Goal: Task Accomplishment & Management: Manage account settings

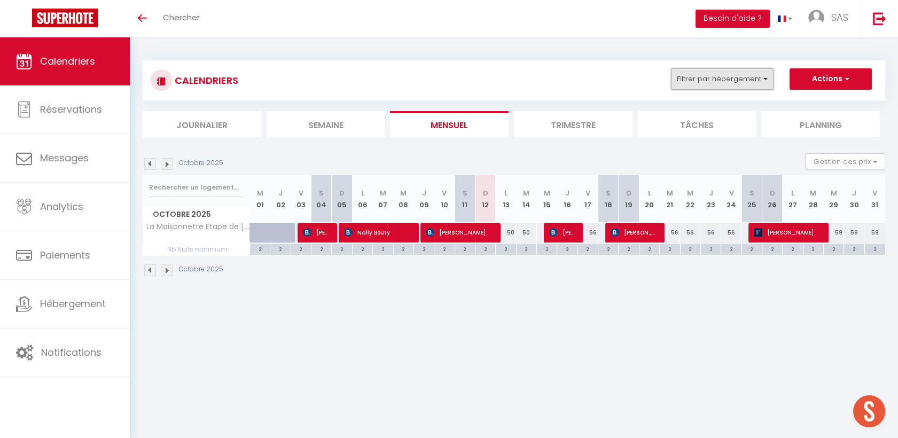
click at [765, 76] on button "Filtrer par hébergement" at bounding box center [722, 78] width 103 height 21
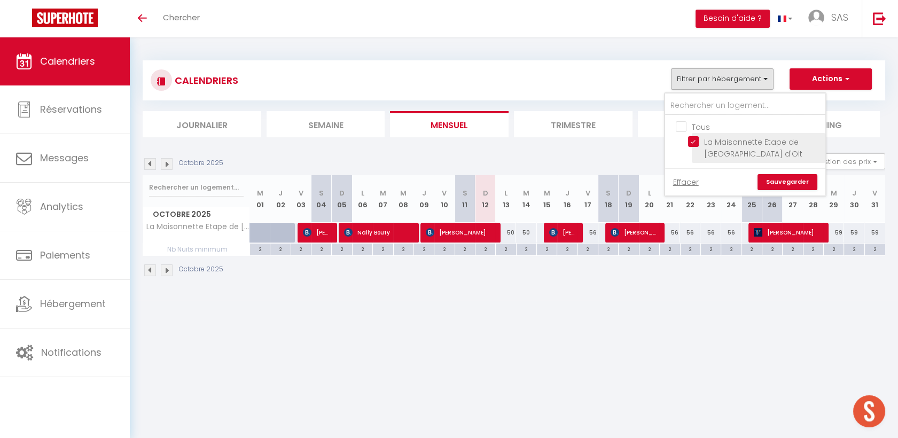
click at [700, 143] on input "La Maisonnette Etape de [GEOGRAPHIC_DATA] d'Olt" at bounding box center [755, 141] width 134 height 11
checkbox input "false"
click at [780, 177] on link "Sauvegarder" at bounding box center [787, 182] width 60 height 16
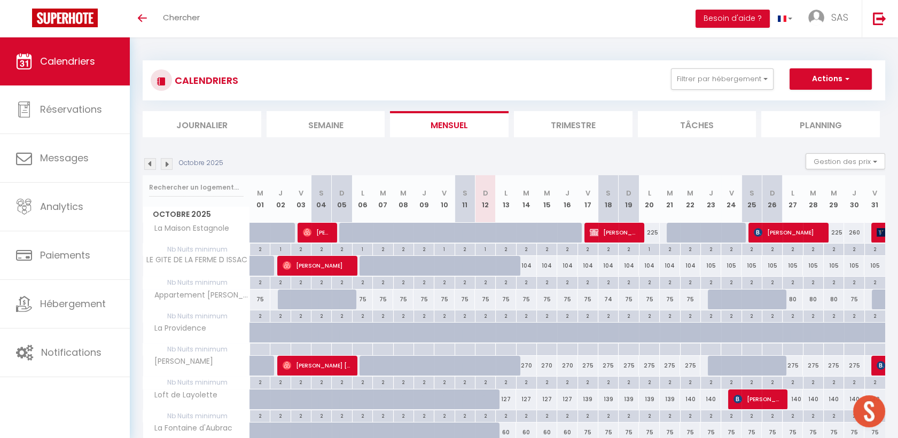
click at [205, 122] on li "Journalier" at bounding box center [202, 124] width 119 height 26
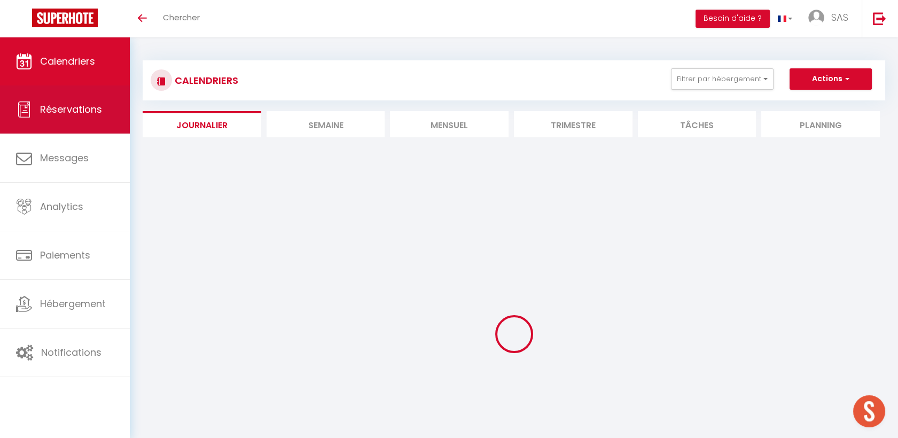
click at [82, 122] on link "Réservations" at bounding box center [65, 109] width 130 height 48
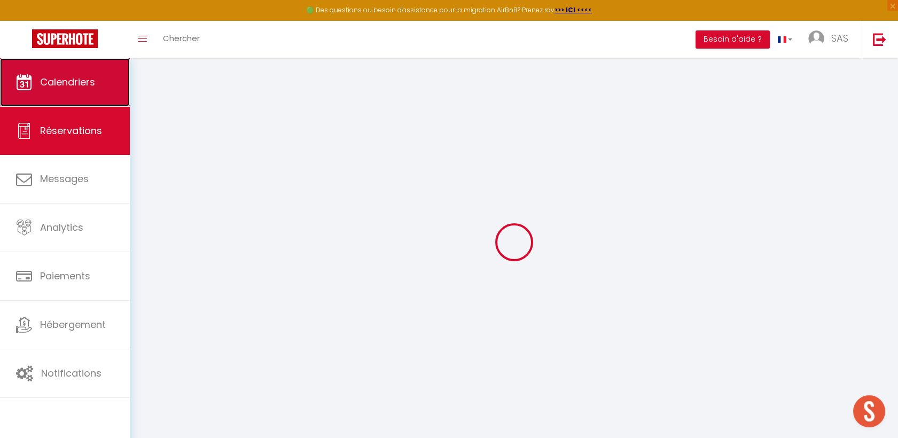
click at [81, 83] on span "Calendriers" at bounding box center [67, 81] width 55 height 13
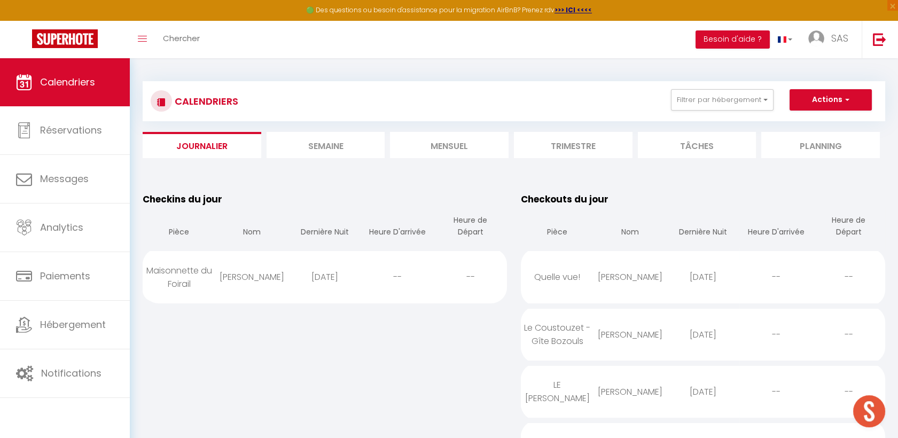
click at [448, 142] on li "Mensuel" at bounding box center [449, 145] width 119 height 26
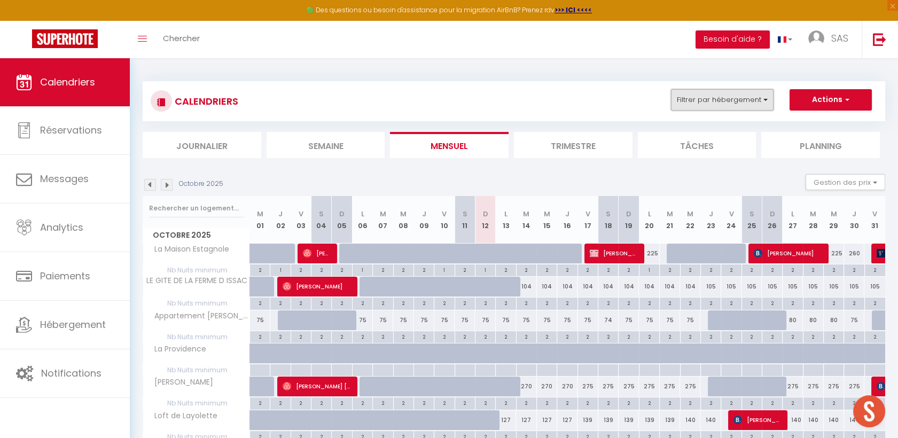
click at [729, 96] on button "Filtrer par hébergement" at bounding box center [722, 99] width 103 height 21
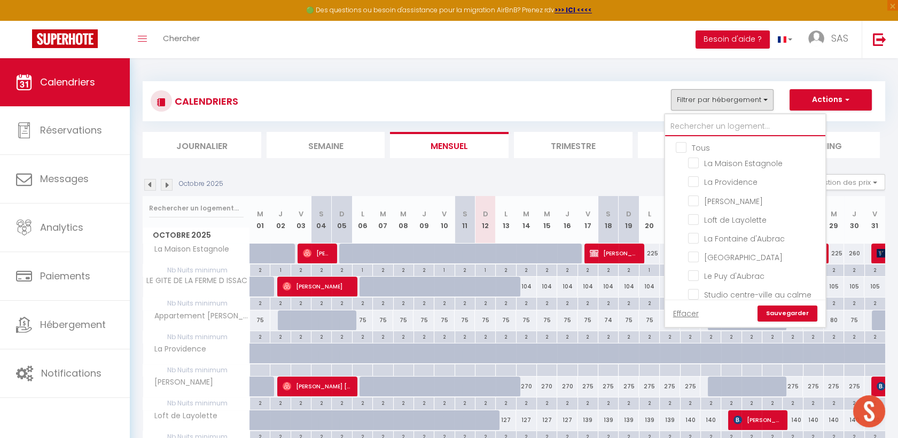
click at [702, 130] on input "text" at bounding box center [745, 126] width 160 height 19
type input "l"
checkbox input "false"
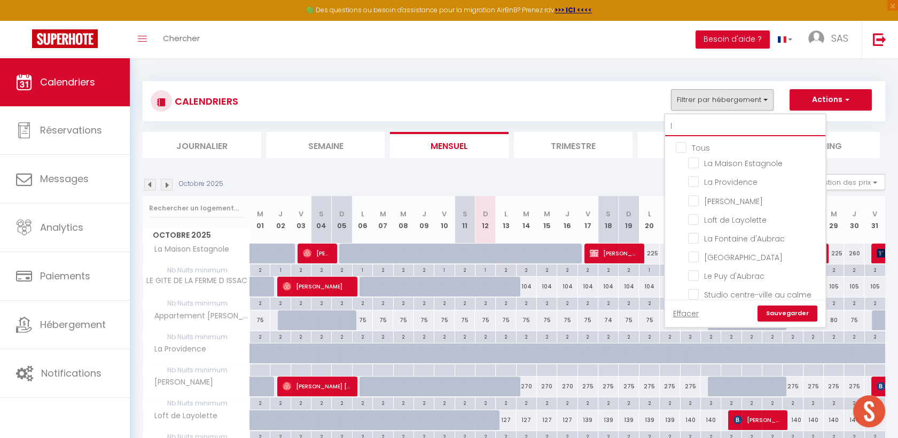
checkbox input "false"
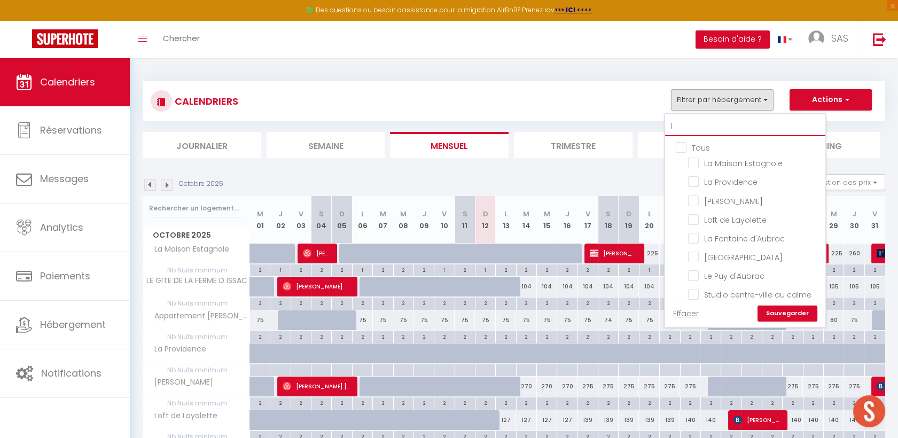
checkbox input "false"
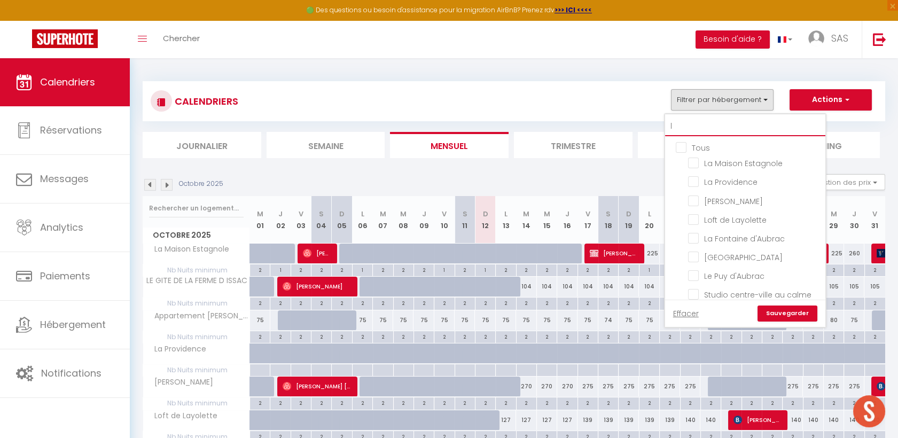
checkbox input "false"
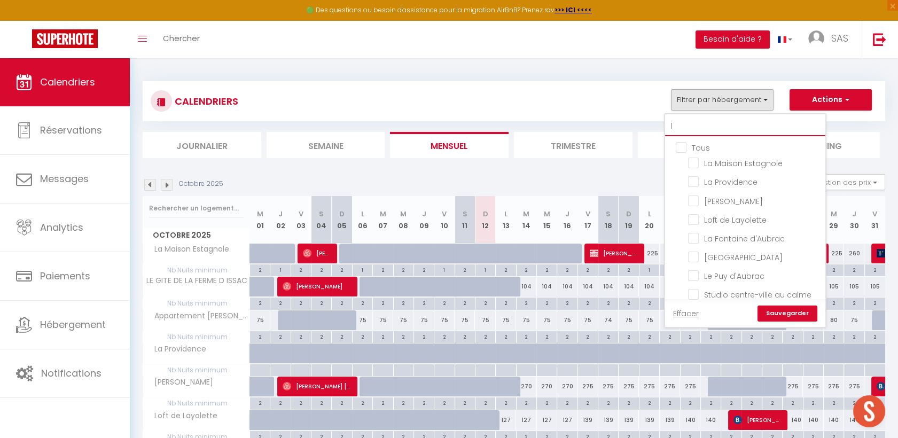
checkbox input "false"
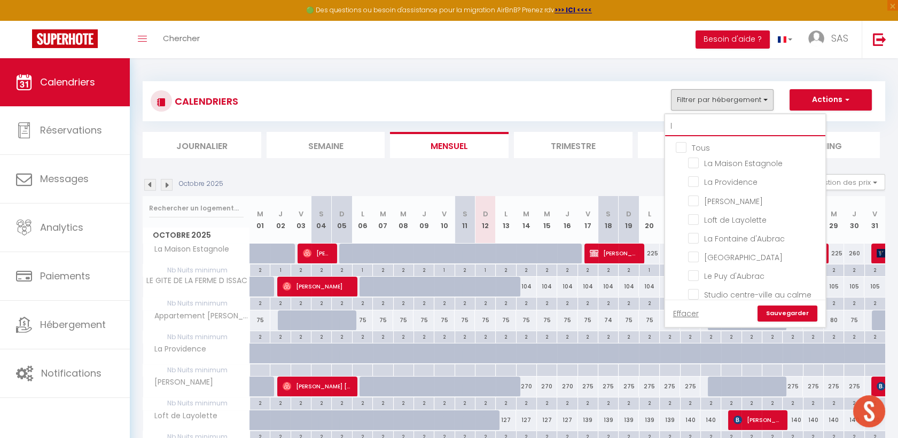
checkbox input "false"
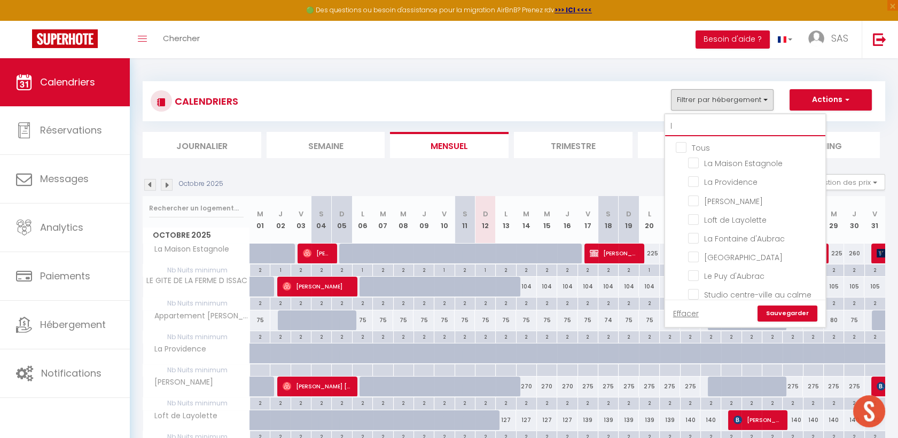
checkbox input "false"
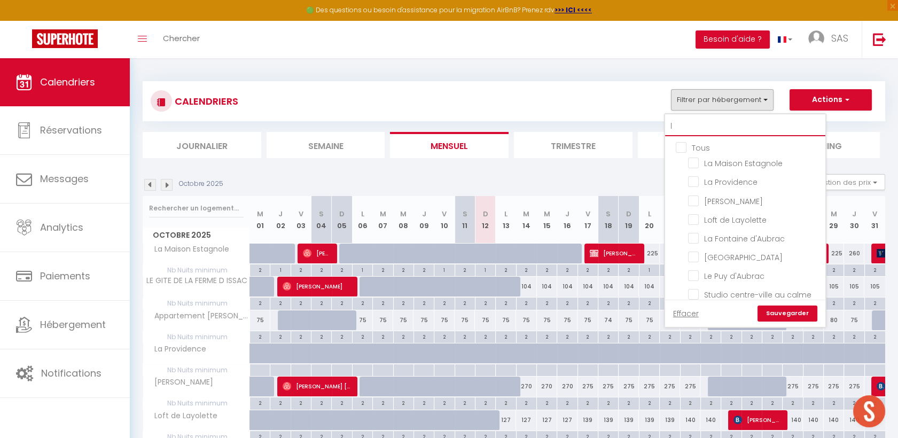
checkbox input "false"
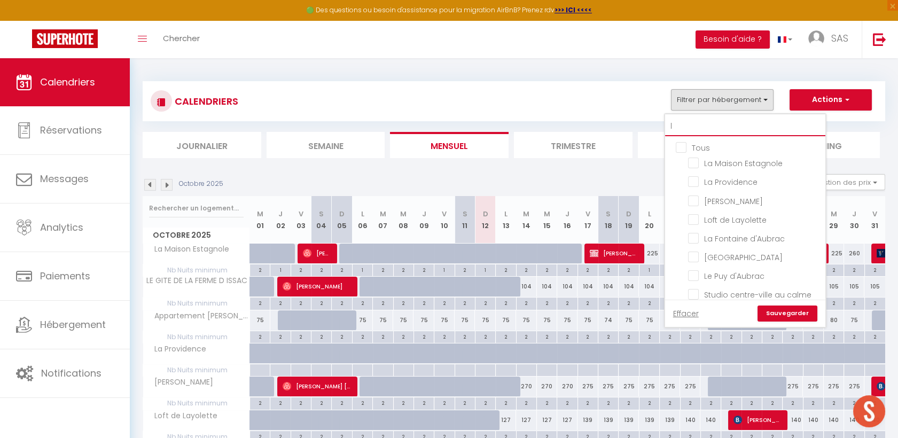
checkbox input "false"
type input "la"
checkbox input "false"
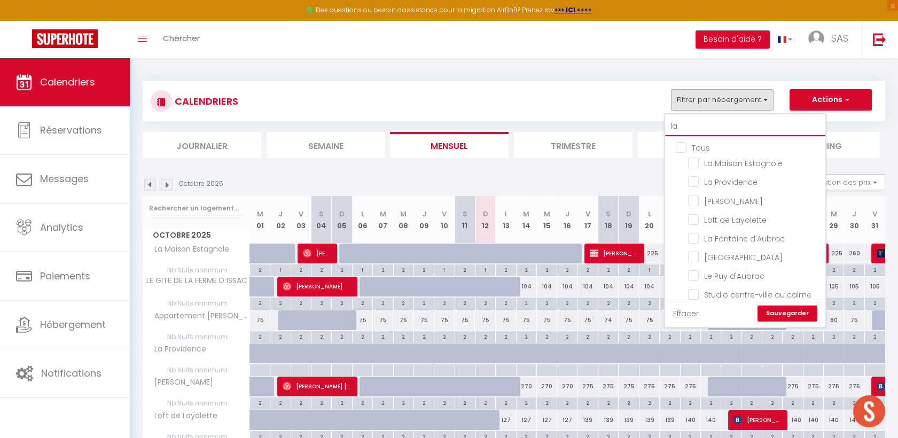
checkbox input "false"
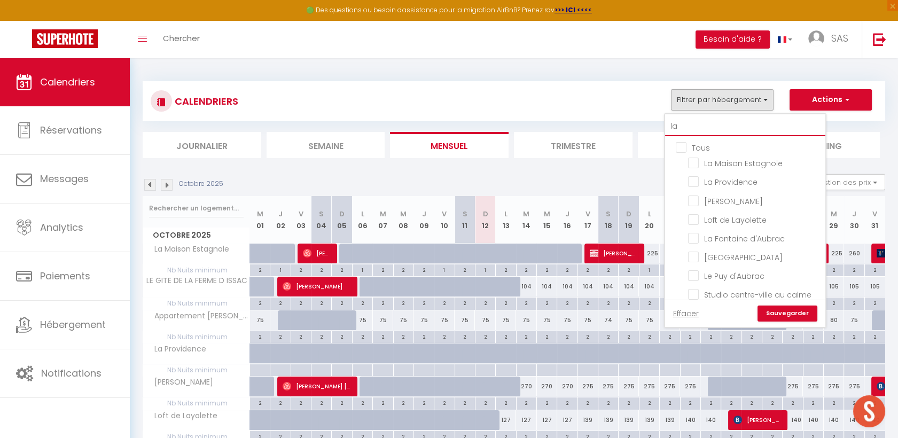
checkbox input "false"
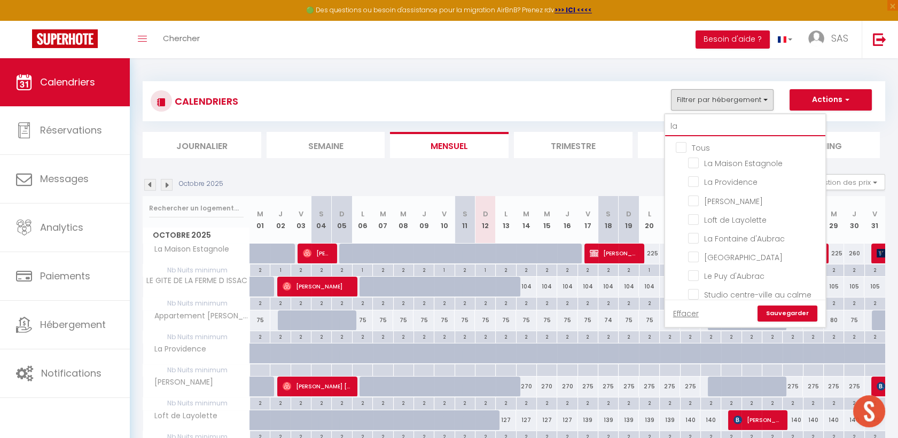
checkbox input "false"
type input "la"
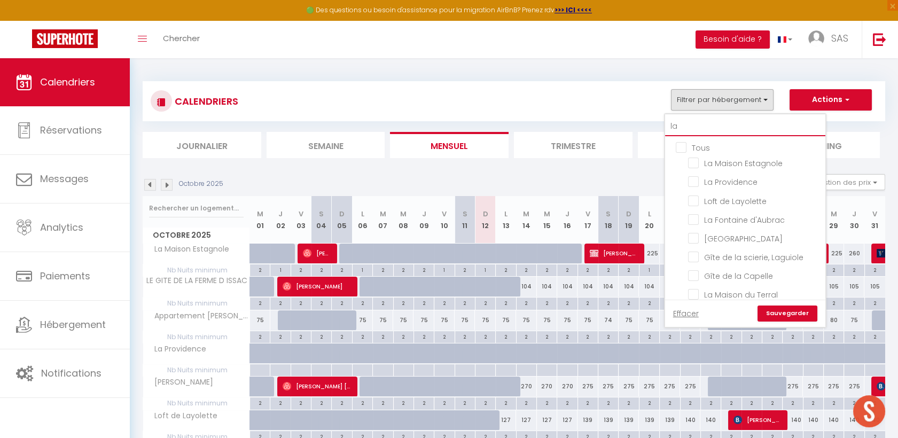
checkbox input "false"
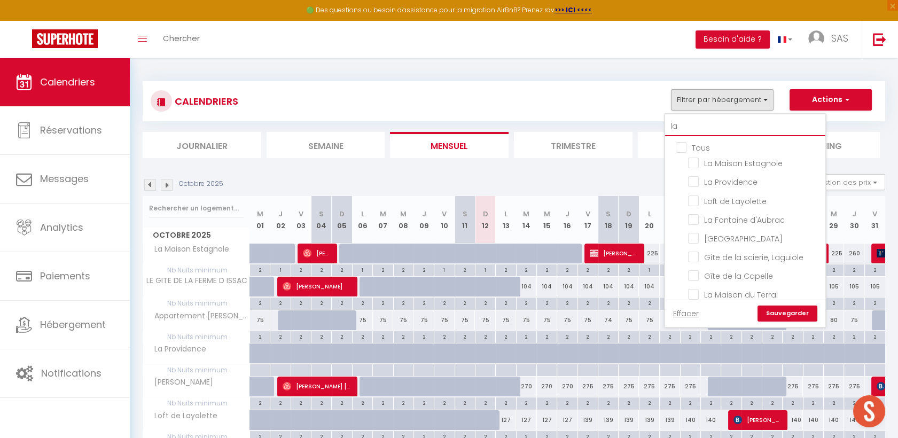
checkbox input "false"
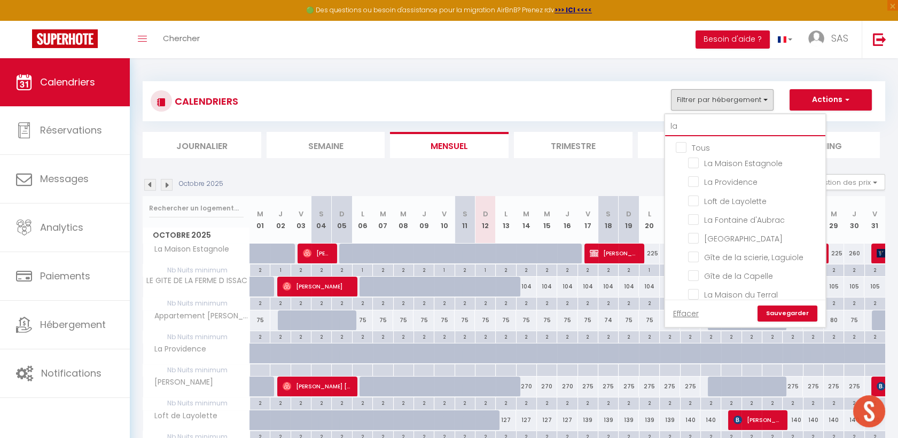
checkbox input "false"
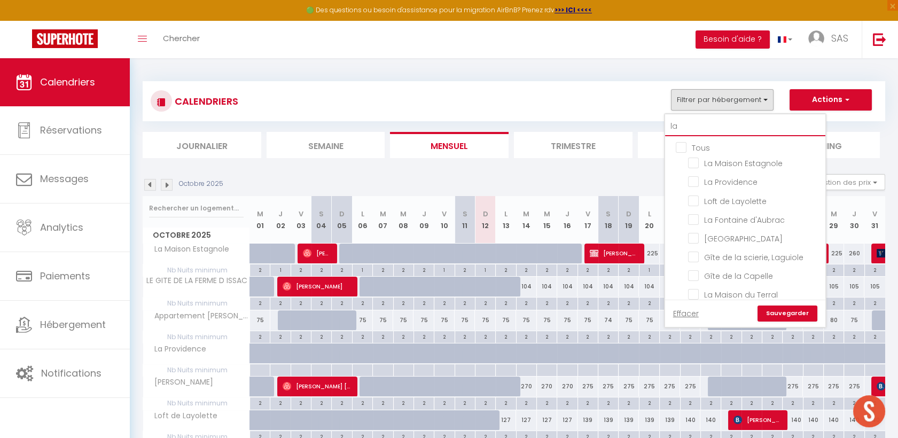
checkbox input "false"
type input "la m"
checkbox input "false"
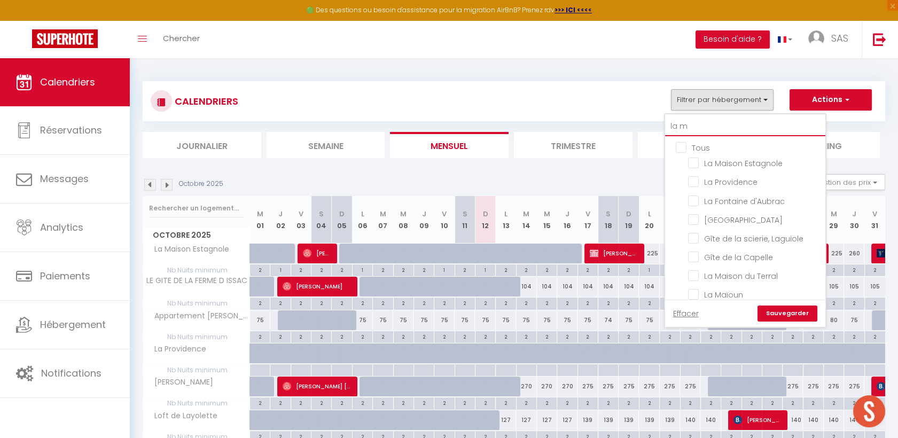
checkbox input "false"
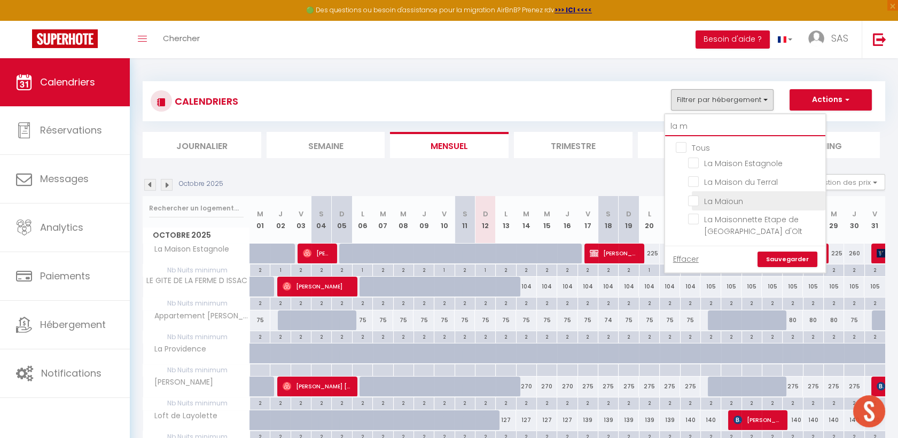
type input "la m"
click at [695, 199] on input "La Maïoun" at bounding box center [755, 199] width 134 height 11
checkbox input "true"
checkbox input "false"
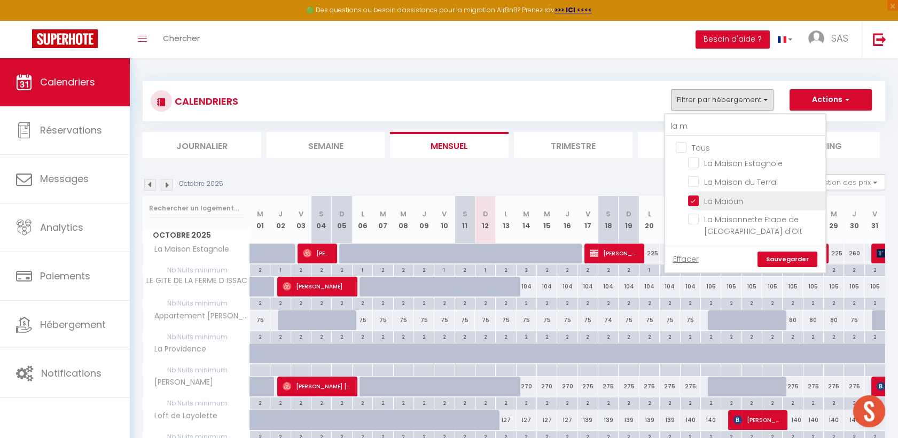
checkbox input "false"
click at [784, 255] on link "Sauvegarder" at bounding box center [787, 260] width 60 height 16
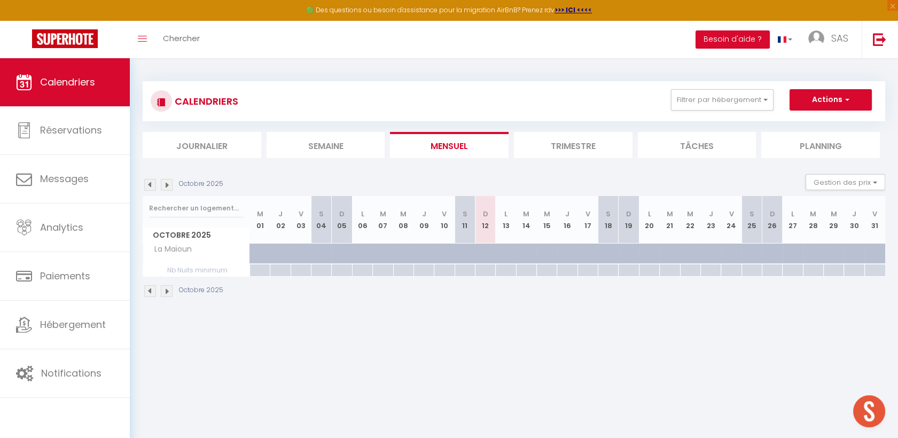
click at [151, 186] on img at bounding box center [150, 185] width 12 height 12
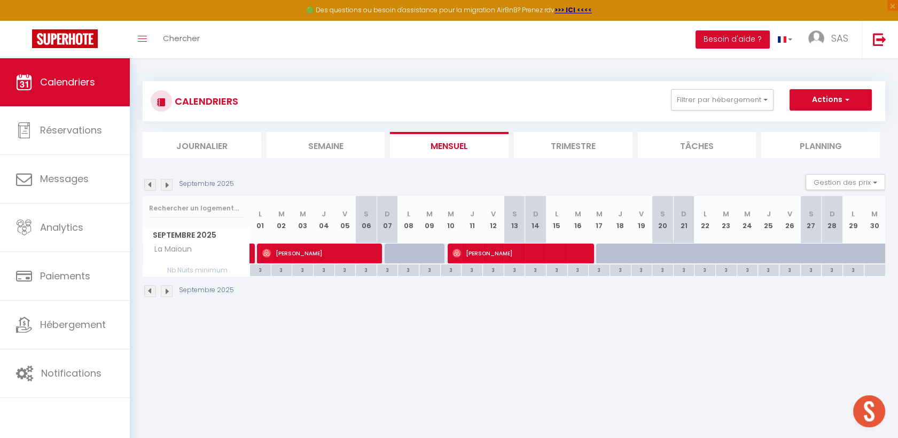
click at [151, 186] on img at bounding box center [150, 185] width 12 height 12
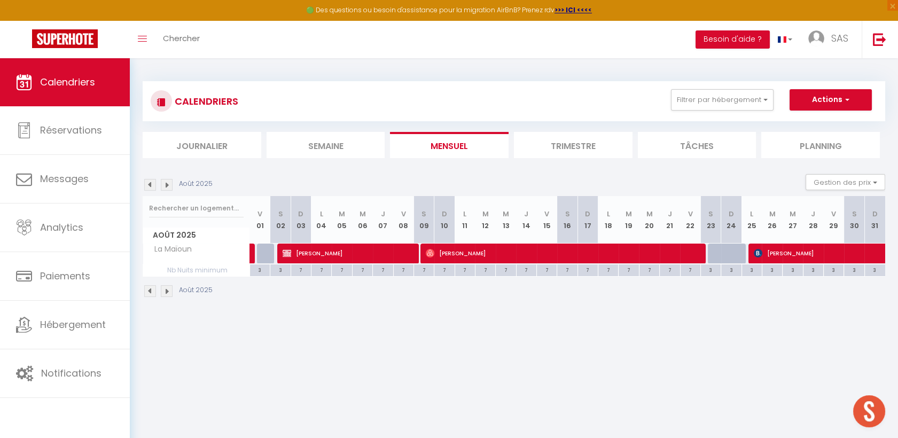
click at [151, 186] on img at bounding box center [150, 185] width 12 height 12
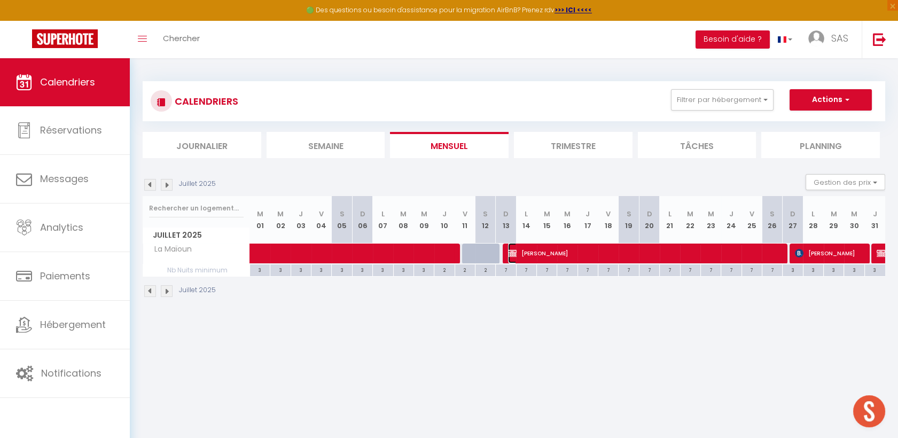
click at [553, 254] on span "[PERSON_NAME]" at bounding box center [643, 253] width 271 height 20
select select "OK"
select select "KO"
select select "1"
select select "0"
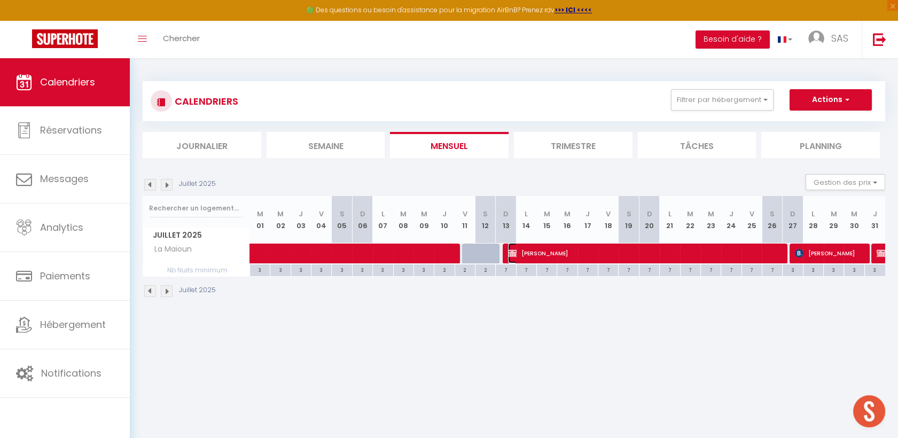
select select "1"
select select
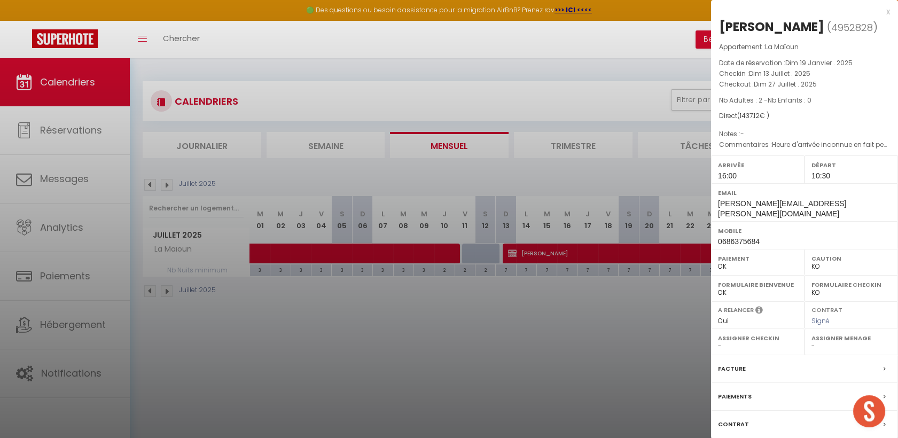
click at [478, 347] on div at bounding box center [449, 219] width 898 height 438
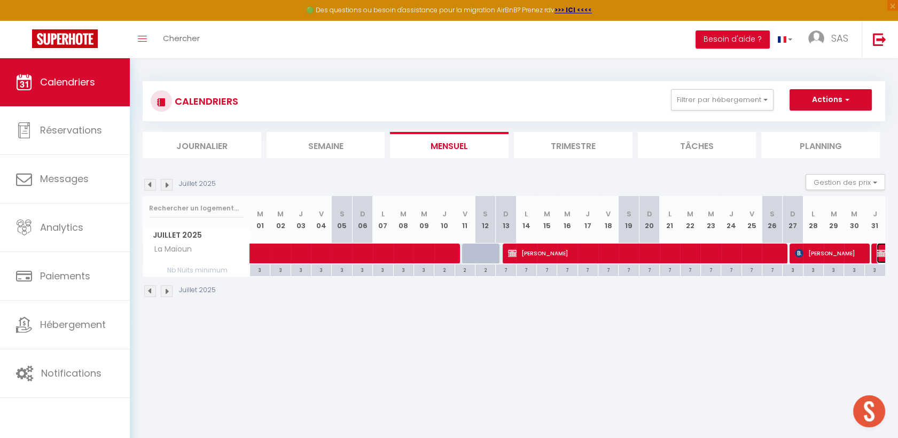
click at [877, 256] on img at bounding box center [880, 253] width 9 height 9
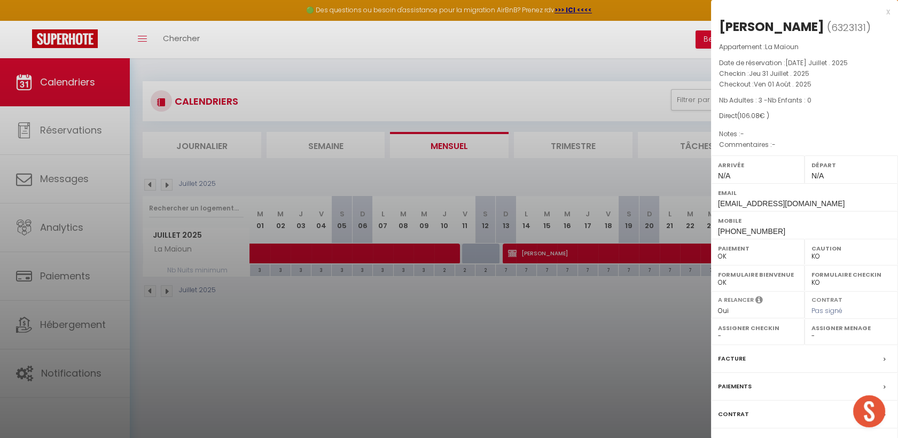
click at [178, 183] on div at bounding box center [449, 219] width 898 height 438
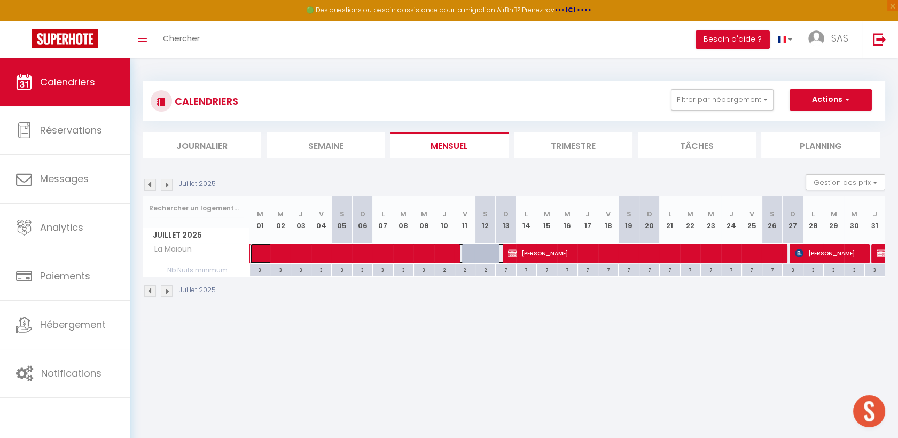
click at [316, 250] on span at bounding box center [385, 254] width 246 height 20
select select "1"
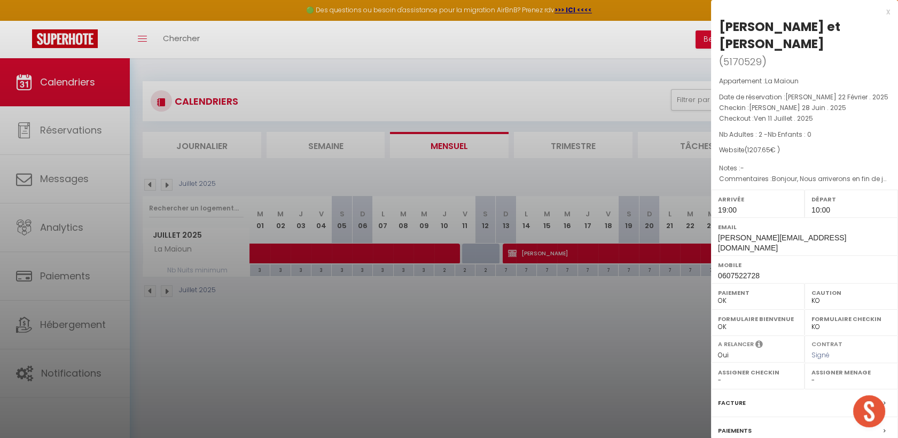
click at [434, 390] on div at bounding box center [449, 219] width 898 height 438
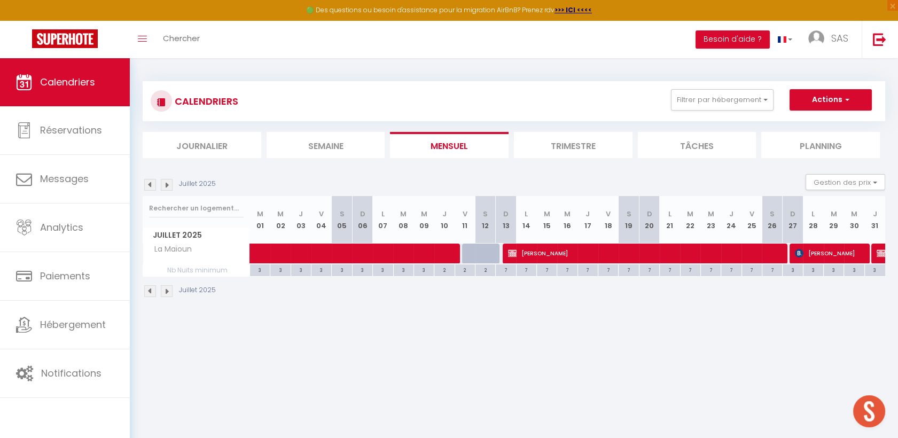
click at [169, 182] on img at bounding box center [167, 185] width 12 height 12
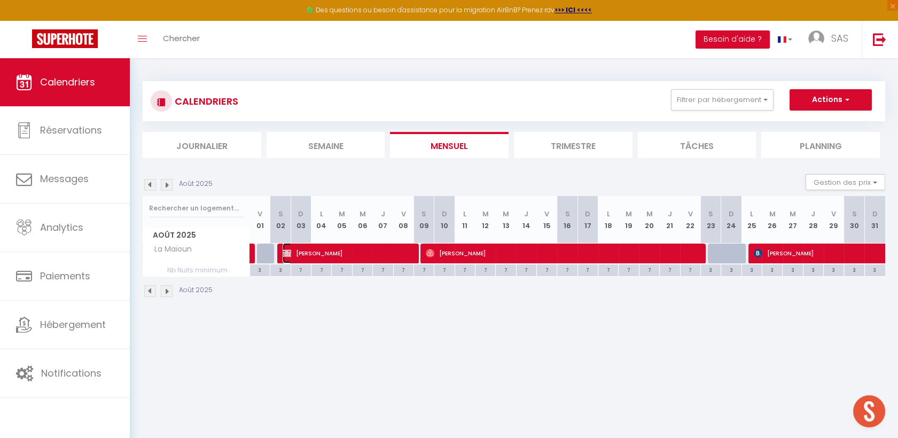
click at [334, 258] on span "[PERSON_NAME]" at bounding box center [346, 253] width 129 height 20
select select "OK"
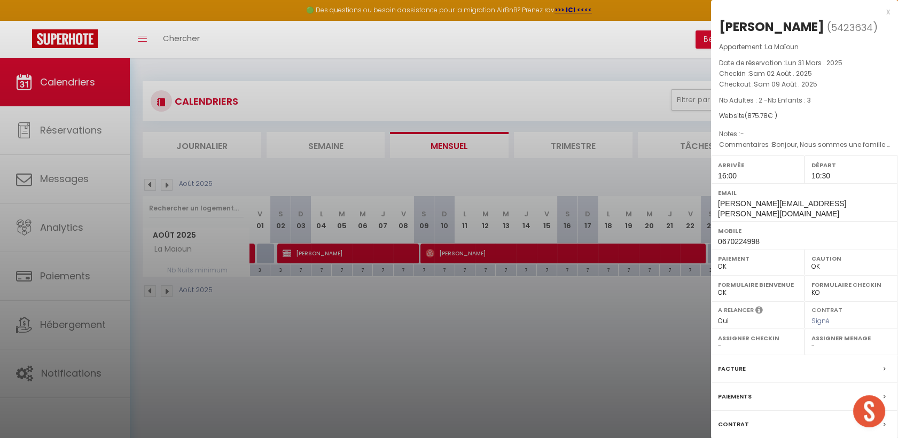
click at [157, 185] on div at bounding box center [449, 219] width 898 height 438
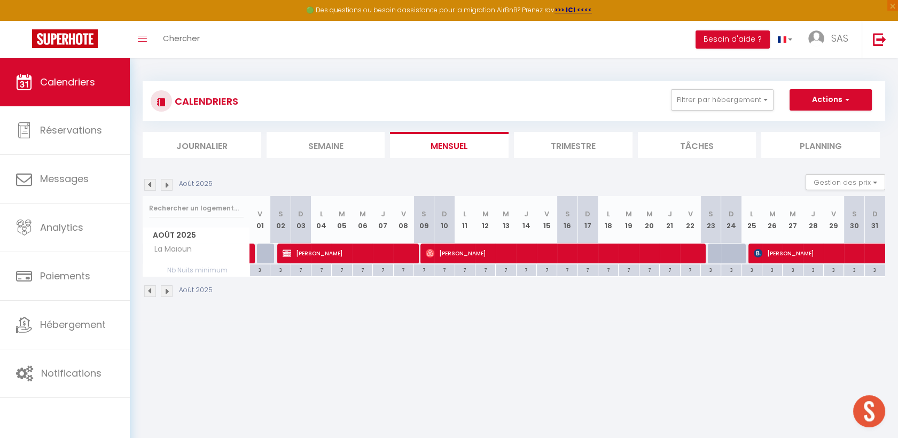
click at [149, 183] on img at bounding box center [150, 185] width 12 height 12
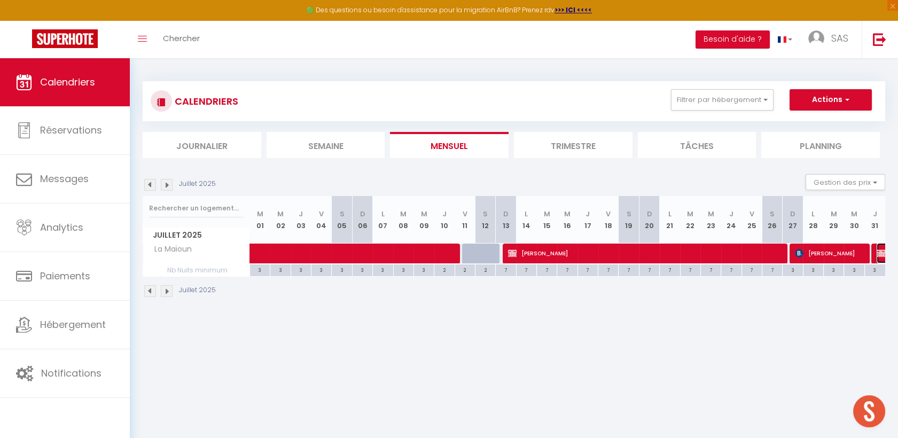
click at [881, 254] on img at bounding box center [880, 253] width 9 height 9
select select "KO"
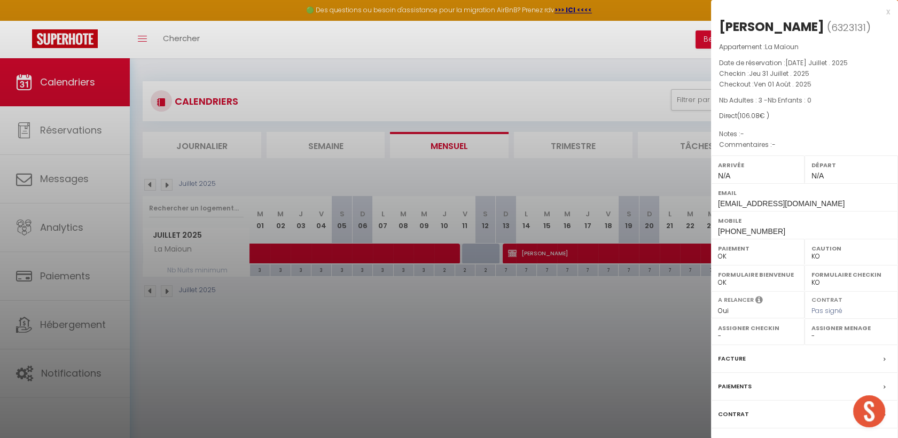
click at [530, 343] on div at bounding box center [449, 219] width 898 height 438
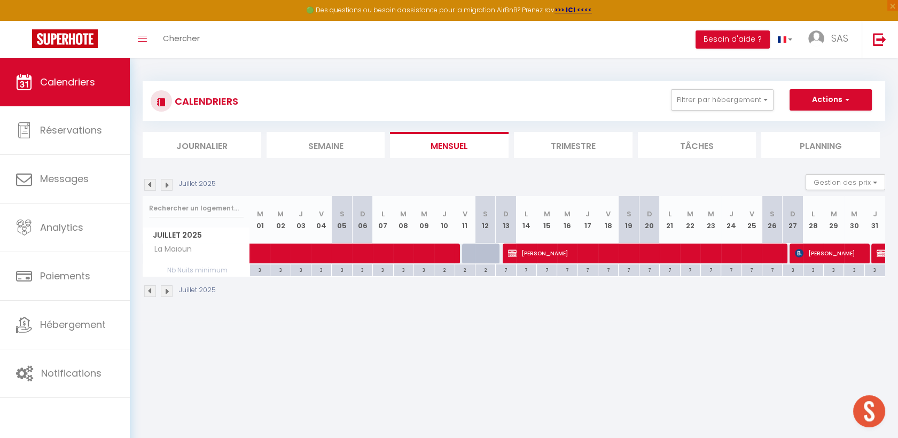
click at [167, 181] on img at bounding box center [167, 185] width 12 height 12
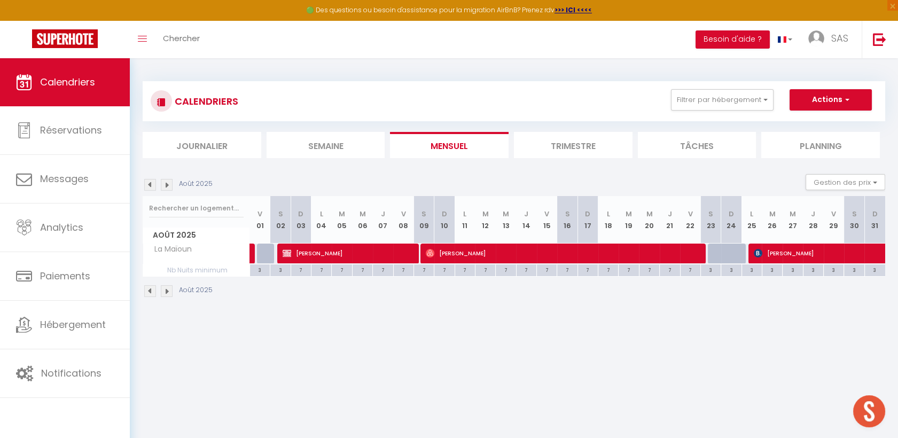
click at [154, 180] on img at bounding box center [150, 185] width 12 height 12
select select "KO"
select select "0"
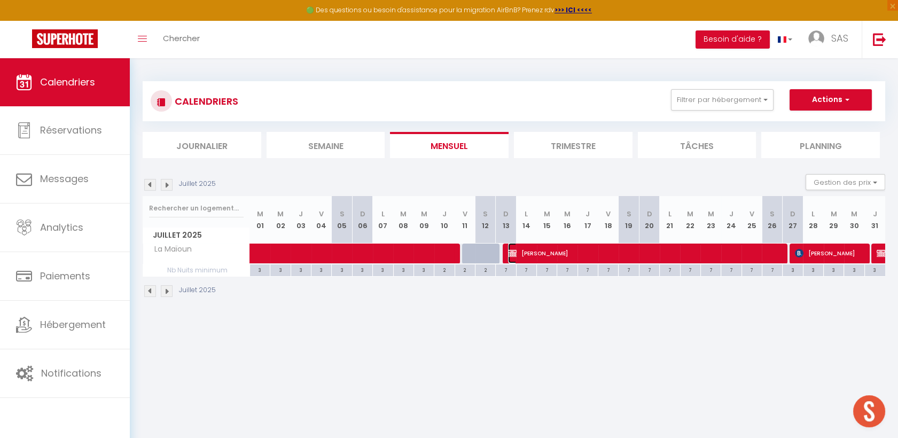
click at [562, 253] on span "[PERSON_NAME]" at bounding box center [643, 253] width 271 height 20
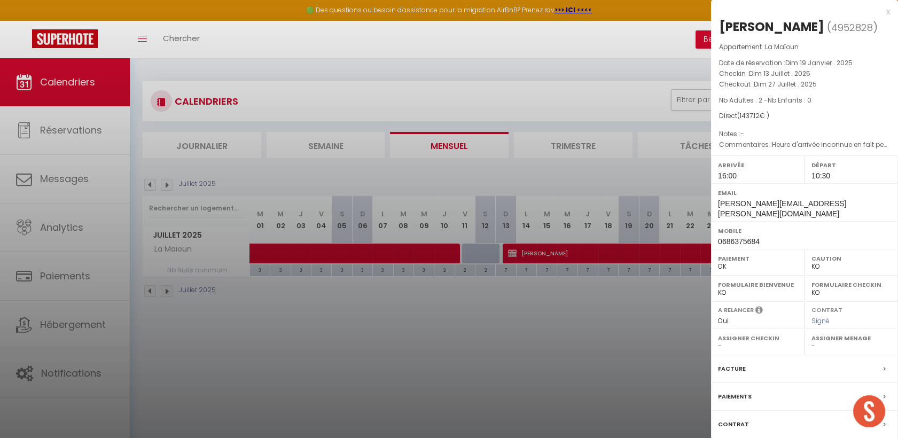
click at [578, 376] on div at bounding box center [449, 219] width 898 height 438
checkbox input "false"
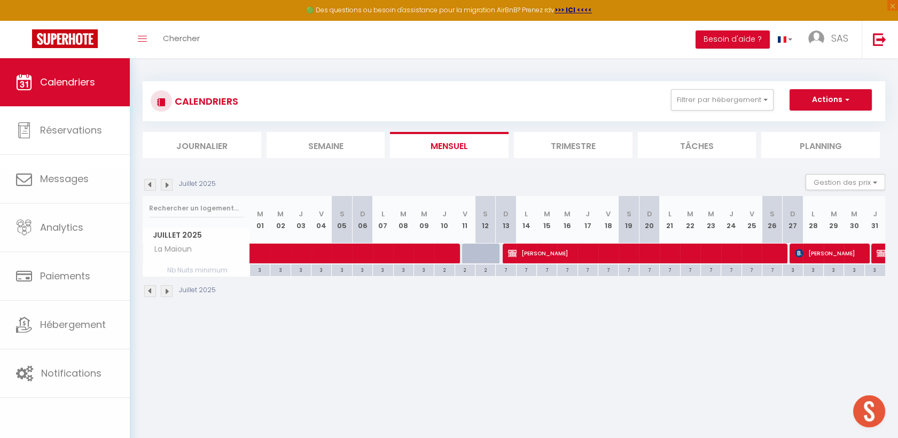
click at [719, 113] on div "CALENDRIERS Filtrer par hébergement la m Tous La Maison Estagnole La Maison du …" at bounding box center [514, 101] width 726 height 24
click at [721, 96] on button "Filtrer par hébergement" at bounding box center [722, 99] width 103 height 21
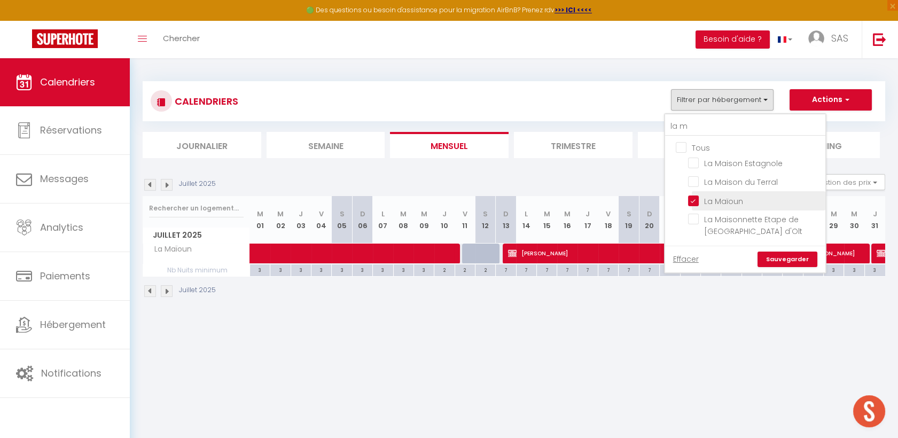
click at [699, 201] on input "La Maïoun" at bounding box center [755, 199] width 134 height 11
checkbox input "false"
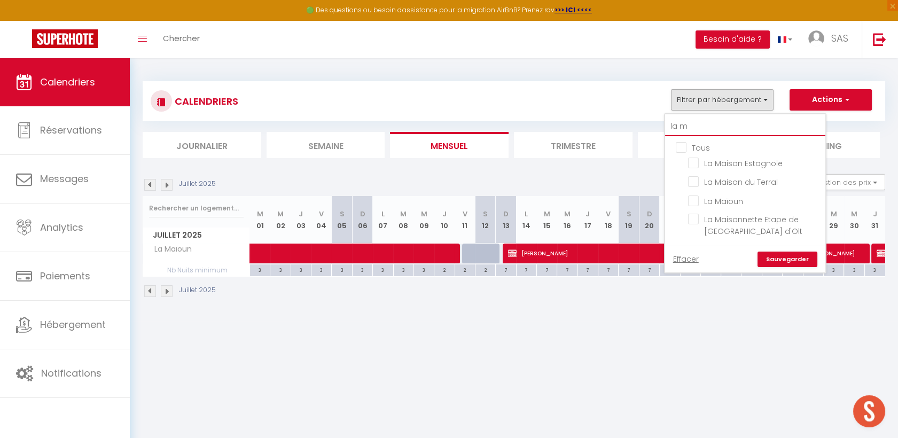
click at [718, 128] on input "la m" at bounding box center [745, 126] width 160 height 19
type input "C"
checkbox input "false"
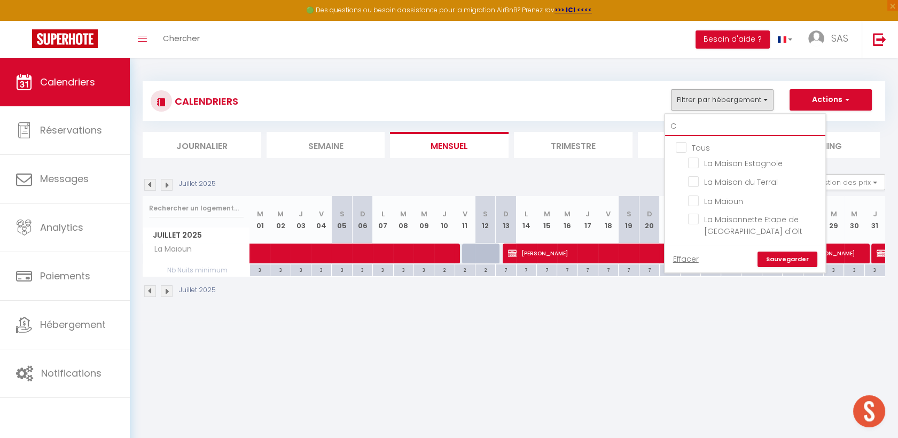
checkbox input "false"
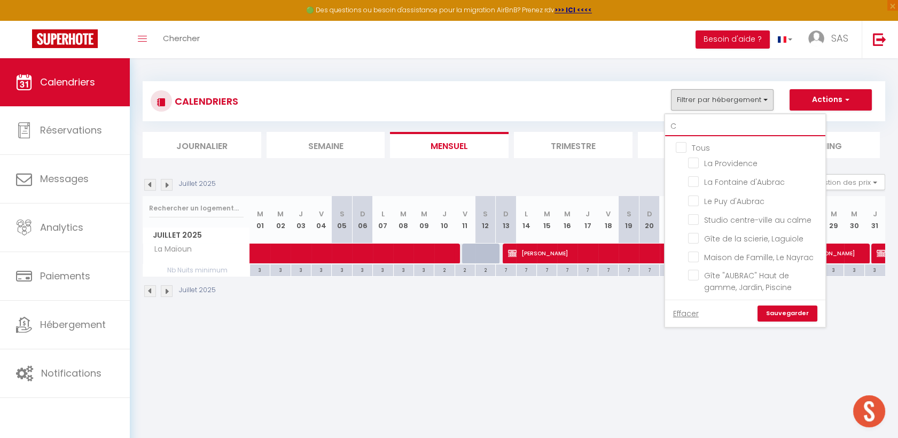
type input "CI"
checkbox input "false"
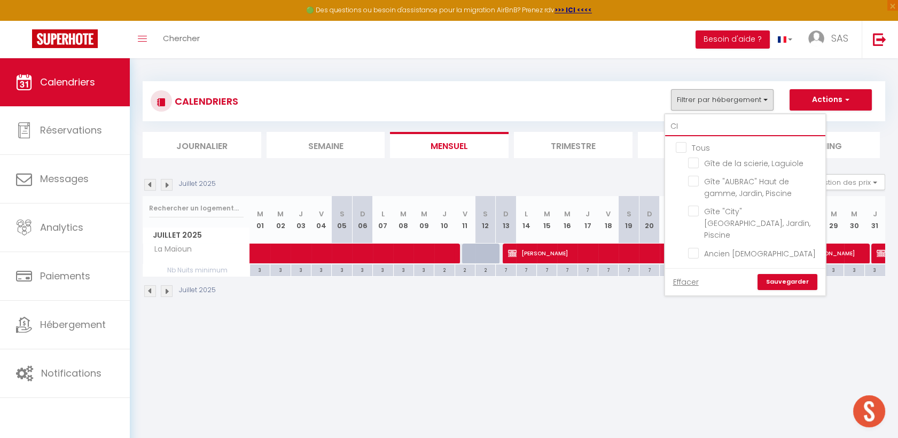
type input "CIT"
checkbox input "false"
type input "CITY"
checkbox input "false"
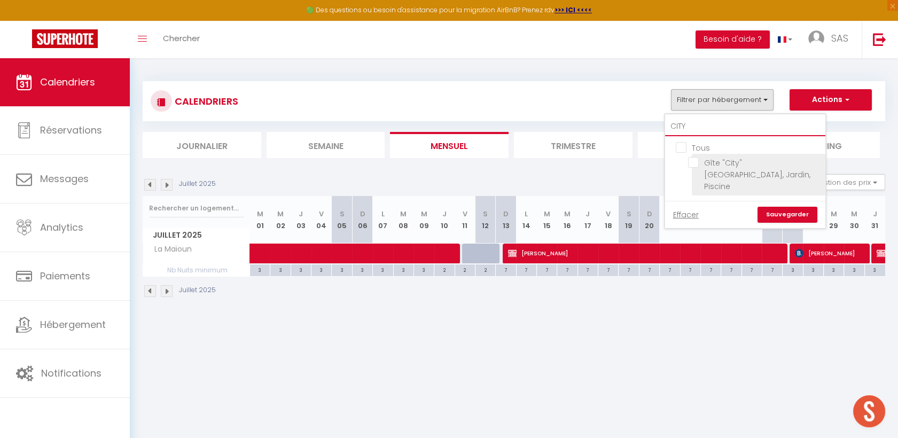
type input "CITY"
click at [692, 164] on input "Gîte "City" [GEOGRAPHIC_DATA], Jardin, Piscine" at bounding box center [755, 162] width 134 height 11
checkbox input "true"
click at [697, 130] on input "CITY" at bounding box center [745, 126] width 160 height 19
type input "A"
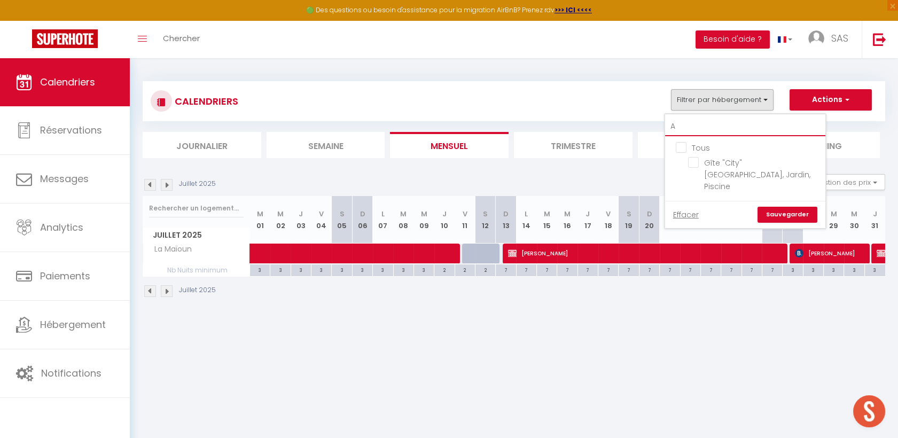
checkbox input "false"
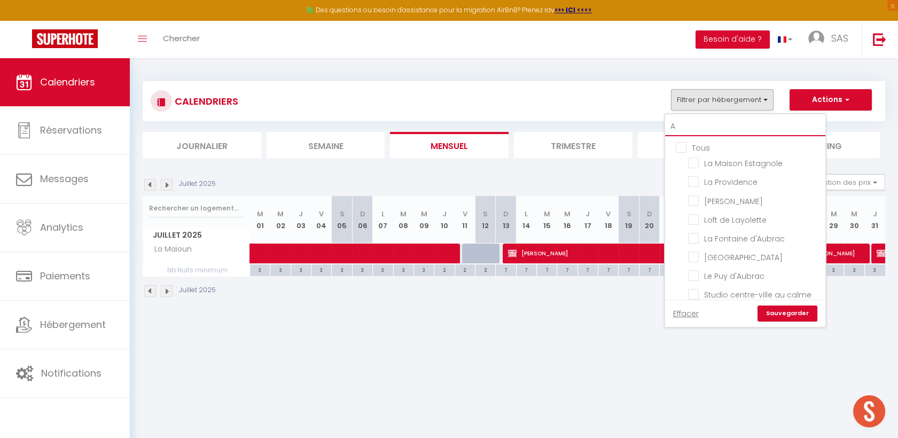
type input "AU"
checkbox input "false"
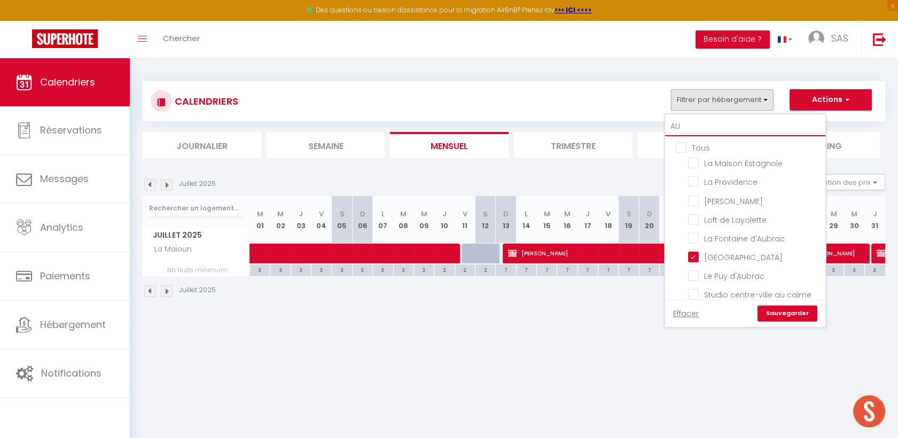
checkbox input "false"
checkbox input "true"
checkbox input "false"
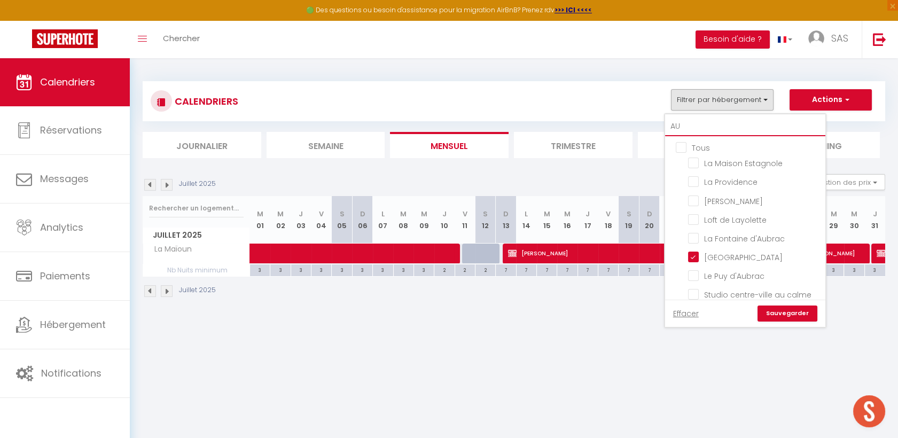
checkbox input "false"
type input "AUB"
checkbox input "false"
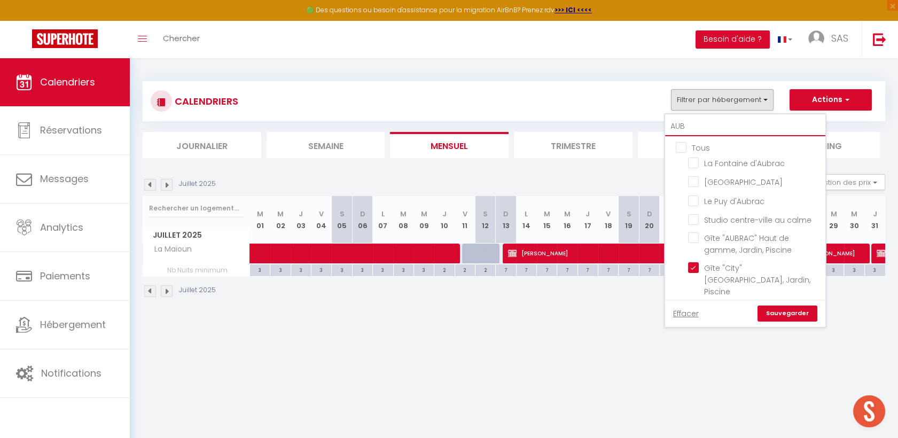
checkbox input "false"
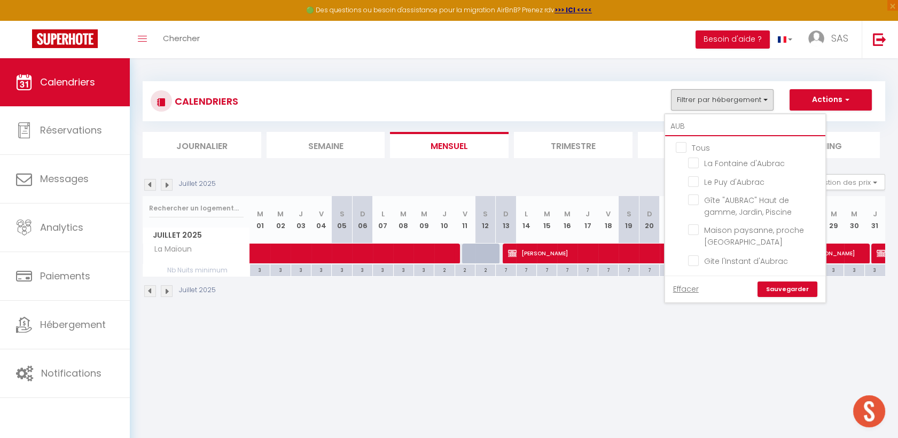
type input "AUBR"
checkbox input "false"
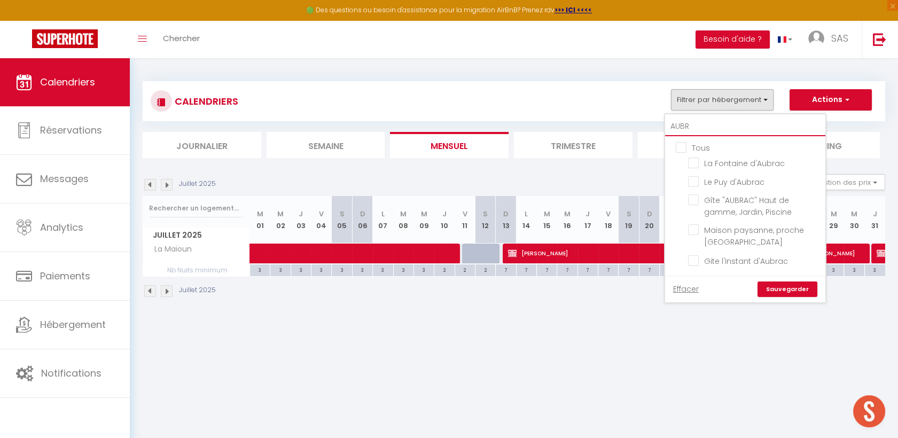
checkbox input "false"
type input "AUBRA"
checkbox input "false"
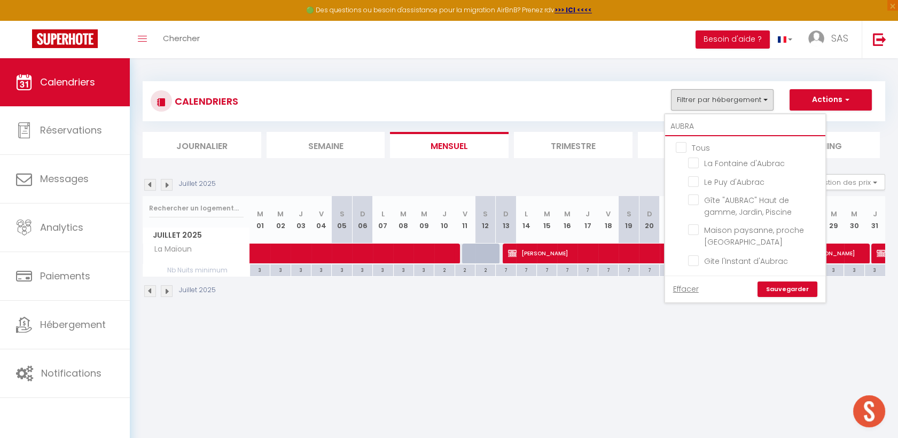
checkbox input "false"
type input "AUBRA"
click at [696, 202] on input "Gîte "AUBRAC" Haut de gamme, Jardin, Piscine" at bounding box center [755, 199] width 134 height 11
checkbox input "true"
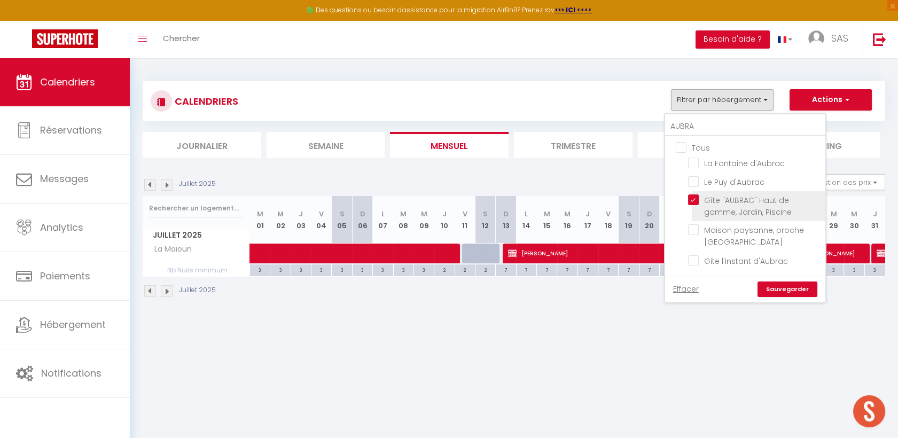
checkbox input "false"
click at [783, 284] on link "Sauvegarder" at bounding box center [787, 289] width 60 height 16
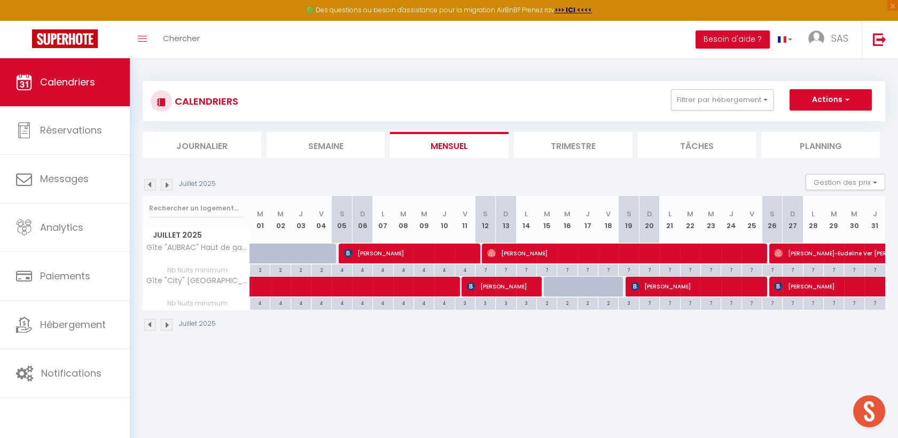
click at [148, 184] on img at bounding box center [150, 185] width 12 height 12
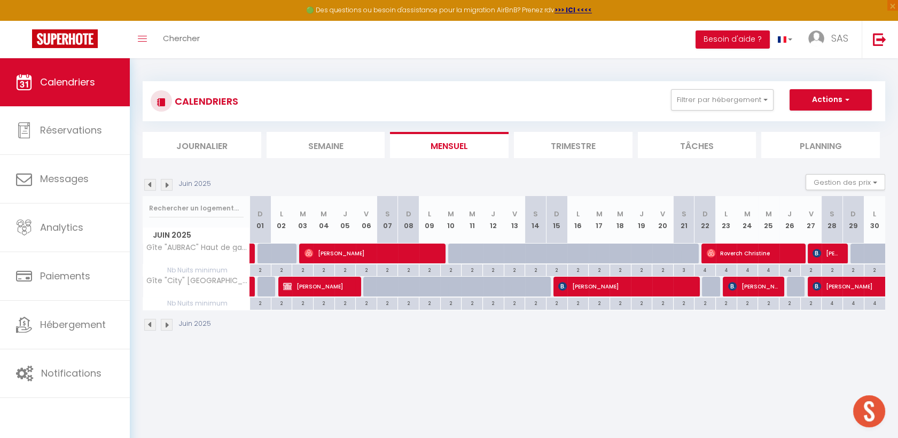
click at [148, 184] on img at bounding box center [150, 185] width 12 height 12
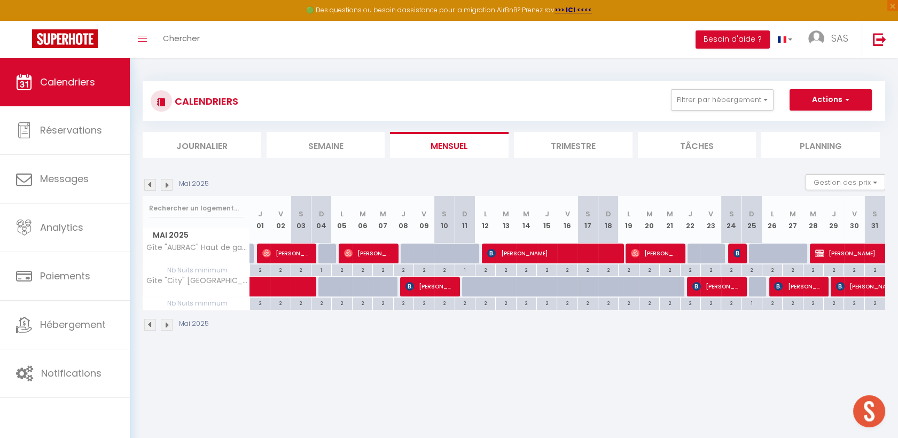
click at [168, 182] on img at bounding box center [167, 185] width 12 height 12
select select "KO"
select select "0"
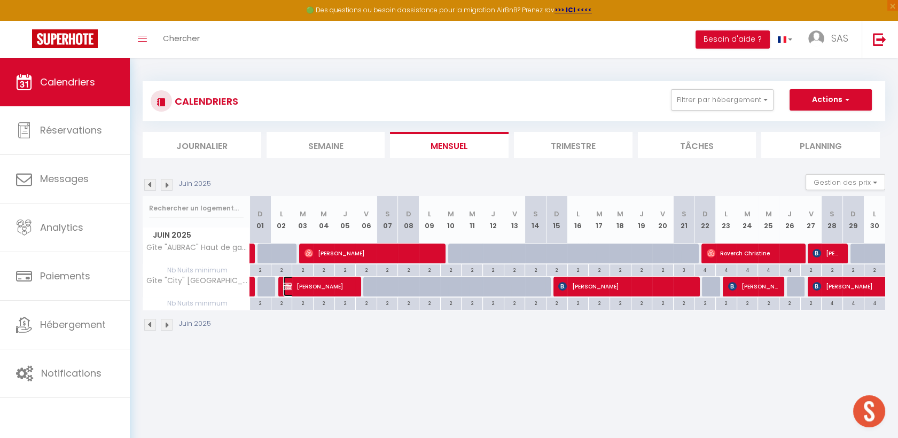
click at [311, 286] on span "[PERSON_NAME]" at bounding box center [318, 286] width 71 height 20
select select "43745"
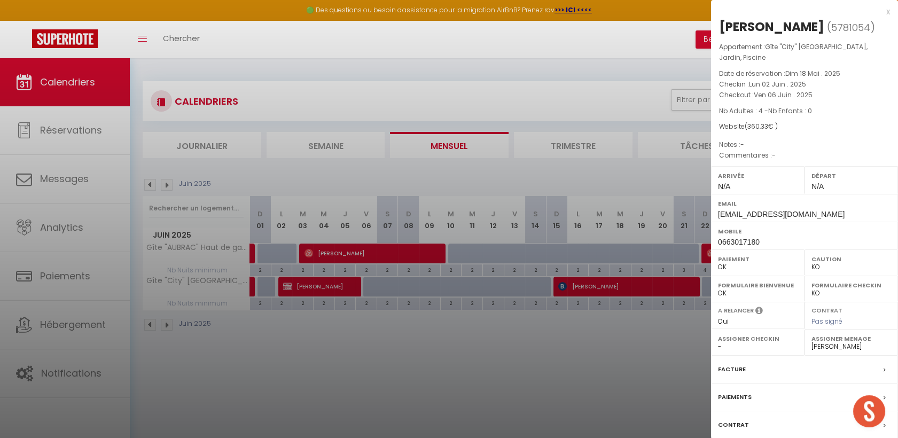
drag, startPoint x: 280, startPoint y: 406, endPoint x: 275, endPoint y: 404, distance: 5.8
click at [278, 405] on div at bounding box center [449, 219] width 898 height 438
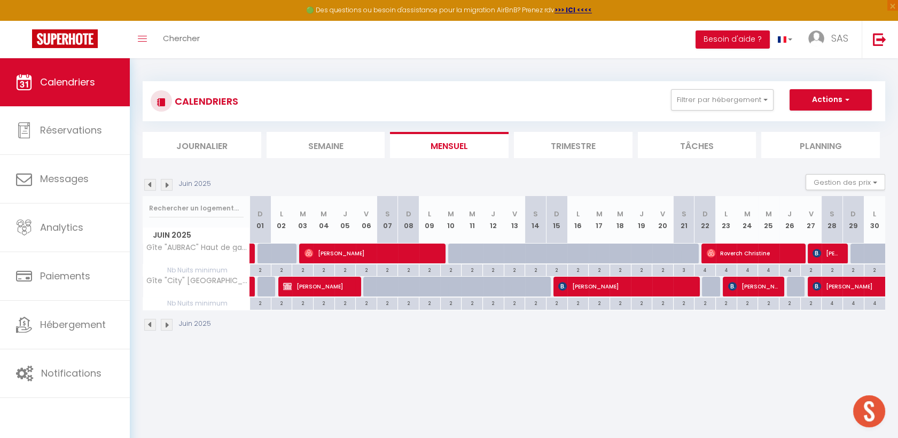
click at [151, 187] on img at bounding box center [150, 185] width 12 height 12
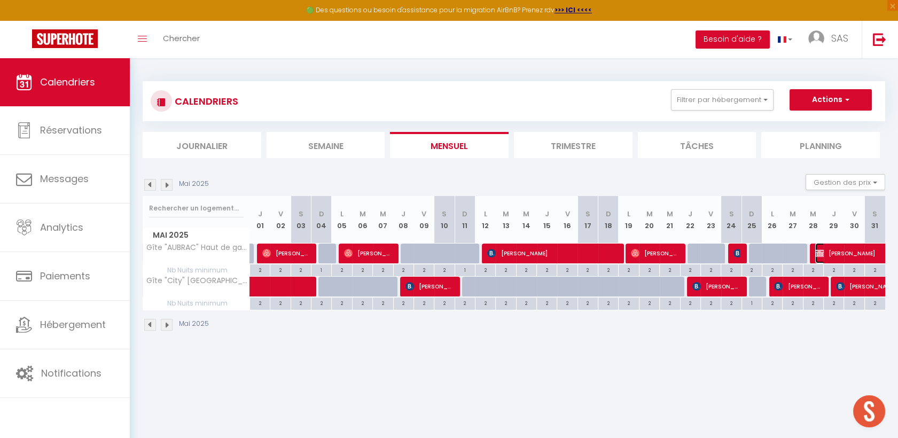
click at [868, 252] on span "[PERSON_NAME]" at bounding box center [864, 253] width 98 height 20
select select "OK"
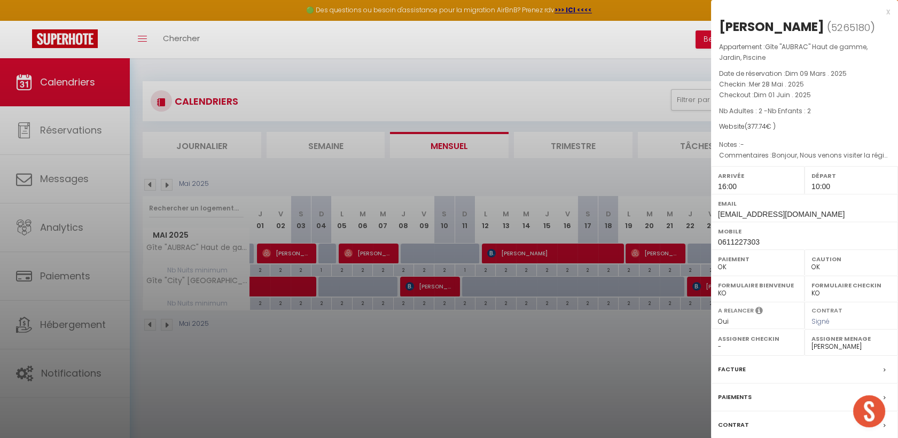
click at [618, 378] on div at bounding box center [449, 219] width 898 height 438
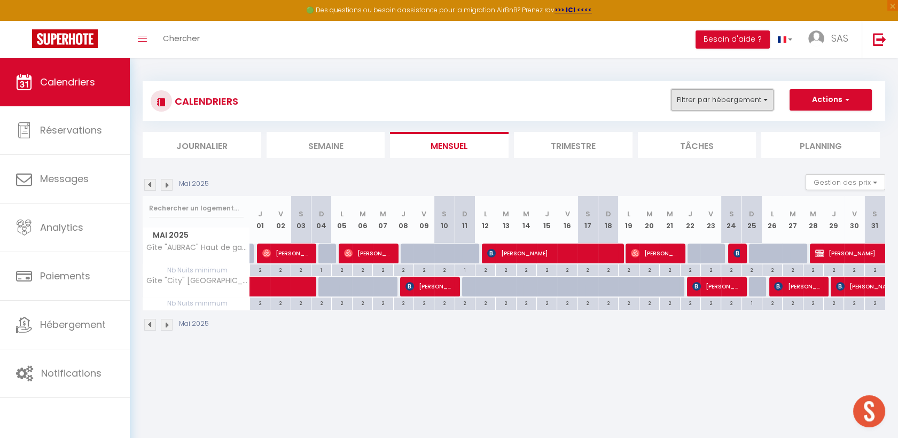
click at [697, 105] on button "Filtrer par hébergement" at bounding box center [722, 99] width 103 height 21
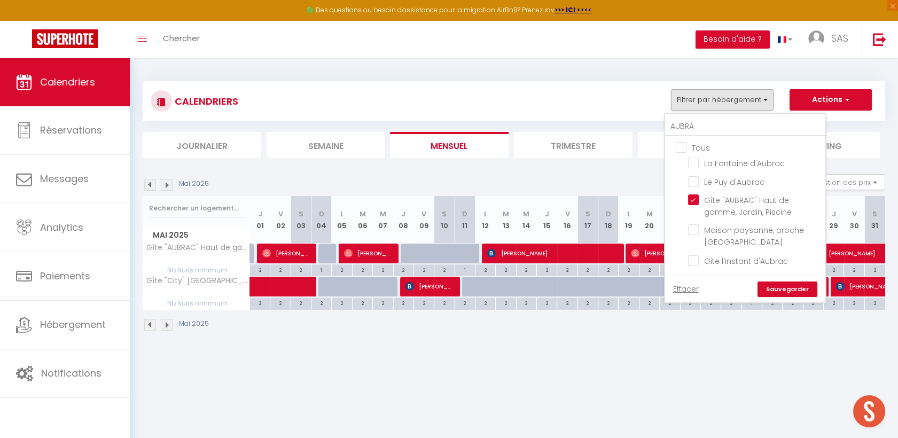
click at [679, 143] on input "Tous" at bounding box center [756, 147] width 160 height 11
checkbox input "true"
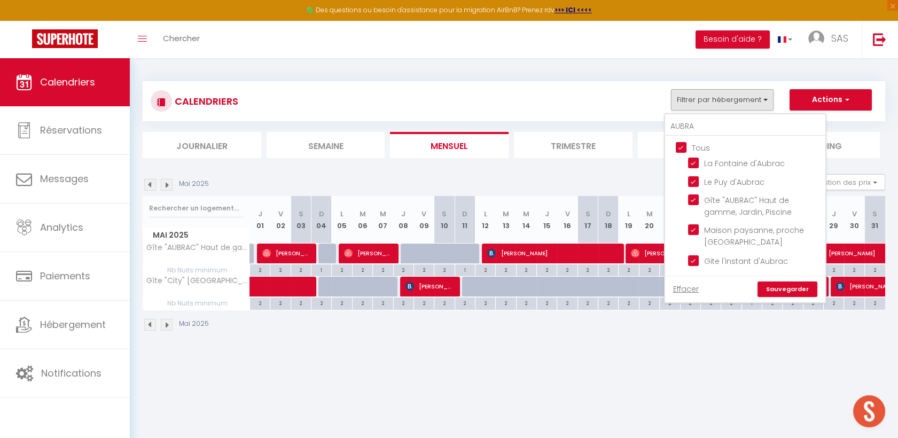
checkbox input "true"
click at [679, 143] on input "Tous" at bounding box center [756, 147] width 160 height 11
checkbox input "false"
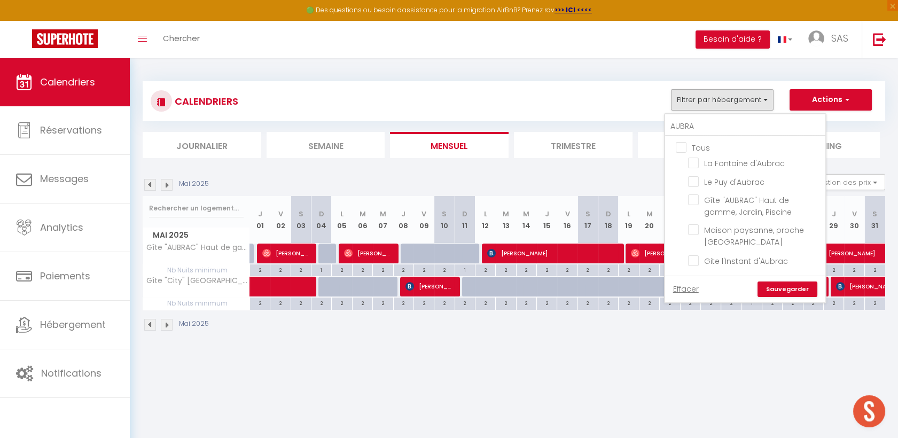
checkbox input "false"
click at [696, 130] on input "AUBRA" at bounding box center [745, 126] width 160 height 19
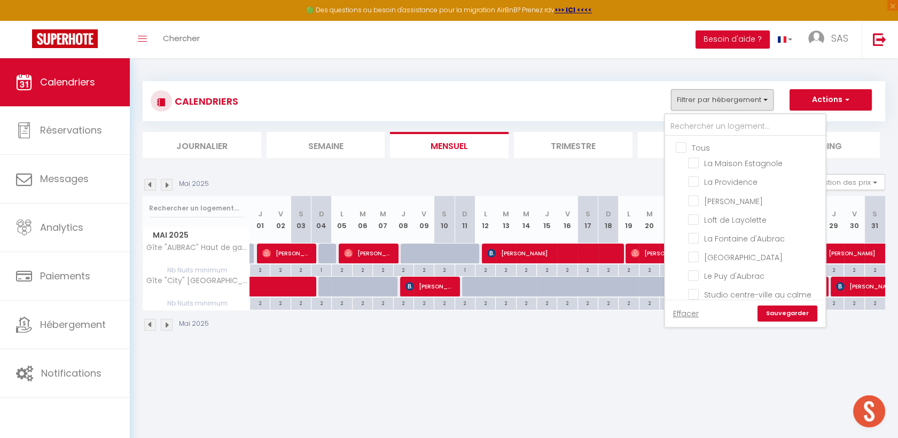
click at [683, 145] on input "Tous" at bounding box center [756, 147] width 160 height 11
checkbox input "true"
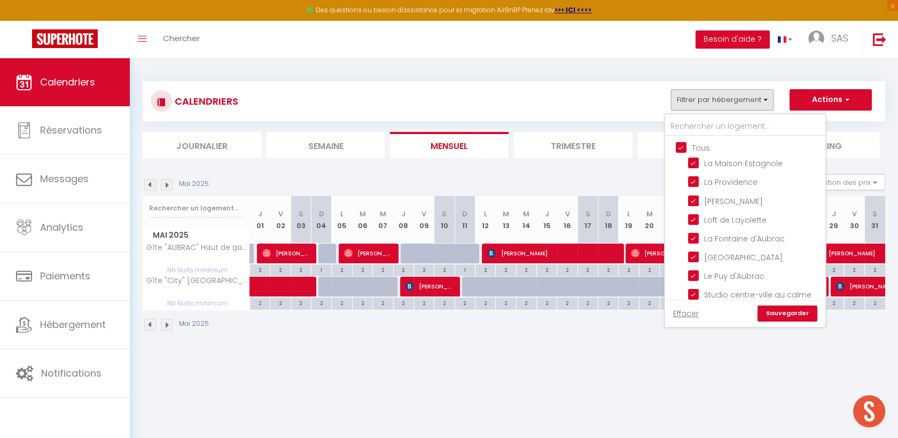
checkbox input "true"
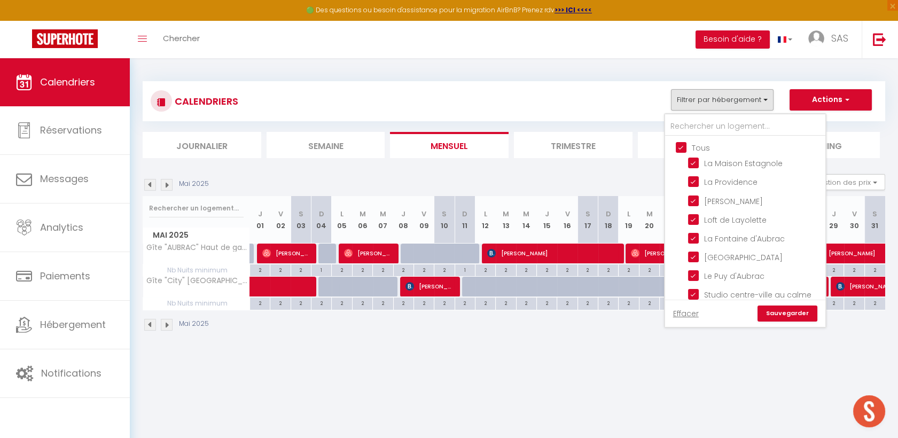
checkbox input "true"
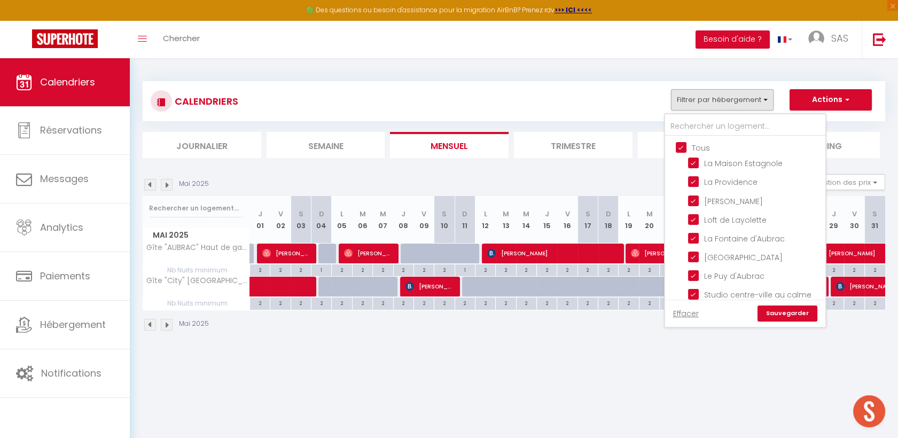
checkbox input "true"
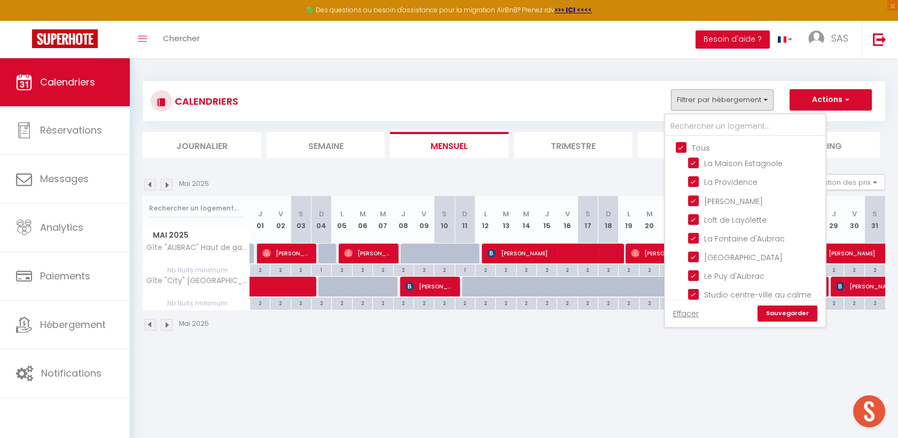
checkbox input "true"
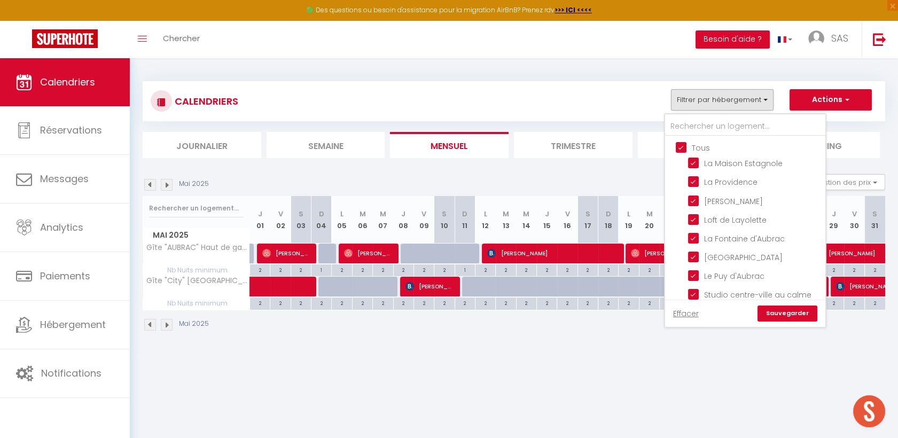
click at [683, 145] on input "Tous" at bounding box center [756, 147] width 160 height 11
click at [688, 125] on input "text" at bounding box center [745, 126] width 160 height 19
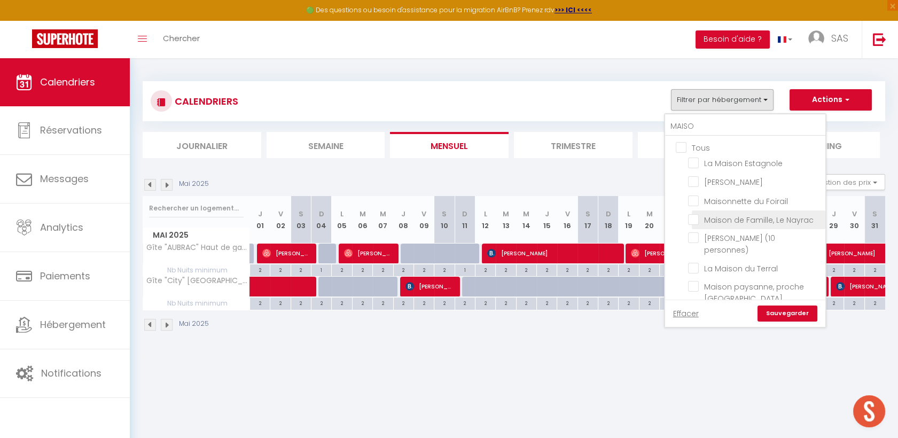
click at [697, 216] on input "Maison de Famille, Le Nayrac" at bounding box center [755, 219] width 134 height 11
click at [798, 316] on link "Sauvegarder" at bounding box center [787, 313] width 60 height 16
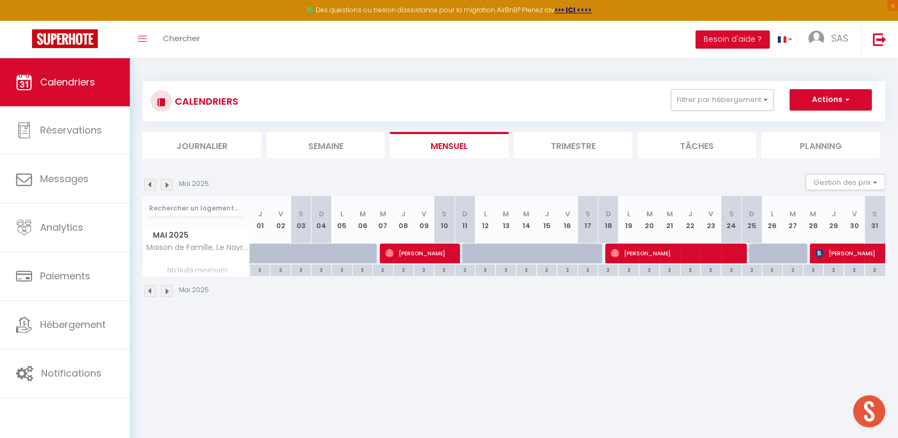
click at [161, 182] on img at bounding box center [167, 185] width 12 height 12
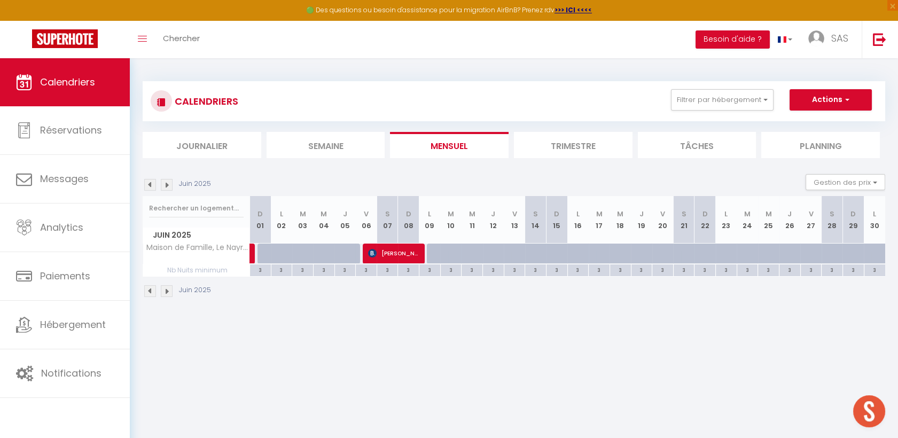
click at [161, 182] on img at bounding box center [167, 185] width 12 height 12
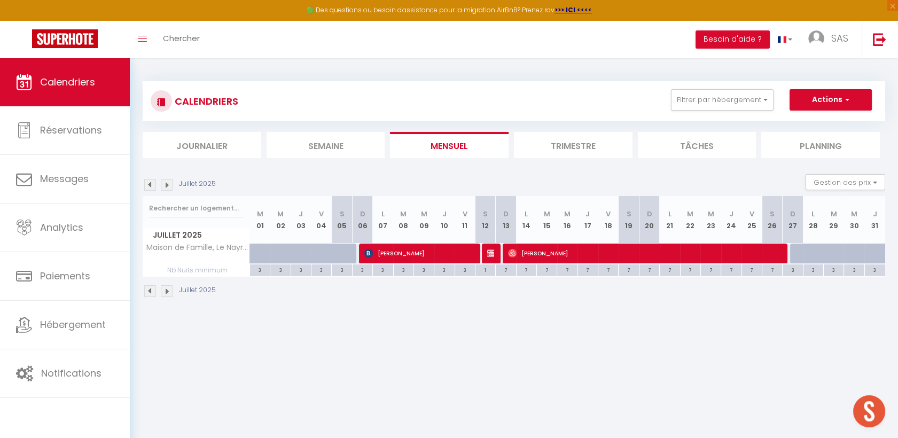
click at [161, 182] on img at bounding box center [167, 185] width 12 height 12
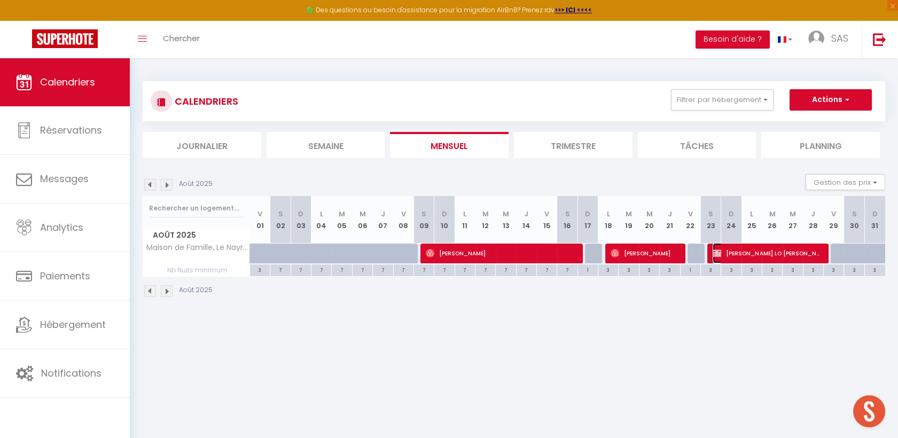
click at [749, 246] on span "[PERSON_NAME] LO [PERSON_NAME]" at bounding box center [766, 253] width 108 height 20
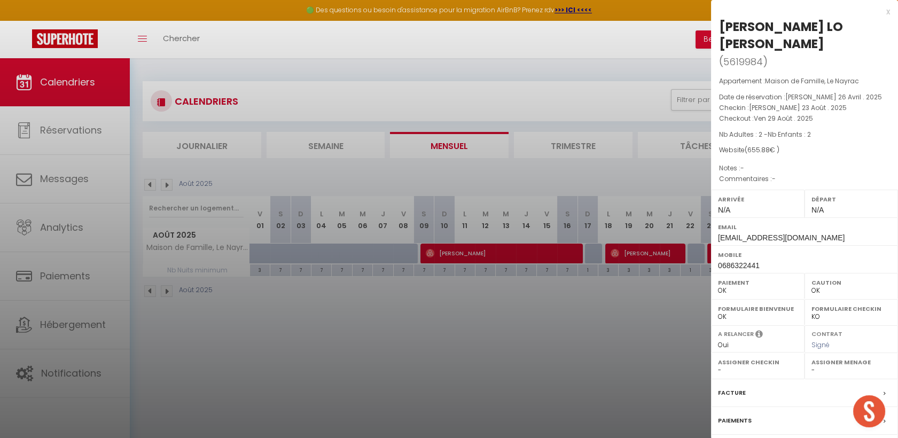
click at [576, 359] on div at bounding box center [449, 219] width 898 height 438
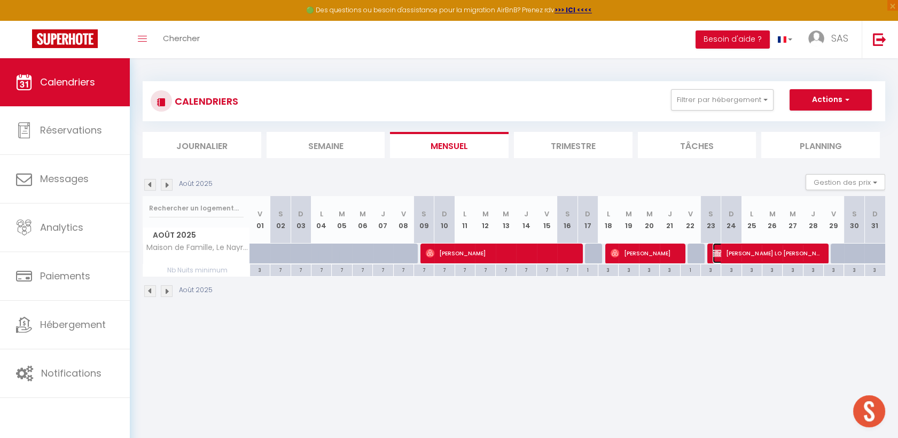
click at [754, 255] on span "[PERSON_NAME] LO [PERSON_NAME]" at bounding box center [766, 253] width 108 height 20
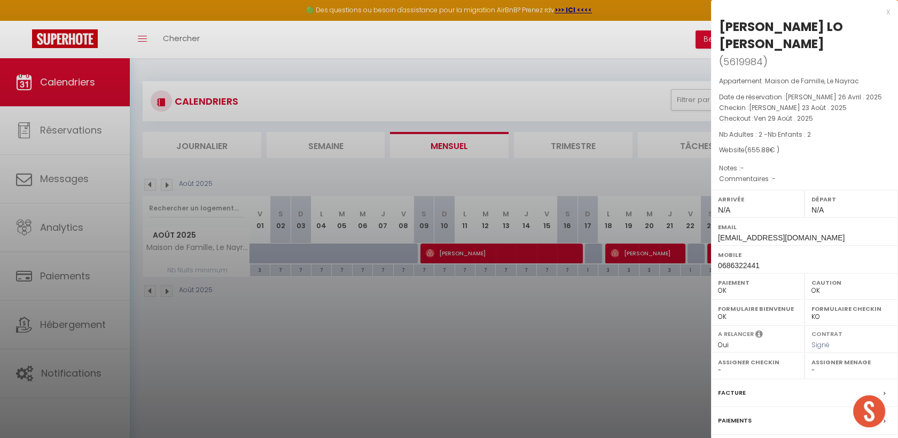
click at [302, 325] on div at bounding box center [449, 219] width 898 height 438
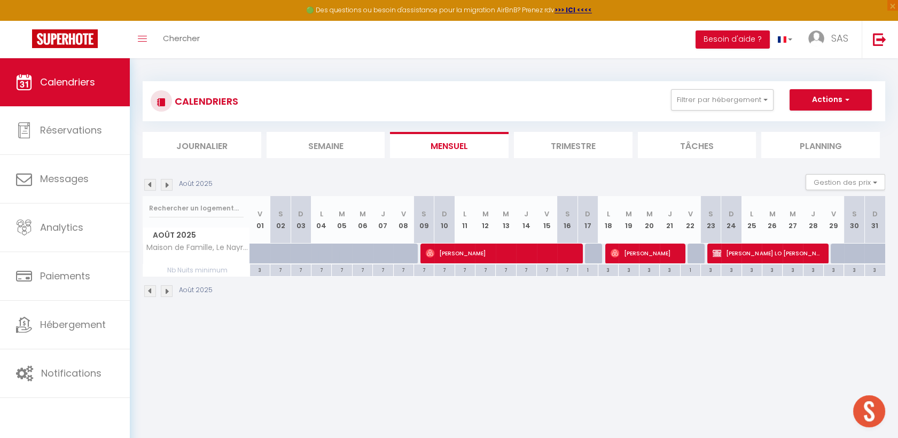
click at [751, 88] on div "CALENDRIERS Filtrer par hébergement MAISO Tous La Maison Estagnole Maison [PERS…" at bounding box center [514, 101] width 742 height 40
click at [749, 92] on button "Filtrer par hébergement" at bounding box center [722, 99] width 103 height 21
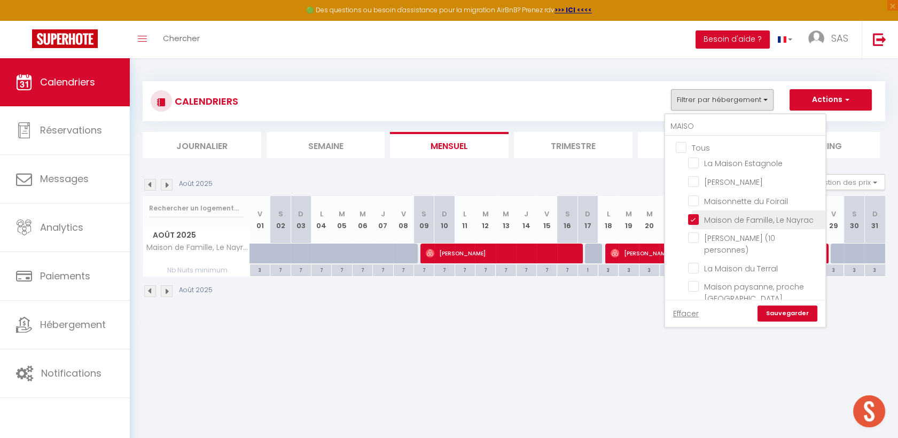
click at [698, 216] on input "Maison de Famille, Le Nayrac" at bounding box center [755, 219] width 134 height 11
click at [736, 127] on input "MAISO" at bounding box center [745, 126] width 160 height 19
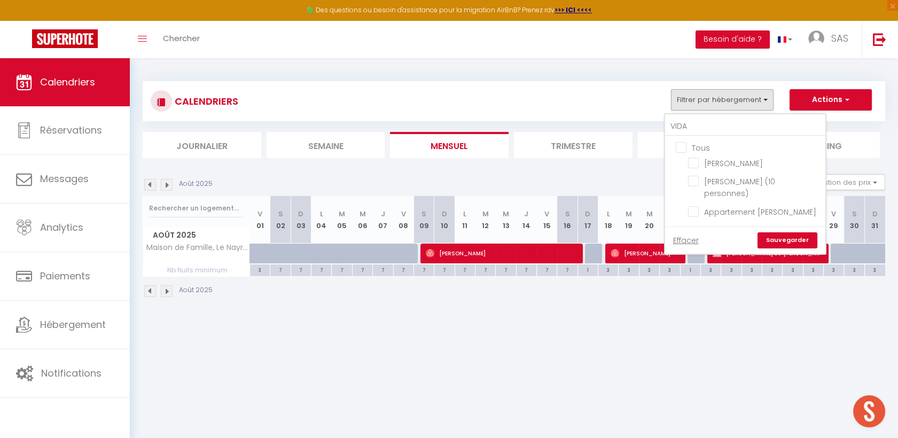
click at [694, 168] on li "[PERSON_NAME]" at bounding box center [759, 163] width 134 height 19
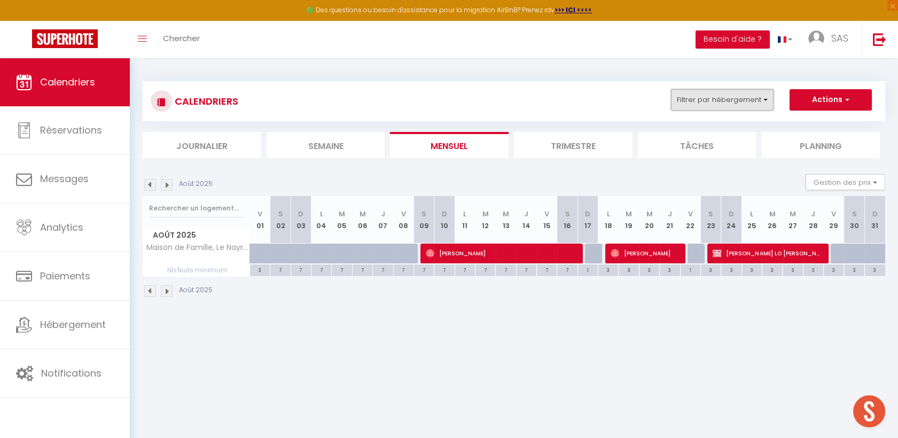
click at [708, 110] on button "Filtrer par hébergement" at bounding box center [722, 99] width 103 height 21
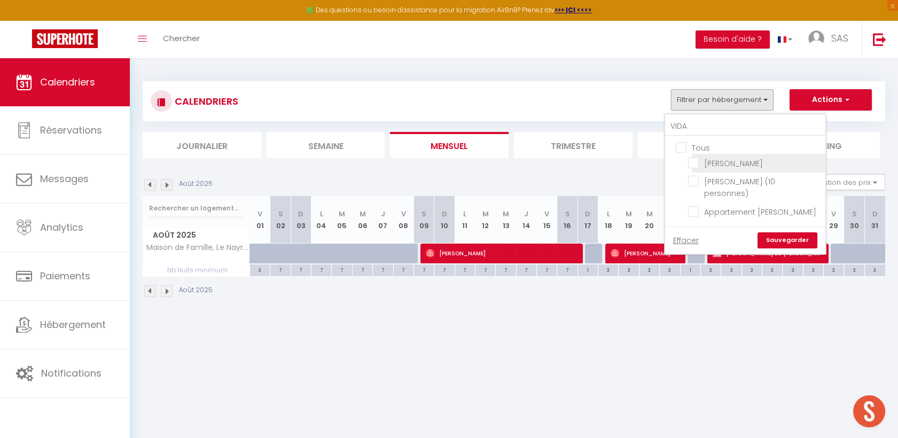
click at [697, 163] on input "[PERSON_NAME]" at bounding box center [755, 162] width 134 height 11
click at [698, 182] on input "[PERSON_NAME] (10 personnes)" at bounding box center [755, 181] width 134 height 11
click at [696, 206] on input "Appartement [PERSON_NAME]" at bounding box center [755, 211] width 134 height 11
click at [798, 232] on link "Sauvegarder" at bounding box center [787, 240] width 60 height 16
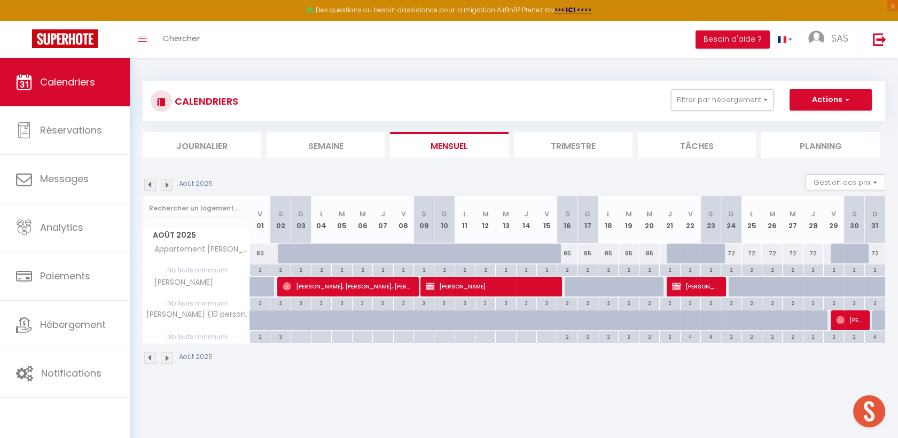
click at [169, 184] on img at bounding box center [167, 185] width 12 height 12
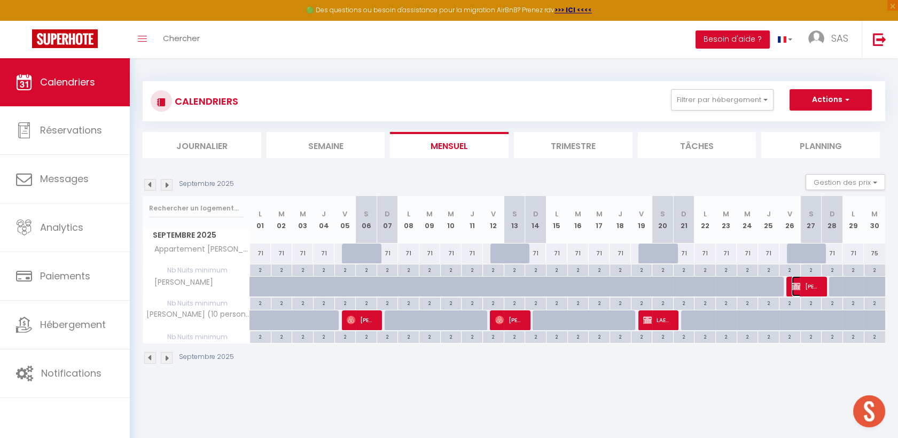
click at [818, 285] on span "[PERSON_NAME] DE [PERSON_NAME]" at bounding box center [805, 286] width 28 height 20
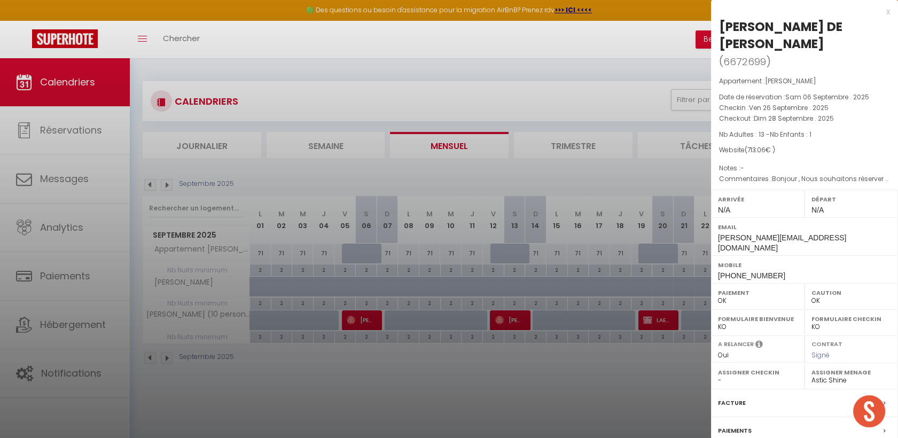
click at [585, 407] on div at bounding box center [449, 219] width 898 height 438
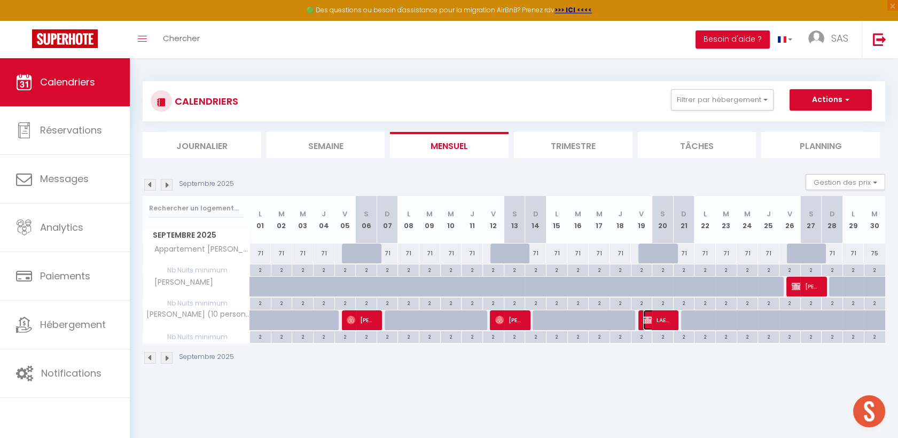
click at [656, 321] on span "LAETITIA THEDIE" at bounding box center [657, 320] width 28 height 20
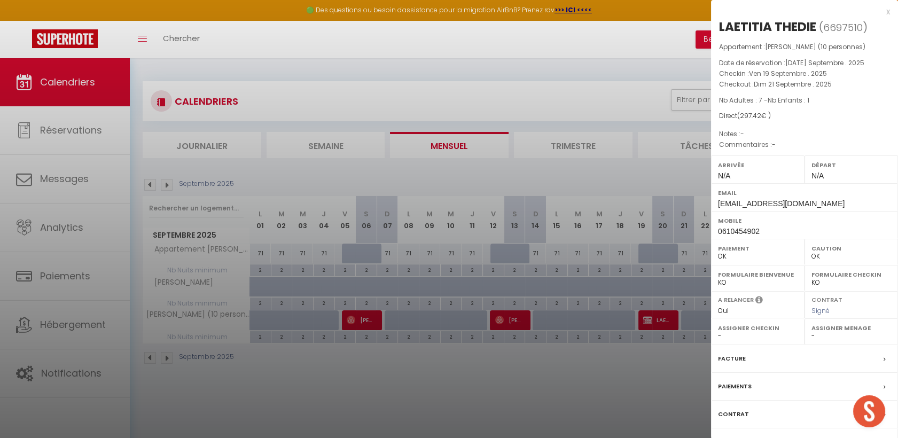
click at [299, 244] on div at bounding box center [449, 219] width 898 height 438
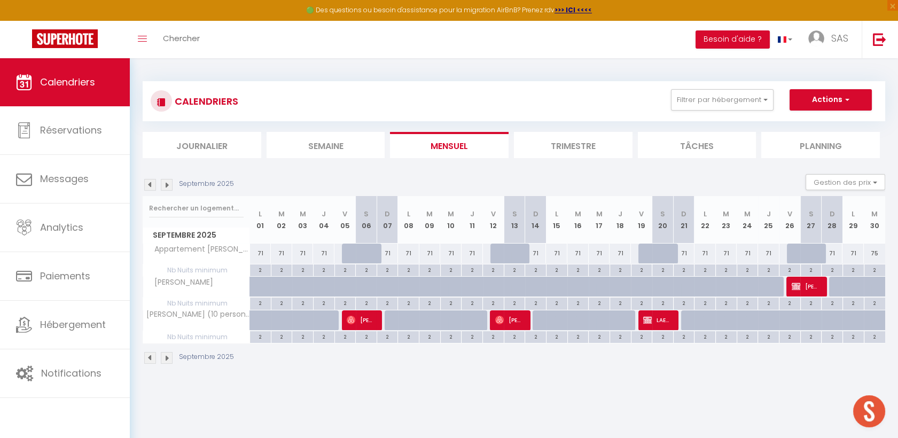
click at [148, 177] on div "Septembre 2025 Gestion des prix Nb Nuits minimum Règles Disponibilité" at bounding box center [514, 185] width 742 height 22
click at [148, 180] on img at bounding box center [150, 185] width 12 height 12
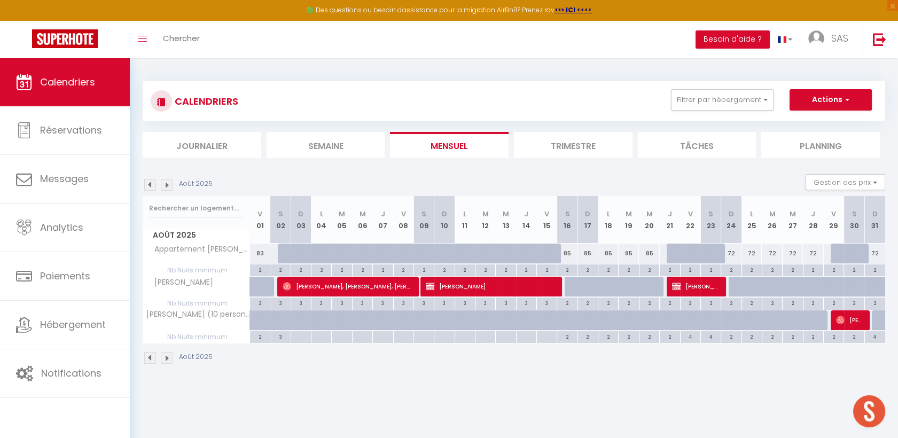
click at [148, 180] on img at bounding box center [150, 185] width 12 height 12
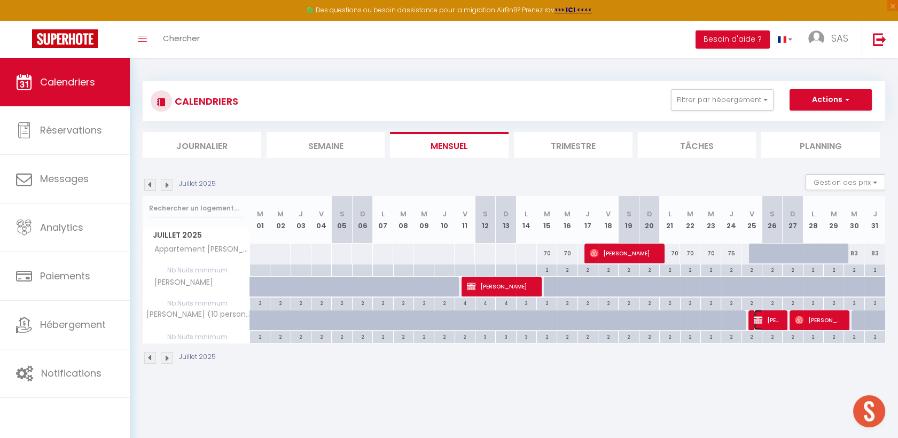
click at [772, 324] on span "[PERSON_NAME]" at bounding box center [766, 320] width 27 height 20
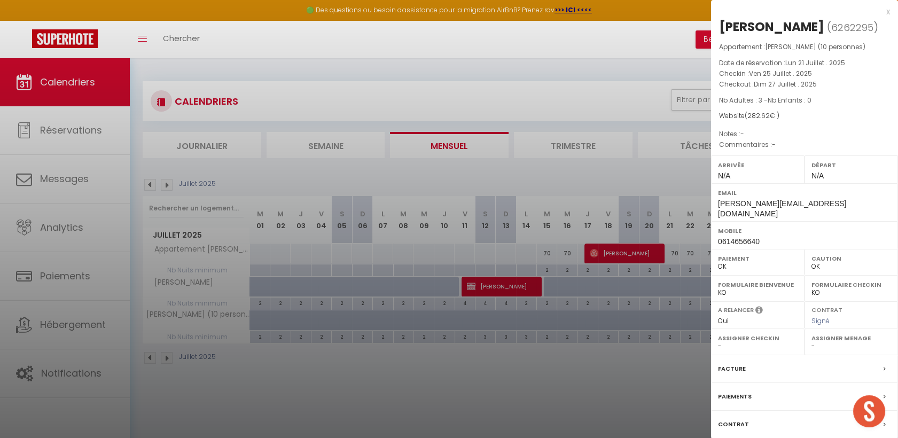
click at [159, 182] on div at bounding box center [449, 219] width 898 height 438
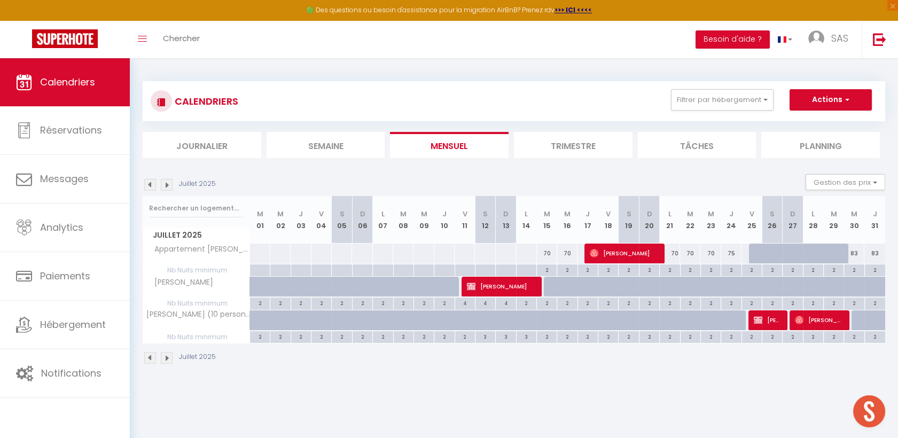
click at [152, 186] on img at bounding box center [150, 185] width 12 height 12
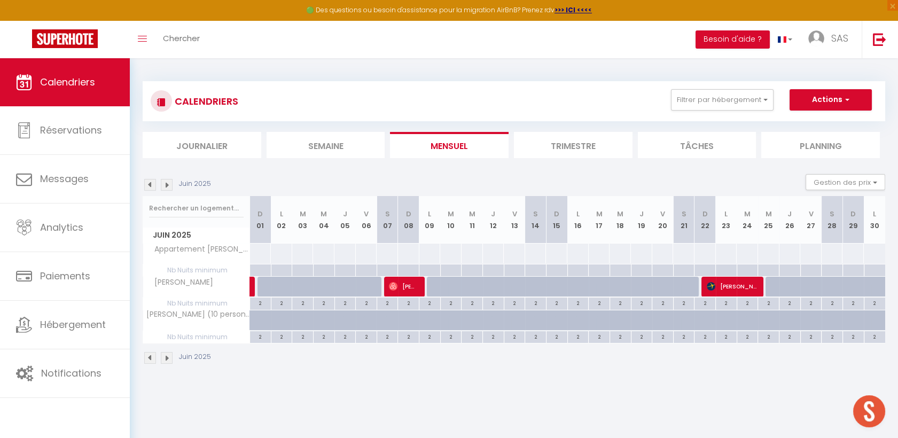
click at [152, 186] on img at bounding box center [150, 185] width 12 height 12
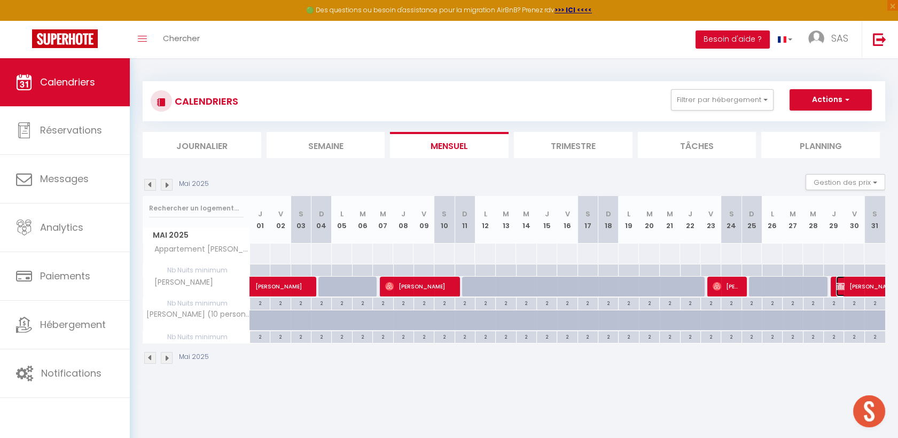
click at [847, 284] on span "[PERSON_NAME] et [PERSON_NAME]" at bounding box center [873, 286] width 74 height 20
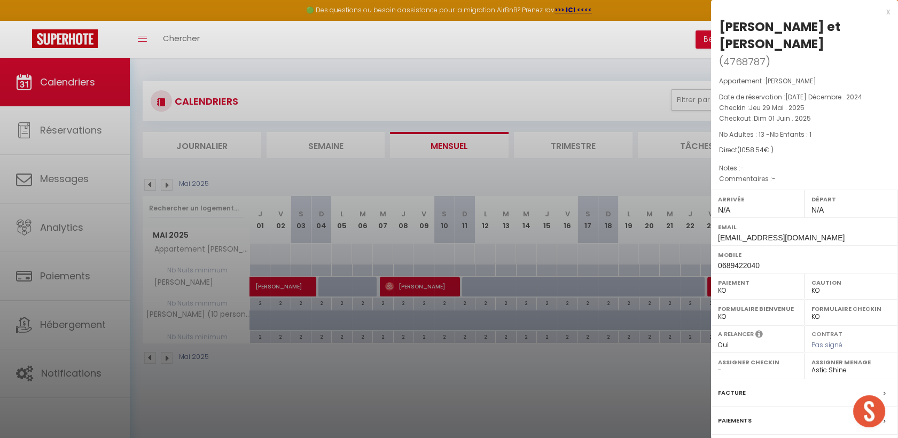
click at [169, 186] on div at bounding box center [449, 219] width 898 height 438
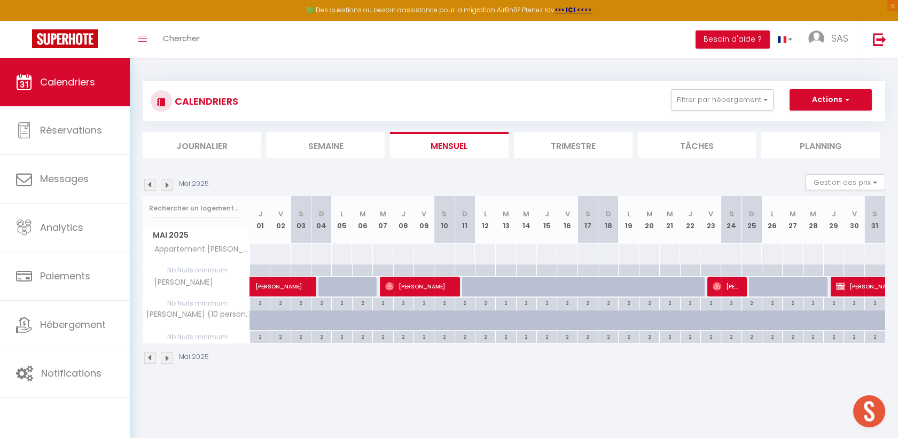
click at [167, 183] on img at bounding box center [167, 185] width 12 height 12
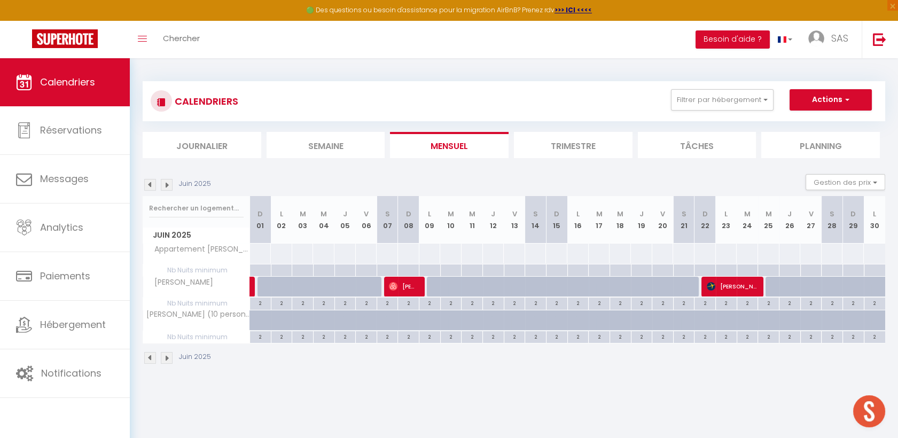
click at [167, 183] on img at bounding box center [167, 185] width 12 height 12
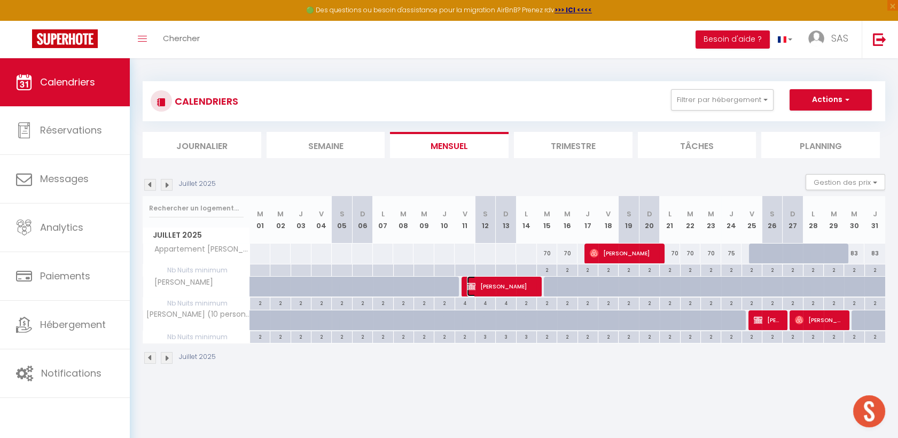
click at [497, 286] on span "[PERSON_NAME]" at bounding box center [501, 286] width 68 height 20
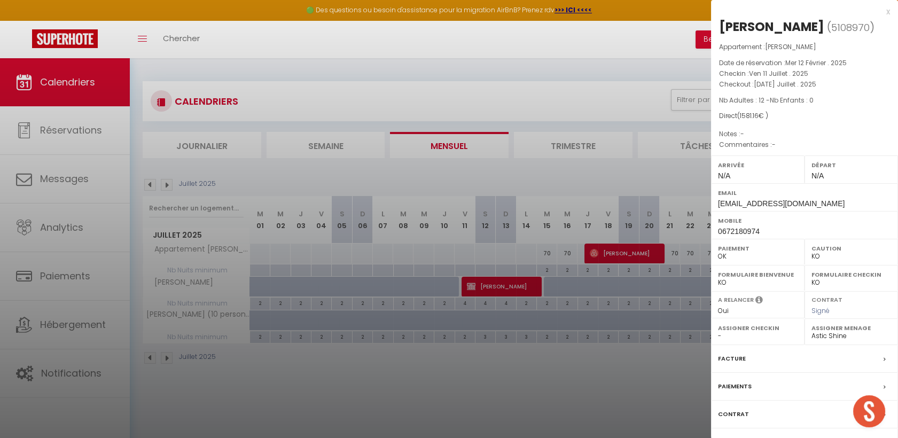
click at [163, 185] on div at bounding box center [449, 219] width 898 height 438
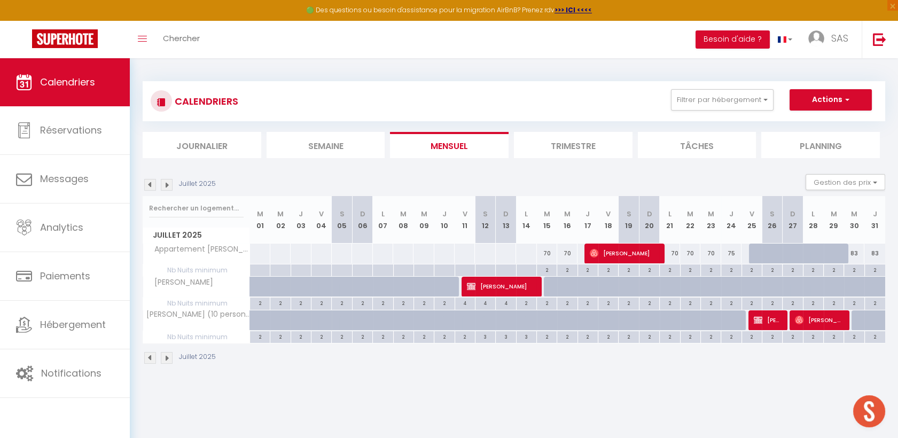
click at [166, 184] on img at bounding box center [167, 185] width 12 height 12
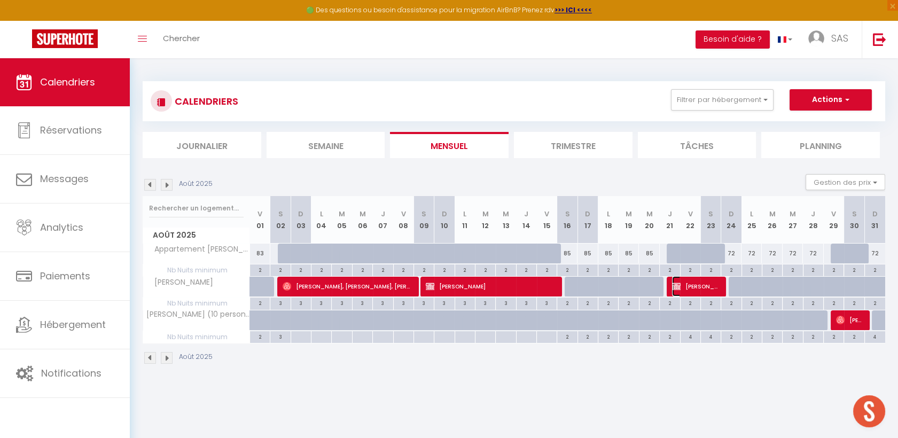
click at [707, 288] on span "[PERSON_NAME]" at bounding box center [696, 286] width 48 height 20
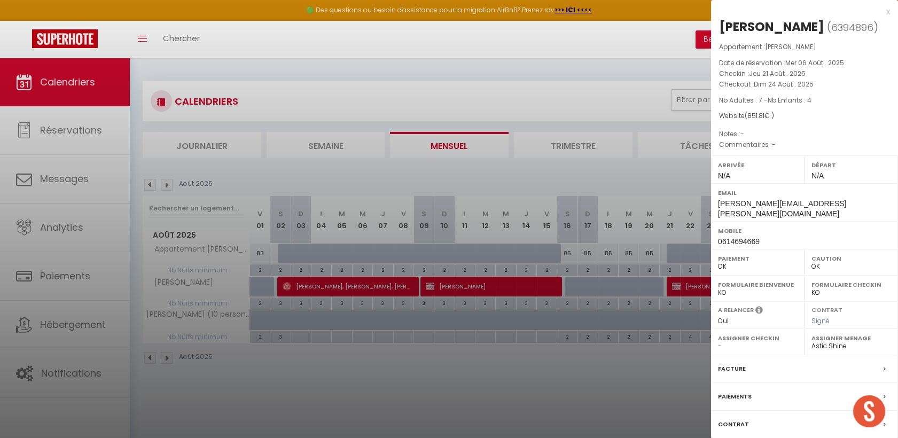
click at [574, 340] on div at bounding box center [449, 219] width 898 height 438
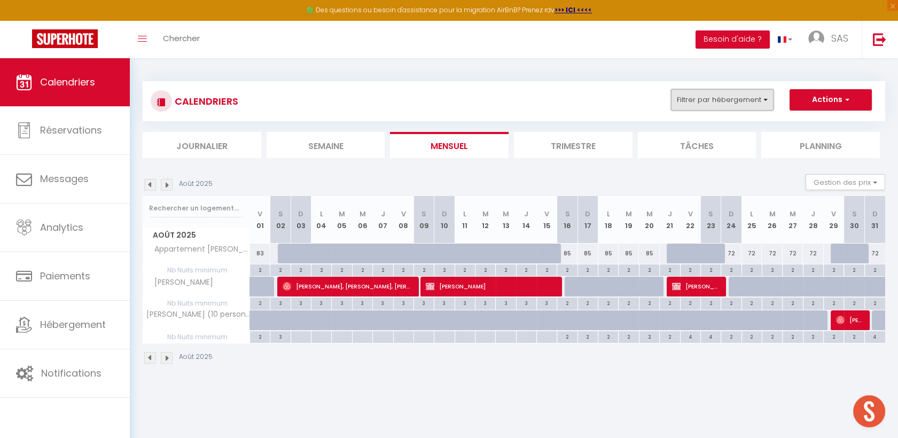
click at [743, 93] on button "Filtrer par hébergement" at bounding box center [722, 99] width 103 height 21
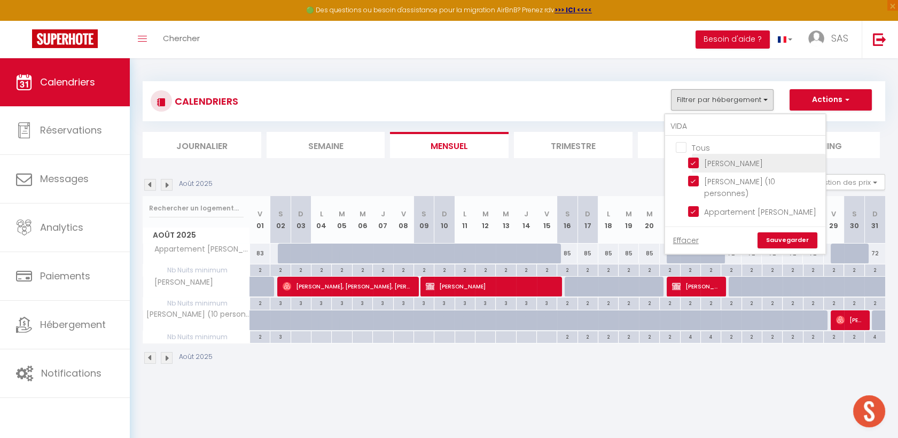
click at [703, 158] on input "[PERSON_NAME]" at bounding box center [755, 162] width 134 height 11
click at [704, 177] on input "[PERSON_NAME] (10 personnes)" at bounding box center [755, 181] width 134 height 11
click at [706, 206] on input "Appartement [PERSON_NAME]" at bounding box center [755, 211] width 134 height 11
click at [782, 232] on link "Sauvegarder" at bounding box center [787, 240] width 60 height 16
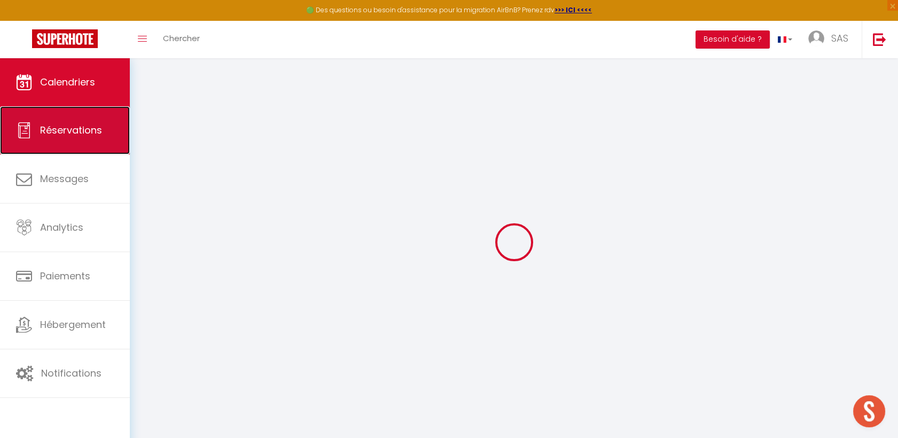
click at [69, 143] on link "Réservations" at bounding box center [65, 130] width 130 height 48
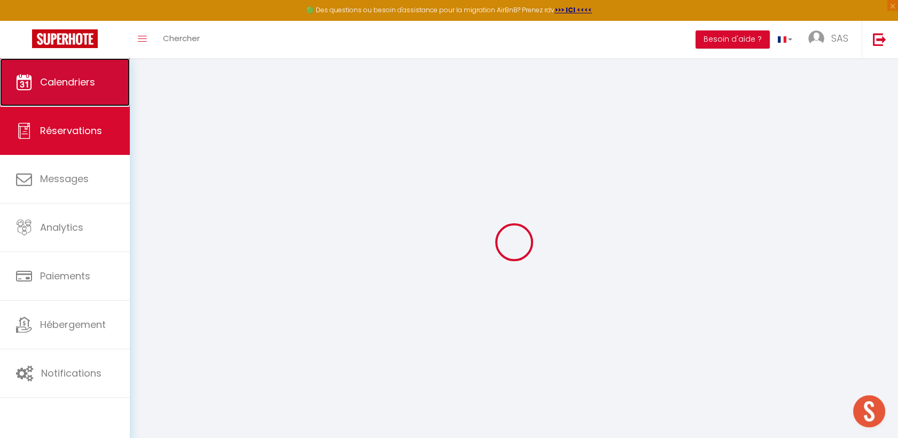
click at [70, 81] on span "Calendriers" at bounding box center [67, 81] width 55 height 13
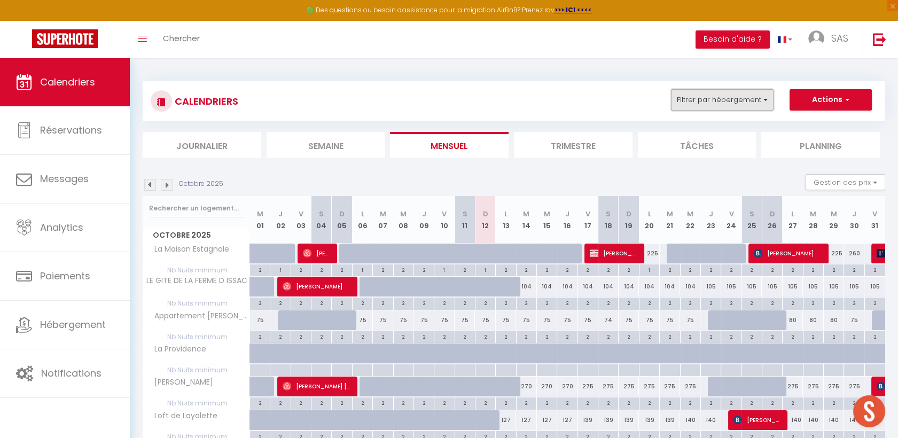
click at [698, 99] on button "Filtrer par hébergement" at bounding box center [722, 99] width 103 height 21
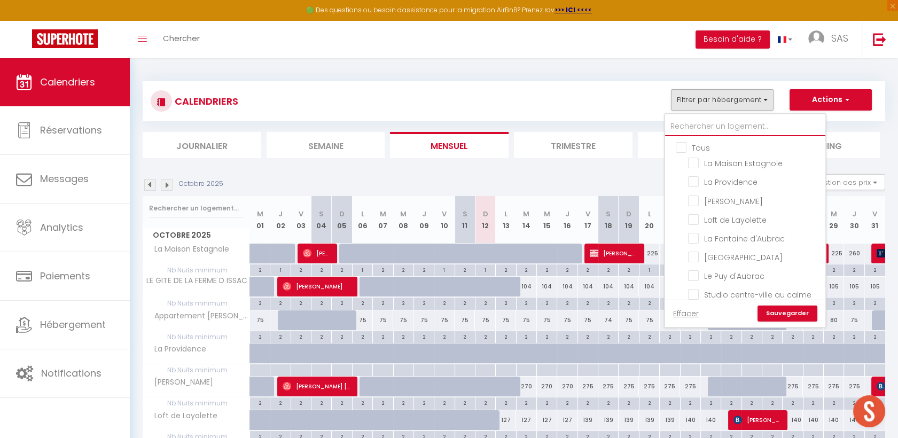
click at [696, 121] on input "text" at bounding box center [745, 126] width 160 height 19
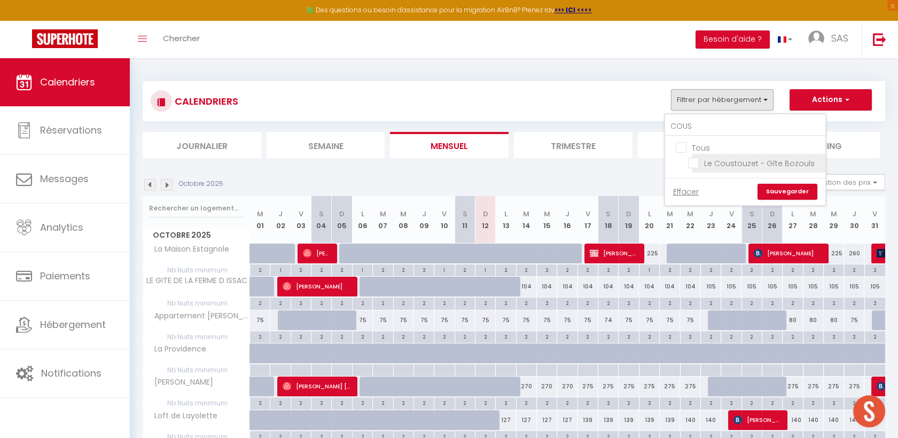
click at [690, 160] on input "Le Coustouzet - Gîte Bozouls" at bounding box center [755, 162] width 134 height 11
click at [785, 189] on link "Sauvegarder" at bounding box center [787, 192] width 60 height 16
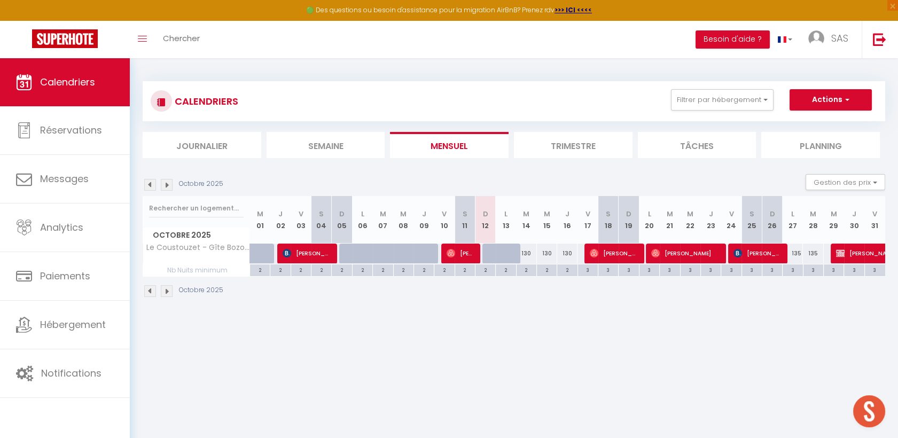
click at [145, 187] on img at bounding box center [150, 185] width 12 height 12
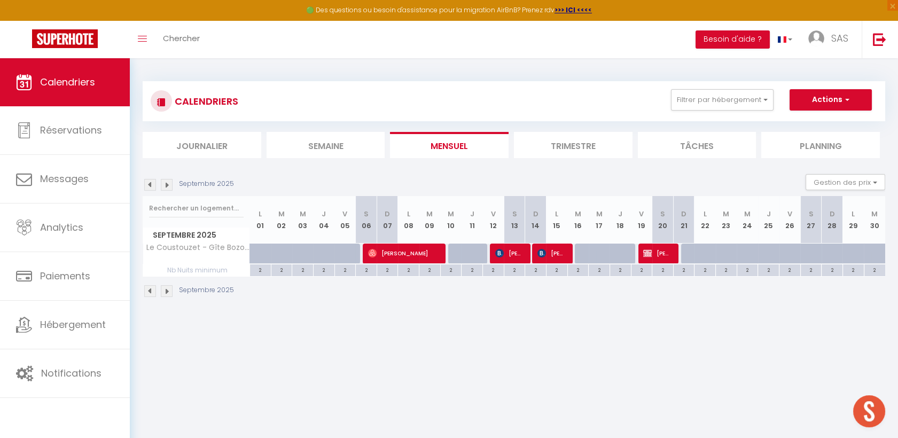
click at [145, 187] on img at bounding box center [150, 185] width 12 height 12
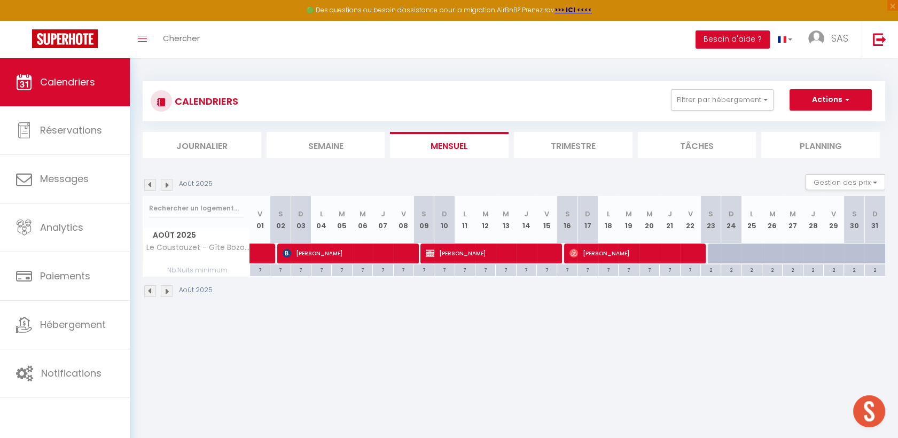
click at [145, 187] on img at bounding box center [150, 185] width 12 height 12
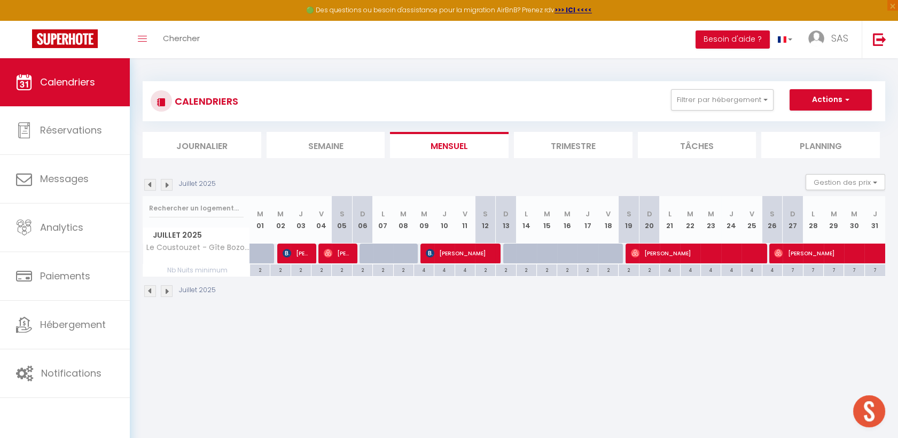
click at [145, 187] on img at bounding box center [150, 185] width 12 height 12
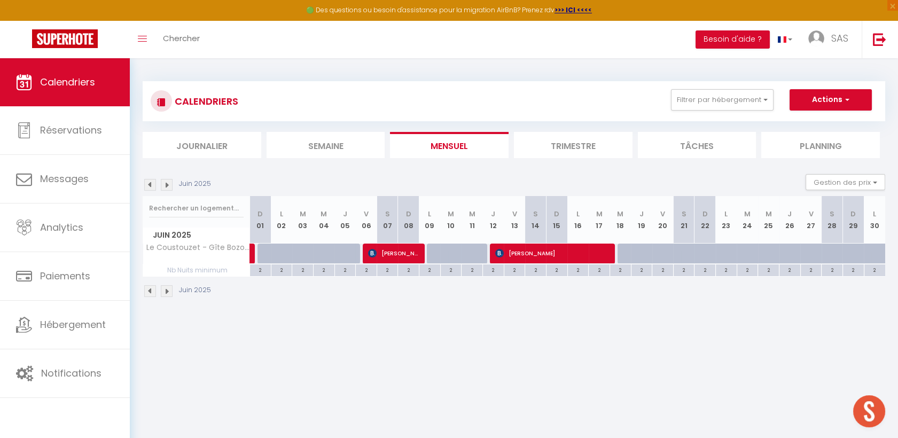
click at [145, 187] on img at bounding box center [150, 185] width 12 height 12
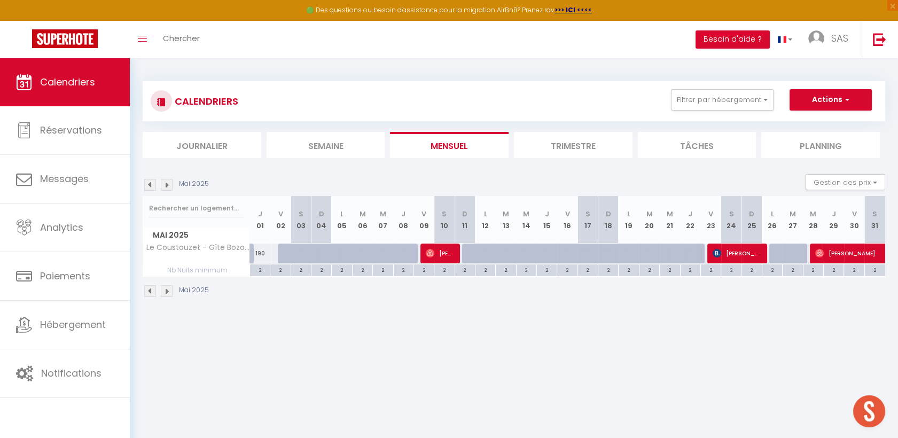
click at [164, 184] on img at bounding box center [167, 185] width 12 height 12
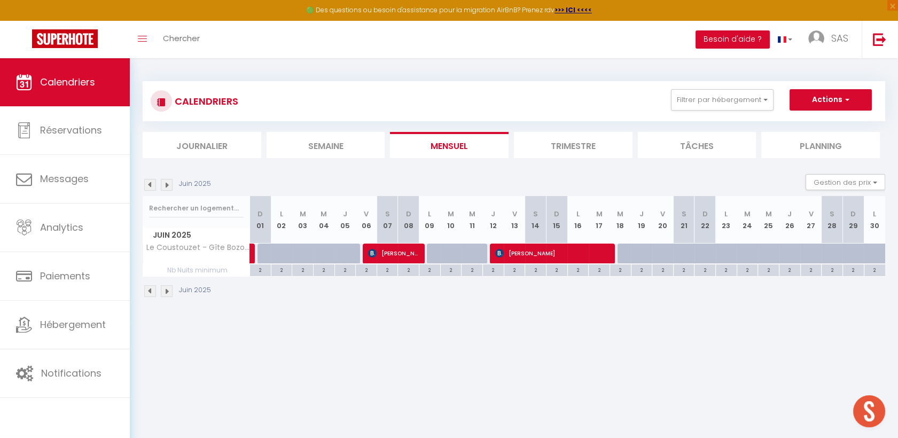
click at [164, 184] on img at bounding box center [167, 185] width 12 height 12
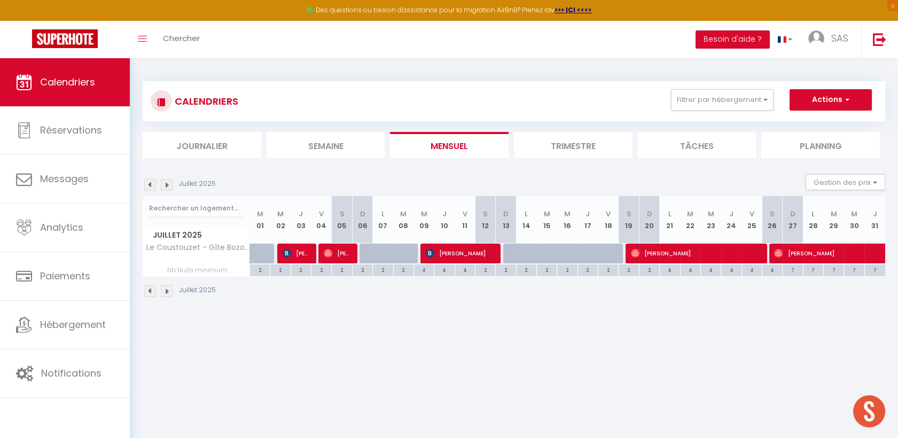
click at [164, 184] on img at bounding box center [167, 185] width 12 height 12
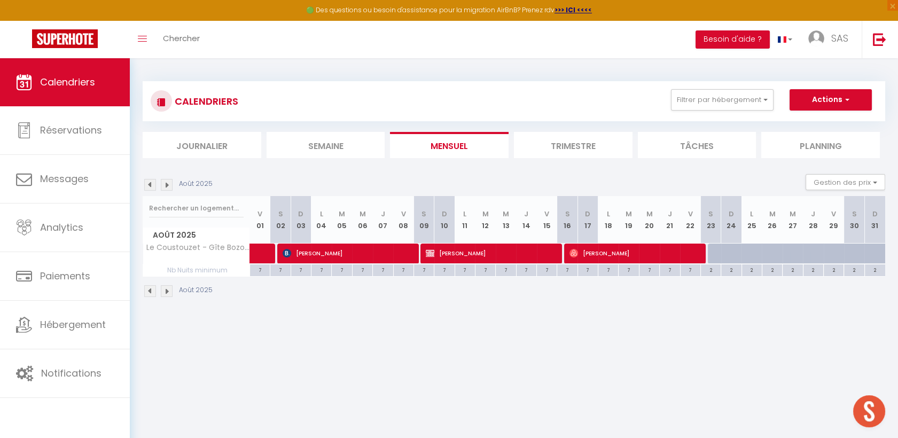
click at [164, 184] on img at bounding box center [167, 185] width 12 height 12
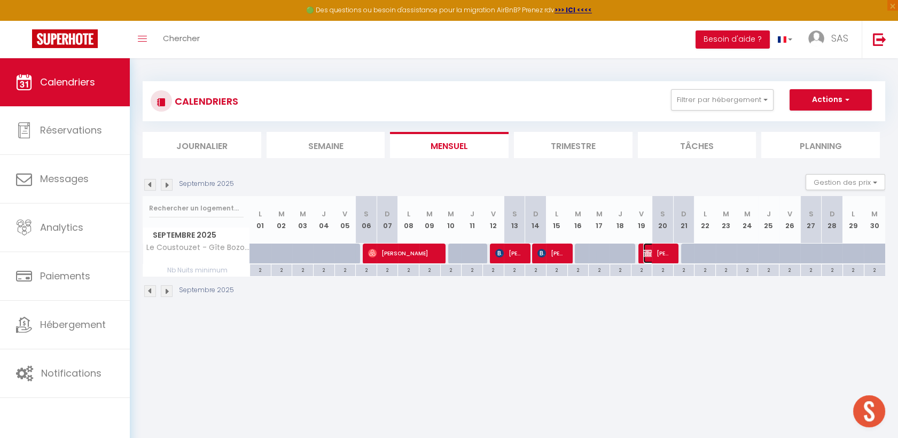
click at [652, 245] on span "[PERSON_NAME]" at bounding box center [657, 253] width 28 height 20
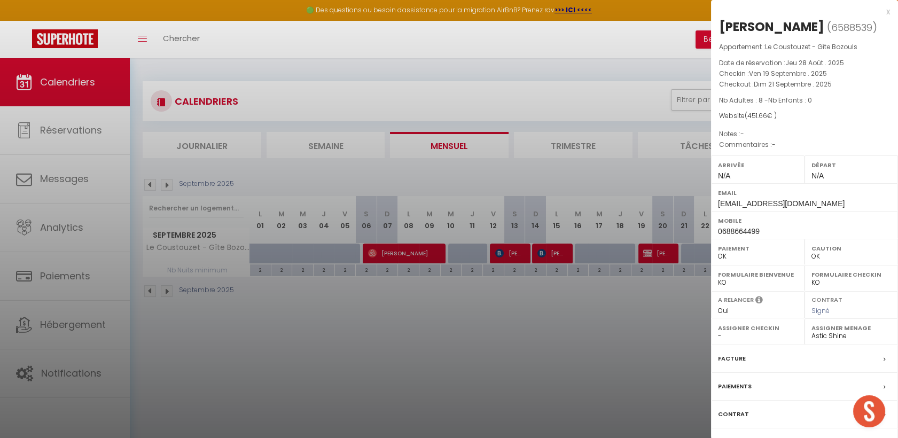
click at [148, 178] on div at bounding box center [449, 219] width 898 height 438
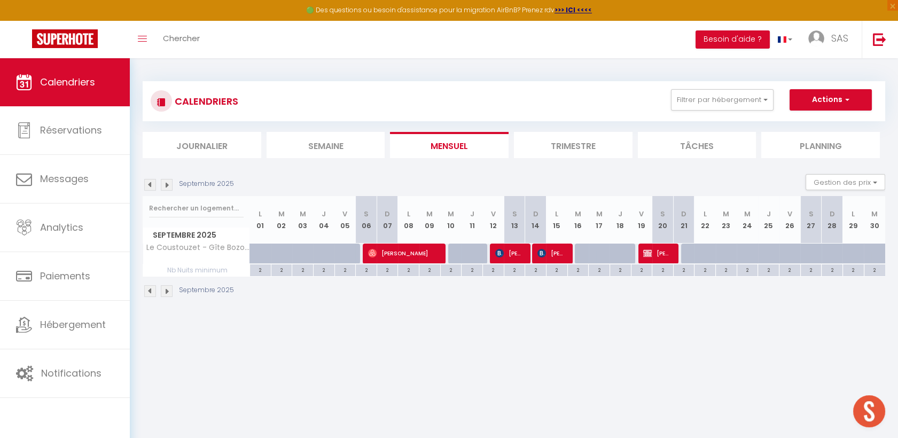
click at [155, 185] on img at bounding box center [150, 185] width 12 height 12
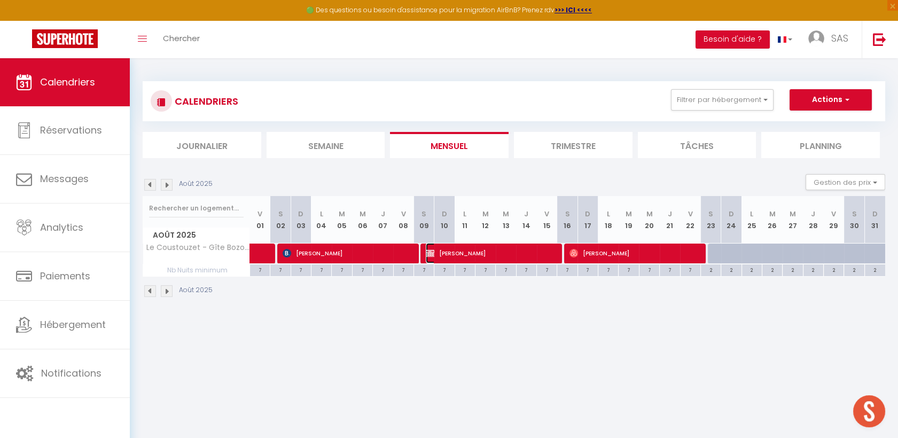
click at [465, 250] on span "[PERSON_NAME]" at bounding box center [490, 253] width 129 height 20
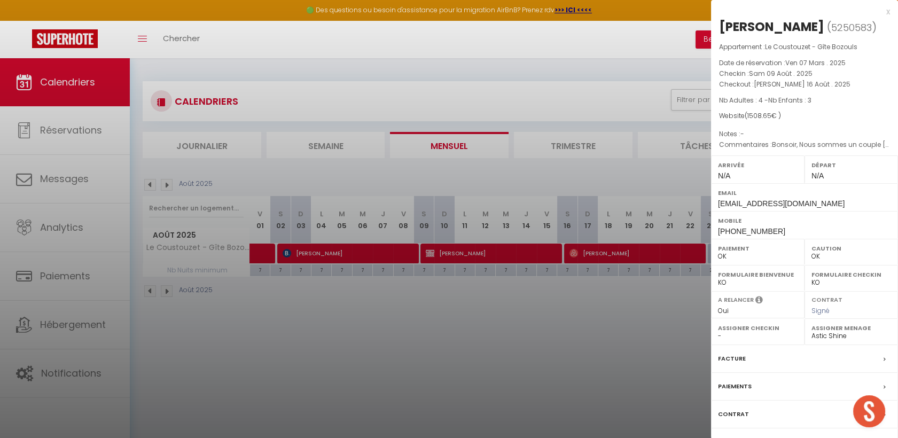
click at [617, 328] on div at bounding box center [449, 219] width 898 height 438
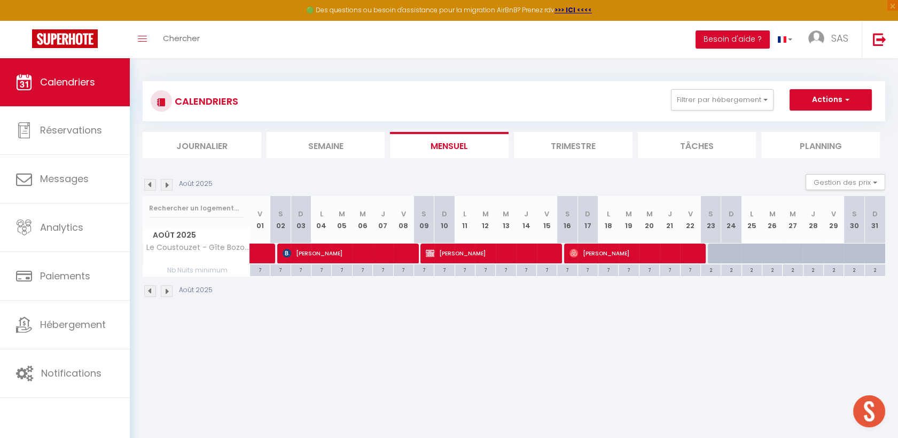
click at [741, 111] on div "CALENDRIERS Filtrer par hébergement COUS Tous Le Coustouzet - Gîte Bozouls Effa…" at bounding box center [514, 101] width 726 height 24
click at [742, 106] on button "Filtrer par hébergement" at bounding box center [722, 99] width 103 height 21
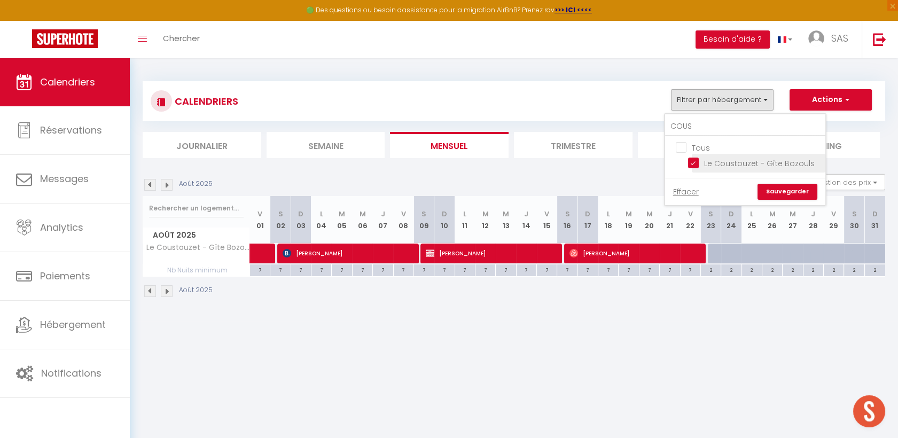
click at [719, 160] on input "Le Coustouzet - Gîte Bozouls" at bounding box center [755, 162] width 134 height 11
click at [720, 123] on input "COUS" at bounding box center [745, 126] width 160 height 19
click at [709, 165] on input "La Maison du Terral" at bounding box center [755, 162] width 134 height 11
click at [787, 190] on link "Sauvegarder" at bounding box center [787, 192] width 60 height 16
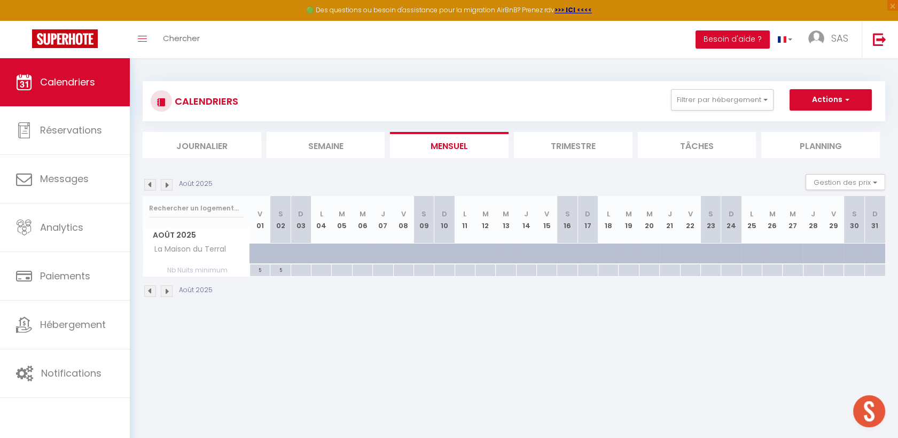
click at [146, 184] on img at bounding box center [150, 185] width 12 height 12
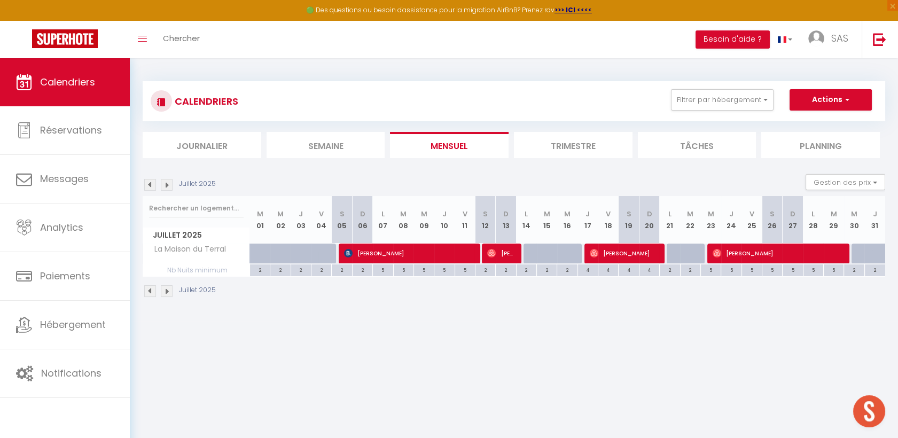
click at [167, 186] on img at bounding box center [167, 185] width 12 height 12
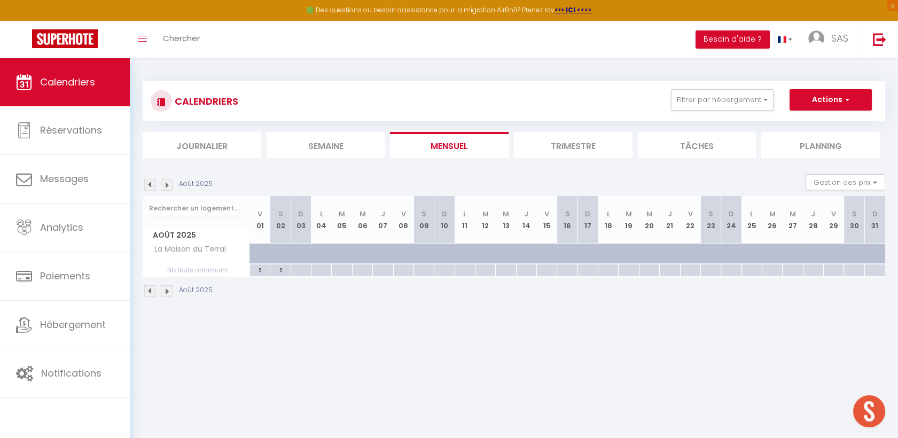
click at [167, 186] on img at bounding box center [167, 185] width 12 height 12
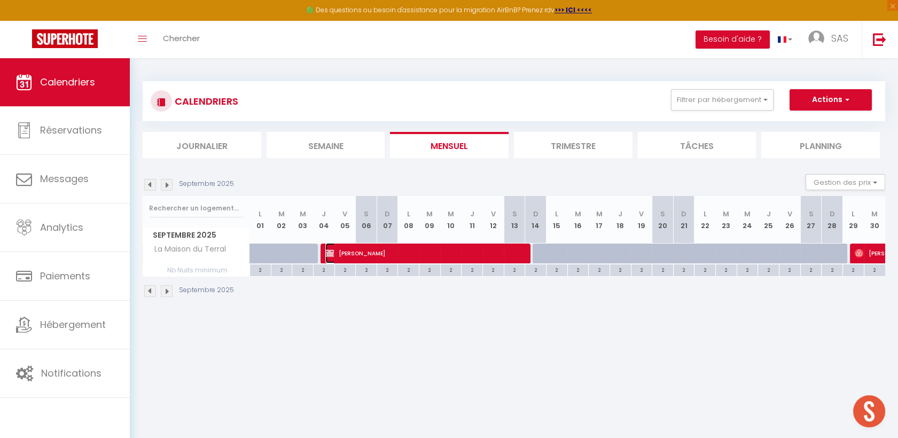
click at [384, 255] on span "[PERSON_NAME]" at bounding box center [424, 253] width 199 height 20
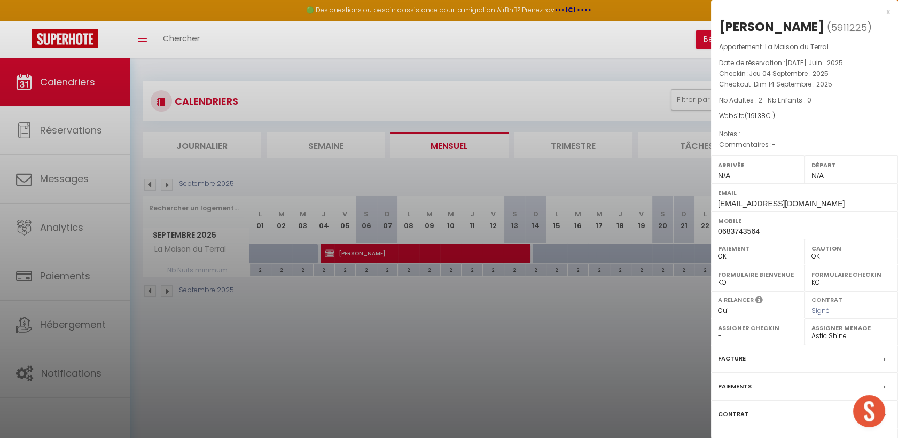
drag, startPoint x: 543, startPoint y: 347, endPoint x: 548, endPoint y: 342, distance: 6.8
click at [543, 346] on div at bounding box center [449, 219] width 898 height 438
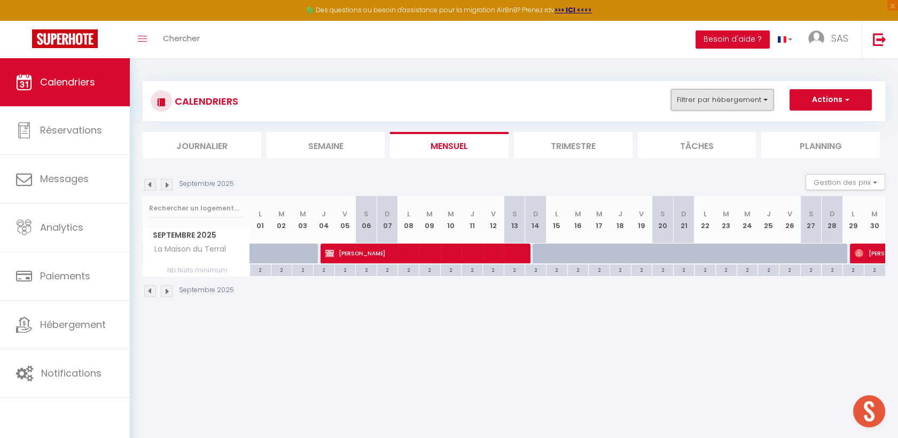
click at [749, 90] on button "Filtrer par hébergement" at bounding box center [722, 99] width 103 height 21
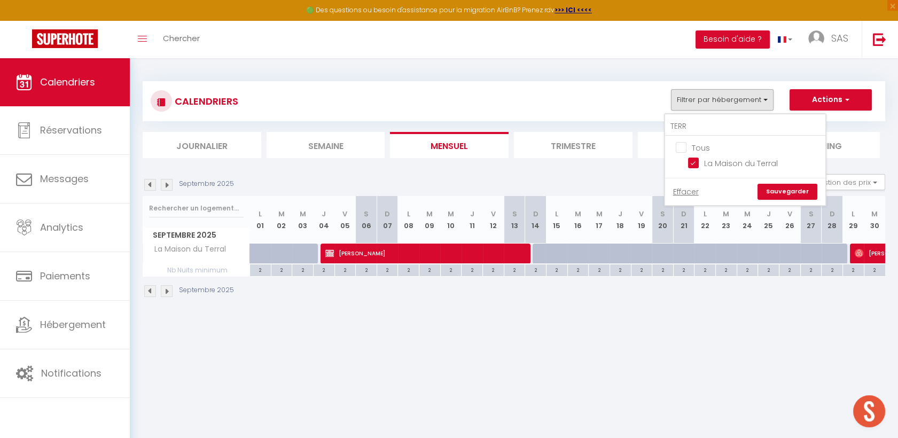
click at [706, 172] on ul "Tous La Maison du Terral" at bounding box center [745, 157] width 160 height 42
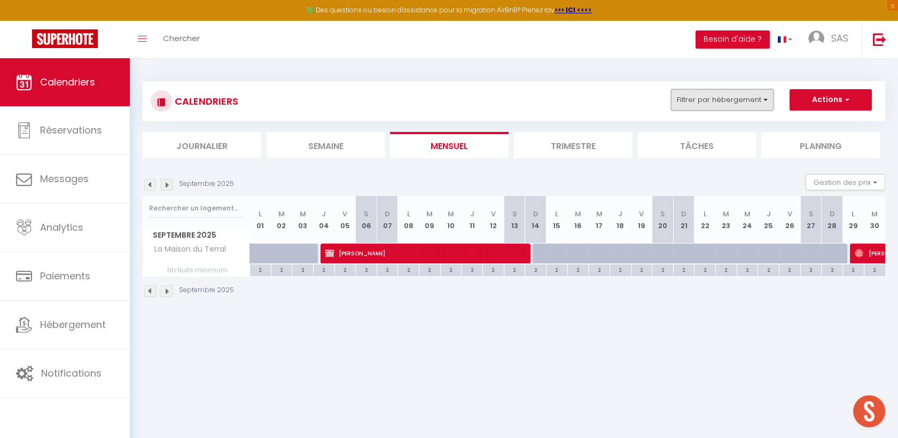
click at [722, 92] on button "Filtrer par hébergement" at bounding box center [722, 99] width 103 height 21
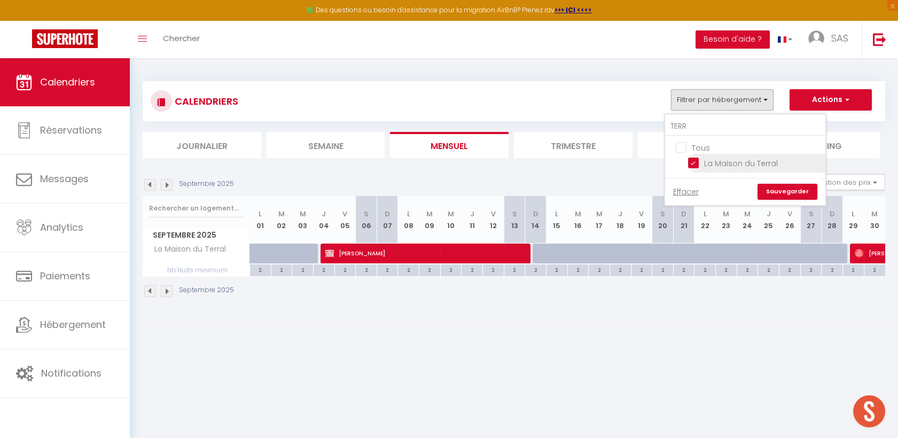
click at [693, 164] on input "La Maison du Terral" at bounding box center [755, 162] width 134 height 11
click at [708, 124] on input "TERR" at bounding box center [745, 126] width 160 height 19
click at [698, 162] on input "L'Ostel Aveyronnais" at bounding box center [755, 162] width 134 height 11
click at [805, 194] on link "Sauvegarder" at bounding box center [787, 192] width 60 height 16
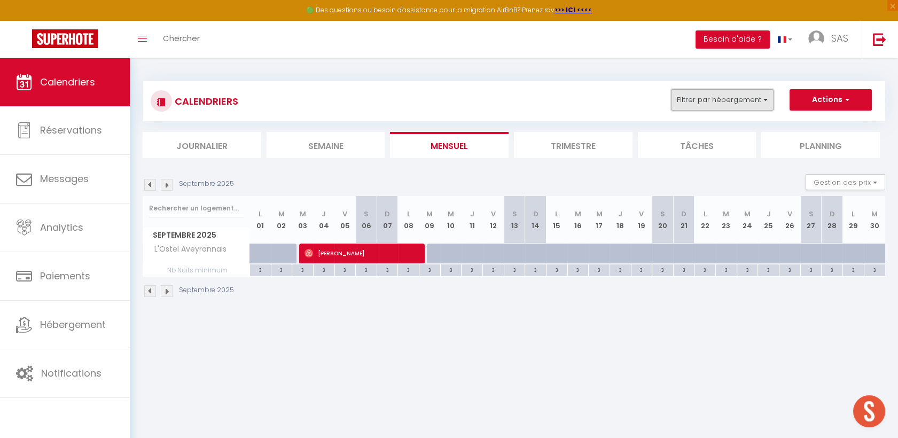
click at [696, 103] on button "Filtrer par hébergement" at bounding box center [722, 99] width 103 height 21
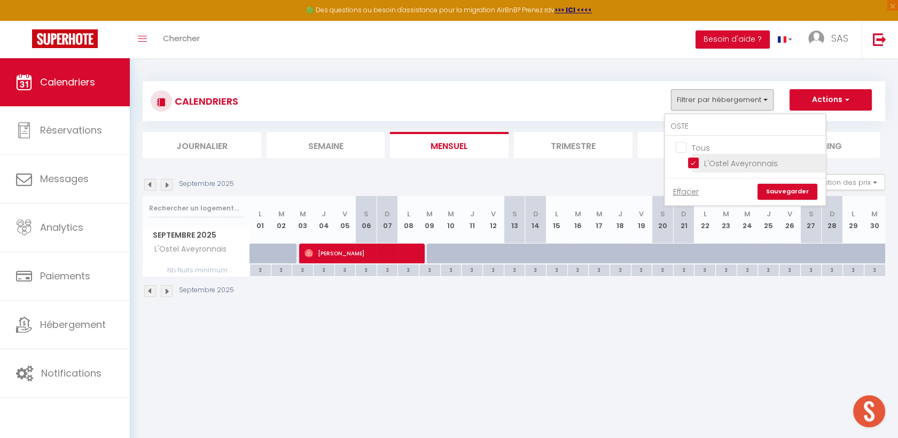
click at [701, 162] on input "L'Ostel Aveyronnais" at bounding box center [755, 162] width 134 height 11
click at [710, 121] on input "OSTE" at bounding box center [745, 126] width 160 height 19
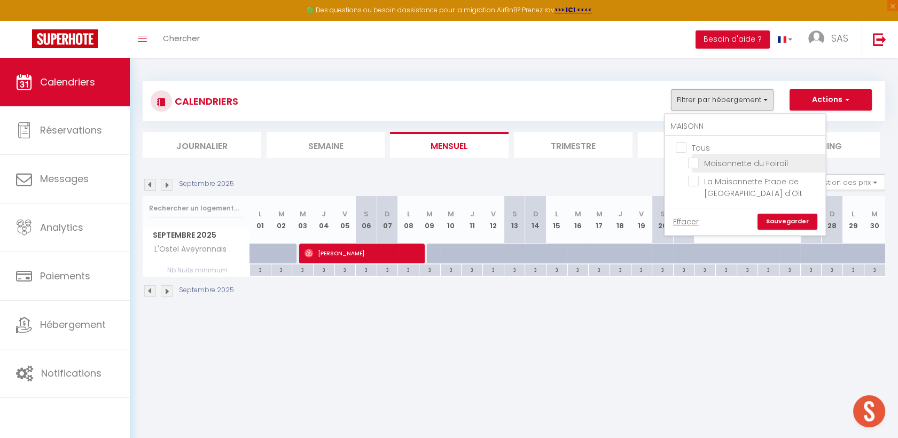
click at [708, 161] on input "Maisonnette du Foirail" at bounding box center [755, 162] width 134 height 11
click at [791, 222] on link "Sauvegarder" at bounding box center [787, 222] width 60 height 16
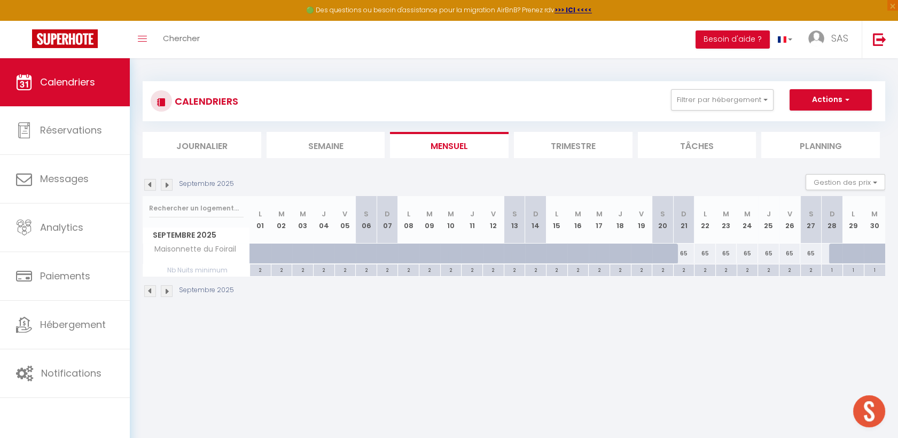
click at [145, 184] on img at bounding box center [150, 185] width 12 height 12
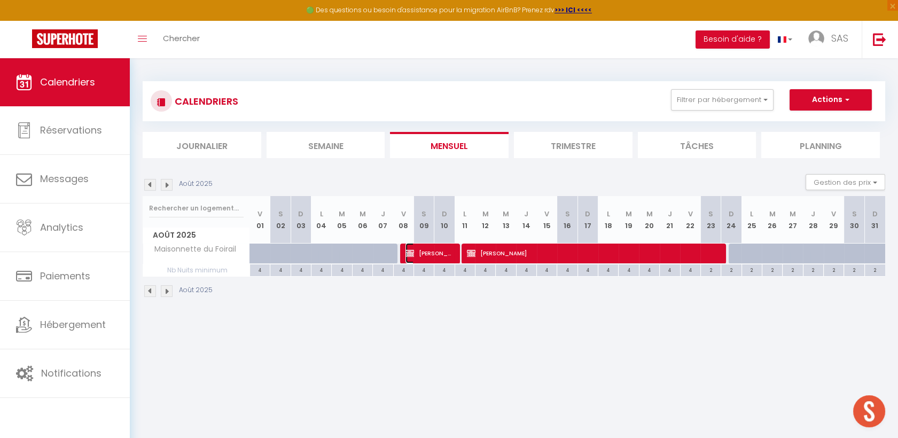
click at [434, 255] on span "[PERSON_NAME]" at bounding box center [429, 253] width 48 height 20
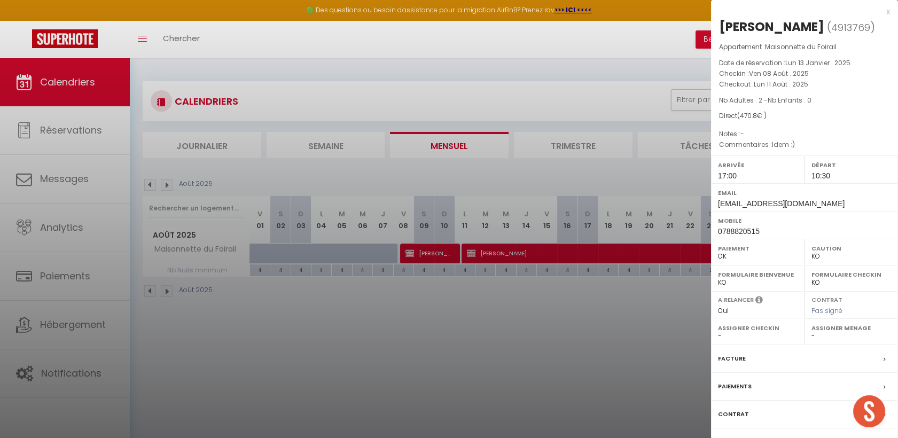
click at [524, 250] on div at bounding box center [449, 219] width 898 height 438
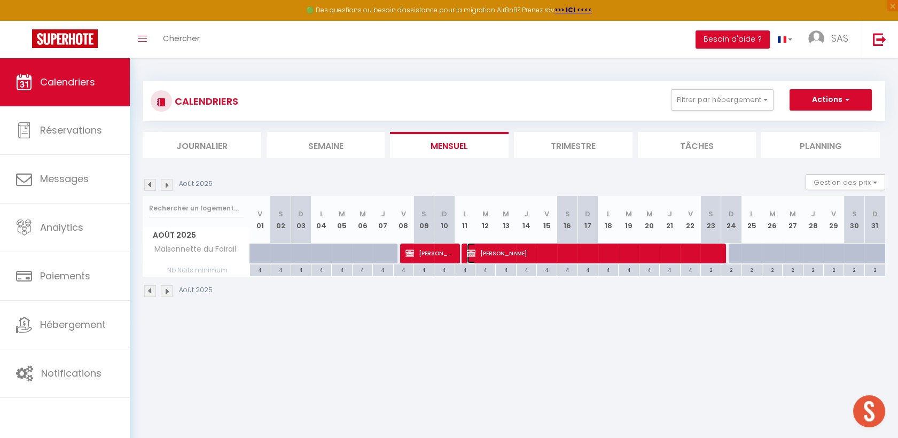
click at [522, 253] on span "[PERSON_NAME]" at bounding box center [592, 253] width 250 height 20
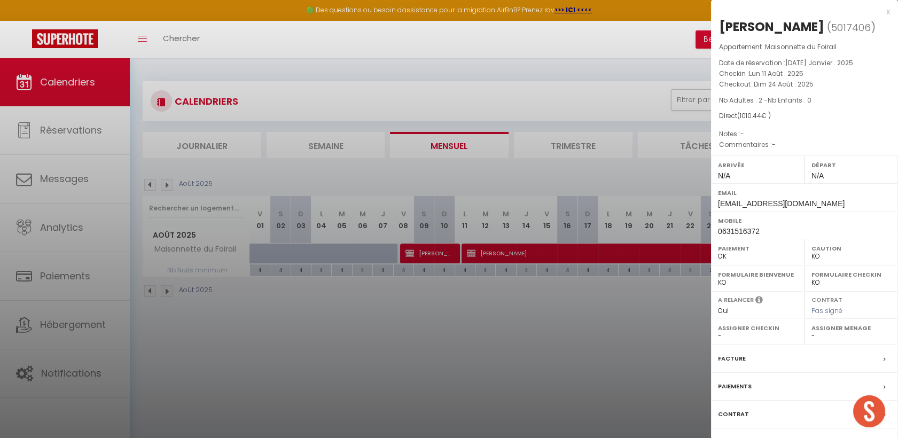
click at [534, 389] on div at bounding box center [449, 219] width 898 height 438
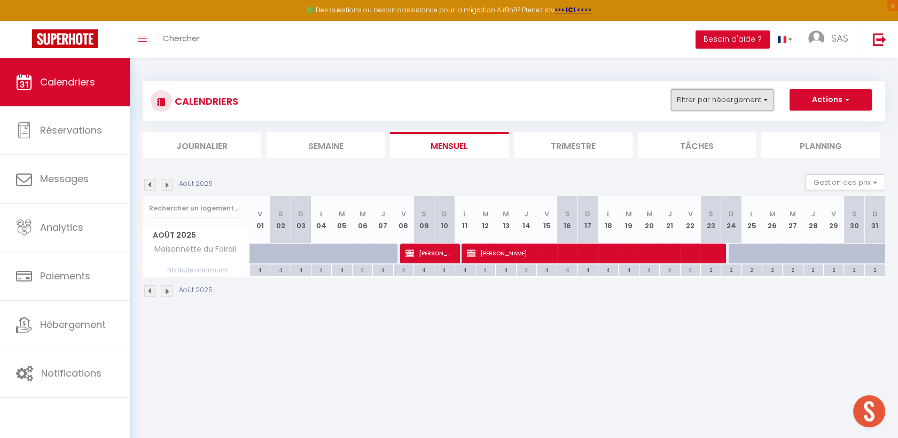
click at [750, 89] on button "Filtrer par hébergement" at bounding box center [722, 99] width 103 height 21
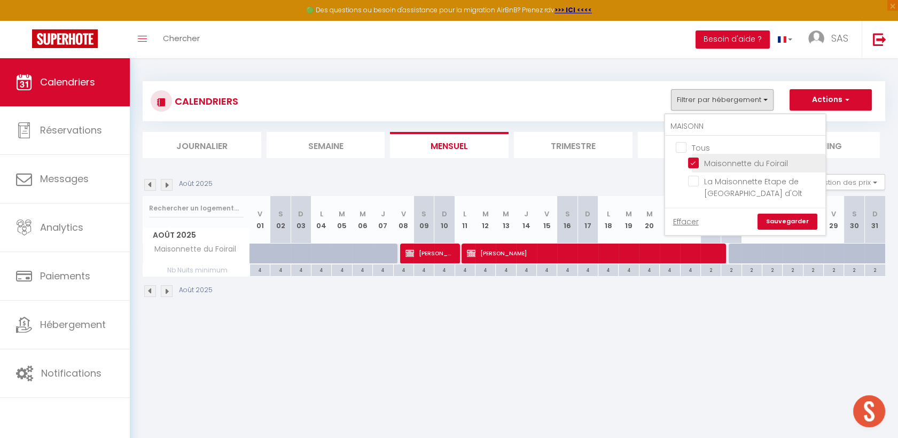
click at [709, 160] on input "Maisonnette du Foirail" at bounding box center [755, 162] width 134 height 11
click at [726, 124] on input "MAISONN" at bounding box center [745, 126] width 160 height 19
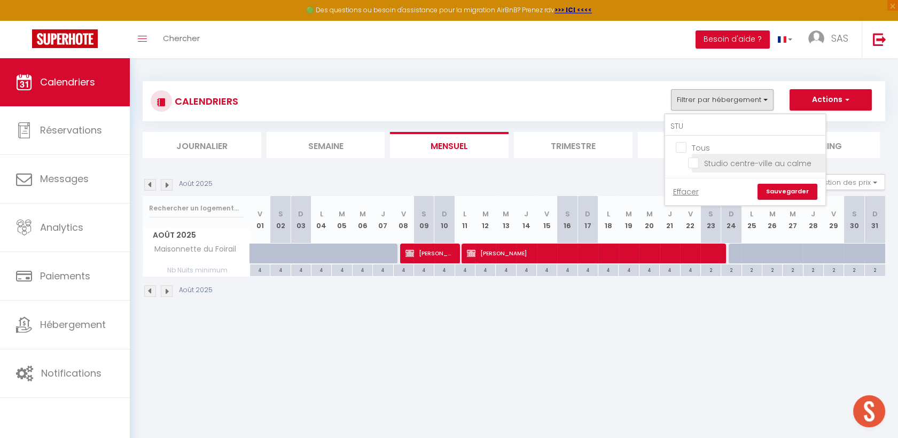
click at [700, 162] on input "Studio centre-ville au calme" at bounding box center [755, 162] width 134 height 11
click at [799, 187] on link "Sauvegarder" at bounding box center [787, 192] width 60 height 16
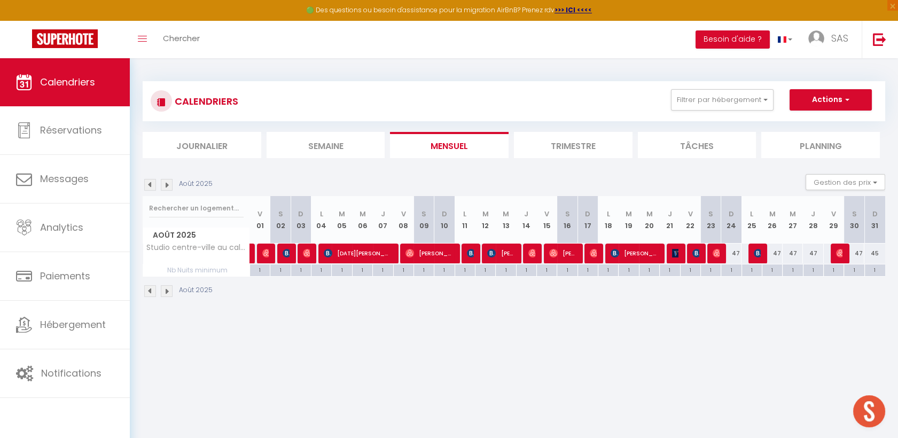
click at [149, 184] on img at bounding box center [150, 185] width 12 height 12
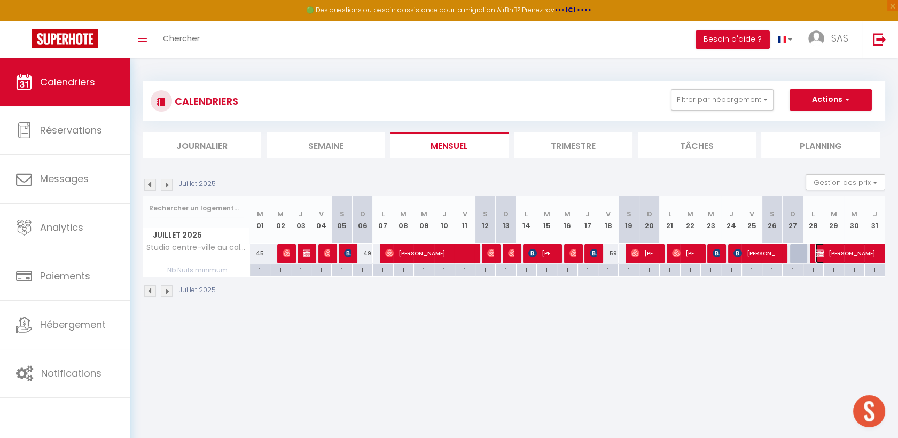
click at [842, 252] on span "[PERSON_NAME]" at bounding box center [864, 253] width 98 height 20
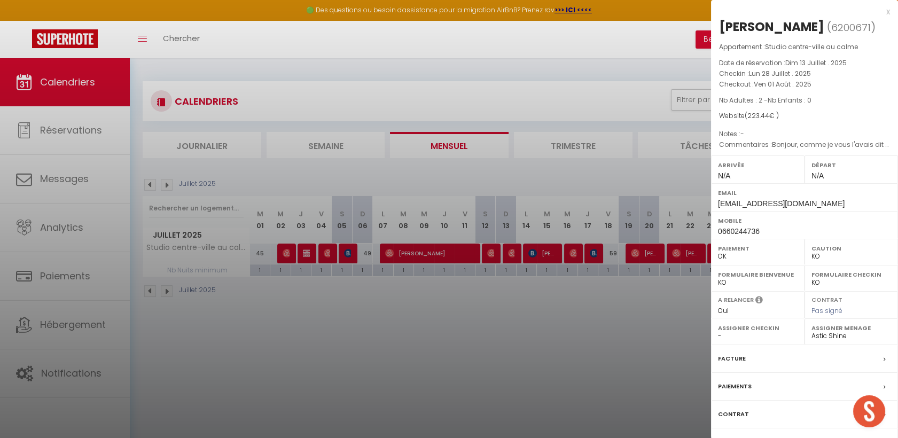
click at [308, 250] on div at bounding box center [449, 219] width 898 height 438
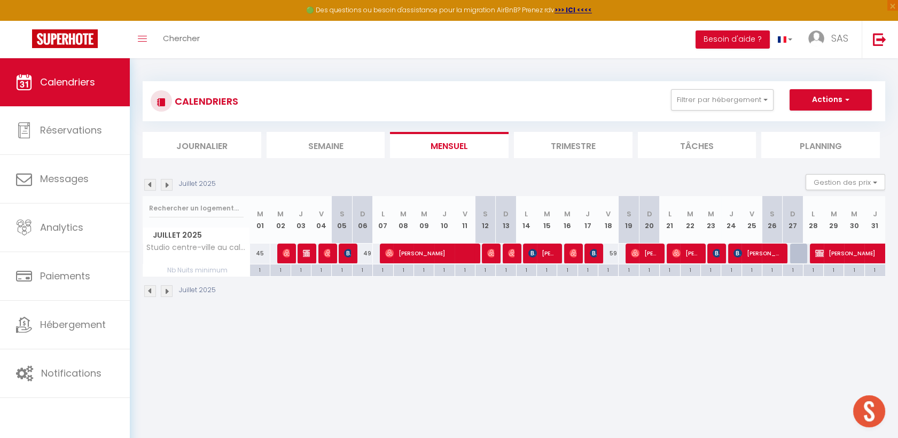
click at [310, 254] on div at bounding box center [307, 254] width 20 height 20
click at [303, 250] on img at bounding box center [307, 253] width 9 height 9
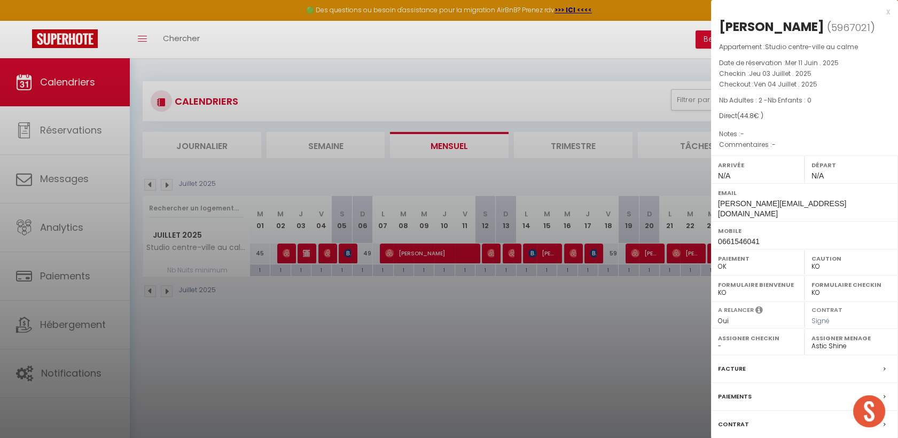
click at [570, 351] on div at bounding box center [449, 219] width 898 height 438
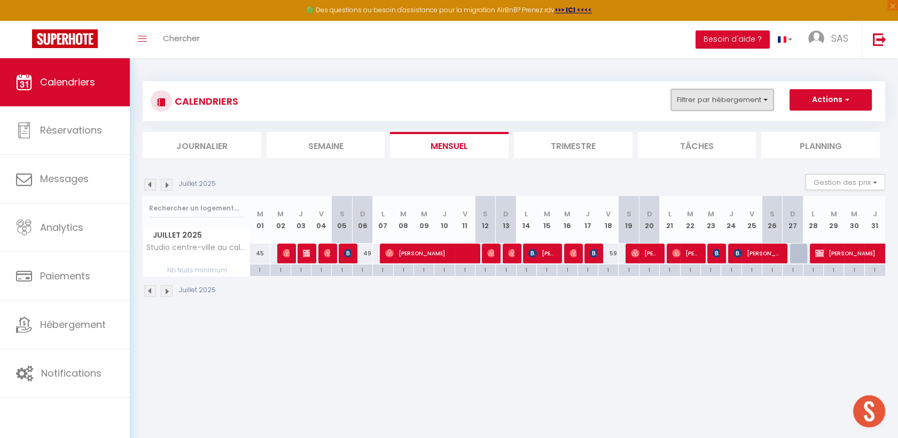
click at [734, 102] on button "Filtrer par hébergement" at bounding box center [722, 99] width 103 height 21
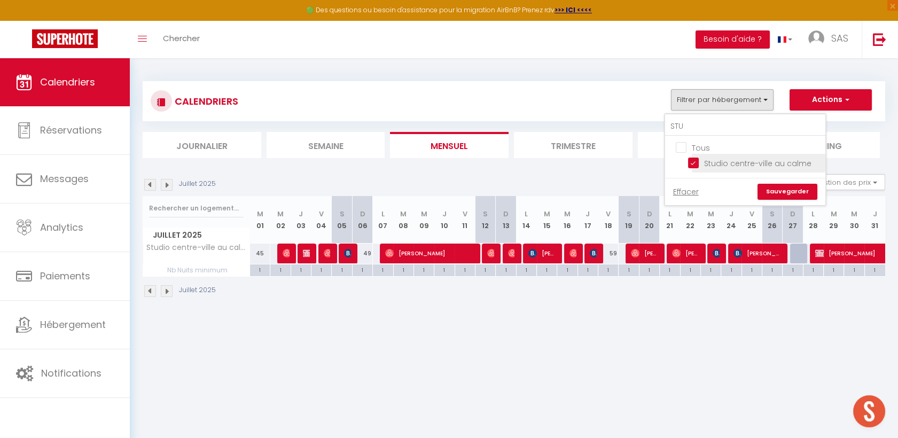
click at [701, 162] on input "Studio centre-ville au calme" at bounding box center [755, 162] width 134 height 11
click at [690, 122] on input "STU" at bounding box center [745, 126] width 160 height 19
click at [695, 165] on input "La Colline d'Estaing" at bounding box center [755, 162] width 134 height 11
click at [703, 132] on input "COL" at bounding box center [745, 126] width 160 height 19
click at [696, 161] on input "Le Casimir" at bounding box center [755, 162] width 134 height 11
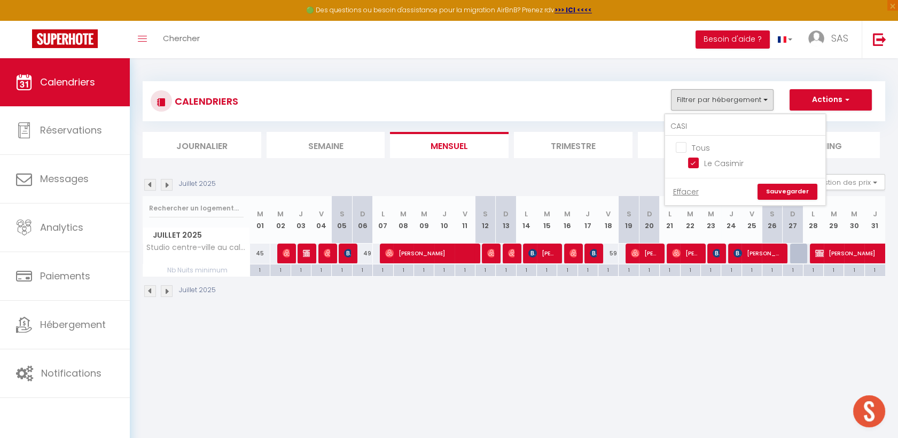
click at [792, 190] on link "Sauvegarder" at bounding box center [787, 192] width 60 height 16
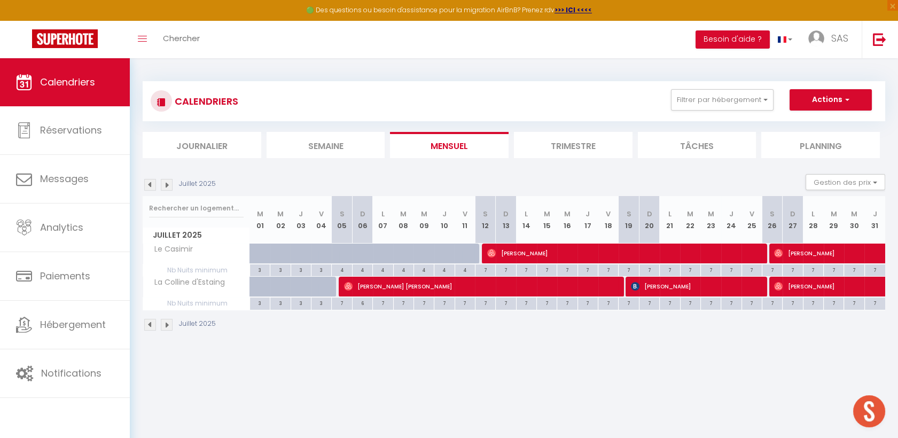
click at [150, 186] on img at bounding box center [150, 185] width 12 height 12
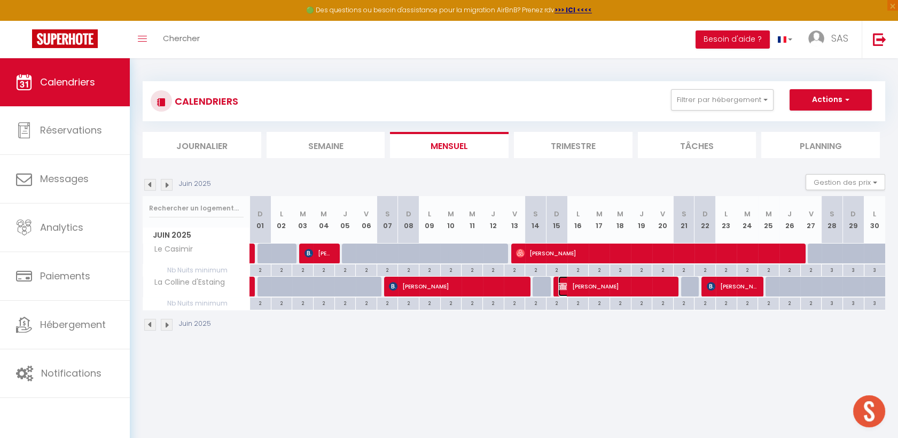
click at [597, 289] on span "[PERSON_NAME]" at bounding box center [615, 286] width 114 height 20
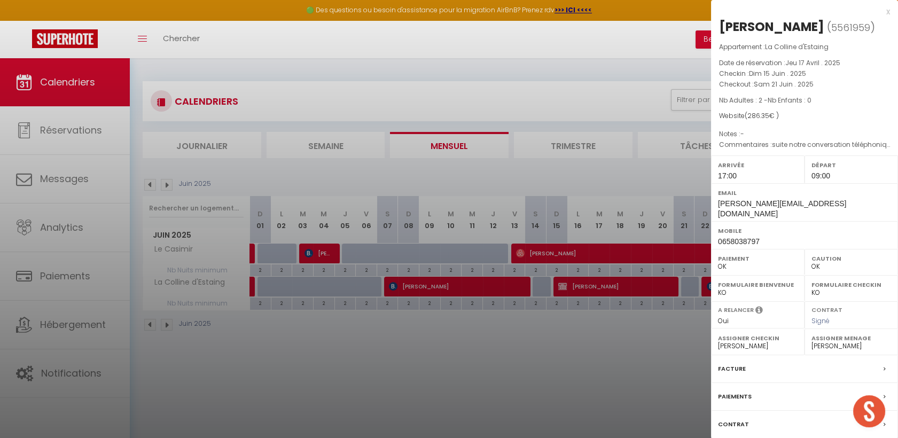
click at [531, 362] on div at bounding box center [449, 219] width 898 height 438
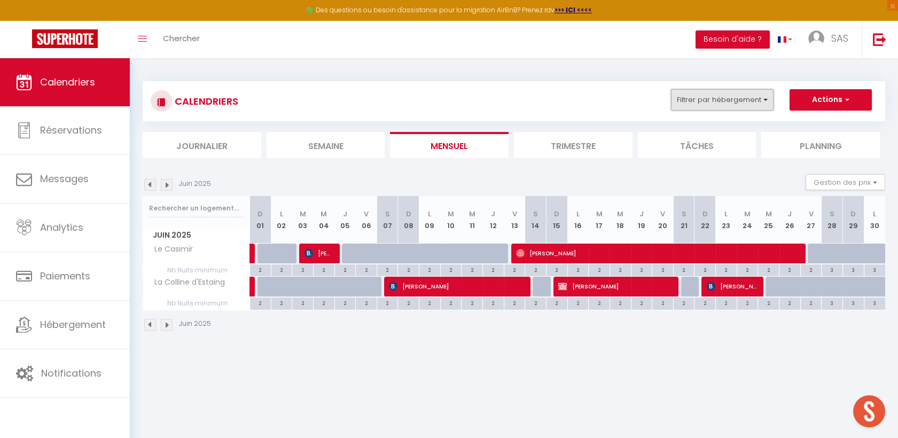
click at [752, 101] on button "Filtrer par hébergement" at bounding box center [722, 99] width 103 height 21
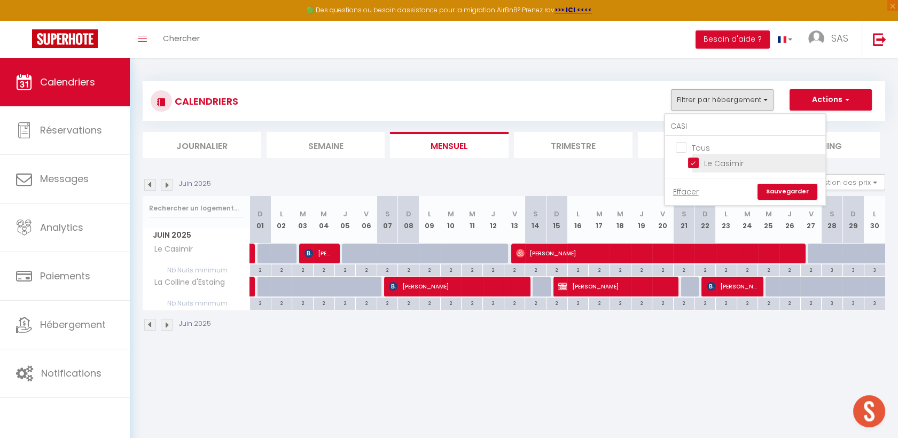
click at [719, 159] on input "Le Casimir" at bounding box center [755, 162] width 134 height 11
click at [721, 132] on input "CASI" at bounding box center [745, 126] width 160 height 19
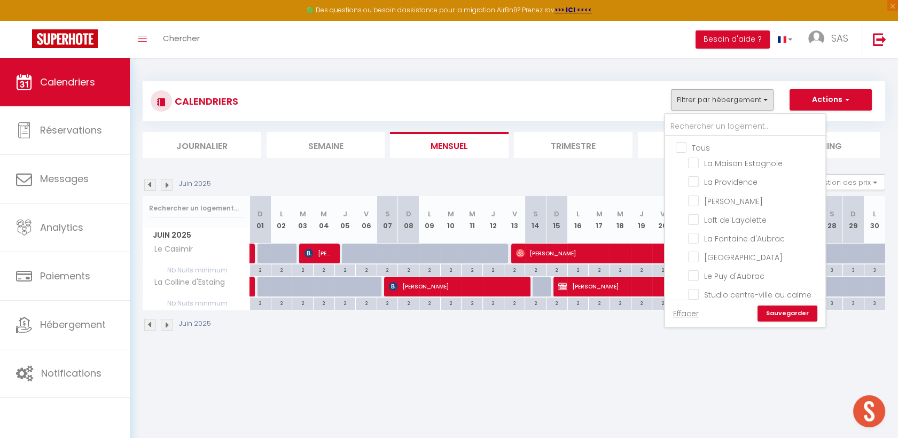
click at [699, 144] on input "Tous" at bounding box center [756, 147] width 160 height 11
click at [699, 127] on input "text" at bounding box center [745, 126] width 160 height 19
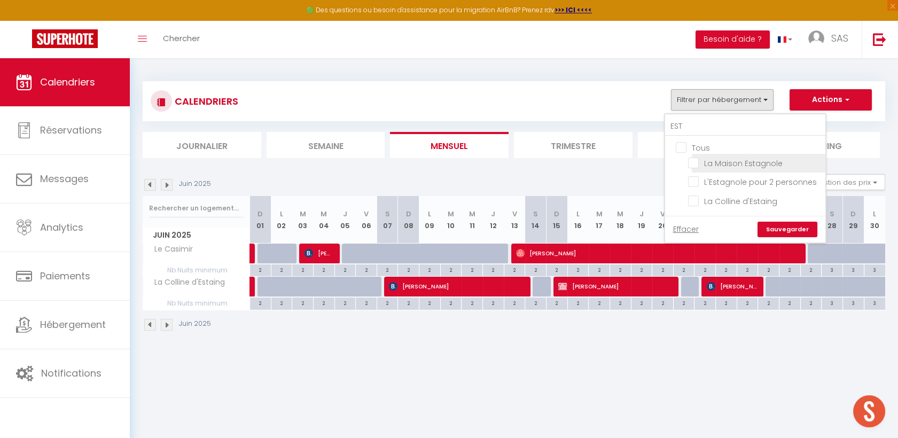
click at [693, 164] on input "La Maison Estagnole" at bounding box center [755, 162] width 134 height 11
click at [694, 178] on input "L'Estagnole pour 2 personnes" at bounding box center [755, 181] width 134 height 11
click at [788, 229] on link "Sauvegarder" at bounding box center [787, 230] width 60 height 16
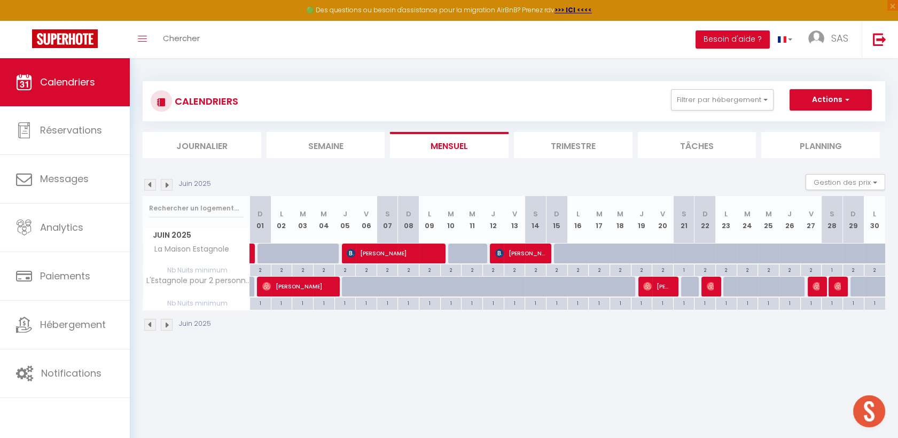
click at [168, 179] on img at bounding box center [167, 185] width 12 height 12
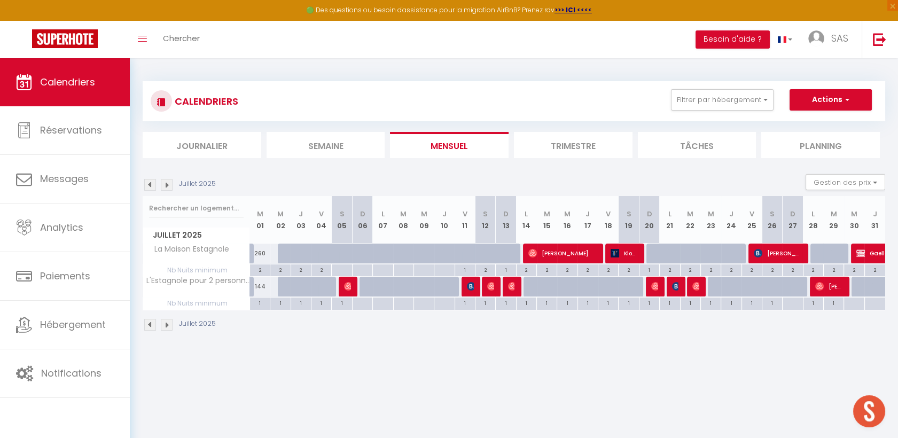
click at [168, 179] on img at bounding box center [167, 185] width 12 height 12
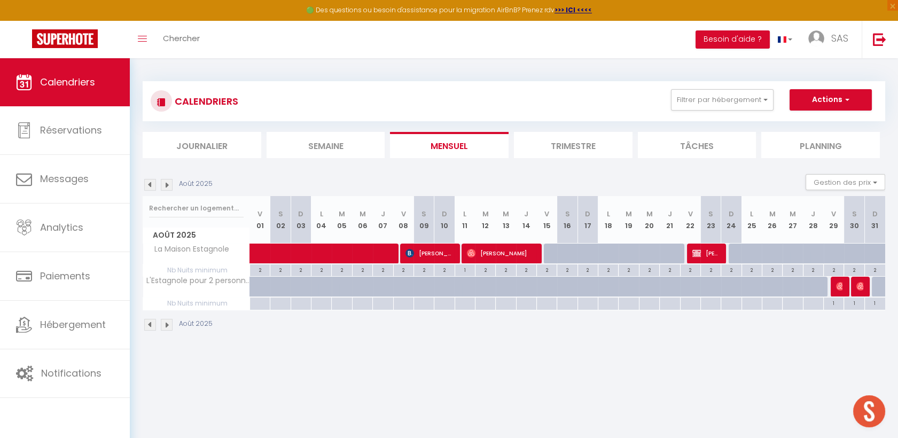
click at [168, 179] on img at bounding box center [167, 185] width 12 height 12
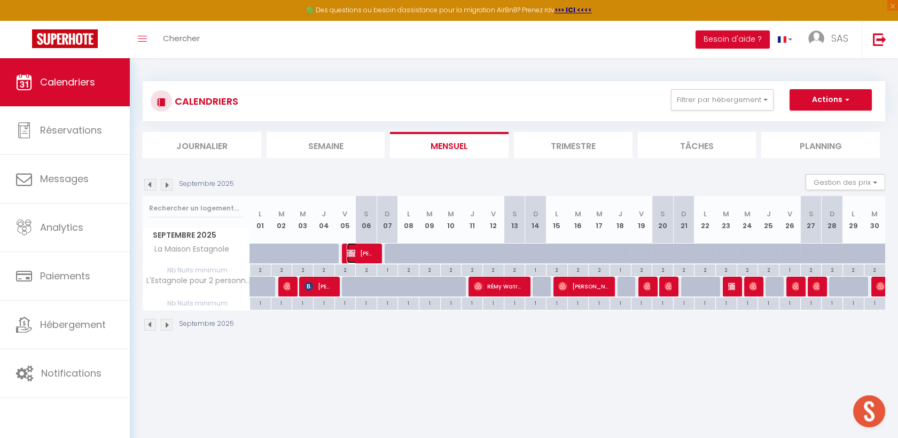
click at [364, 250] on span "[PERSON_NAME]" at bounding box center [361, 253] width 28 height 20
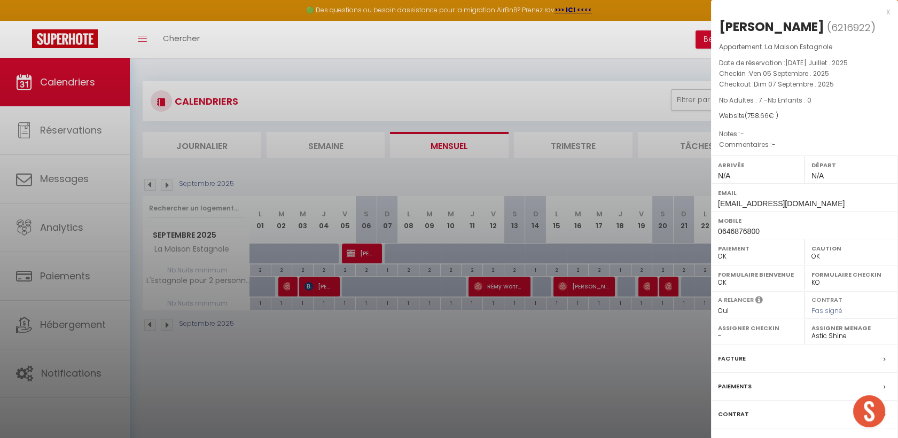
click at [151, 185] on div at bounding box center [449, 219] width 898 height 438
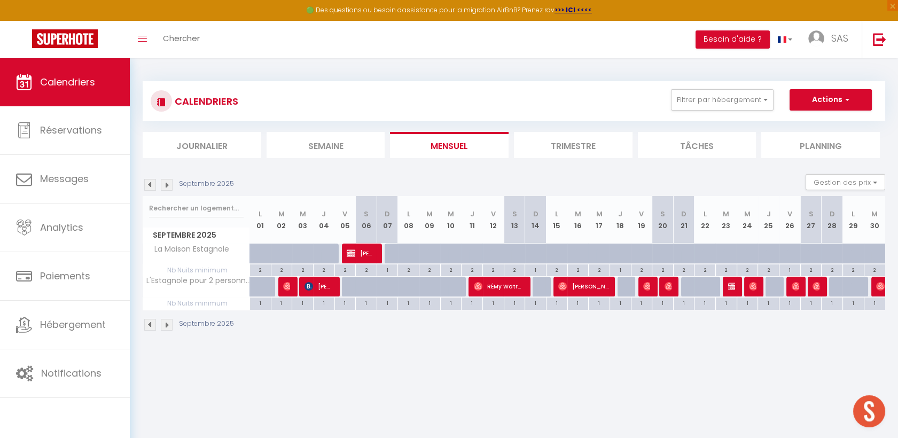
click at [148, 182] on img at bounding box center [150, 185] width 12 height 12
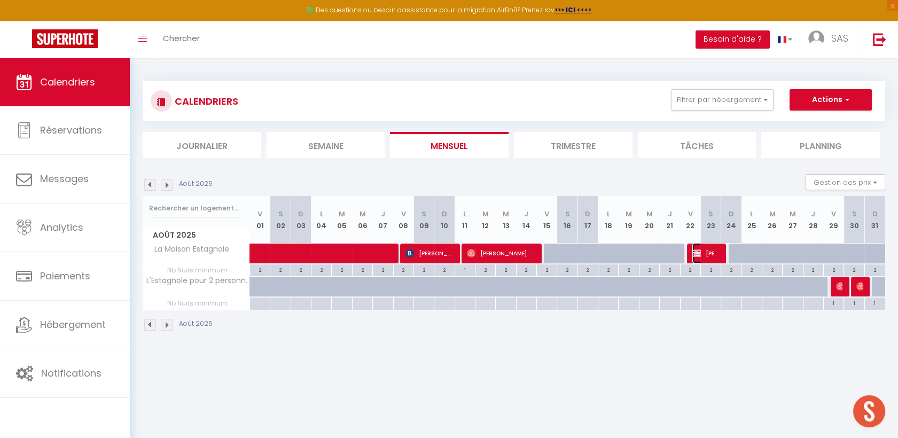
click at [704, 250] on span "[PERSON_NAME]" at bounding box center [705, 253] width 27 height 20
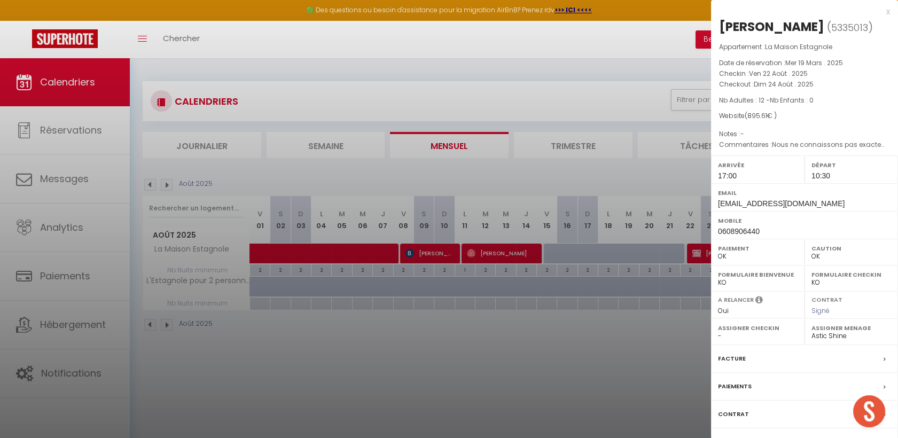
click at [154, 181] on div at bounding box center [449, 219] width 898 height 438
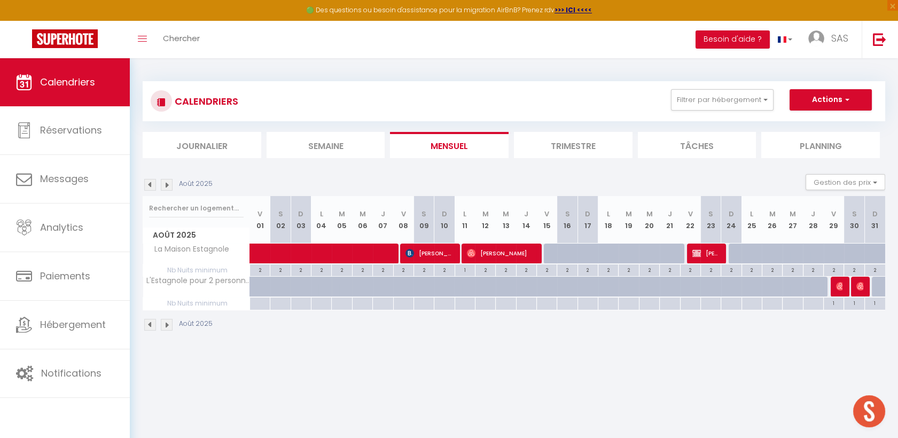
click at [150, 185] on img at bounding box center [150, 185] width 12 height 12
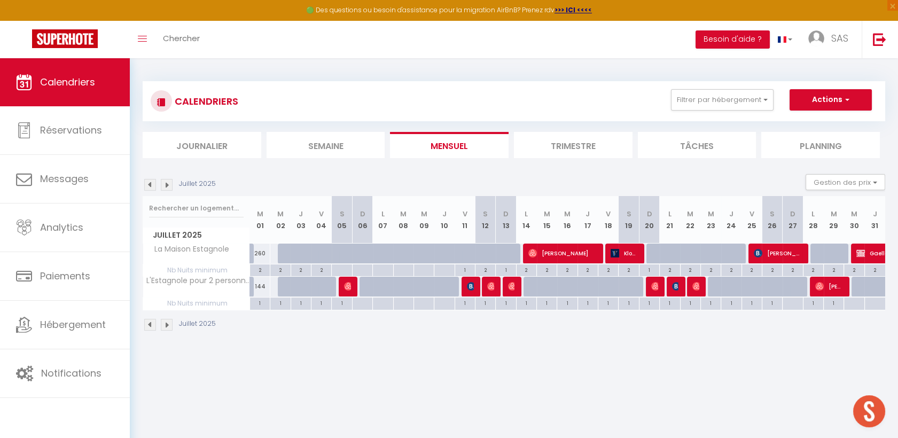
click at [148, 182] on img at bounding box center [150, 185] width 12 height 12
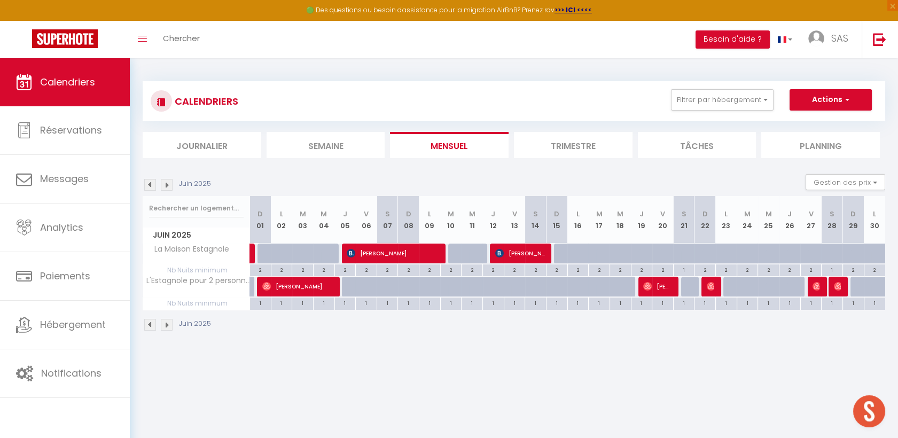
click at [148, 182] on img at bounding box center [150, 185] width 12 height 12
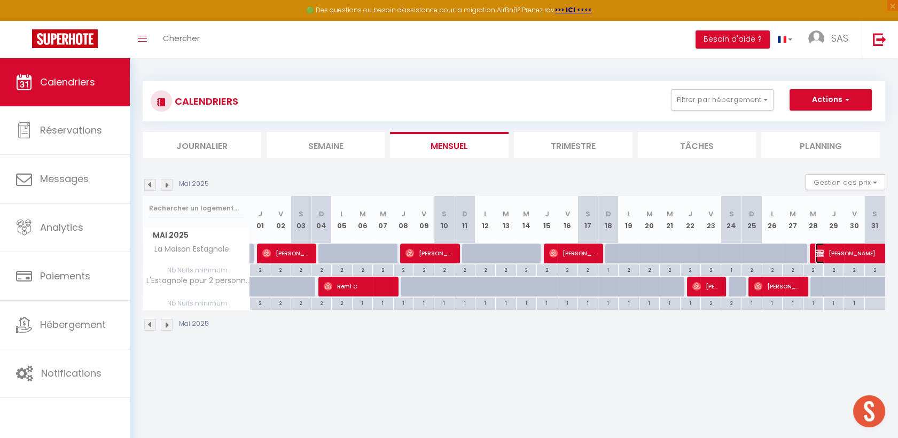
click at [850, 252] on span "[PERSON_NAME]" at bounding box center [864, 253] width 98 height 20
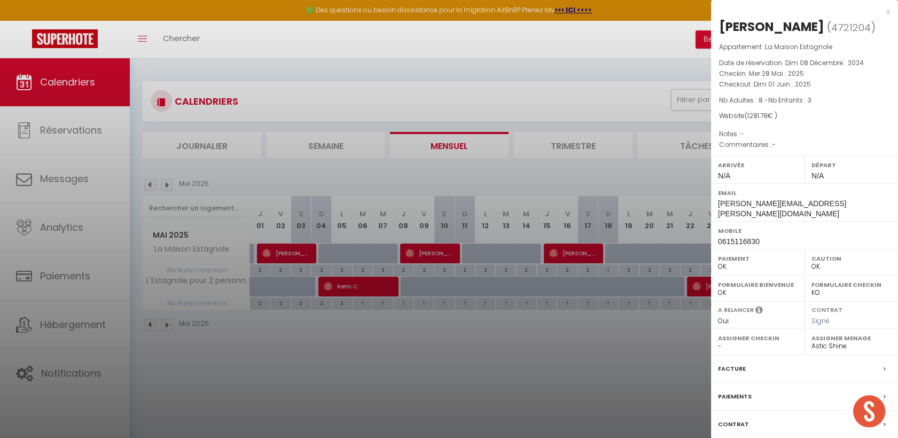
click at [345, 364] on div at bounding box center [449, 219] width 898 height 438
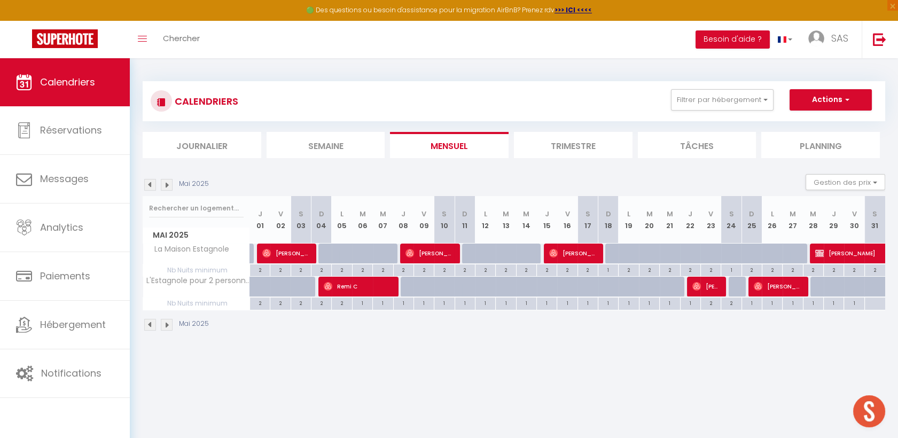
click at [168, 182] on img at bounding box center [167, 185] width 12 height 12
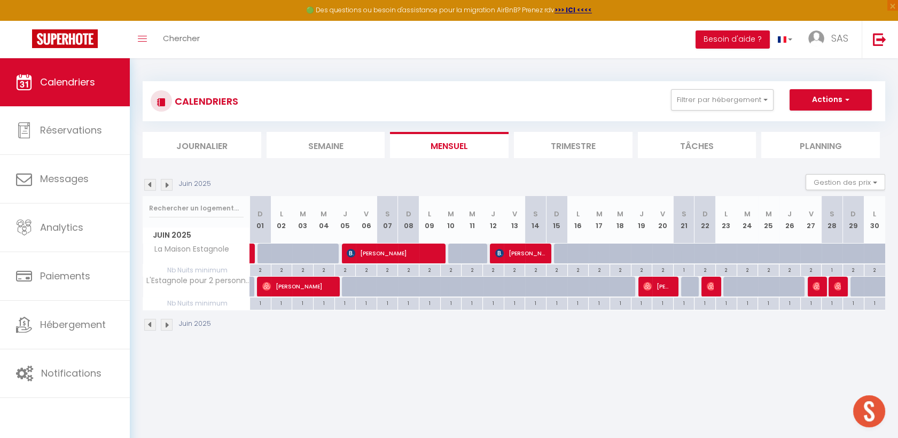
click at [168, 182] on img at bounding box center [167, 185] width 12 height 12
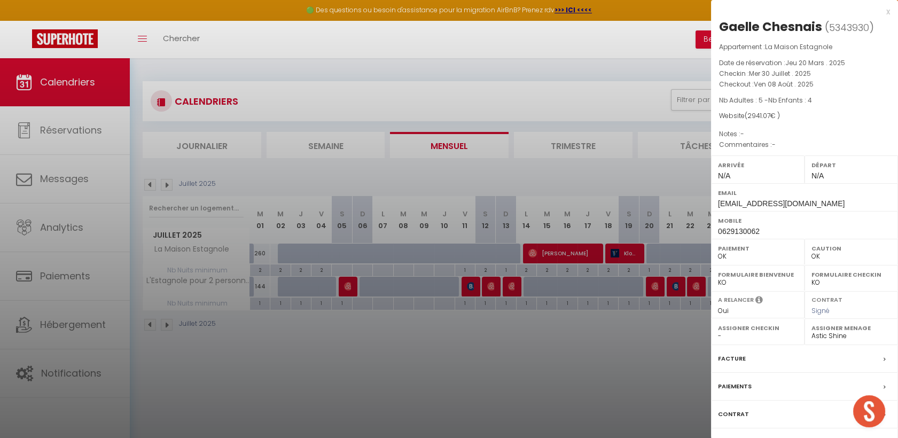
click at [519, 368] on div at bounding box center [449, 219] width 898 height 438
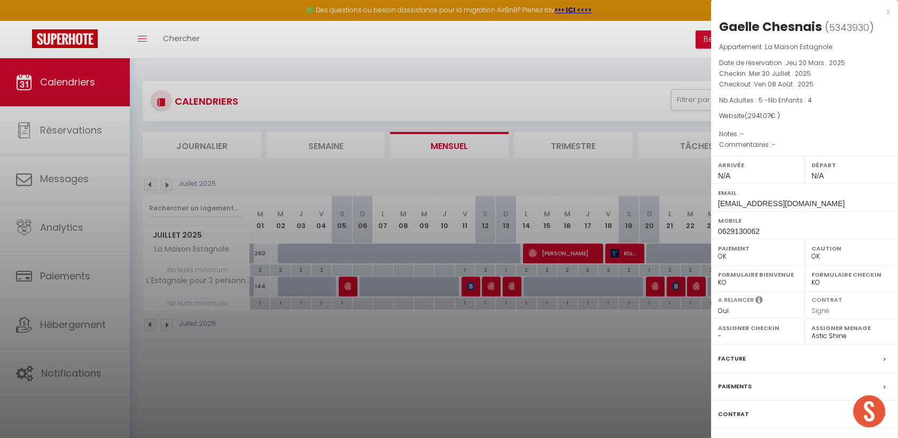
drag, startPoint x: 498, startPoint y: 428, endPoint x: 556, endPoint y: 370, distance: 82.7
click at [497, 426] on div at bounding box center [449, 219] width 898 height 438
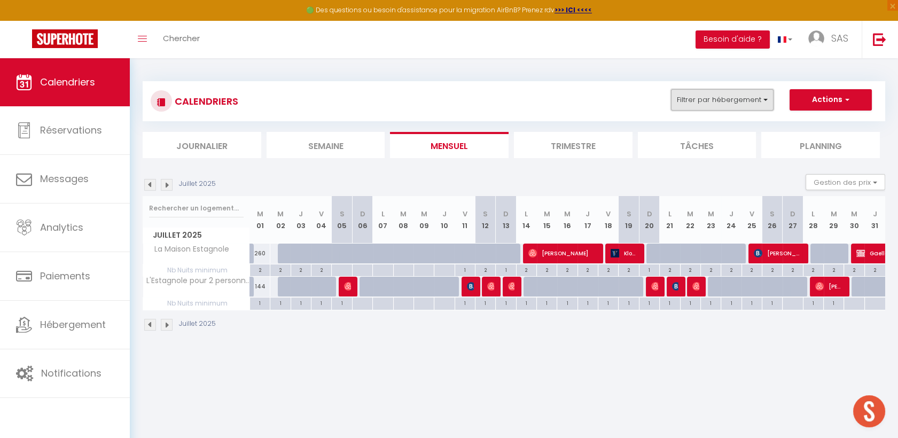
click at [701, 108] on button "Filtrer par hébergement" at bounding box center [722, 99] width 103 height 21
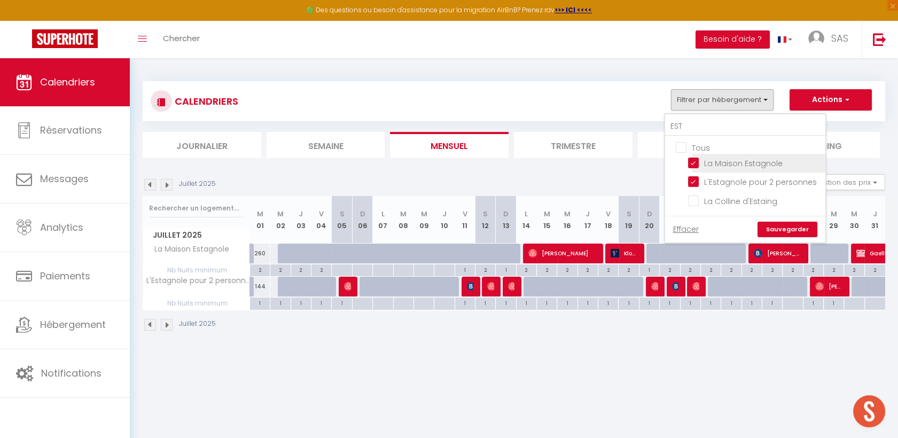
click at [701, 161] on input "La Maison Estagnole" at bounding box center [755, 162] width 134 height 11
click at [697, 180] on input "L'Estagnole pour 2 personnes" at bounding box center [755, 181] width 134 height 11
click at [704, 132] on input "EST" at bounding box center [745, 126] width 160 height 19
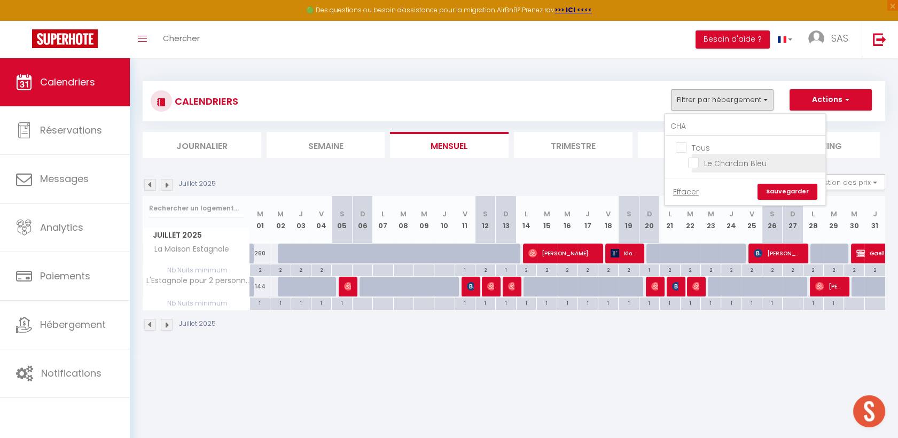
click at [695, 163] on input "Le Chardon Bleu" at bounding box center [755, 162] width 134 height 11
click at [779, 186] on link "Sauvegarder" at bounding box center [787, 192] width 60 height 16
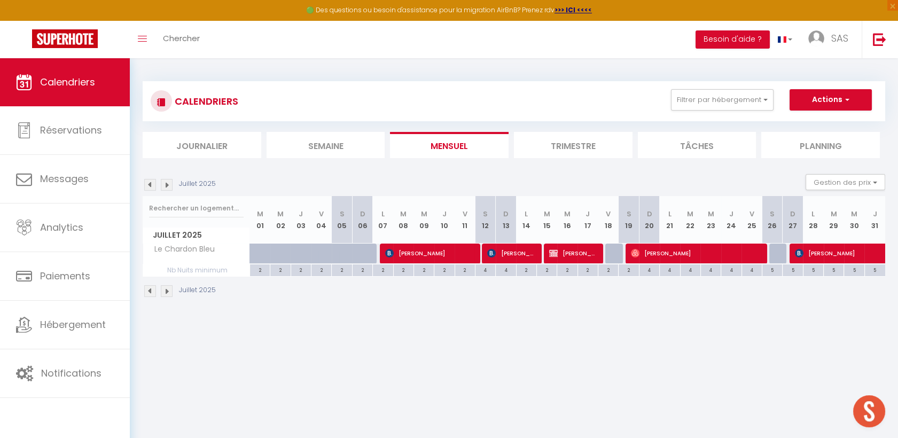
click at [146, 186] on img at bounding box center [150, 185] width 12 height 12
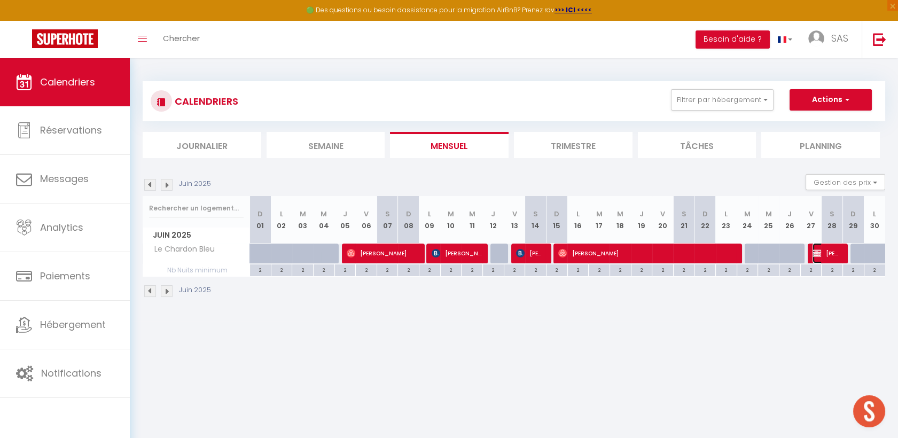
click at [830, 255] on span "[PERSON_NAME]" at bounding box center [826, 253] width 28 height 20
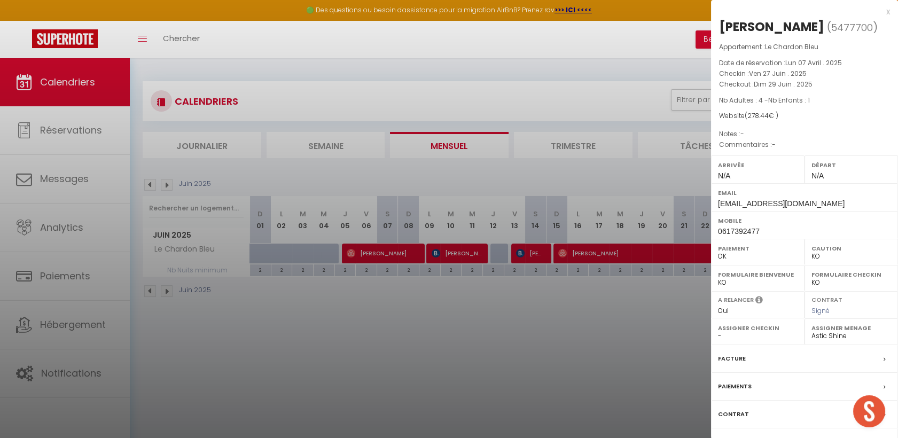
click at [341, 309] on div at bounding box center [449, 219] width 898 height 438
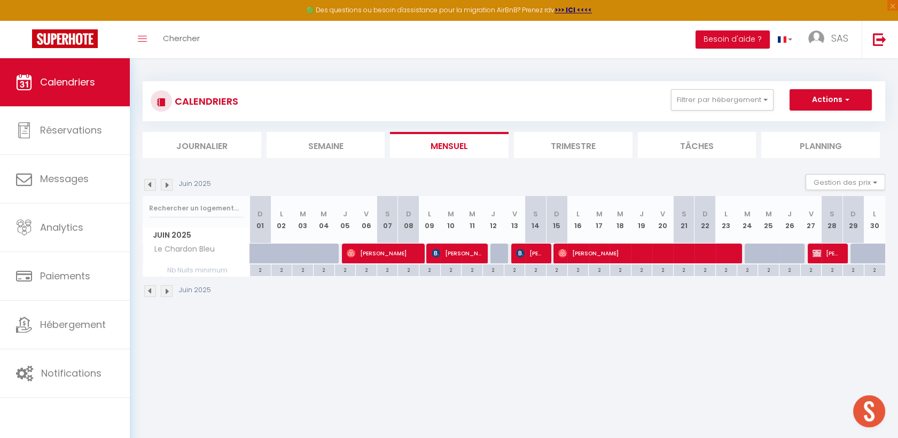
click at [162, 183] on img at bounding box center [167, 185] width 12 height 12
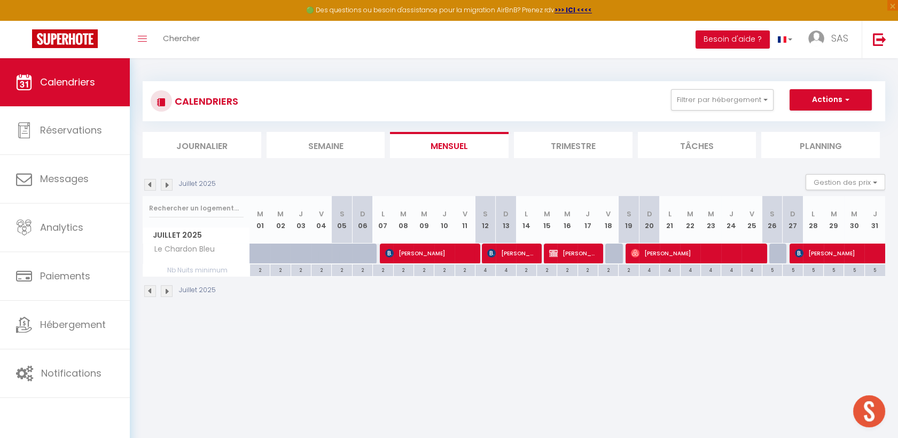
click at [162, 183] on img at bounding box center [167, 185] width 12 height 12
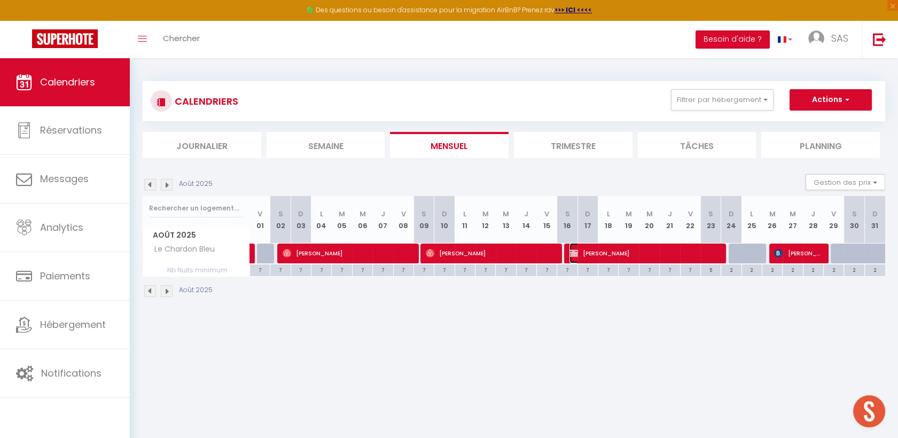
click at [657, 251] on span "[PERSON_NAME]" at bounding box center [643, 253] width 149 height 20
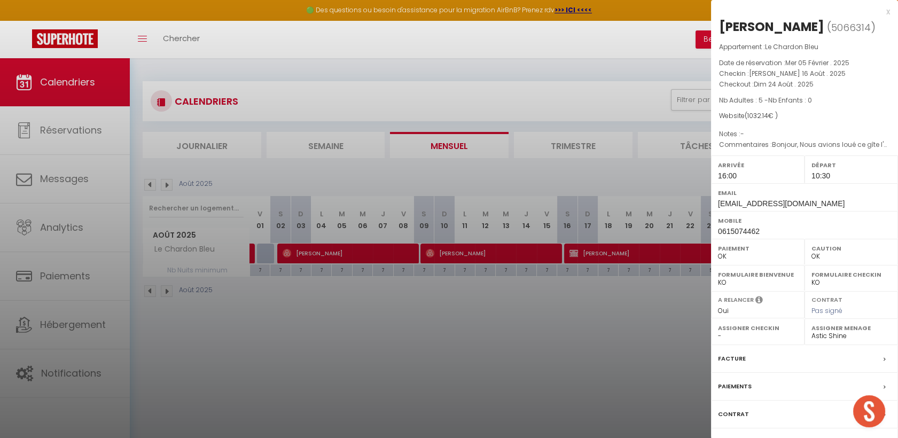
click at [454, 310] on div at bounding box center [449, 219] width 898 height 438
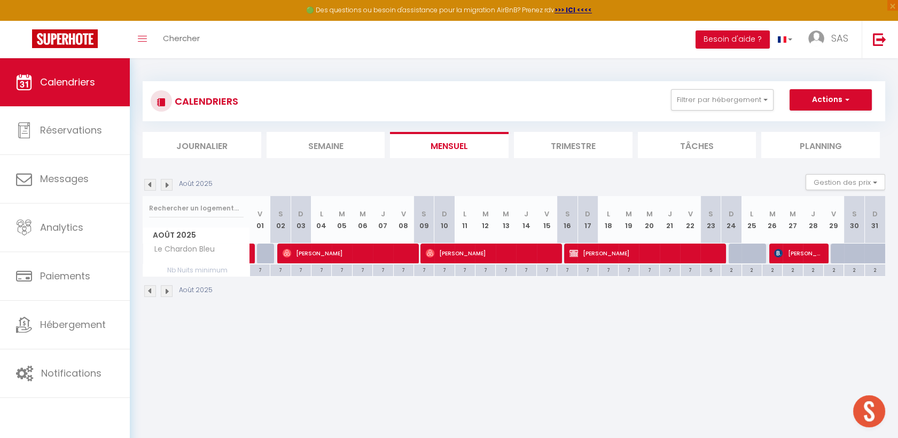
click at [146, 183] on img at bounding box center [150, 185] width 12 height 12
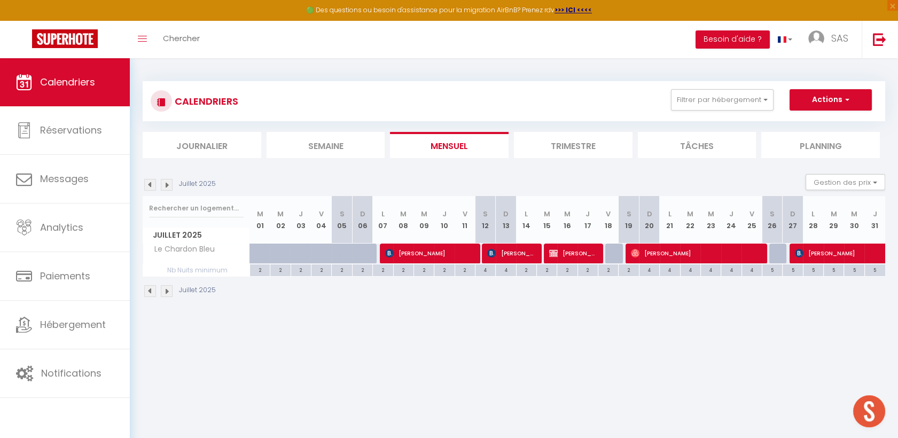
click at [146, 183] on img at bounding box center [150, 185] width 12 height 12
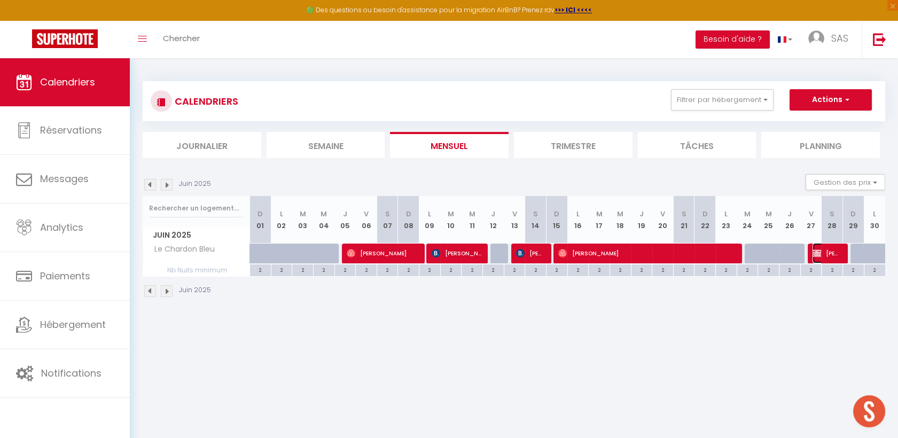
click at [834, 250] on span "[PERSON_NAME]" at bounding box center [826, 253] width 28 height 20
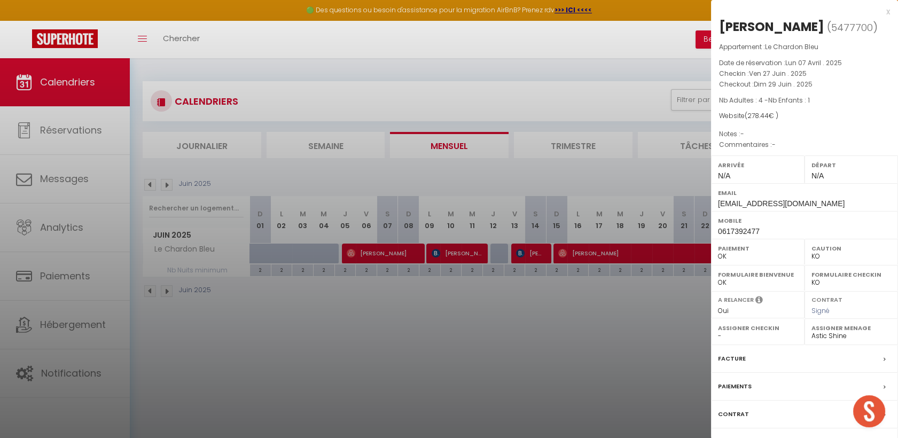
click at [324, 345] on div at bounding box center [449, 219] width 898 height 438
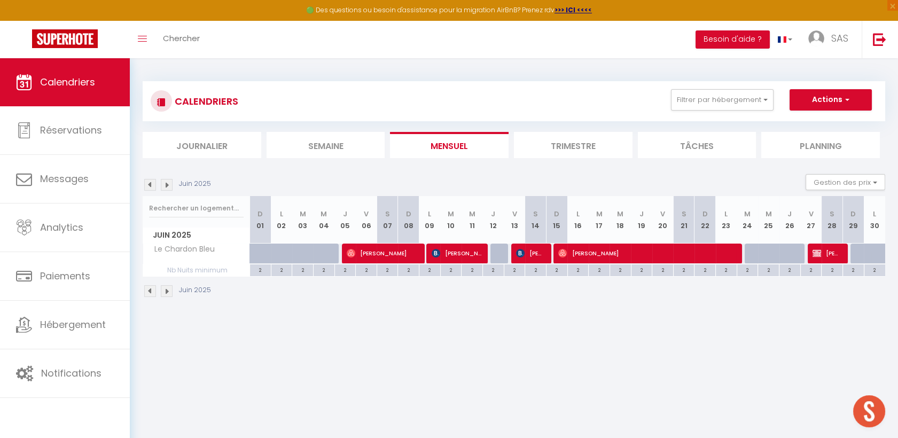
click at [161, 184] on img at bounding box center [167, 185] width 12 height 12
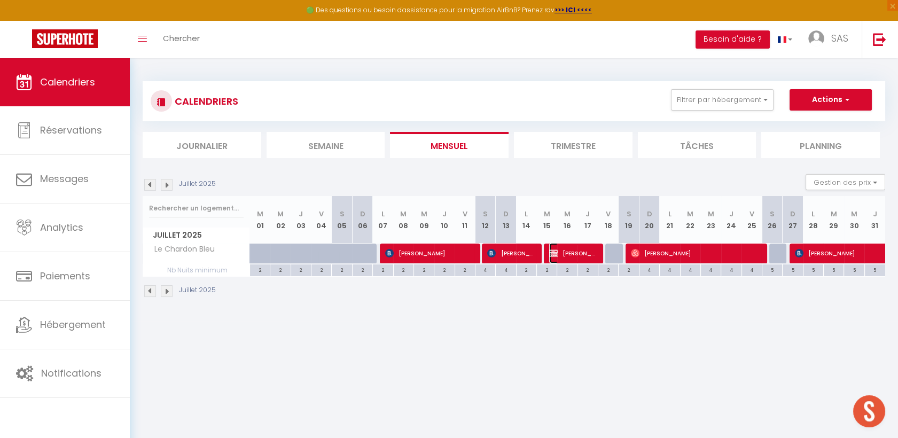
click at [562, 252] on span "[PERSON_NAME]" at bounding box center [573, 253] width 48 height 20
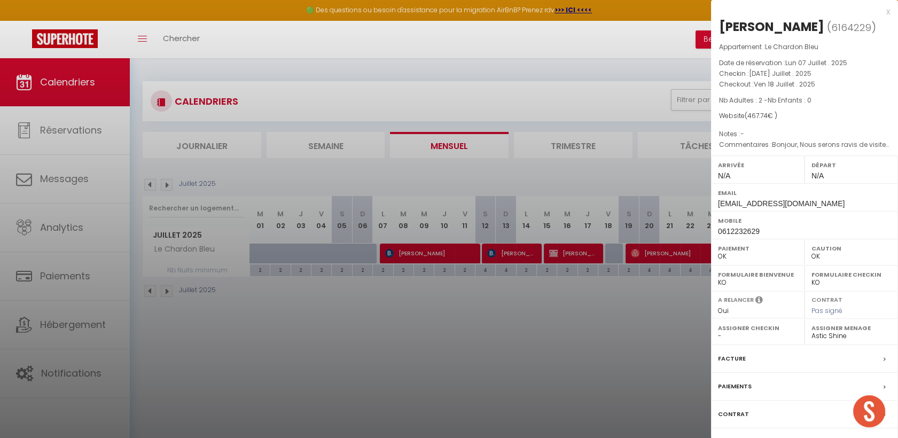
click at [352, 314] on div at bounding box center [449, 219] width 898 height 438
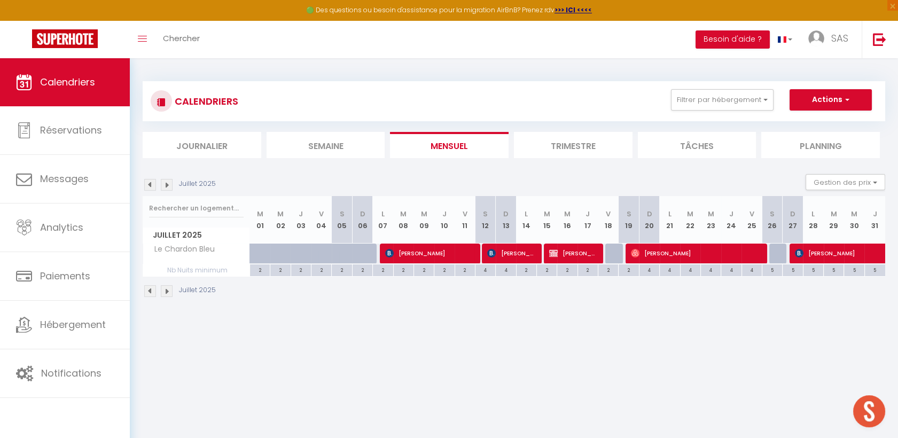
click at [148, 186] on img at bounding box center [150, 185] width 12 height 12
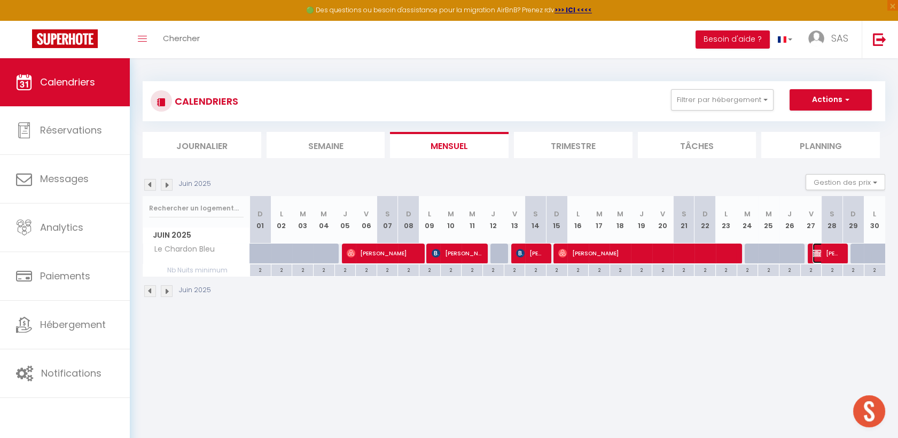
click at [825, 249] on span "[PERSON_NAME]" at bounding box center [826, 253] width 28 height 20
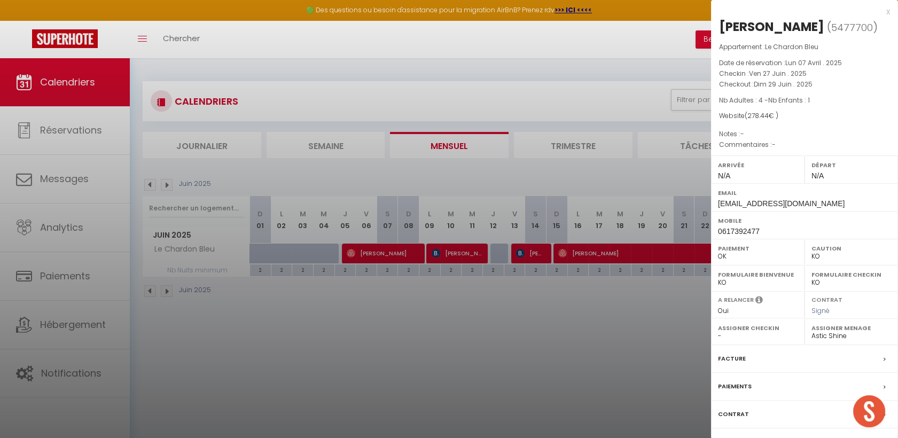
click at [475, 344] on div at bounding box center [449, 219] width 898 height 438
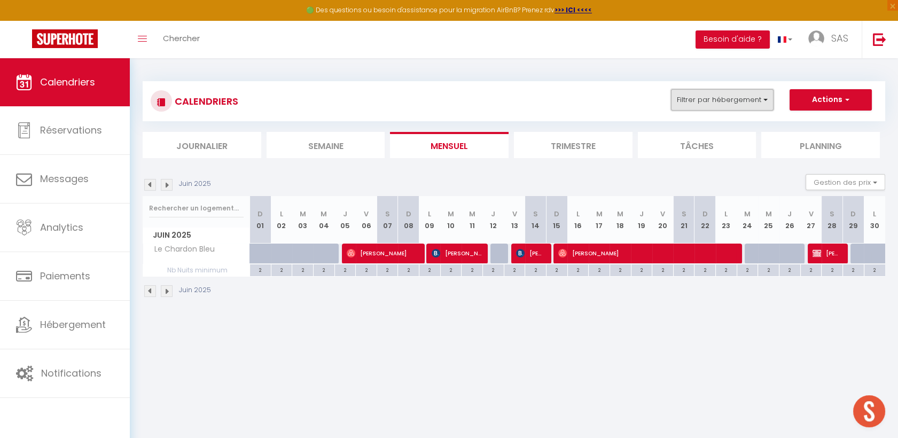
click at [756, 90] on button "Filtrer par hébergement" at bounding box center [722, 99] width 103 height 21
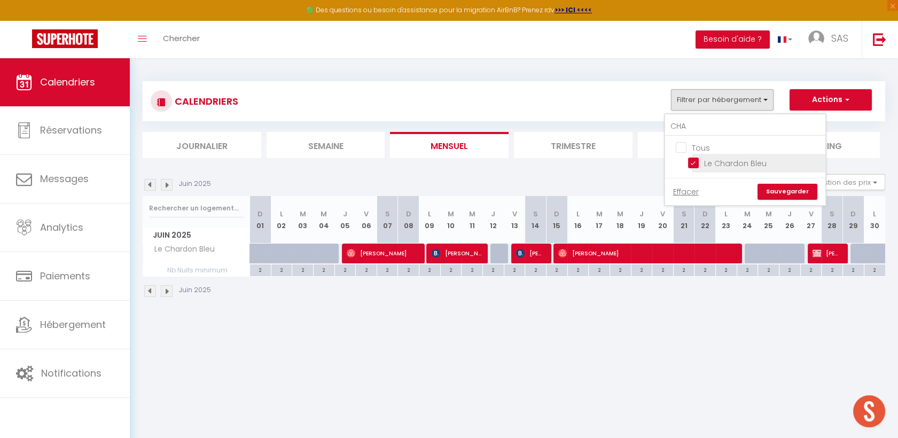
click at [710, 159] on input "Le Chardon Bleu" at bounding box center [755, 162] width 134 height 11
click at [718, 121] on input "CHA" at bounding box center [745, 126] width 160 height 19
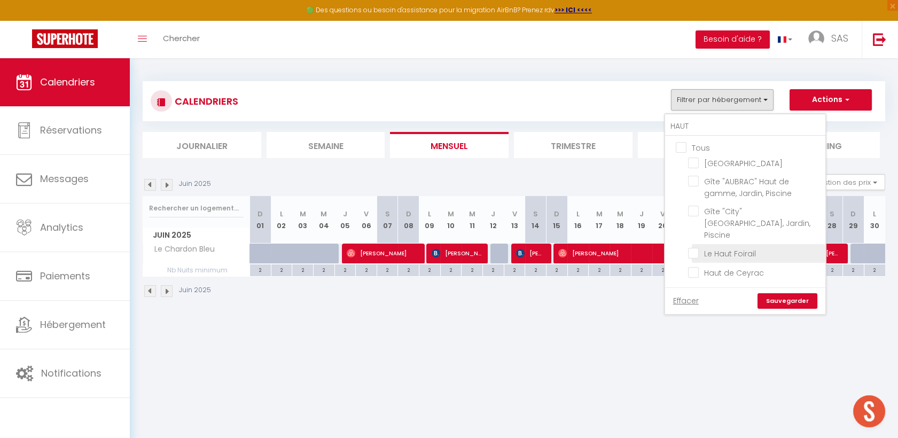
click at [693, 247] on input "Le Haut Foirail" at bounding box center [755, 252] width 134 height 11
click at [798, 293] on link "Sauvegarder" at bounding box center [787, 301] width 60 height 16
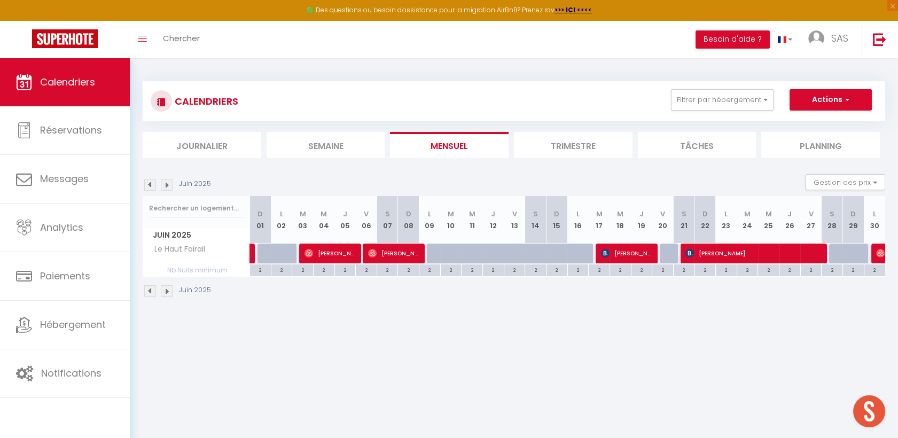
click at [167, 184] on img at bounding box center [167, 185] width 12 height 12
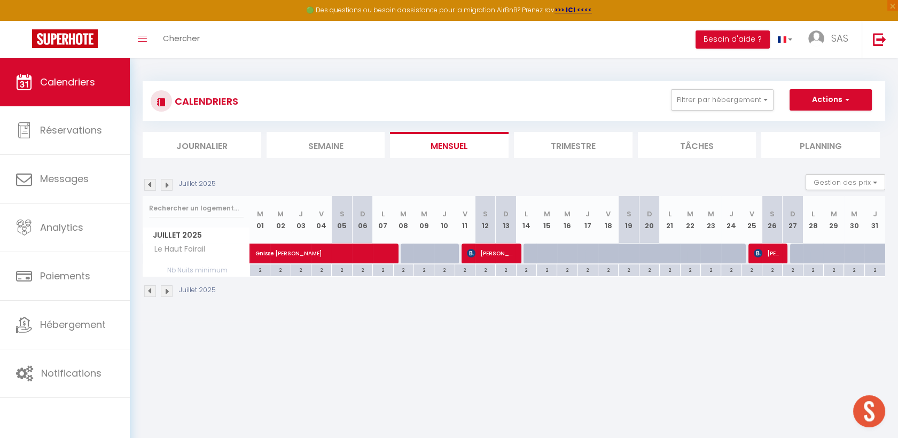
click at [168, 182] on img at bounding box center [167, 185] width 12 height 12
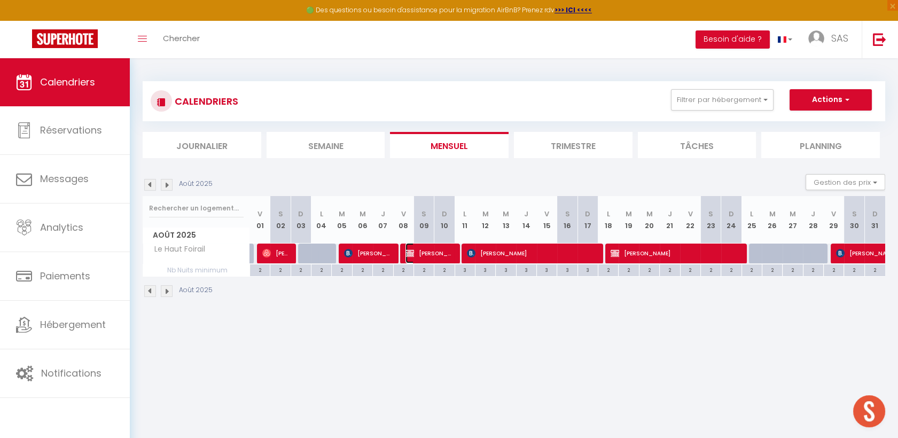
click at [436, 247] on span "[PERSON_NAME]" at bounding box center [429, 253] width 48 height 20
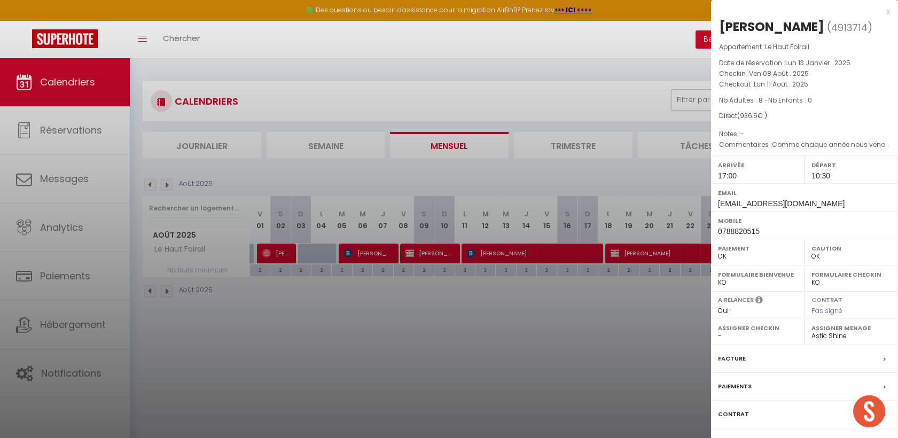
click at [619, 250] on div at bounding box center [449, 219] width 898 height 438
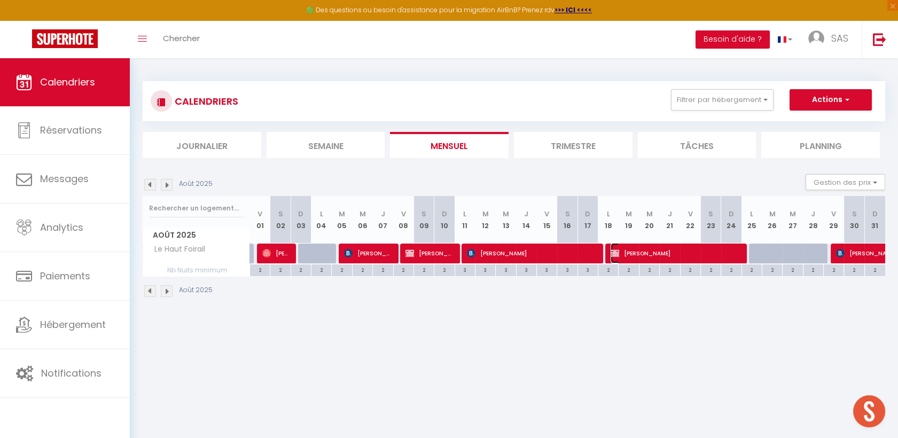
click at [627, 254] on span "[PERSON_NAME]" at bounding box center [674, 253] width 129 height 20
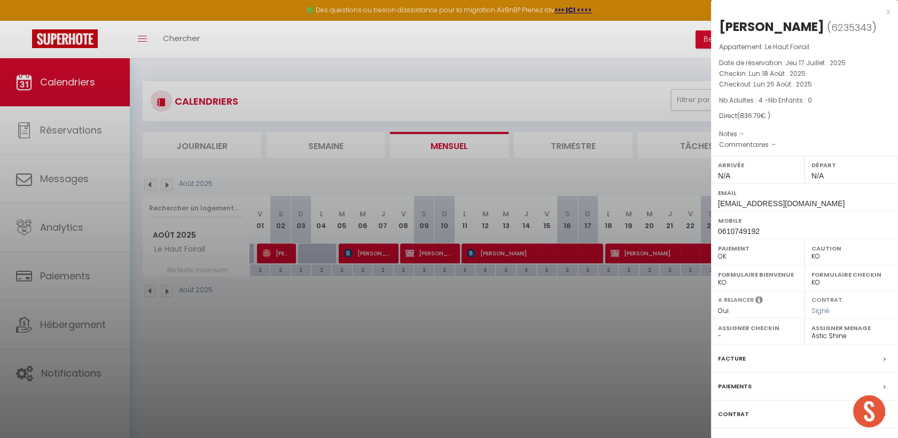
click at [482, 344] on div at bounding box center [449, 219] width 898 height 438
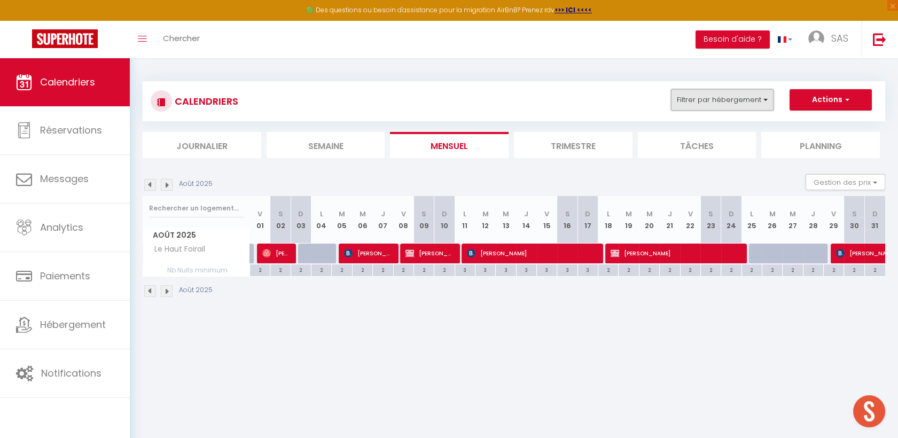
click at [701, 96] on button "Filtrer par hébergement" at bounding box center [722, 99] width 103 height 21
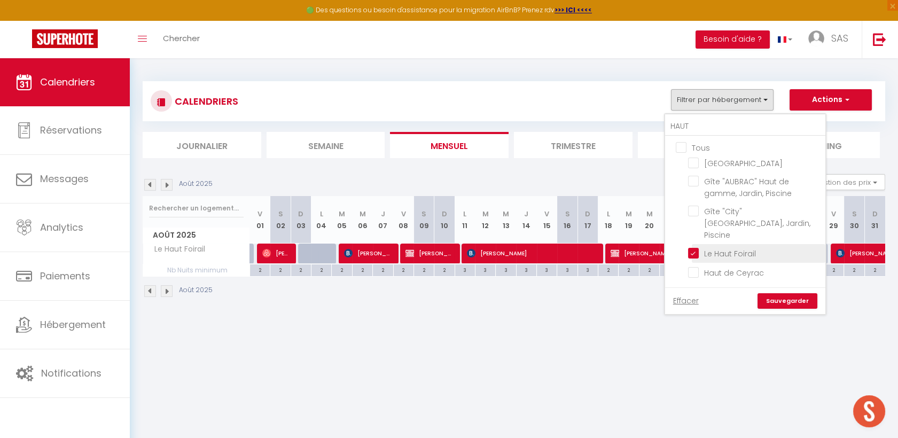
click at [692, 247] on input "Le Haut Foirail" at bounding box center [755, 252] width 134 height 11
click at [720, 119] on input "HAUT" at bounding box center [745, 126] width 160 height 19
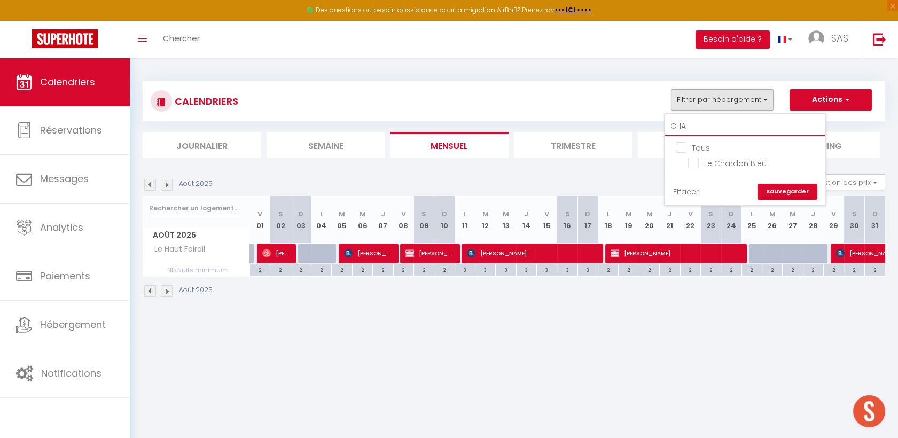
drag, startPoint x: 689, startPoint y: 135, endPoint x: 680, endPoint y: 135, distance: 8.6
click at [680, 135] on div "CHA Tous Le Chardon Bleu Effacer Sauvegarder" at bounding box center [744, 160] width 161 height 92
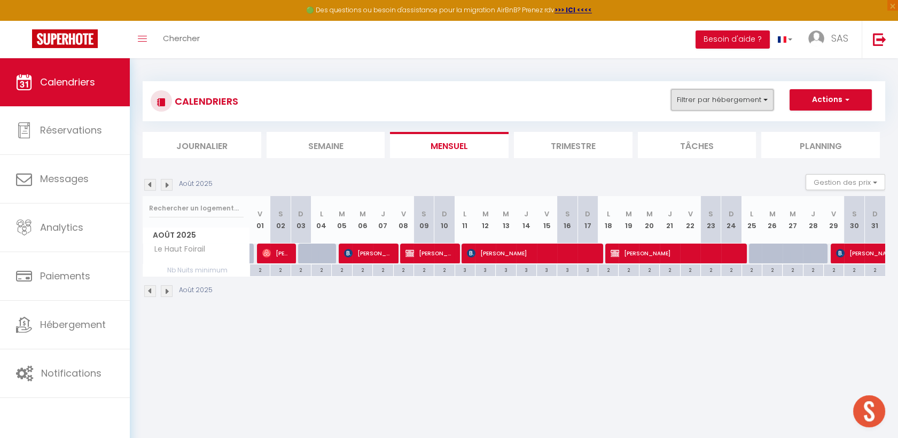
click at [707, 95] on button "Filtrer par hébergement" at bounding box center [722, 99] width 103 height 21
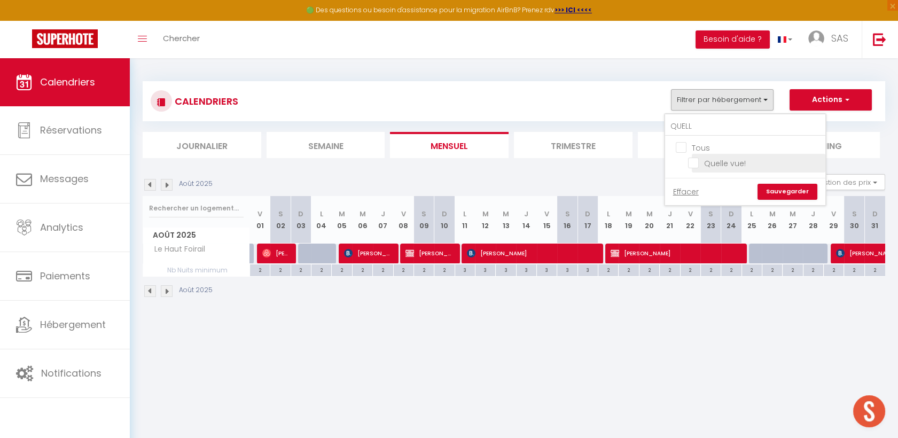
click at [696, 162] on input "Quelle vue!" at bounding box center [755, 162] width 134 height 11
click at [788, 192] on link "Sauvegarder" at bounding box center [787, 192] width 60 height 16
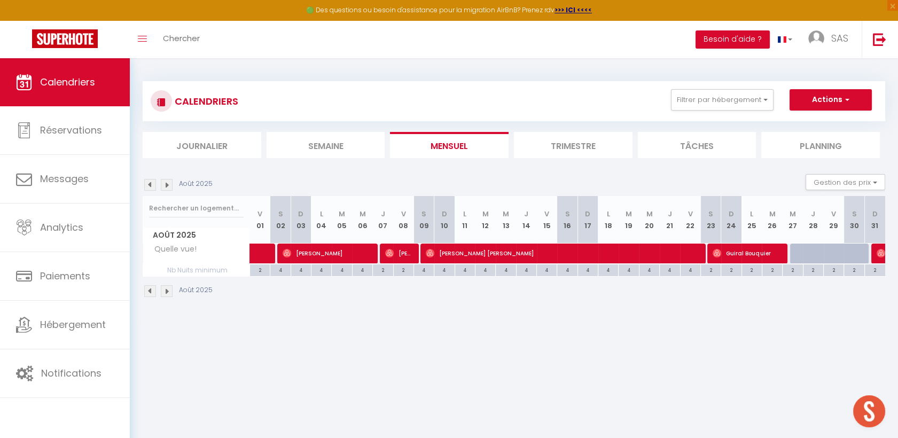
click at [150, 184] on img at bounding box center [150, 185] width 12 height 12
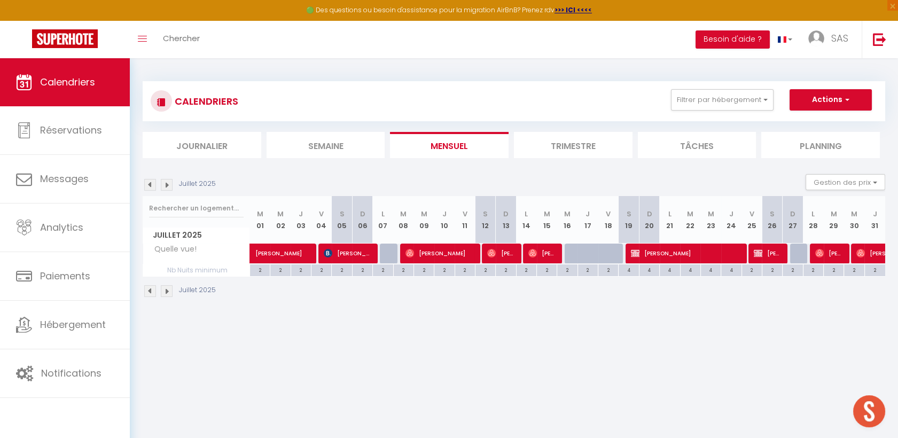
click at [150, 184] on img at bounding box center [150, 185] width 12 height 12
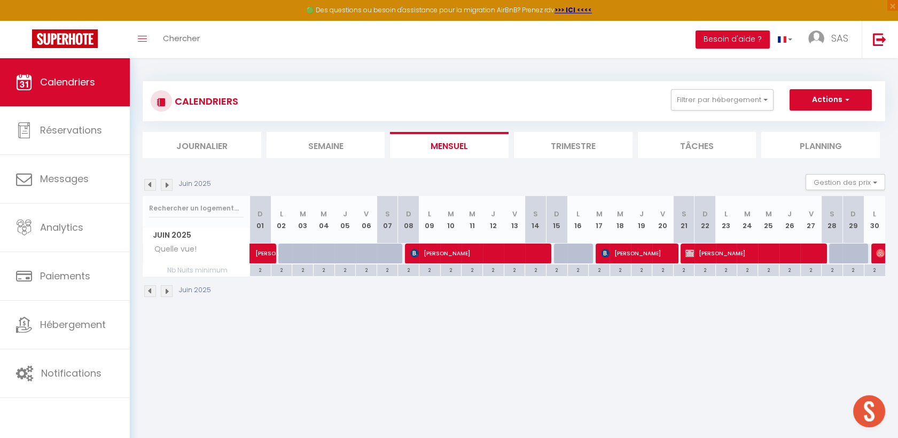
click at [150, 184] on img at bounding box center [150, 185] width 12 height 12
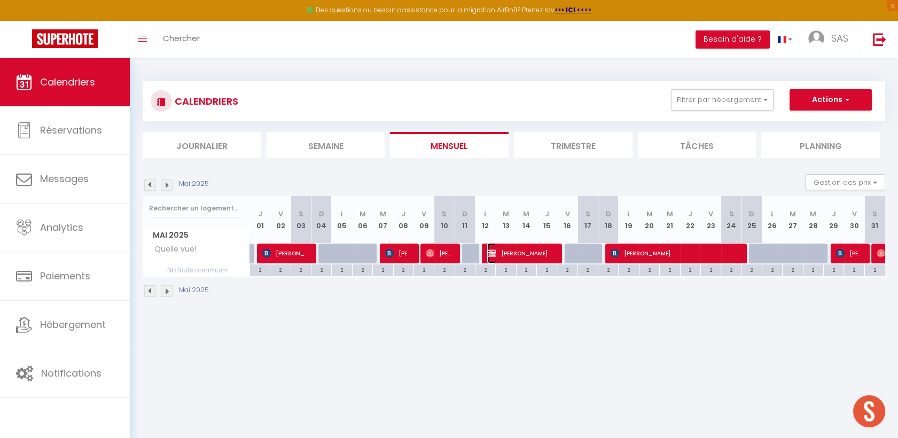
click at [545, 252] on span "[PERSON_NAME]" at bounding box center [521, 253] width 68 height 20
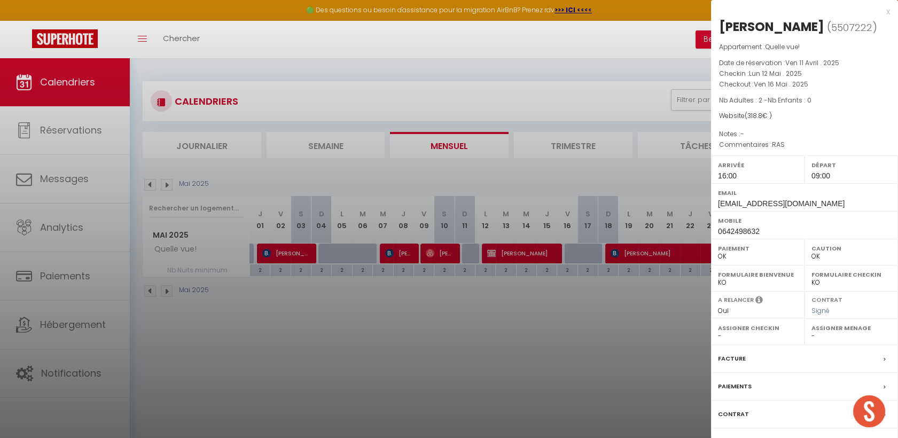
click at [165, 181] on div at bounding box center [449, 219] width 898 height 438
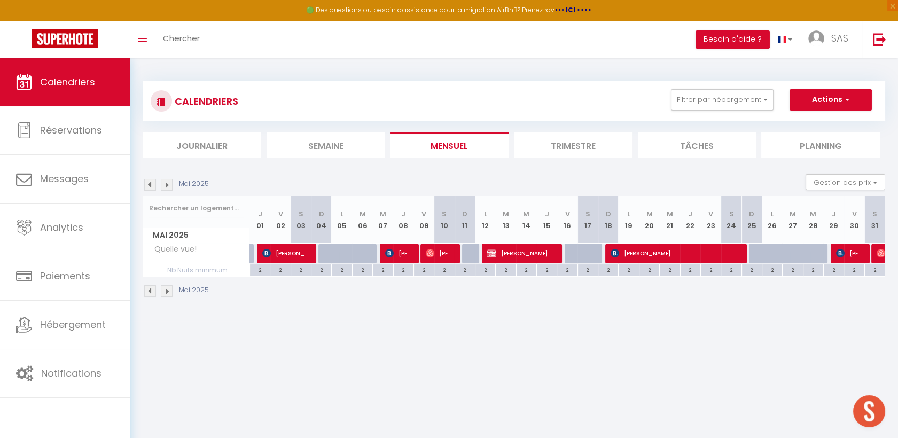
click at [167, 185] on img at bounding box center [167, 185] width 12 height 12
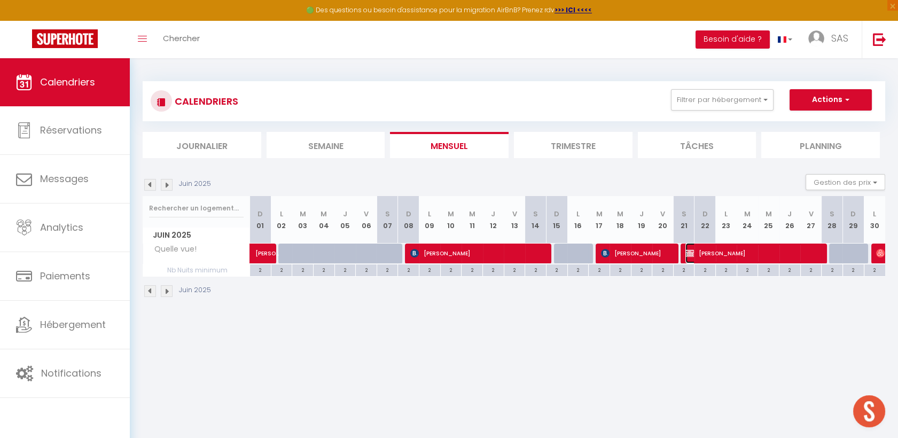
click at [707, 249] on span "[PERSON_NAME]" at bounding box center [752, 253] width 135 height 20
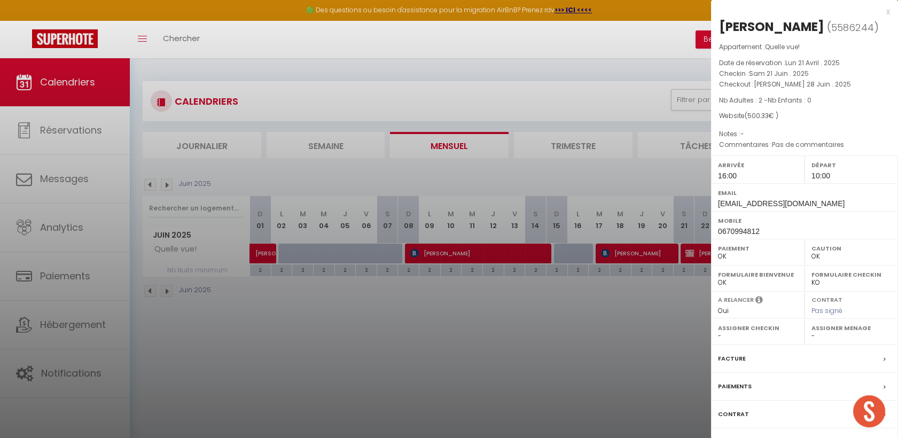
click at [167, 187] on div at bounding box center [449, 219] width 898 height 438
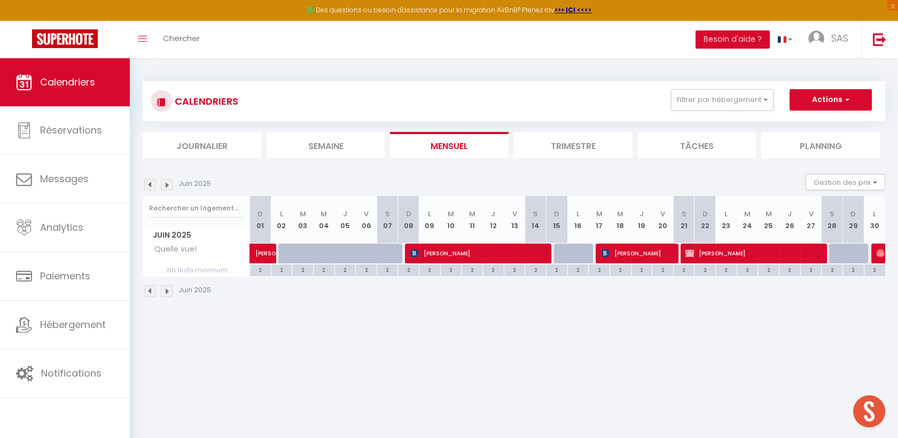
click at [168, 187] on img at bounding box center [167, 185] width 12 height 12
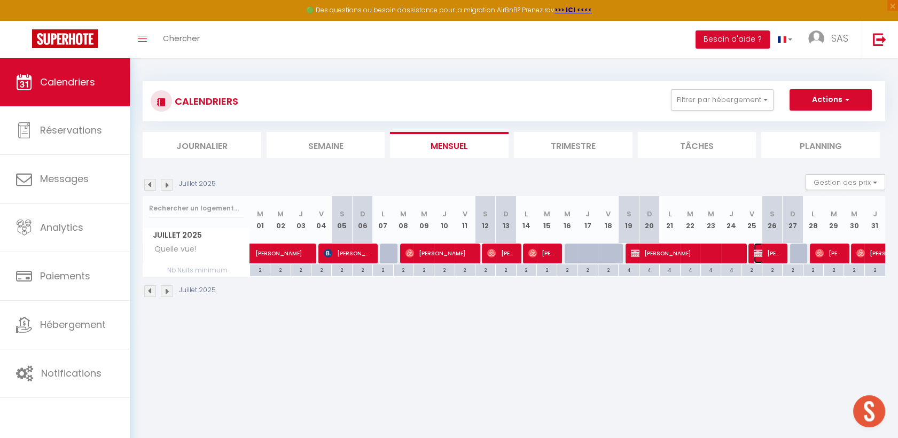
click at [762, 253] on span "[PERSON_NAME]" at bounding box center [766, 253] width 27 height 20
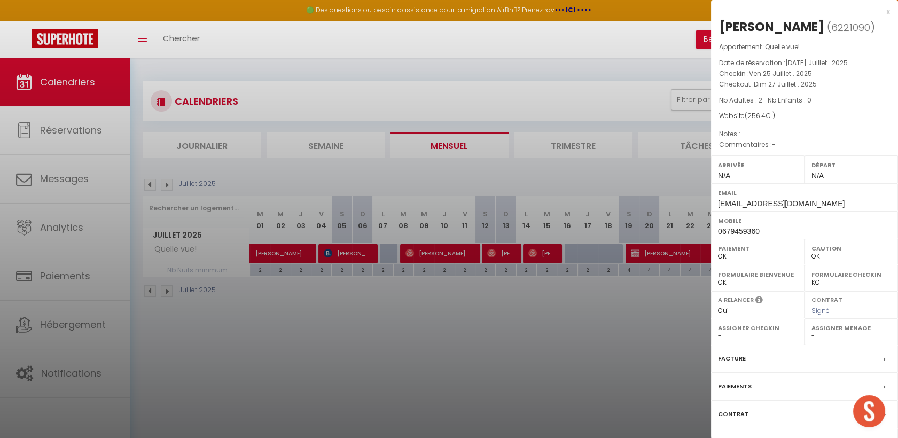
click at [439, 295] on div at bounding box center [449, 219] width 898 height 438
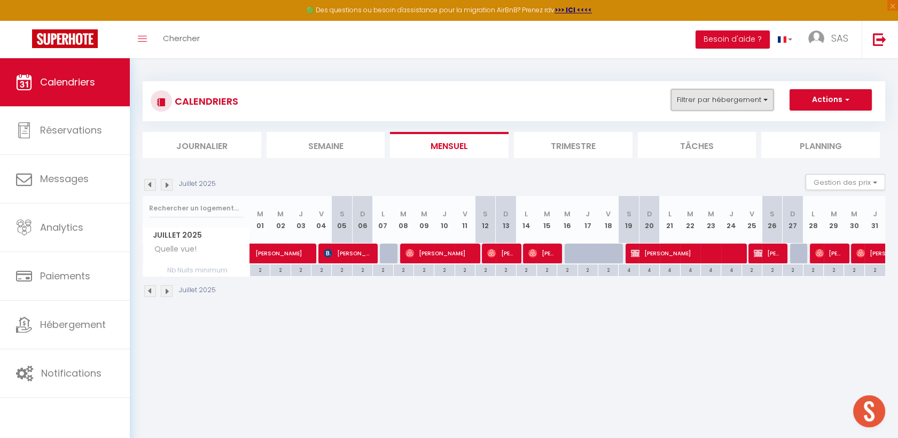
click at [726, 103] on button "Filtrer par hébergement" at bounding box center [722, 99] width 103 height 21
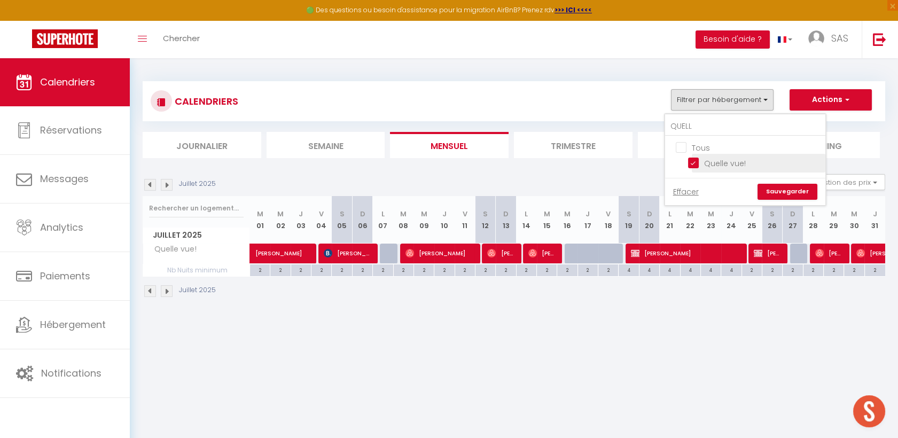
click at [715, 160] on input "Quelle vue!" at bounding box center [755, 162] width 134 height 11
click at [715, 129] on input "QUELL" at bounding box center [745, 126] width 160 height 19
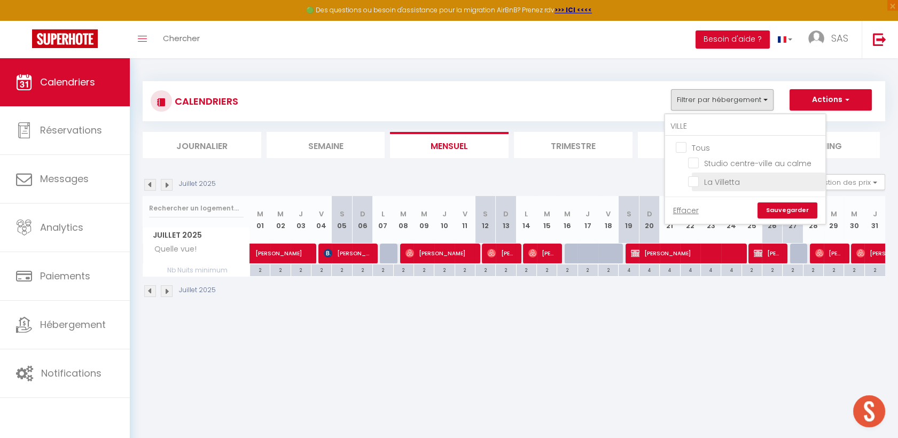
click at [695, 176] on input "La Villetta" at bounding box center [755, 181] width 134 height 11
click at [784, 210] on link "Sauvegarder" at bounding box center [787, 210] width 60 height 16
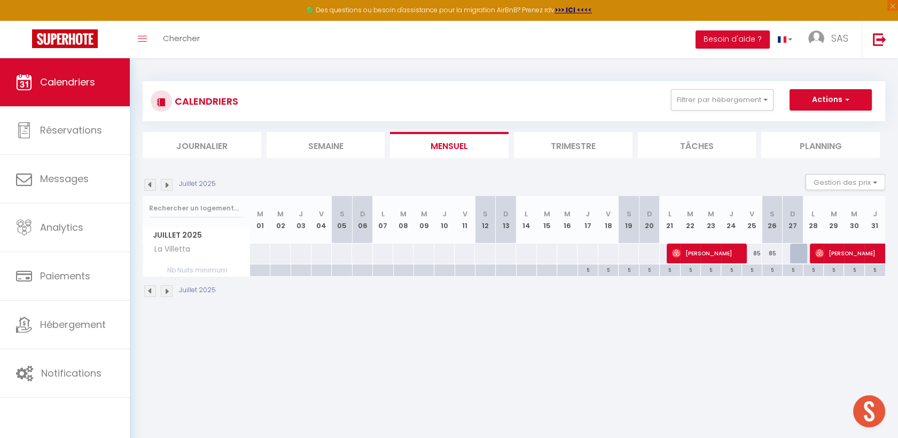
click at [167, 183] on img at bounding box center [167, 185] width 12 height 12
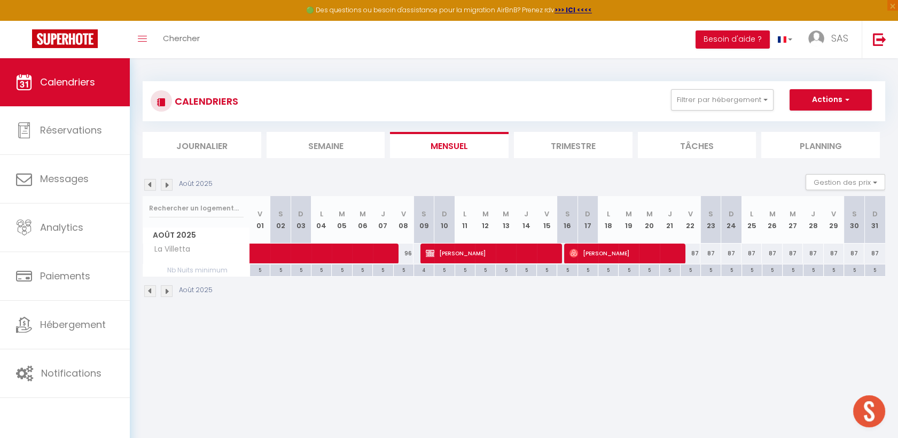
click at [167, 183] on img at bounding box center [167, 185] width 12 height 12
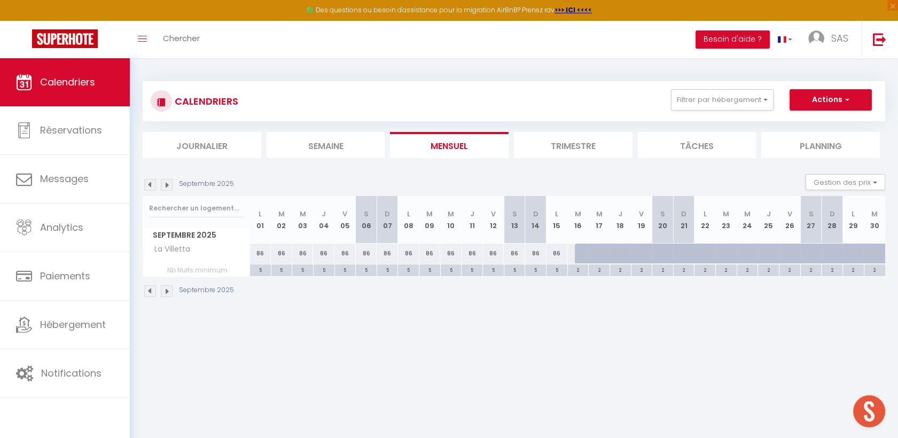
click at [167, 183] on img at bounding box center [167, 185] width 12 height 12
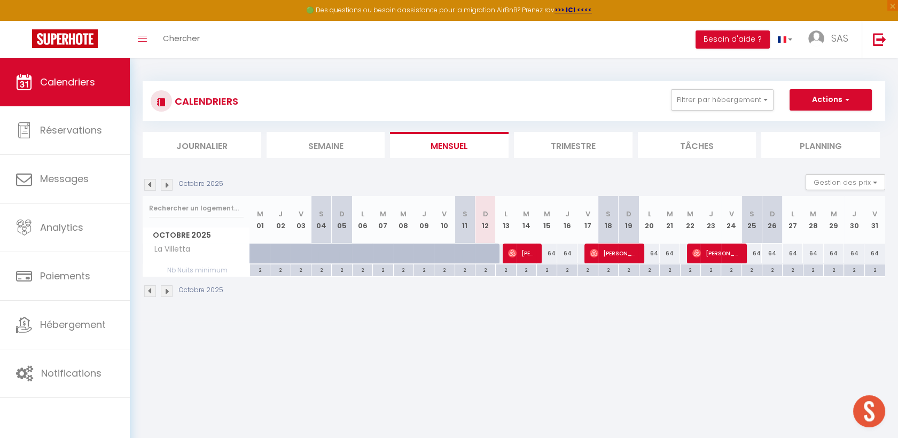
click at [167, 186] on img at bounding box center [167, 185] width 12 height 12
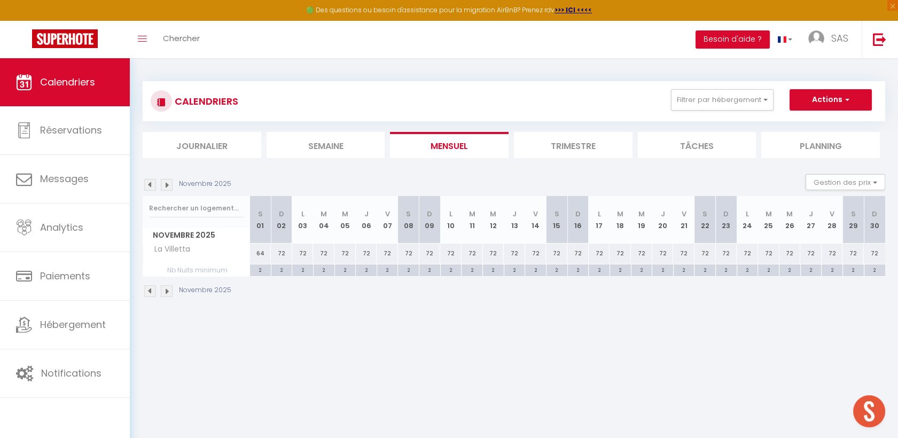
click at [167, 186] on img at bounding box center [167, 185] width 12 height 12
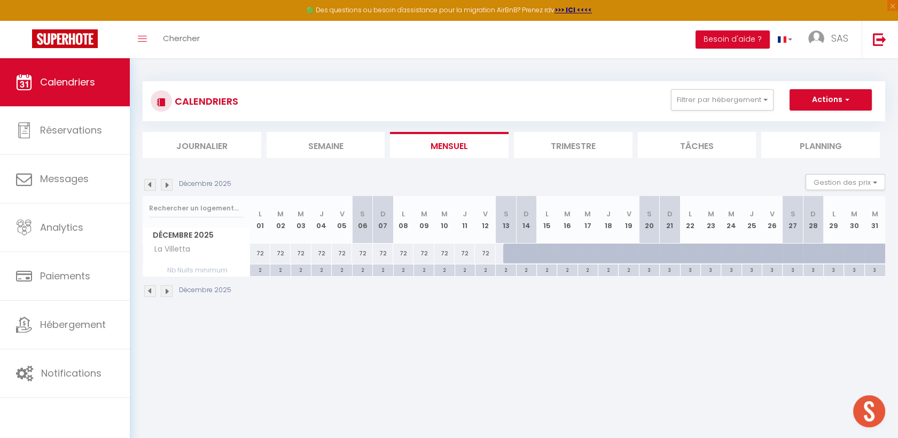
click at [146, 186] on img at bounding box center [150, 185] width 12 height 12
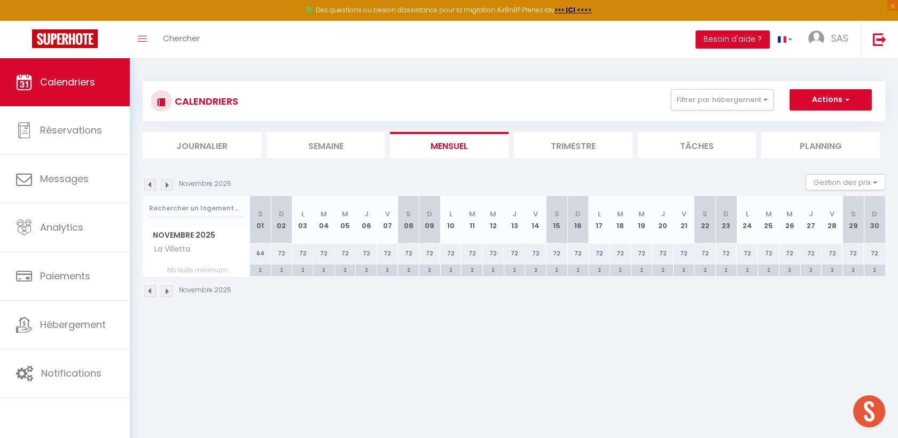
click at [146, 186] on img at bounding box center [150, 185] width 12 height 12
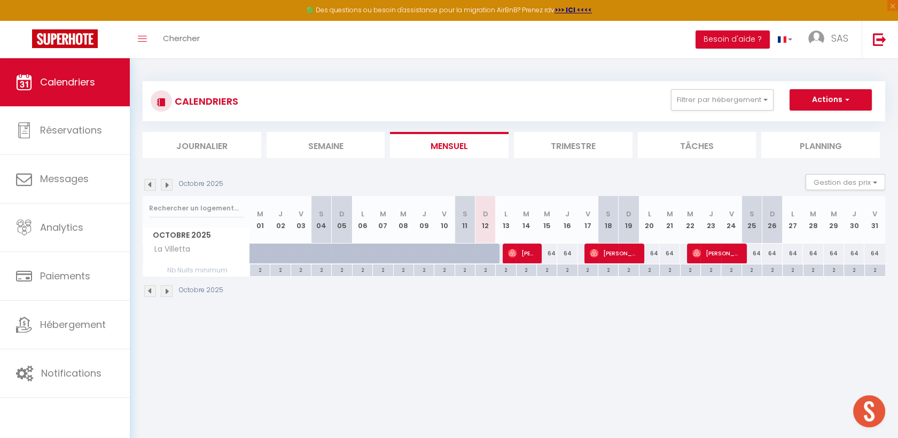
click at [164, 185] on img at bounding box center [167, 185] width 12 height 12
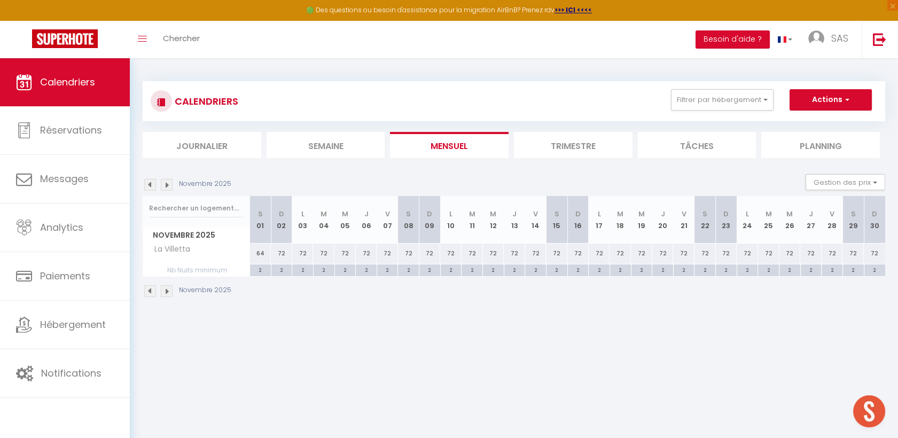
click at [164, 185] on img at bounding box center [167, 185] width 12 height 12
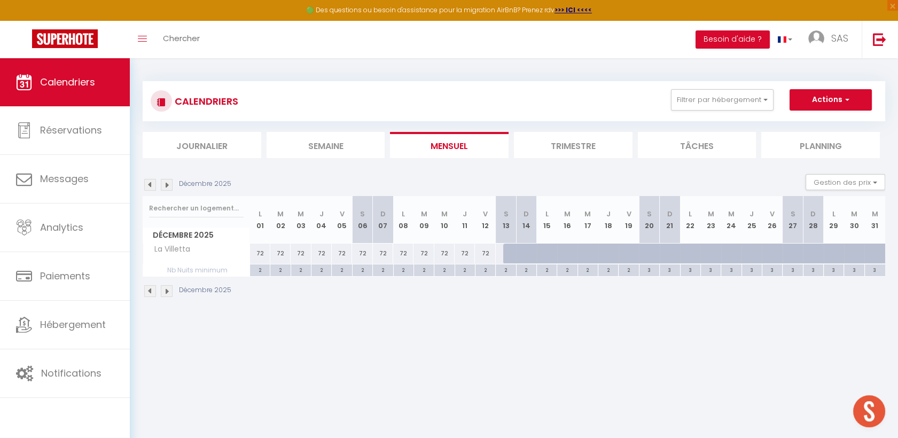
click at [152, 186] on img at bounding box center [150, 185] width 12 height 12
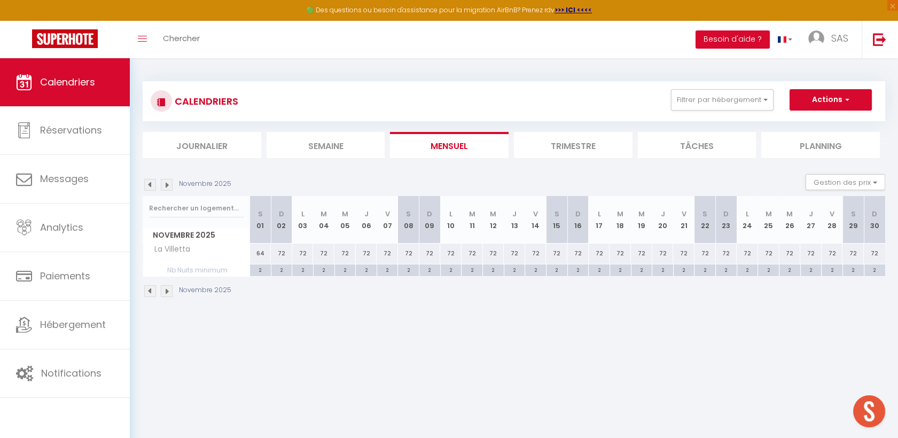
click at [152, 186] on img at bounding box center [150, 185] width 12 height 12
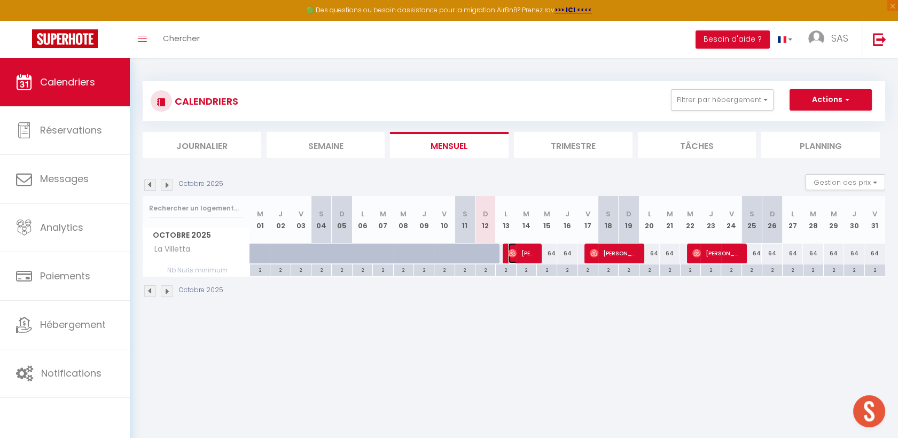
click at [528, 251] on span "[PERSON_NAME]" at bounding box center [521, 253] width 27 height 20
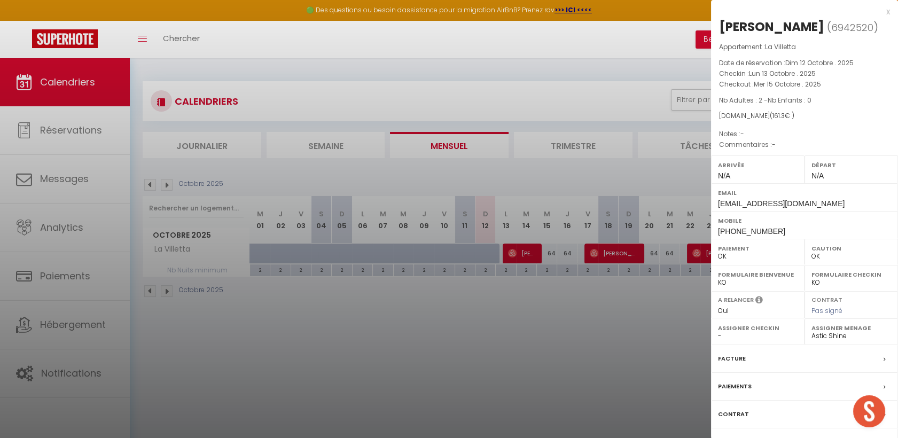
click at [252, 289] on div at bounding box center [449, 219] width 898 height 438
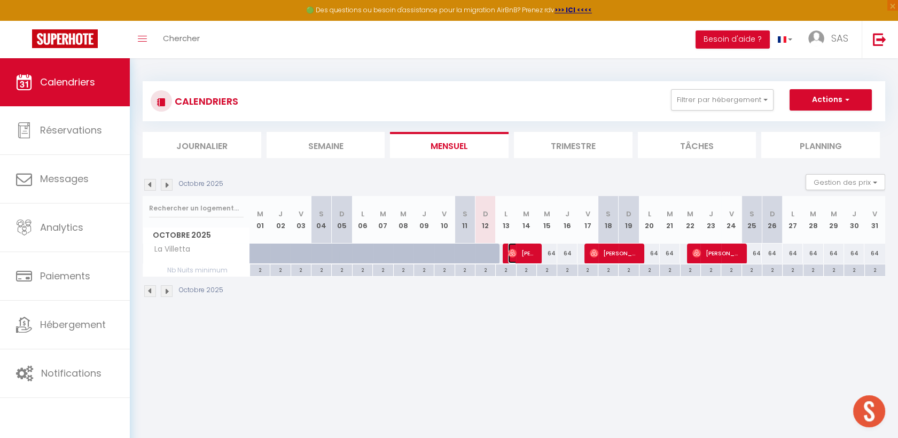
click at [521, 255] on span "[PERSON_NAME]" at bounding box center [521, 253] width 27 height 20
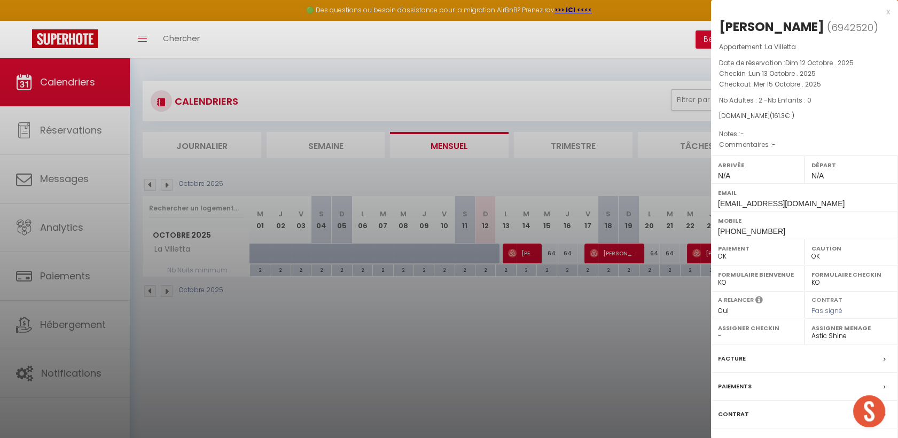
click at [288, 334] on div at bounding box center [449, 219] width 898 height 438
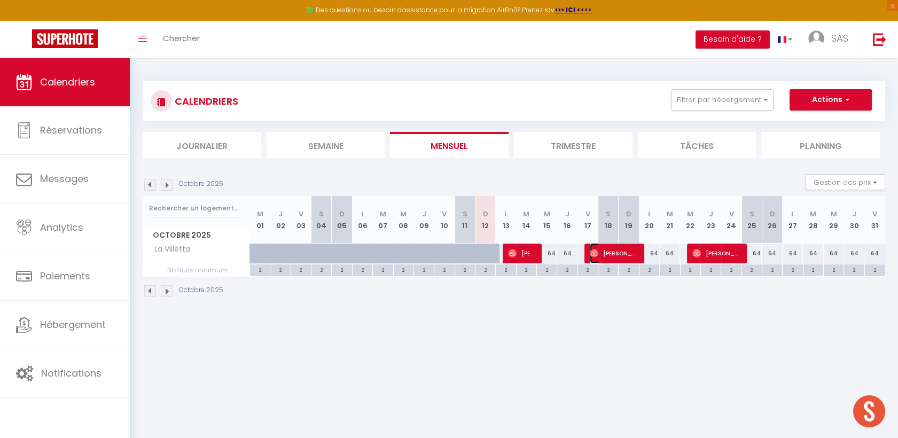
click at [606, 247] on span "[PERSON_NAME]" at bounding box center [614, 253] width 48 height 20
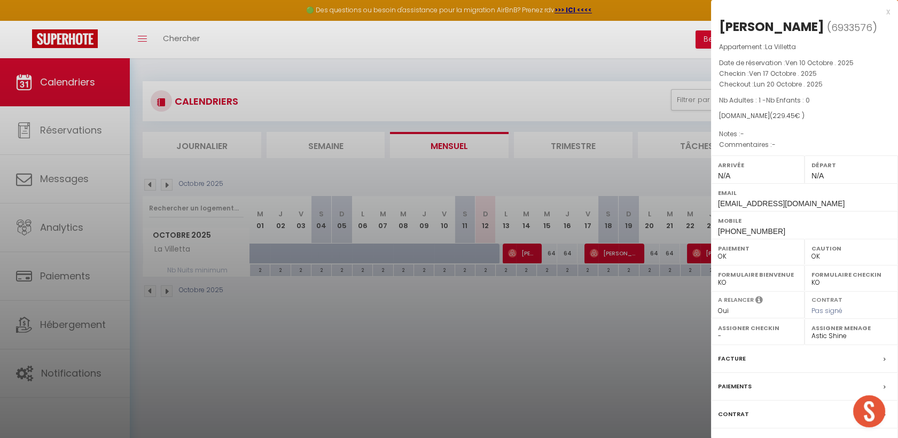
click at [549, 312] on div at bounding box center [449, 219] width 898 height 438
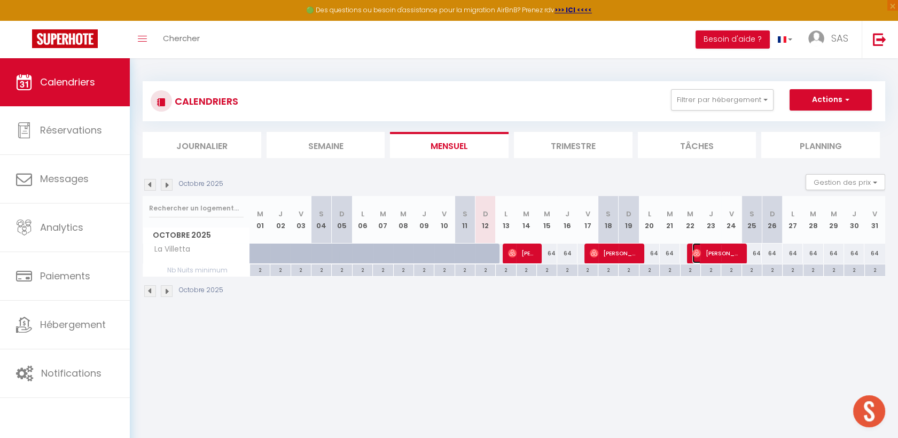
click at [715, 250] on span "[PERSON_NAME]" at bounding box center [716, 253] width 48 height 20
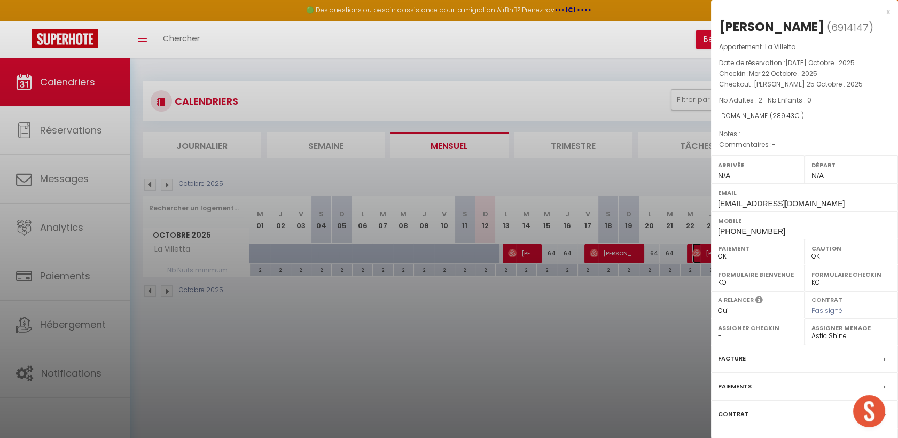
click at [466, 311] on div at bounding box center [449, 219] width 898 height 438
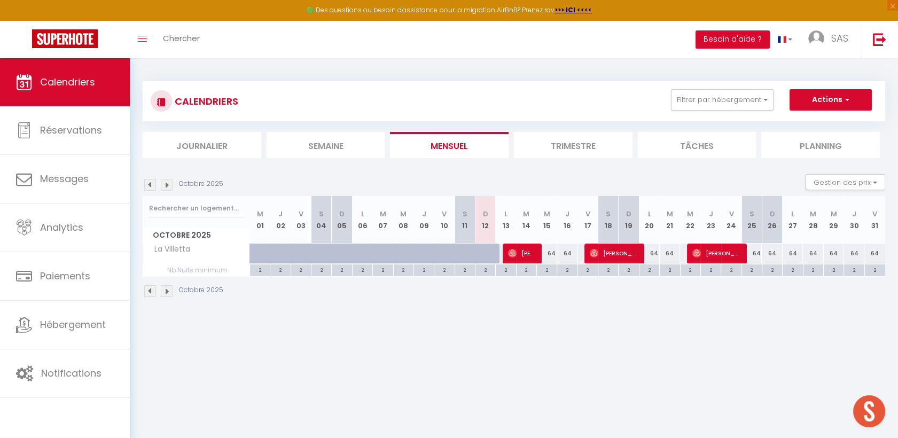
click at [172, 183] on img at bounding box center [167, 185] width 12 height 12
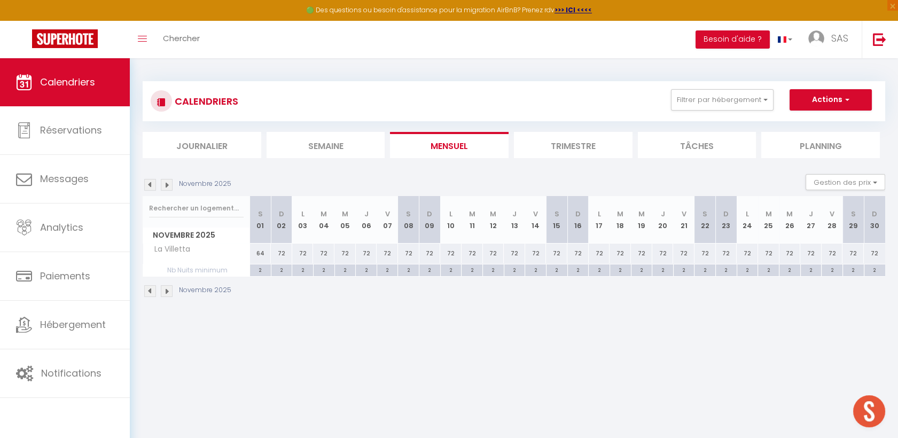
click at [172, 183] on img at bounding box center [167, 185] width 12 height 12
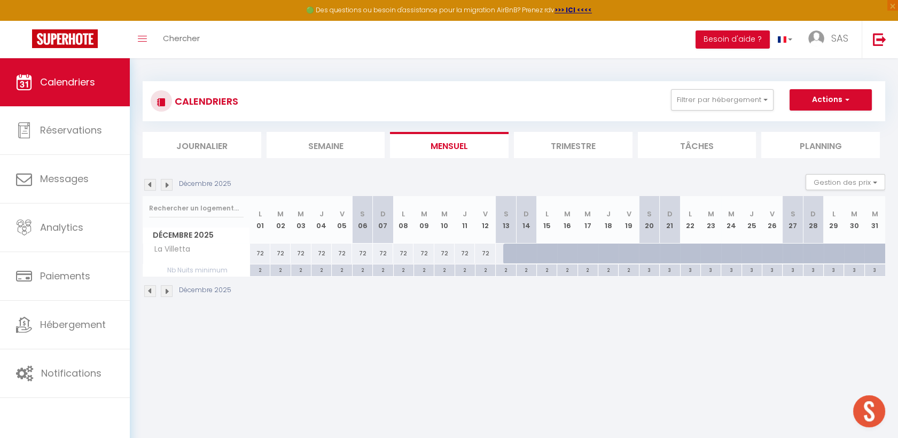
click at [150, 186] on img at bounding box center [150, 185] width 12 height 12
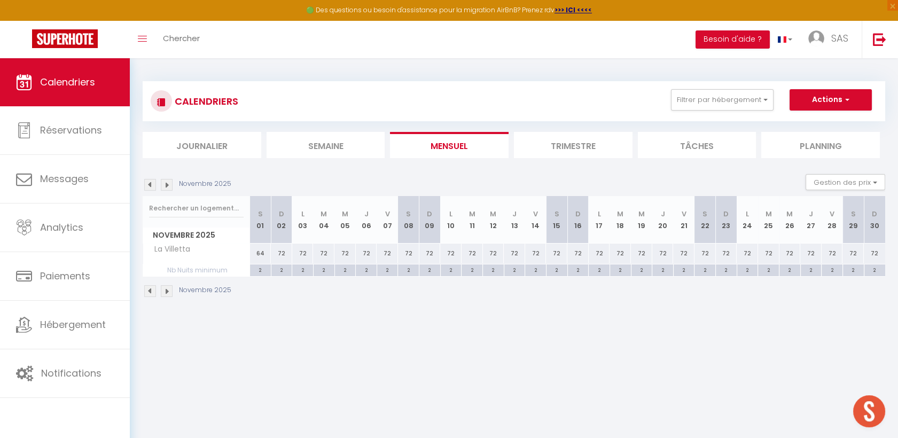
click at [150, 186] on img at bounding box center [150, 185] width 12 height 12
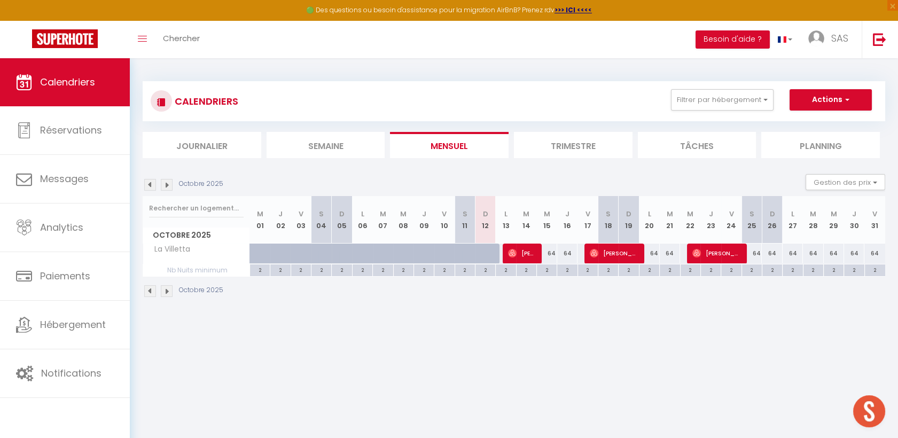
click at [169, 185] on img at bounding box center [167, 185] width 12 height 12
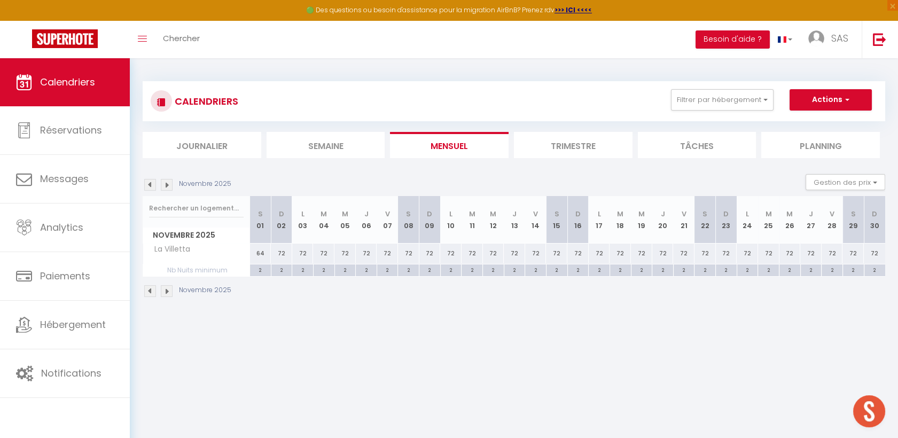
click at [169, 185] on img at bounding box center [167, 185] width 12 height 12
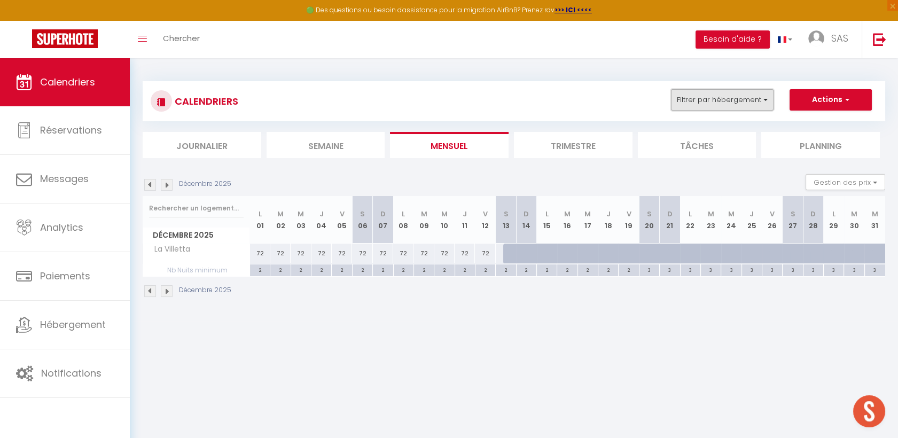
click at [709, 99] on button "Filtrer par hébergement" at bounding box center [722, 99] width 103 height 21
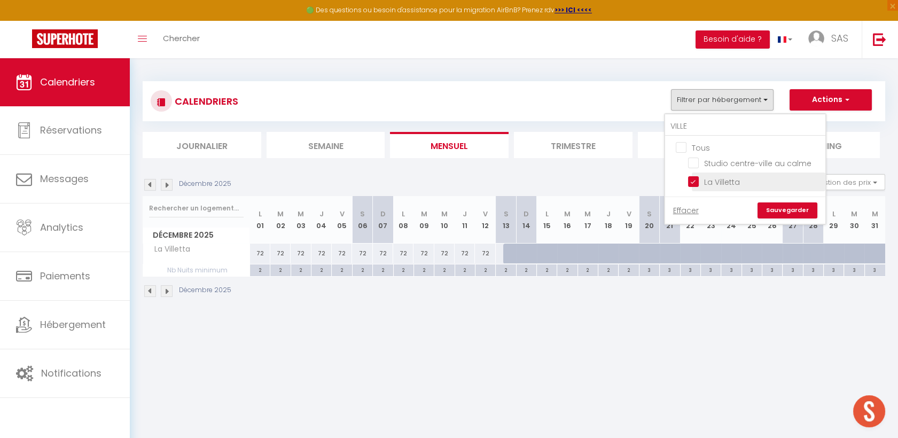
click at [702, 178] on input "La Villetta" at bounding box center [755, 181] width 134 height 11
click at [706, 129] on input "VILLE" at bounding box center [745, 126] width 160 height 19
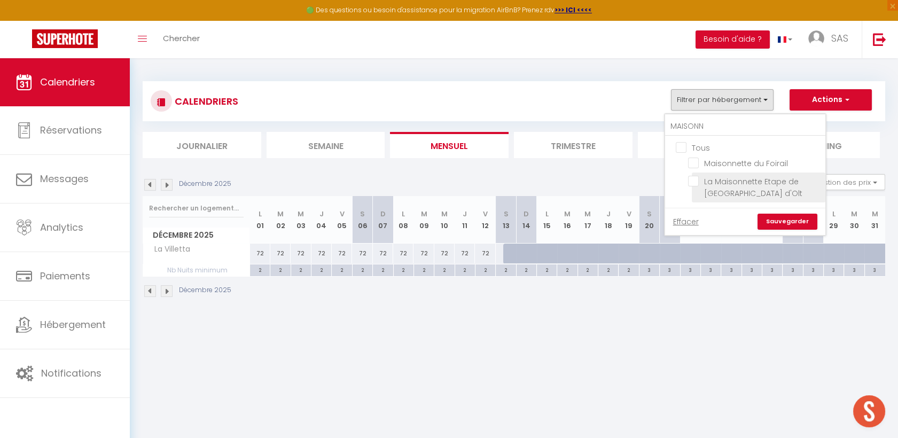
click at [697, 178] on input "La Maisonnette Etape de [GEOGRAPHIC_DATA] d'Olt" at bounding box center [755, 181] width 134 height 11
click at [785, 221] on link "Sauvegarder" at bounding box center [787, 222] width 60 height 16
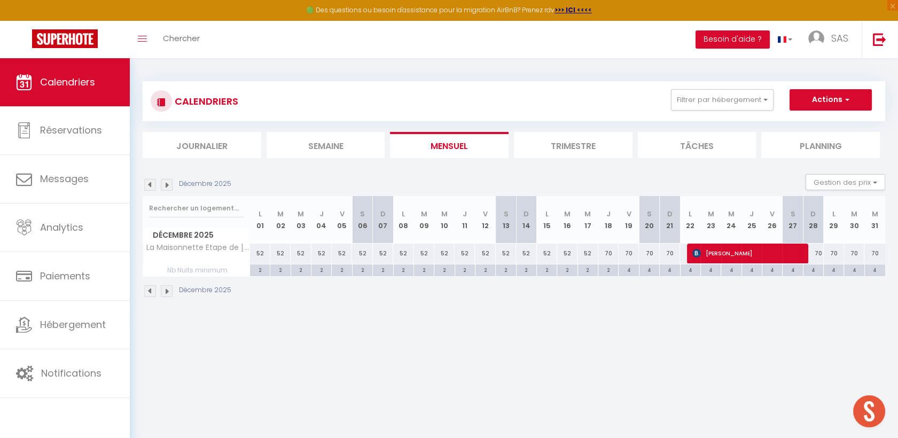
click at [151, 183] on img at bounding box center [150, 185] width 12 height 12
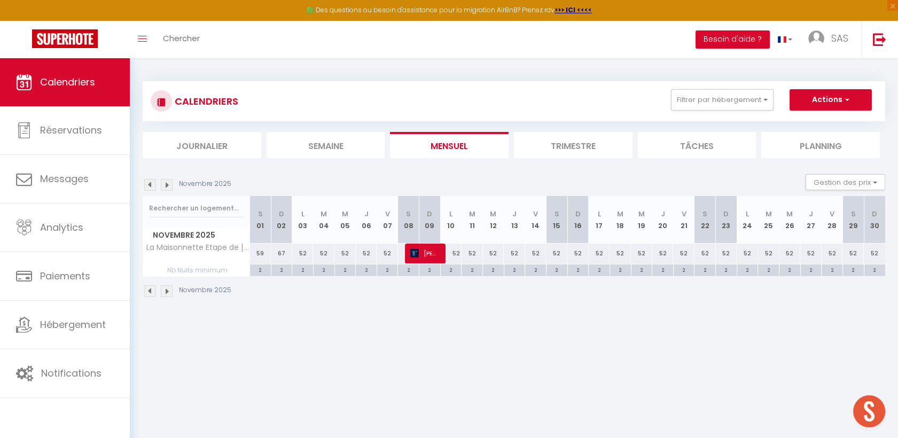
click at [151, 183] on img at bounding box center [150, 185] width 12 height 12
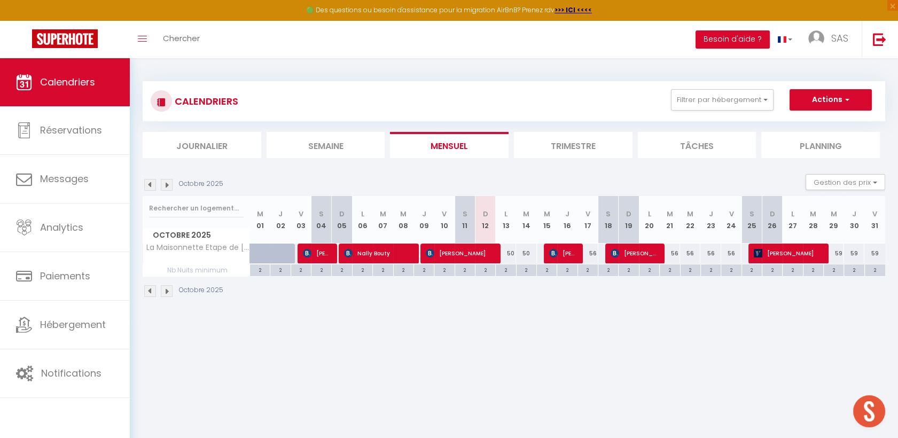
click at [151, 183] on img at bounding box center [150, 185] width 12 height 12
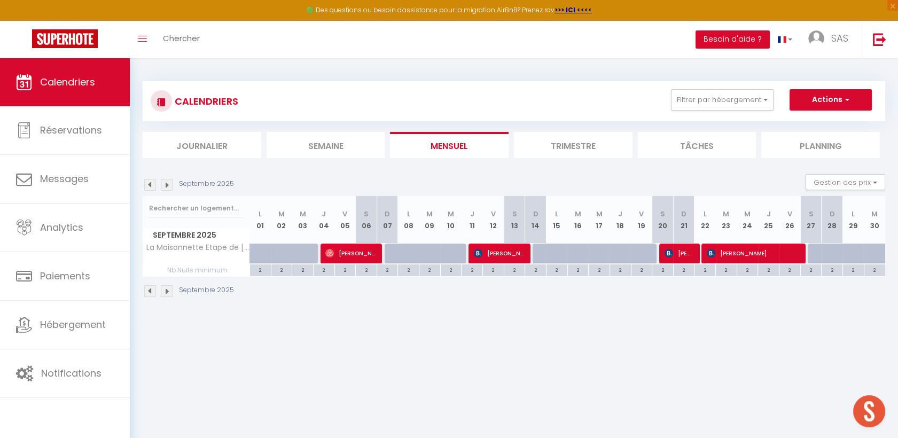
click at [151, 183] on img at bounding box center [150, 185] width 12 height 12
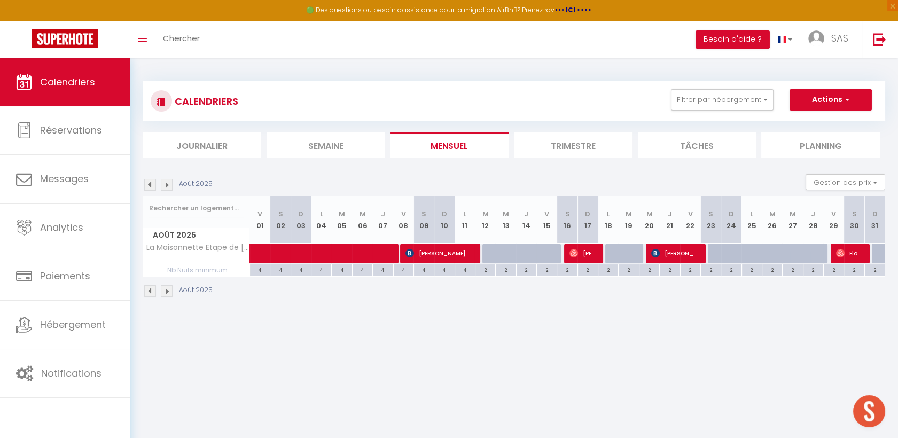
click at [151, 183] on img at bounding box center [150, 185] width 12 height 12
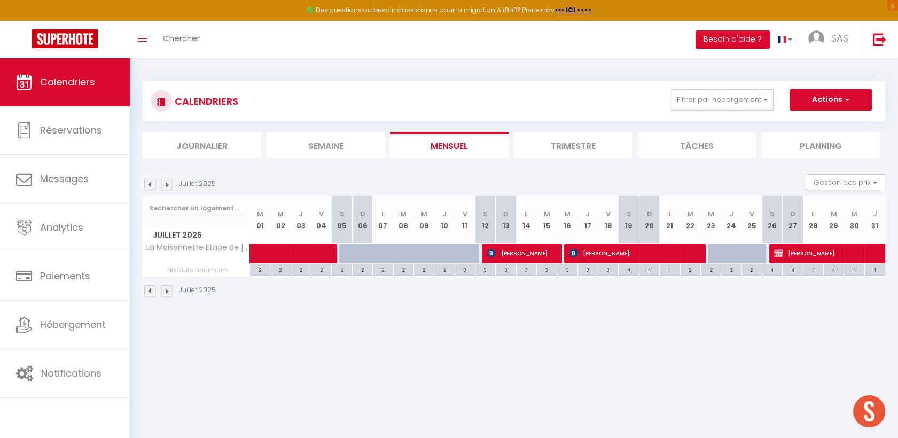
click at [151, 183] on img at bounding box center [150, 185] width 12 height 12
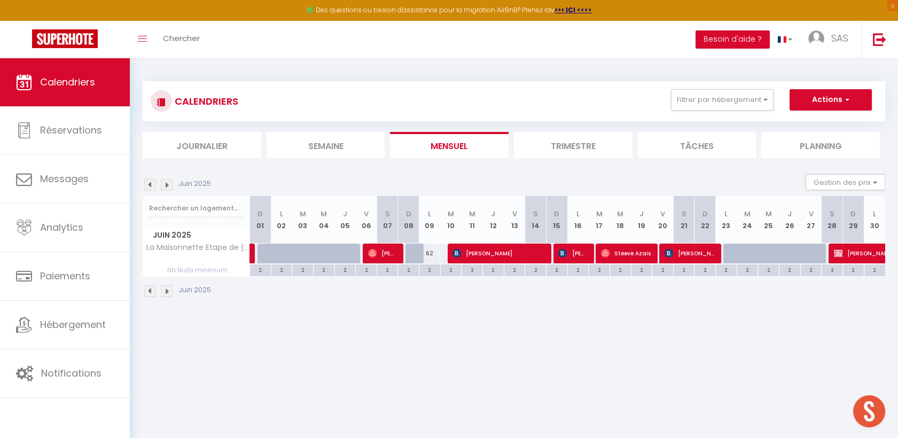
click at [151, 183] on img at bounding box center [150, 185] width 12 height 12
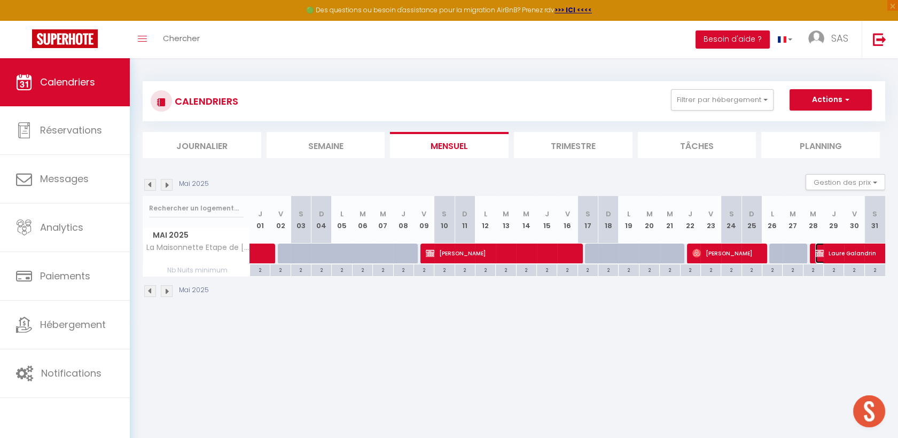
click at [843, 246] on span "Laure Galandrin" at bounding box center [864, 253] width 98 height 20
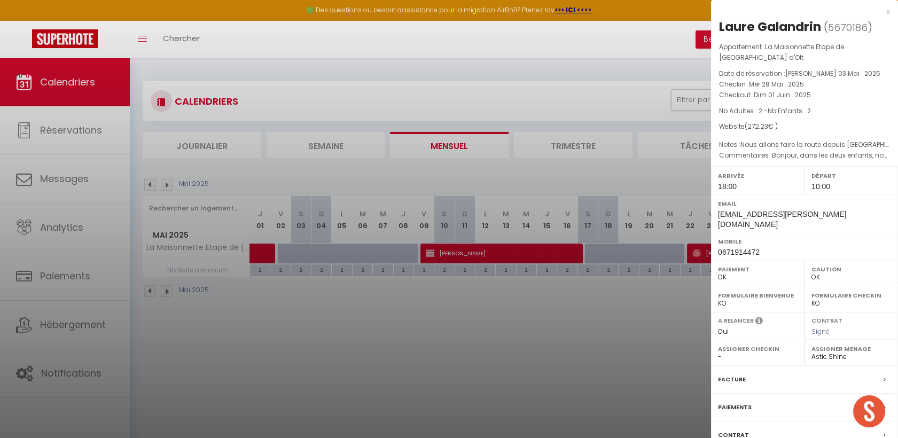
click at [465, 366] on div at bounding box center [449, 219] width 898 height 438
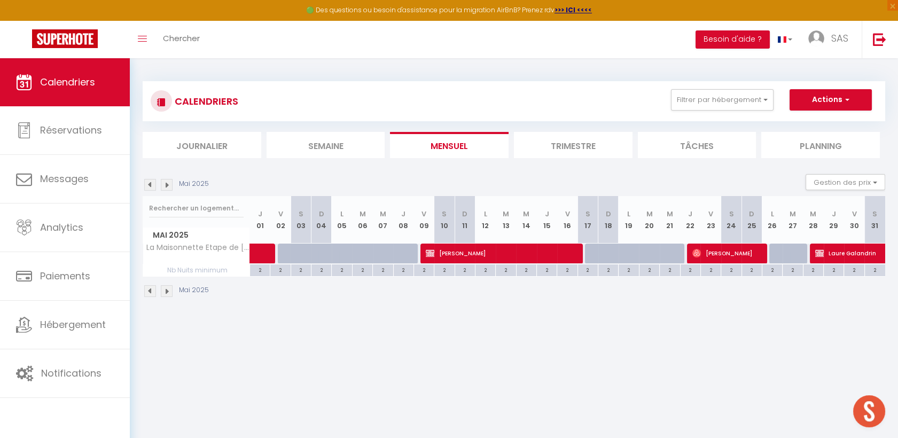
click at [171, 186] on img at bounding box center [167, 185] width 12 height 12
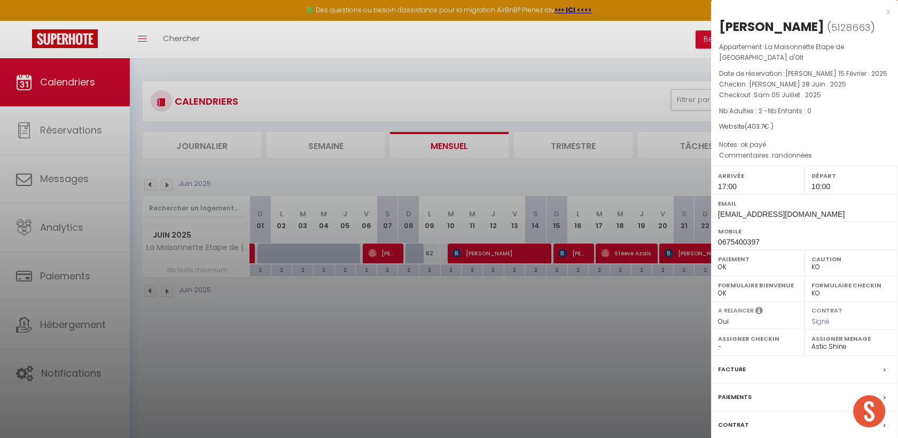
click at [694, 391] on div at bounding box center [449, 219] width 898 height 438
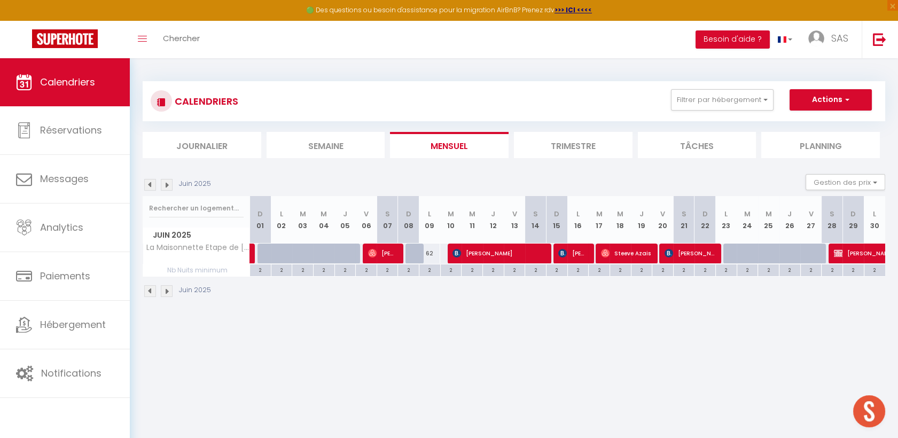
click at [167, 182] on img at bounding box center [167, 185] width 12 height 12
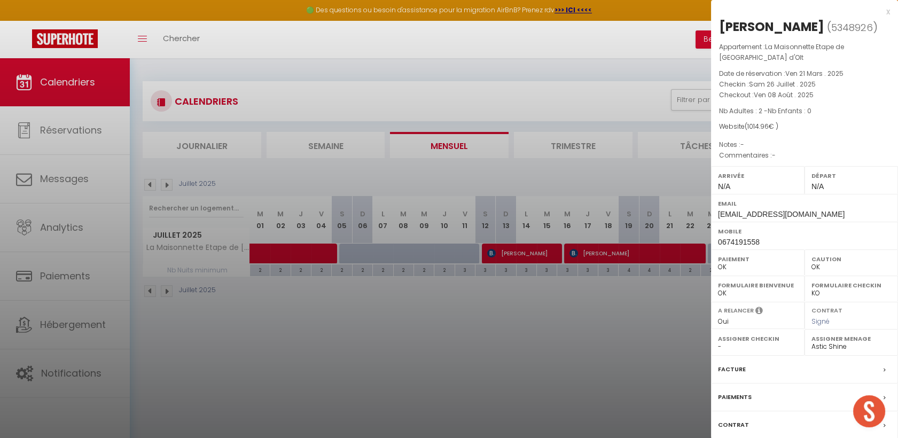
click at [611, 310] on div at bounding box center [449, 219] width 898 height 438
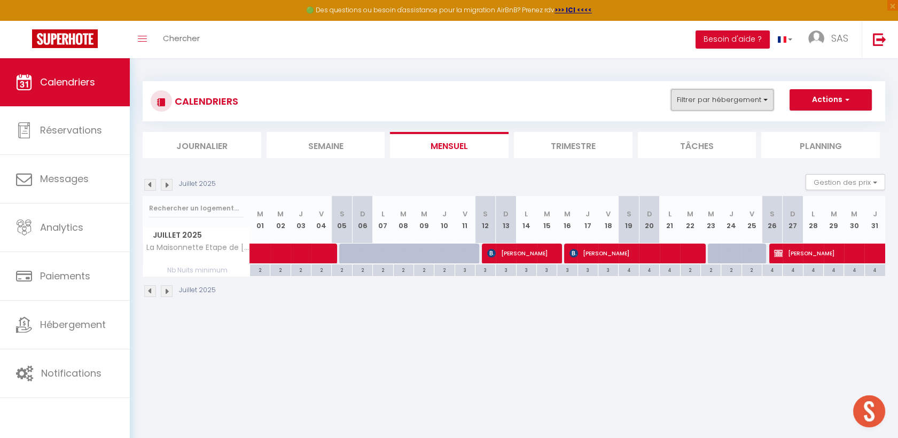
click at [709, 96] on button "Filtrer par hébergement" at bounding box center [722, 99] width 103 height 21
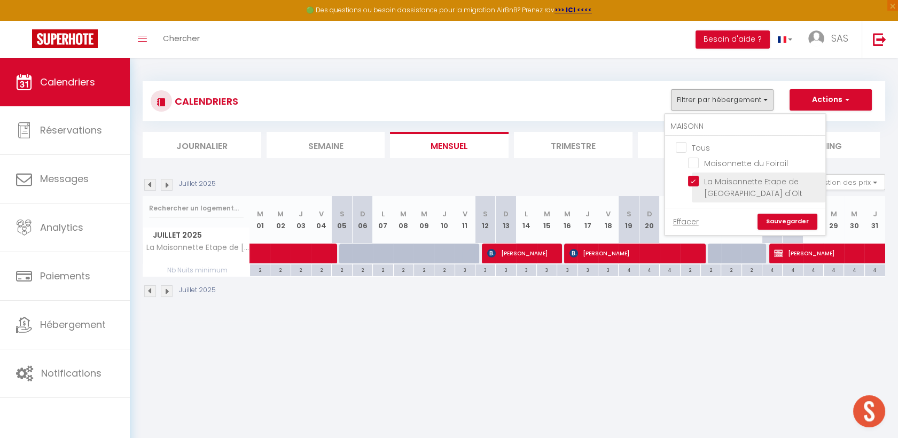
click at [706, 181] on input "La Maisonnette Etape de [GEOGRAPHIC_DATA] d'Olt" at bounding box center [755, 181] width 134 height 11
click at [718, 127] on input "MAISONN" at bounding box center [745, 126] width 160 height 19
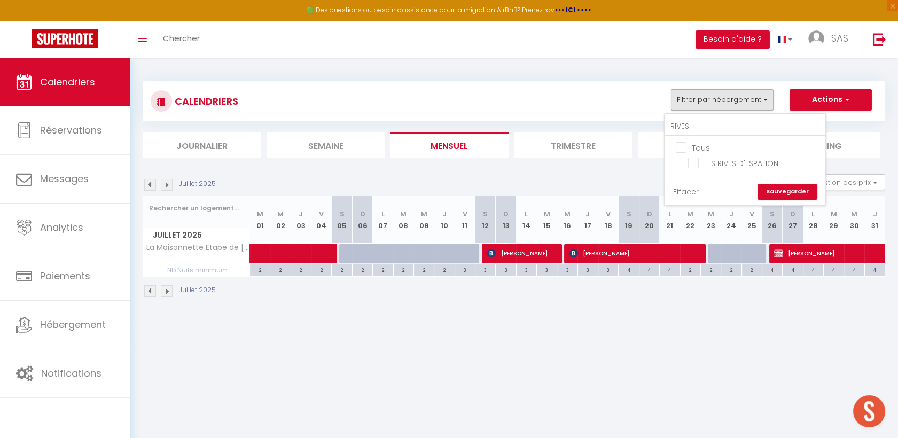
drag, startPoint x: 757, startPoint y: 158, endPoint x: 773, endPoint y: 183, distance: 29.3
click at [756, 158] on input "LES RIVES D'ESPALION" at bounding box center [755, 162] width 134 height 11
click at [787, 190] on link "Sauvegarder" at bounding box center [787, 192] width 60 height 16
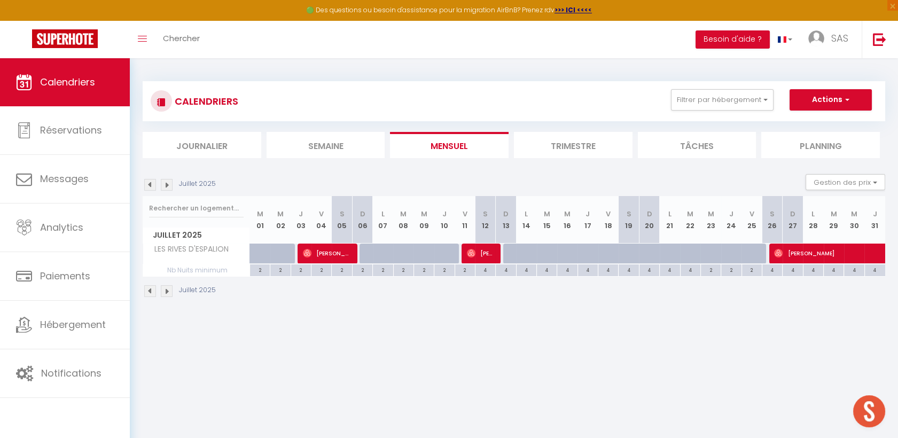
click at [164, 182] on img at bounding box center [167, 185] width 12 height 12
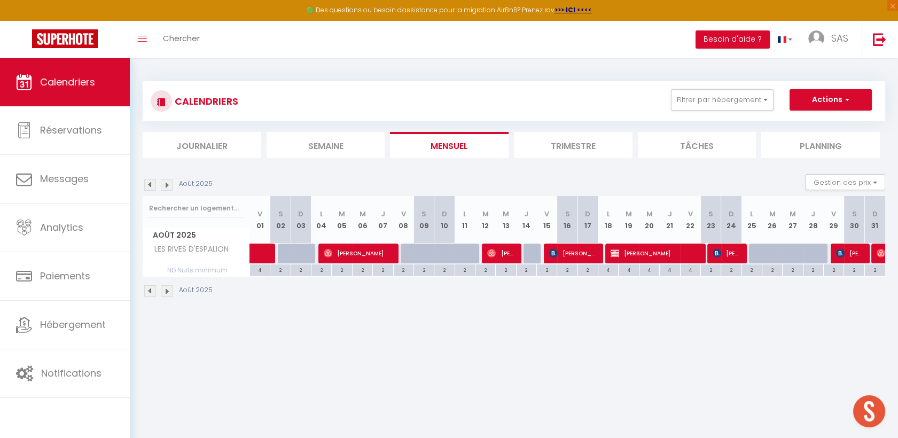
click at [164, 182] on img at bounding box center [167, 185] width 12 height 12
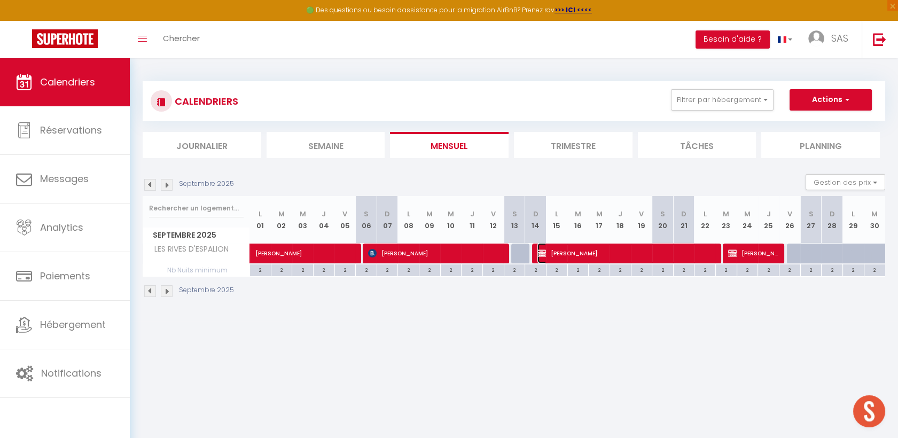
click at [603, 248] on span "[PERSON_NAME]" at bounding box center [626, 253] width 178 height 20
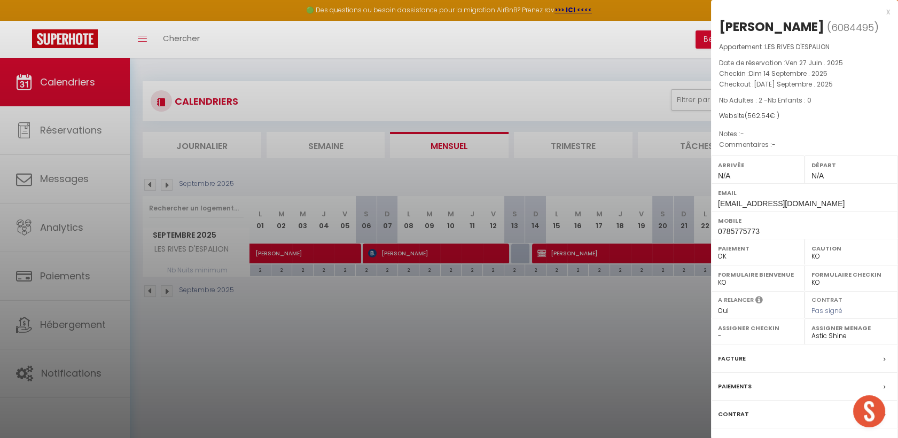
click at [144, 182] on div at bounding box center [449, 219] width 898 height 438
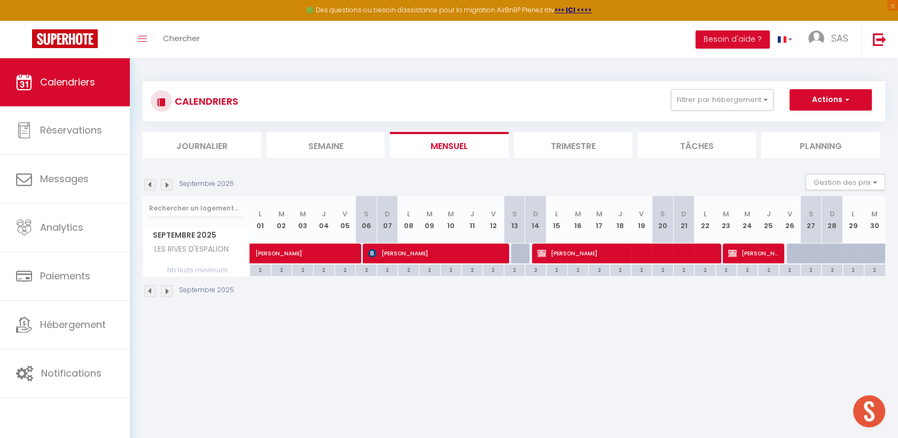
click at [145, 182] on img at bounding box center [150, 185] width 12 height 12
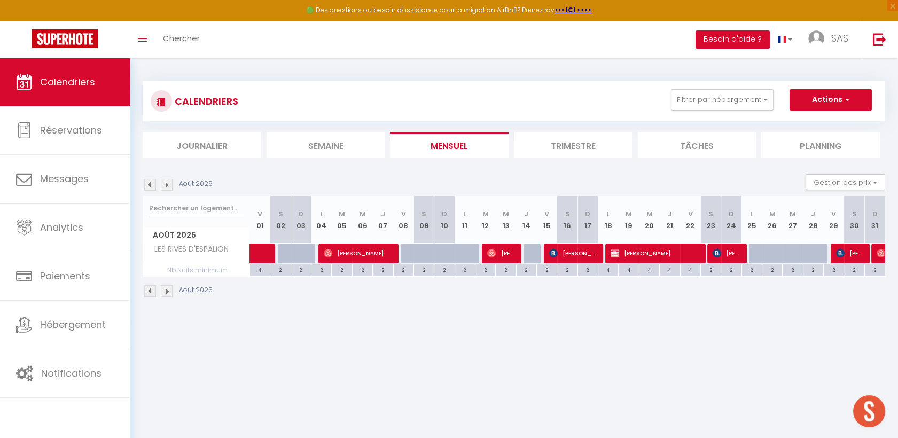
click at [150, 186] on img at bounding box center [150, 185] width 12 height 12
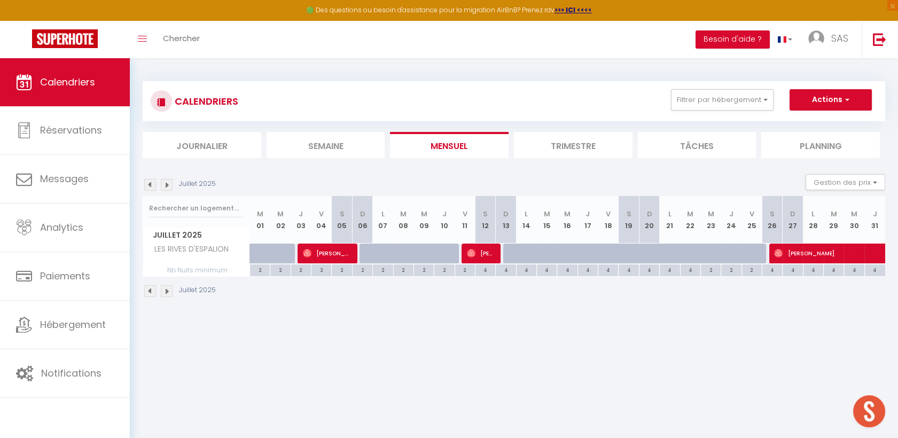
click at [150, 186] on img at bounding box center [150, 185] width 12 height 12
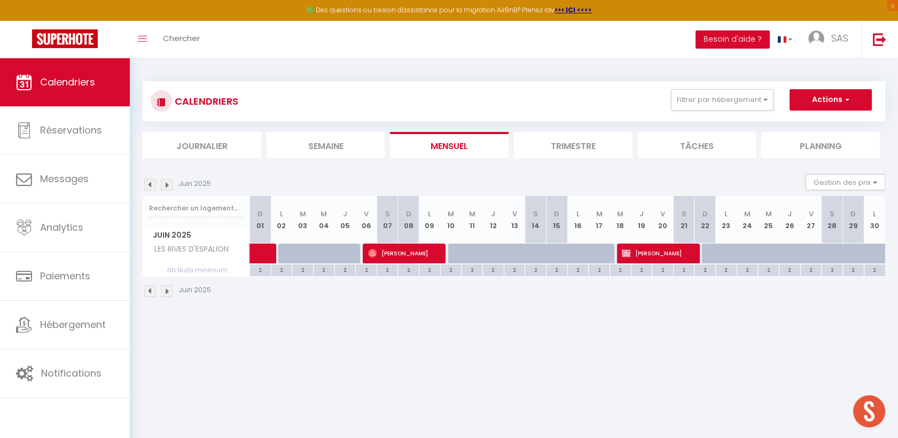
click at [150, 186] on img at bounding box center [150, 185] width 12 height 12
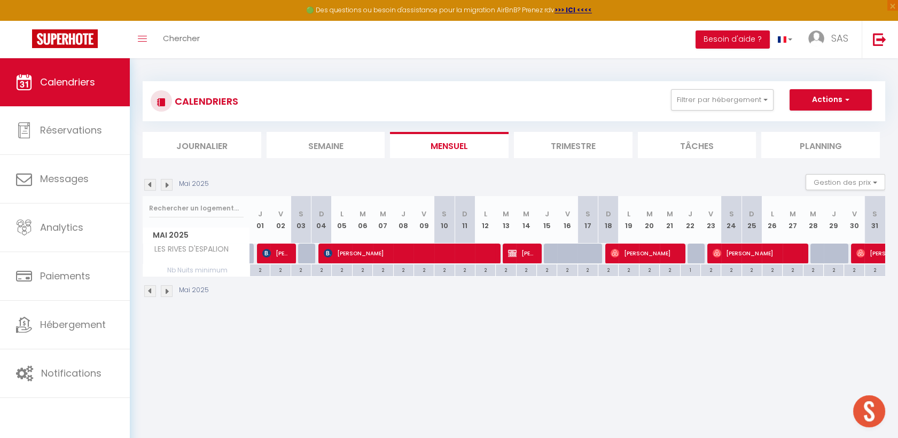
click at [171, 184] on img at bounding box center [167, 185] width 12 height 12
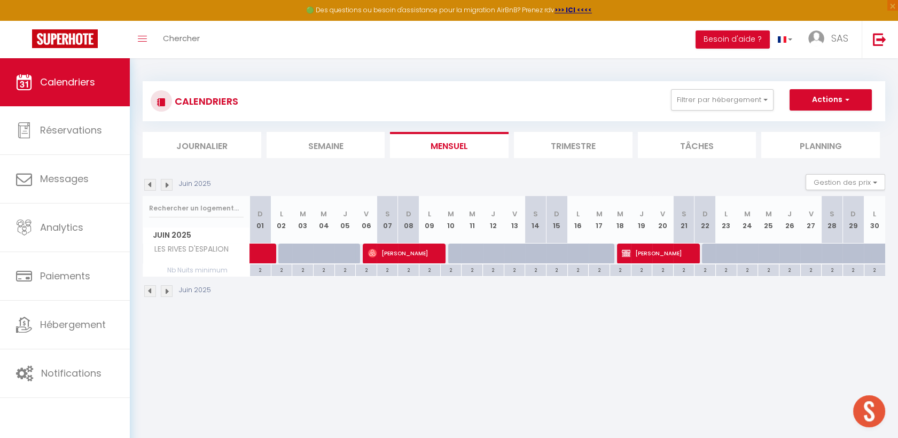
click at [171, 184] on img at bounding box center [167, 185] width 12 height 12
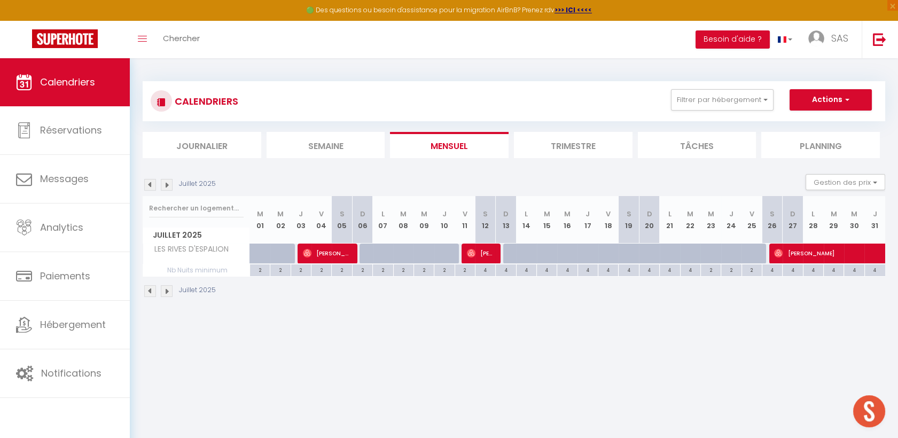
click at [171, 184] on img at bounding box center [167, 185] width 12 height 12
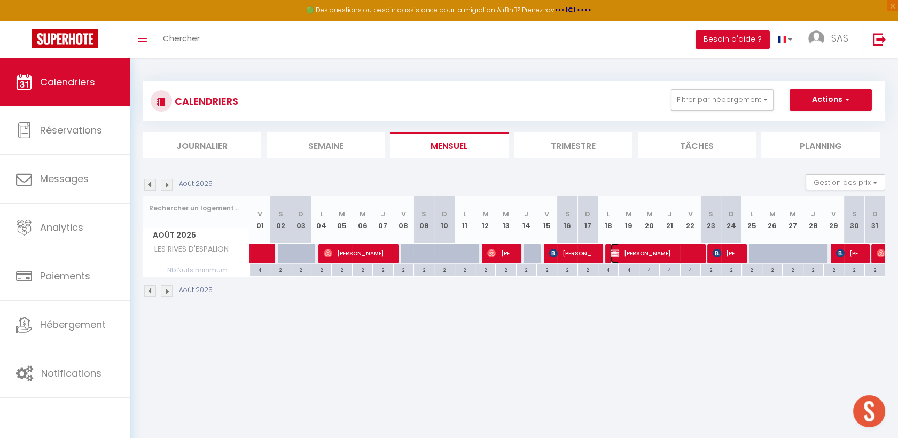
click at [646, 250] on span "[PERSON_NAME]" at bounding box center [654, 253] width 88 height 20
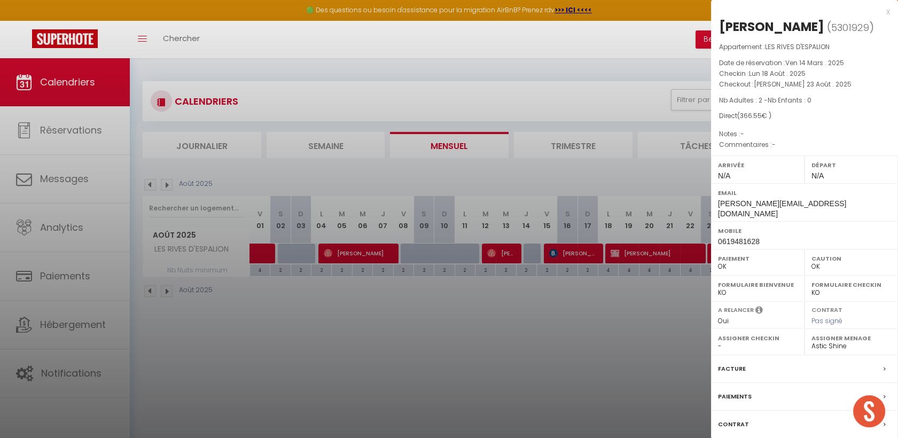
click at [140, 179] on div at bounding box center [449, 219] width 898 height 438
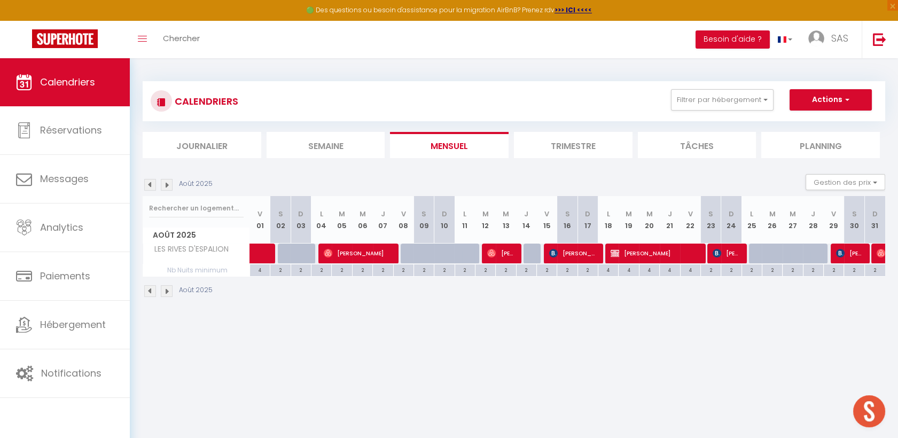
click at [158, 183] on div "Août 2025" at bounding box center [179, 185] width 73 height 12
click at [151, 186] on img at bounding box center [150, 185] width 12 height 12
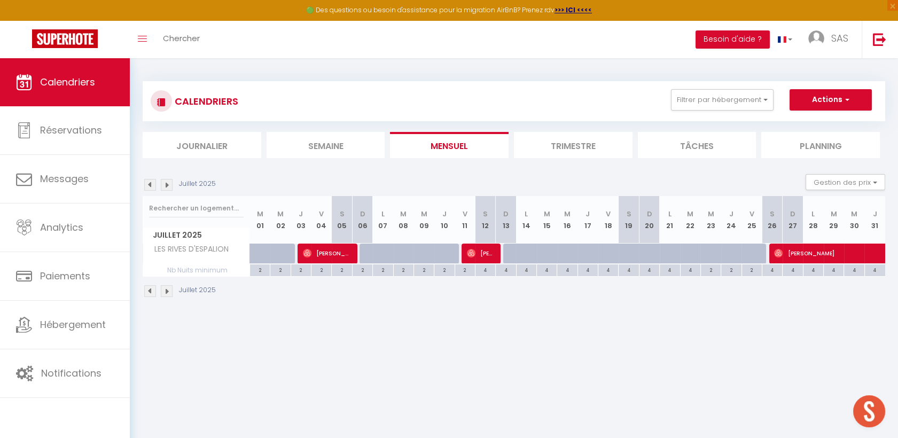
click at [151, 186] on img at bounding box center [150, 185] width 12 height 12
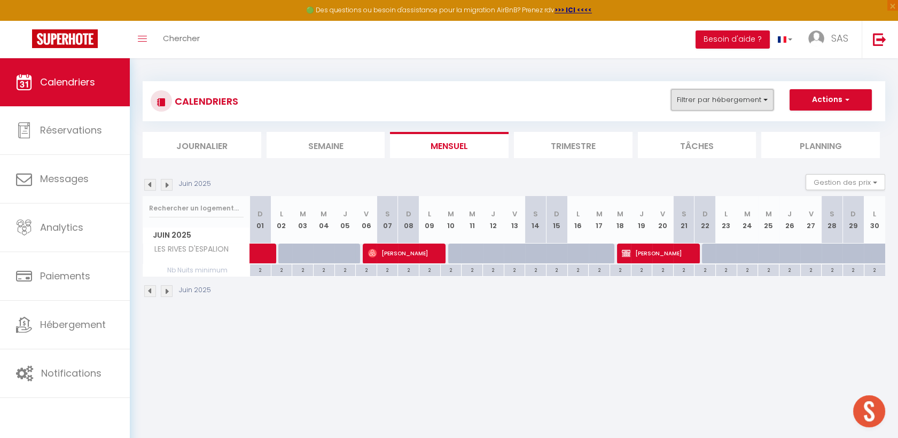
click at [749, 105] on button "Filtrer par hébergement" at bounding box center [722, 99] width 103 height 21
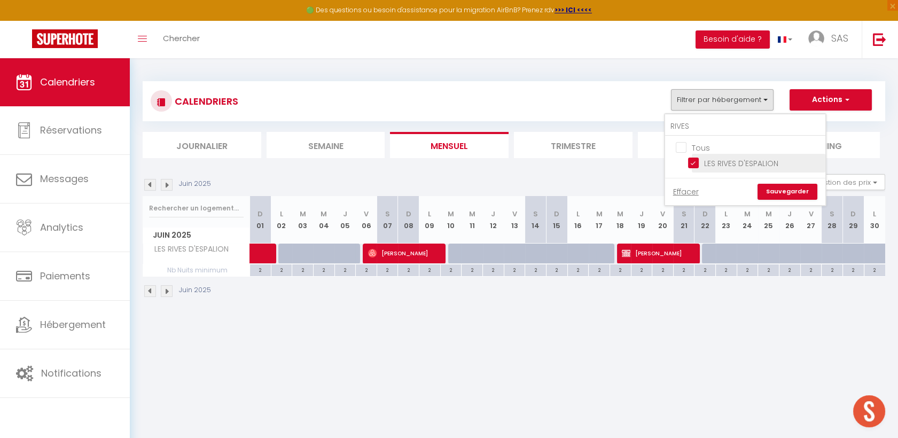
click at [710, 166] on input "LES RIVES D'ESPALION" at bounding box center [755, 162] width 134 height 11
click at [712, 127] on input "RIVES" at bounding box center [745, 126] width 160 height 19
click at [718, 160] on input "Gite de La Forge" at bounding box center [755, 162] width 134 height 11
click at [785, 187] on link "Sauvegarder" at bounding box center [787, 192] width 60 height 16
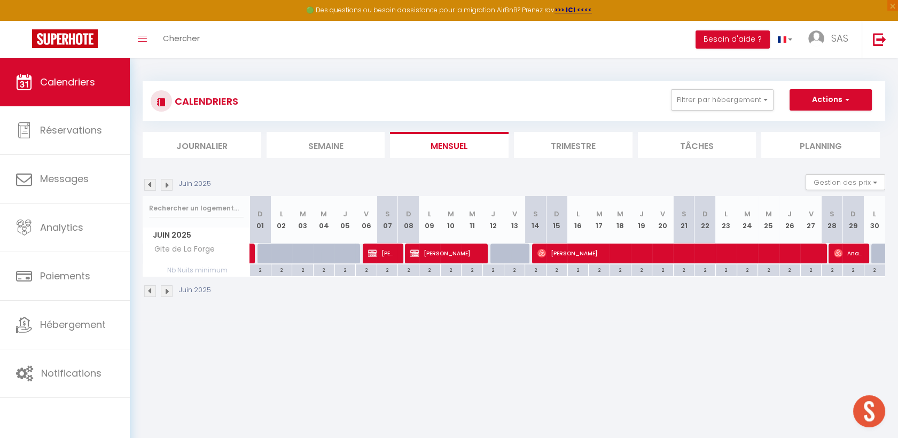
click at [151, 185] on img at bounding box center [150, 185] width 12 height 12
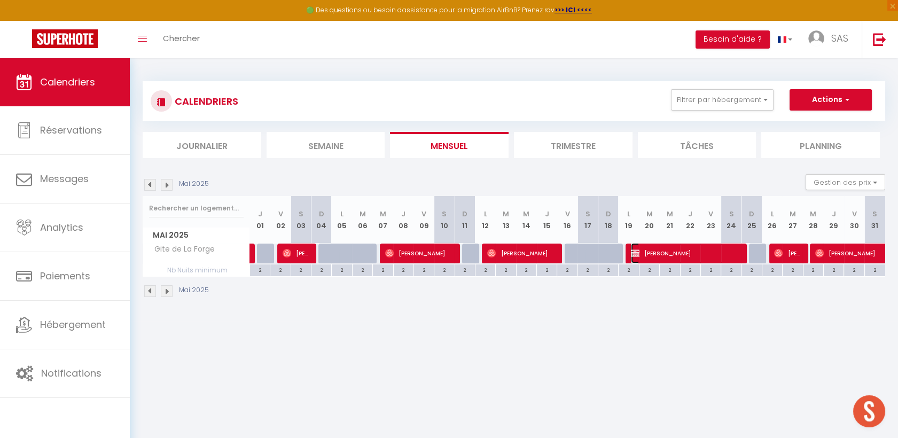
click at [673, 254] on span "[PERSON_NAME]" at bounding box center [685, 253] width 108 height 20
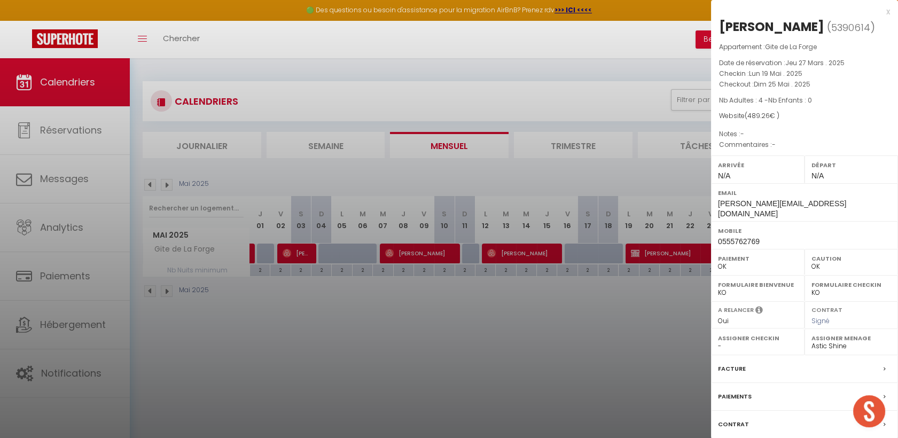
click at [168, 181] on div at bounding box center [449, 219] width 898 height 438
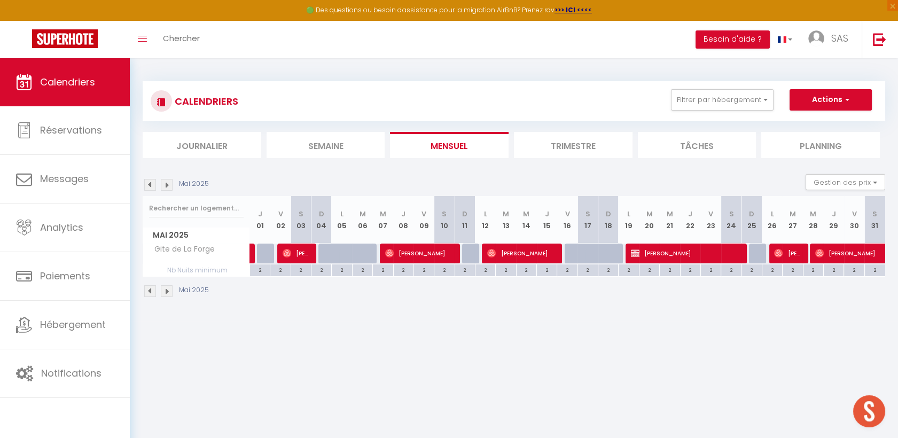
click at [168, 186] on img at bounding box center [167, 185] width 12 height 12
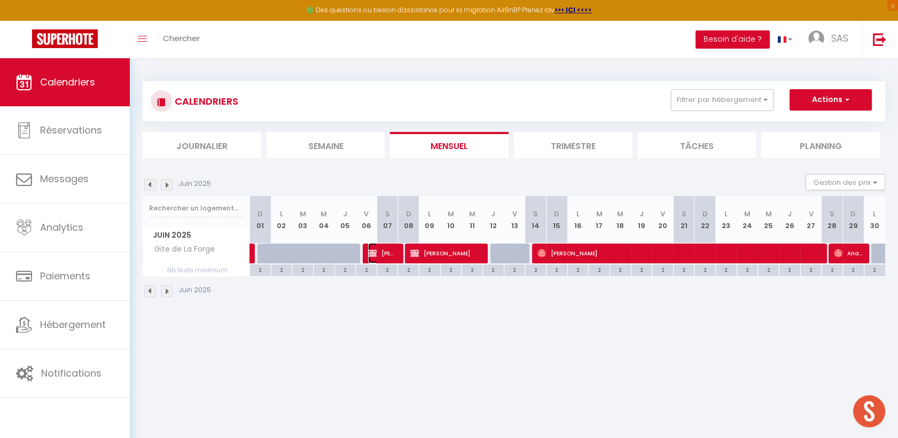
click at [386, 253] on span "[PERSON_NAME]" at bounding box center [382, 253] width 28 height 20
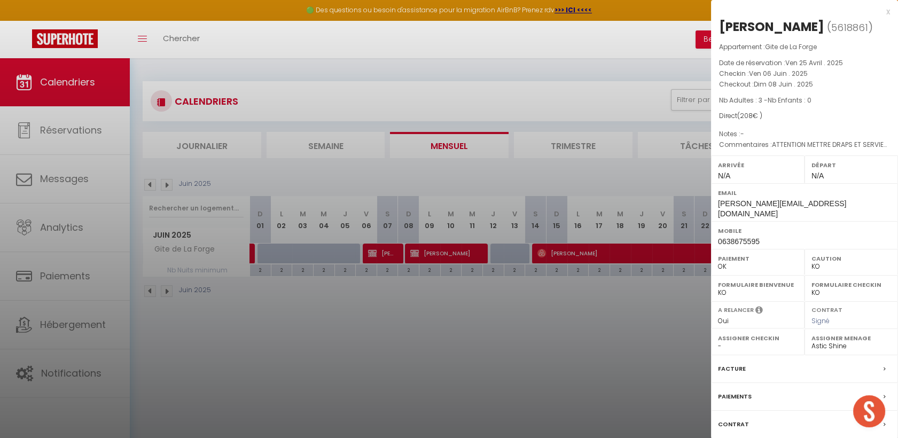
click at [427, 248] on div at bounding box center [449, 219] width 898 height 438
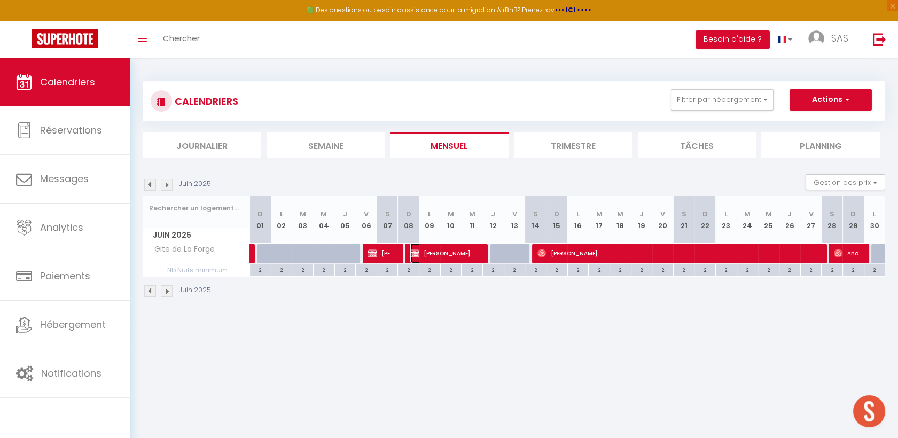
click at [456, 250] on span "[PERSON_NAME]" at bounding box center [445, 253] width 71 height 20
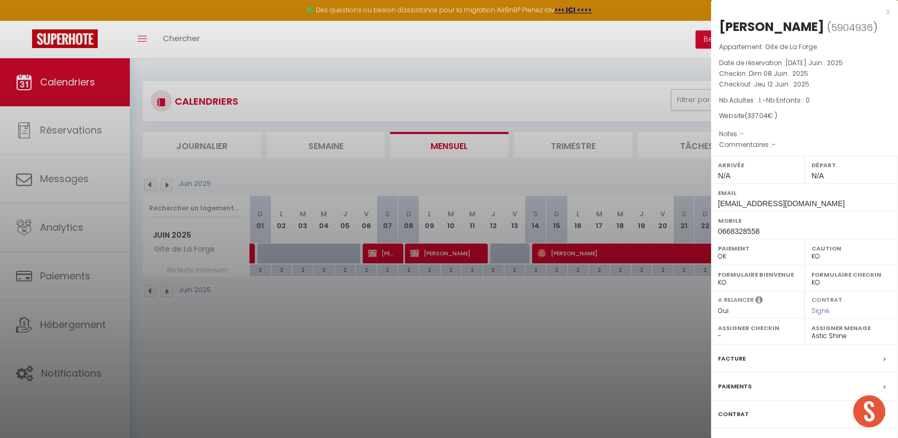
click at [567, 180] on div at bounding box center [449, 219] width 898 height 438
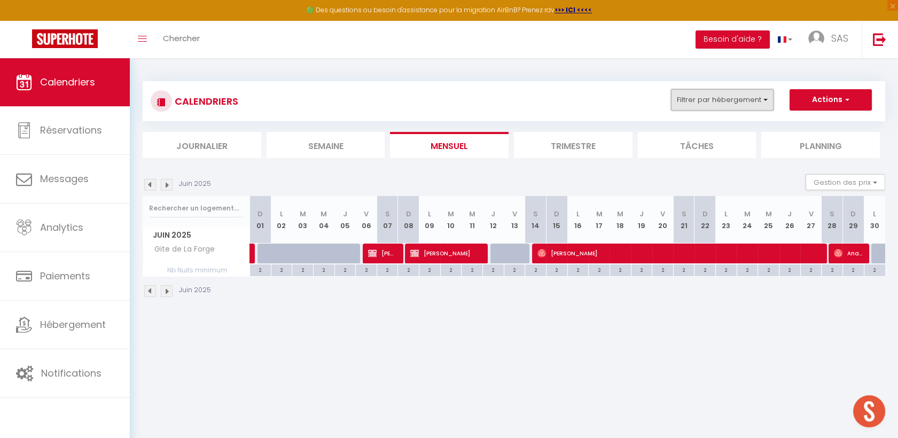
click at [699, 103] on button "Filtrer par hébergement" at bounding box center [722, 99] width 103 height 21
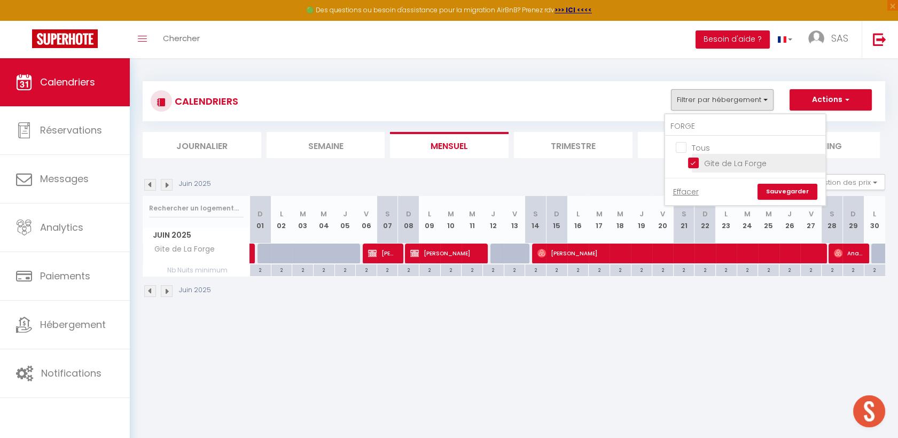
click at [700, 155] on li "Gite de La Forge" at bounding box center [759, 163] width 134 height 19
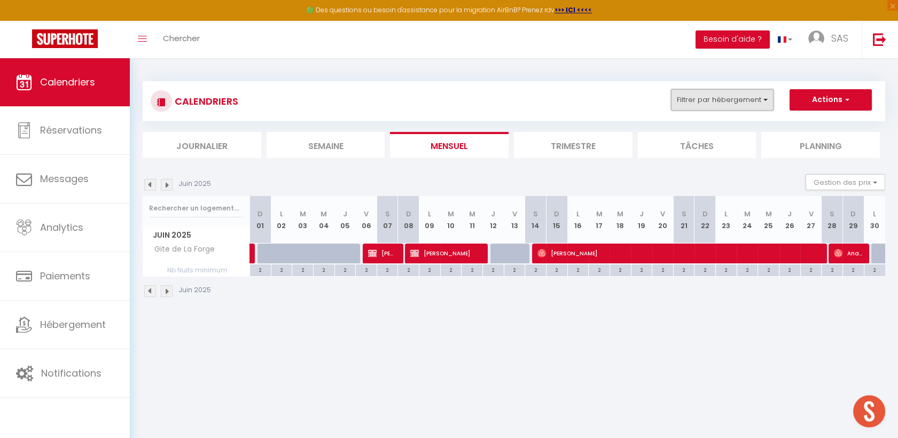
click at [707, 100] on button "Filtrer par hébergement" at bounding box center [722, 99] width 103 height 21
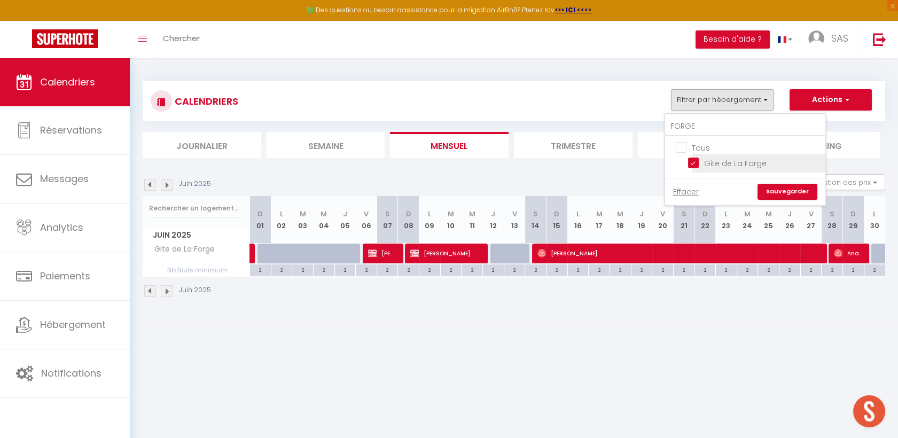
click at [696, 160] on input "Gite de La Forge" at bounding box center [755, 162] width 134 height 11
click at [702, 126] on input "FORGE" at bounding box center [745, 126] width 160 height 19
click at [692, 160] on input "Gite de Montrepos" at bounding box center [755, 162] width 134 height 11
click at [795, 186] on link "Sauvegarder" at bounding box center [787, 192] width 60 height 16
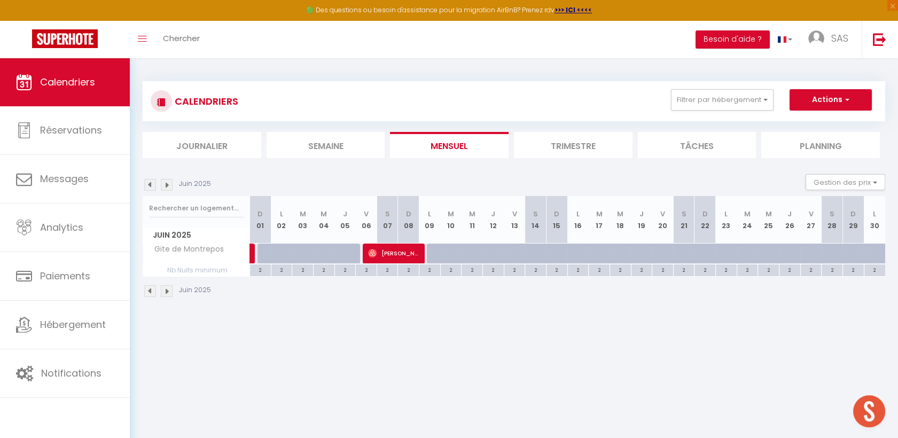
click at [148, 183] on img at bounding box center [150, 185] width 12 height 12
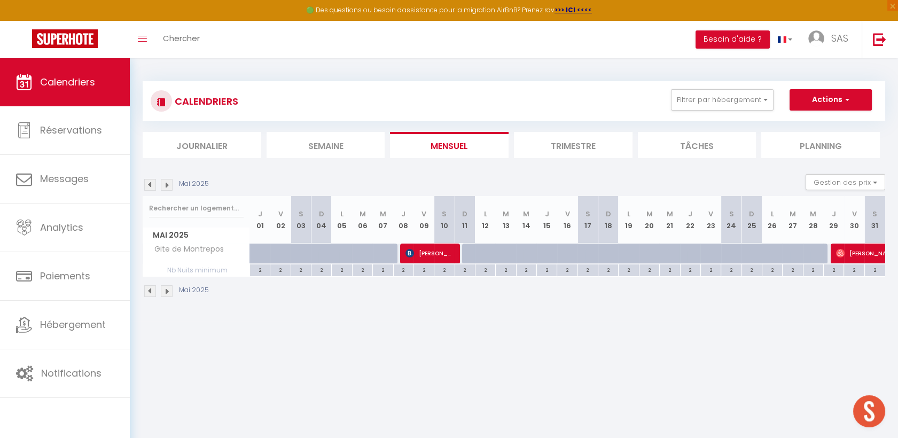
click at [148, 183] on img at bounding box center [150, 185] width 12 height 12
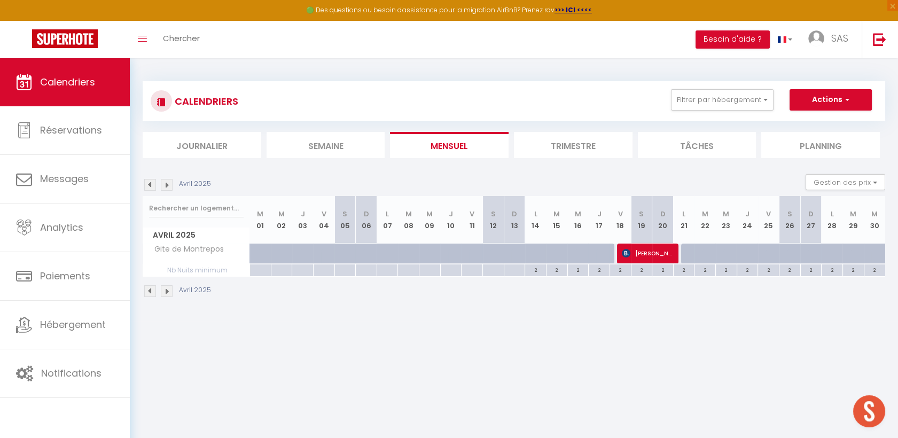
click at [148, 183] on img at bounding box center [150, 185] width 12 height 12
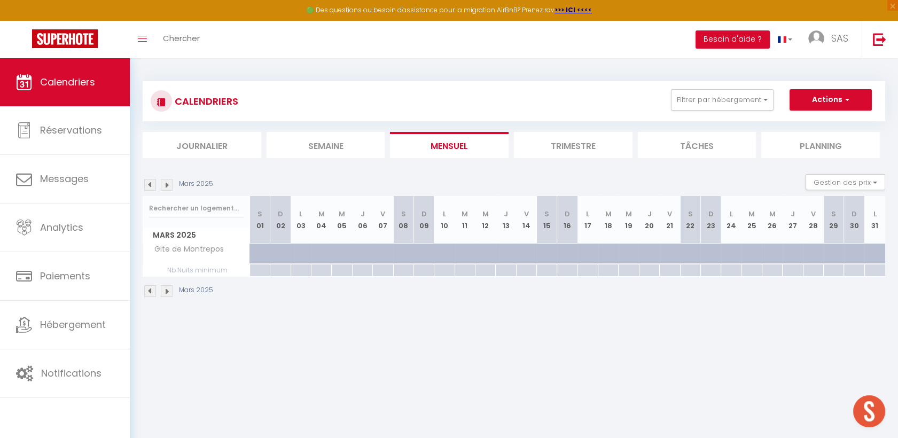
click at [148, 183] on img at bounding box center [150, 185] width 12 height 12
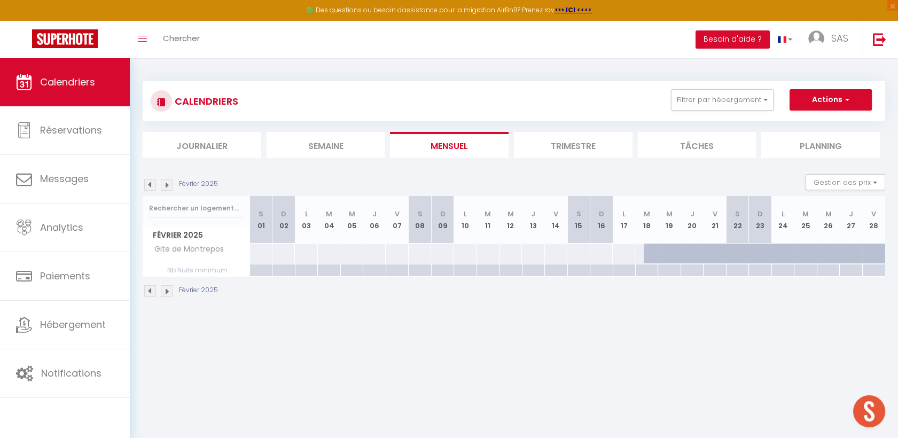
click at [166, 185] on img at bounding box center [167, 185] width 12 height 12
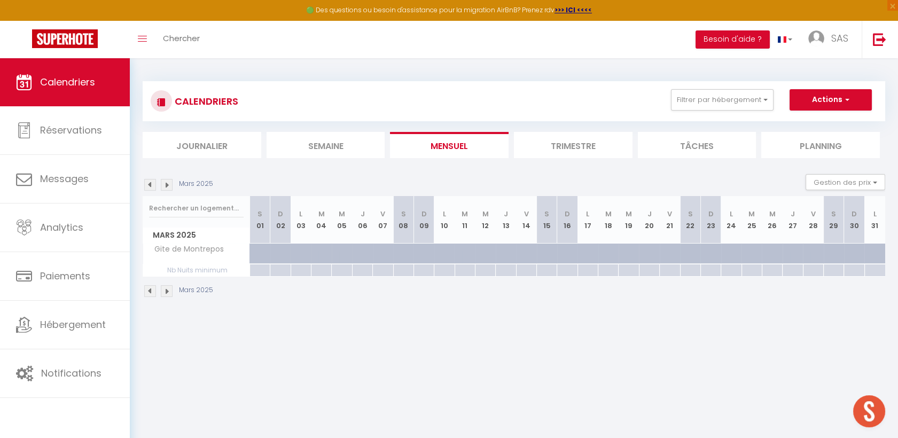
click at [166, 185] on img at bounding box center [167, 185] width 12 height 12
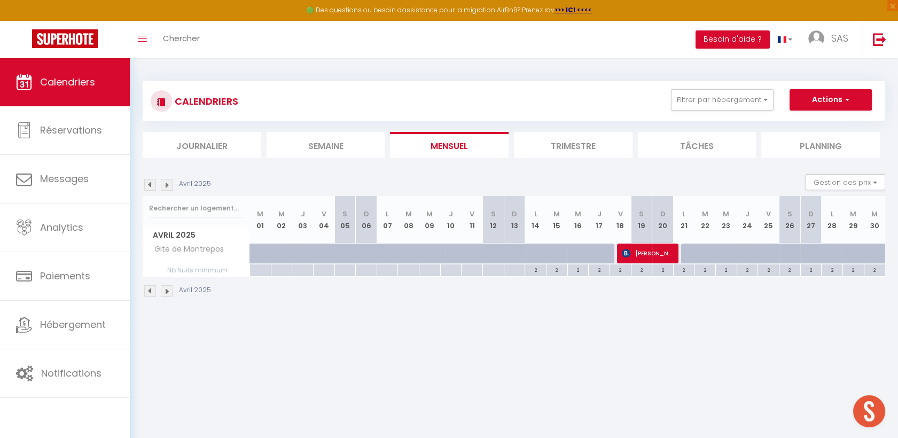
click at [166, 185] on img at bounding box center [167, 185] width 12 height 12
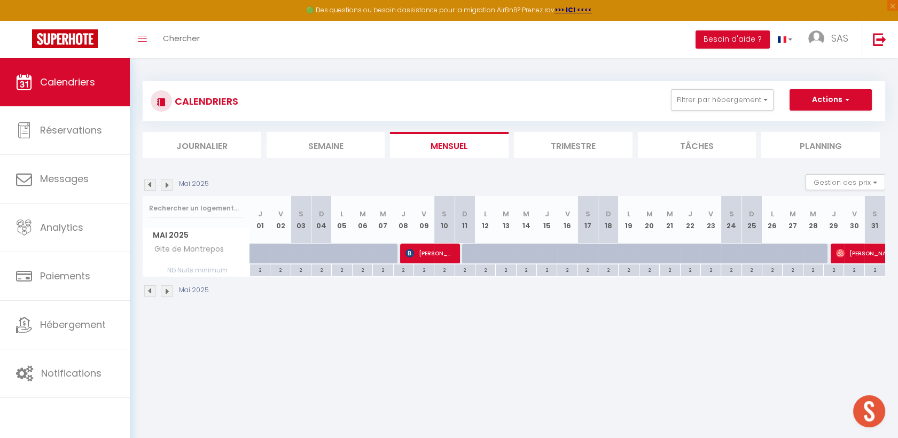
click at [166, 185] on img at bounding box center [167, 185] width 12 height 12
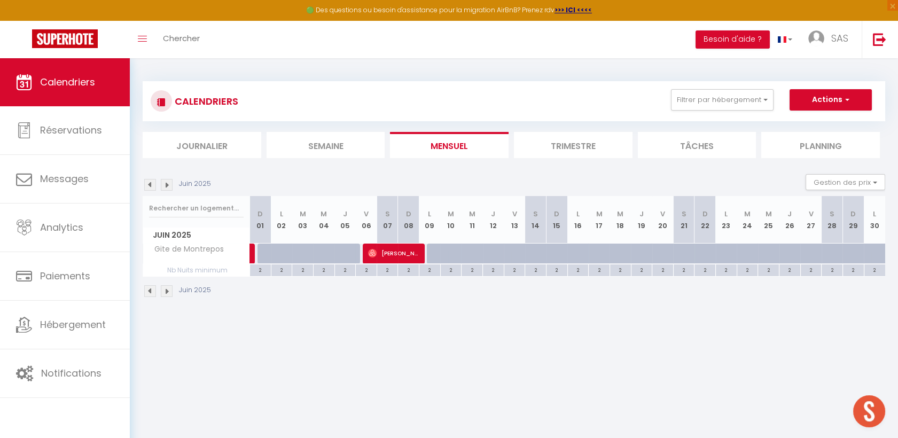
click at [166, 185] on img at bounding box center [167, 185] width 12 height 12
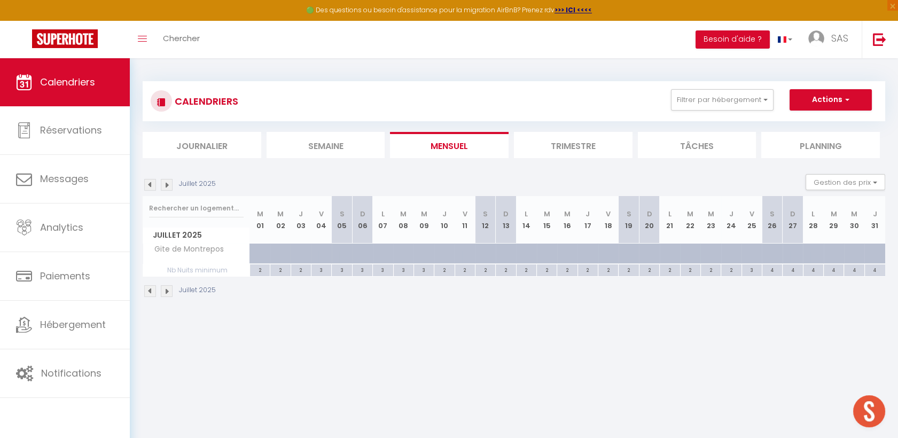
click at [166, 185] on img at bounding box center [167, 185] width 12 height 12
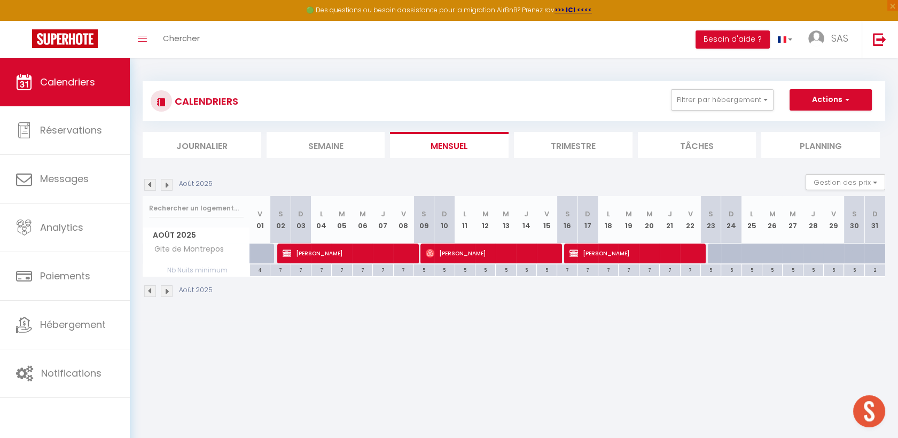
click at [350, 242] on div "Août 2025 V 01 S 02 D 03 L 04 M 05 M 06 J 07 V 08 S 09 D 10 L 11 M 12 M 13 J 14…" at bounding box center [514, 236] width 742 height 81
drag, startPoint x: 350, startPoint y: 242, endPoint x: 342, endPoint y: 263, distance: 21.8
click at [342, 263] on span "[PERSON_NAME]" at bounding box center [346, 253] width 129 height 20
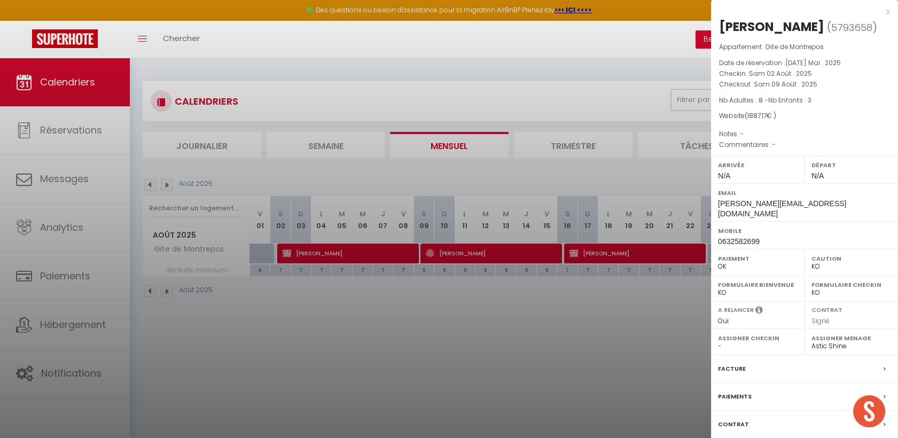
click at [363, 247] on div at bounding box center [449, 219] width 898 height 438
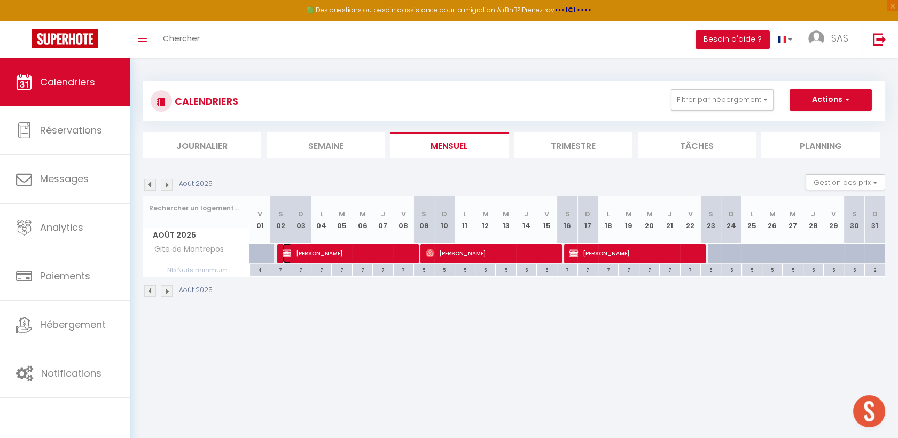
click at [363, 247] on span "[PERSON_NAME]" at bounding box center [346, 253] width 129 height 20
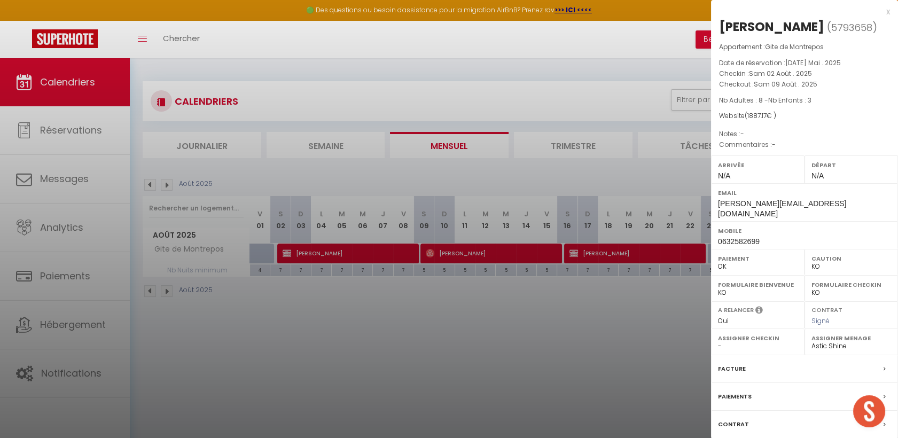
click at [611, 250] on div at bounding box center [449, 219] width 898 height 438
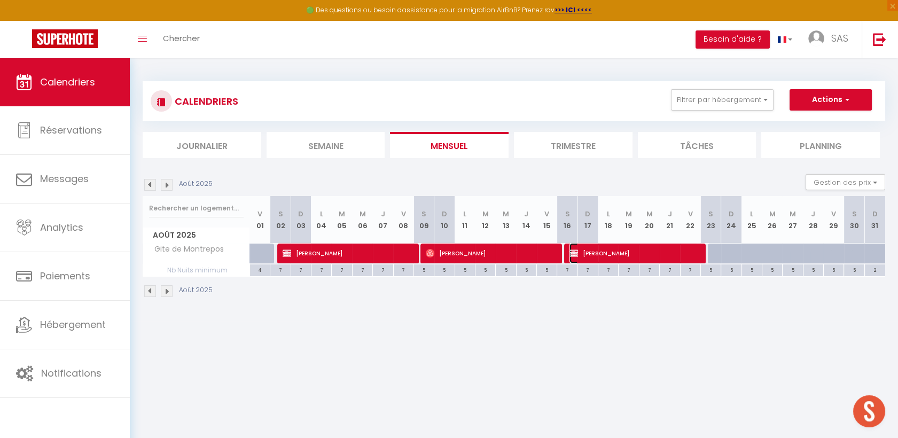
click at [615, 251] on span "[PERSON_NAME]" at bounding box center [633, 253] width 129 height 20
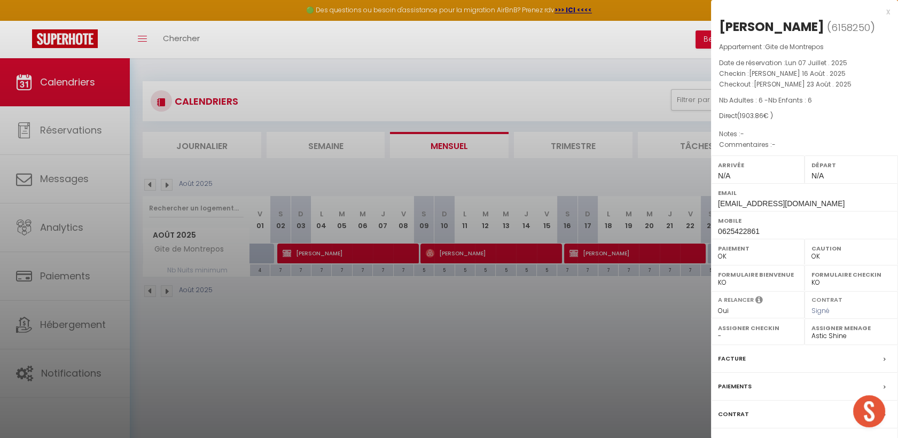
click at [591, 346] on div at bounding box center [449, 219] width 898 height 438
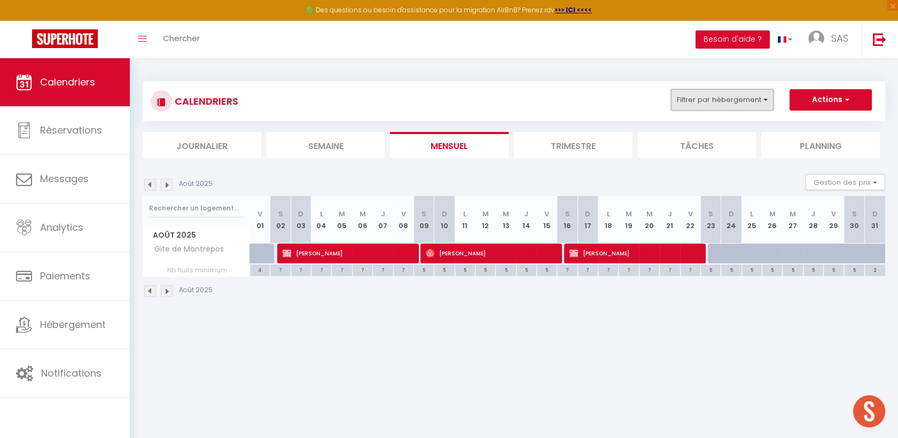
click at [712, 98] on button "Filtrer par hébergement" at bounding box center [722, 99] width 103 height 21
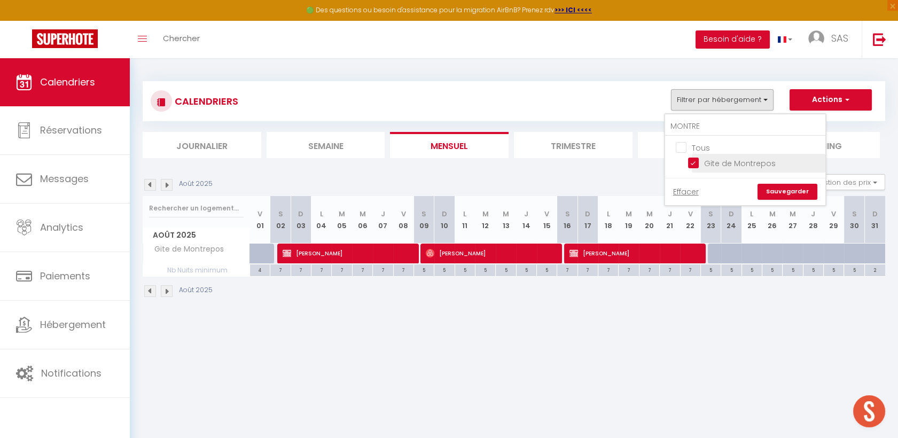
click at [698, 164] on input "Gite de Montrepos" at bounding box center [755, 162] width 134 height 11
click at [709, 128] on input "MONTRE" at bounding box center [745, 126] width 160 height 19
click at [696, 160] on input "La Villetta" at bounding box center [755, 162] width 134 height 11
click at [803, 194] on link "Sauvegarder" at bounding box center [787, 192] width 60 height 16
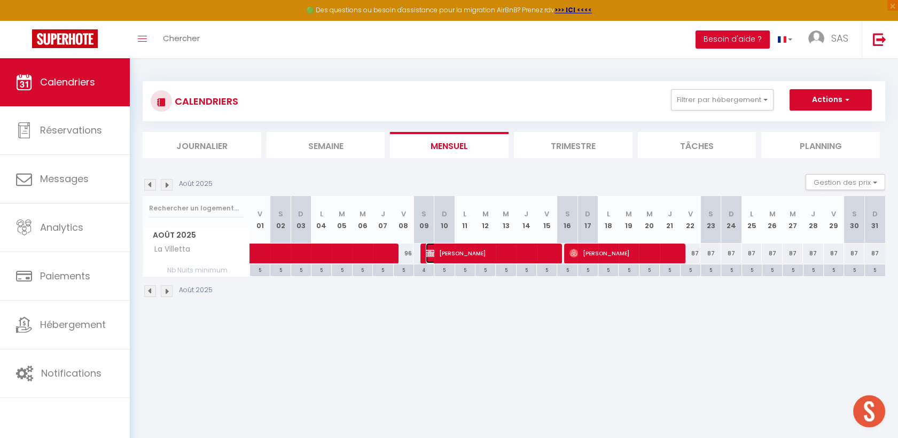
click at [522, 252] on span "[PERSON_NAME]" at bounding box center [490, 253] width 129 height 20
